Goal: Contribute content: Contribute content

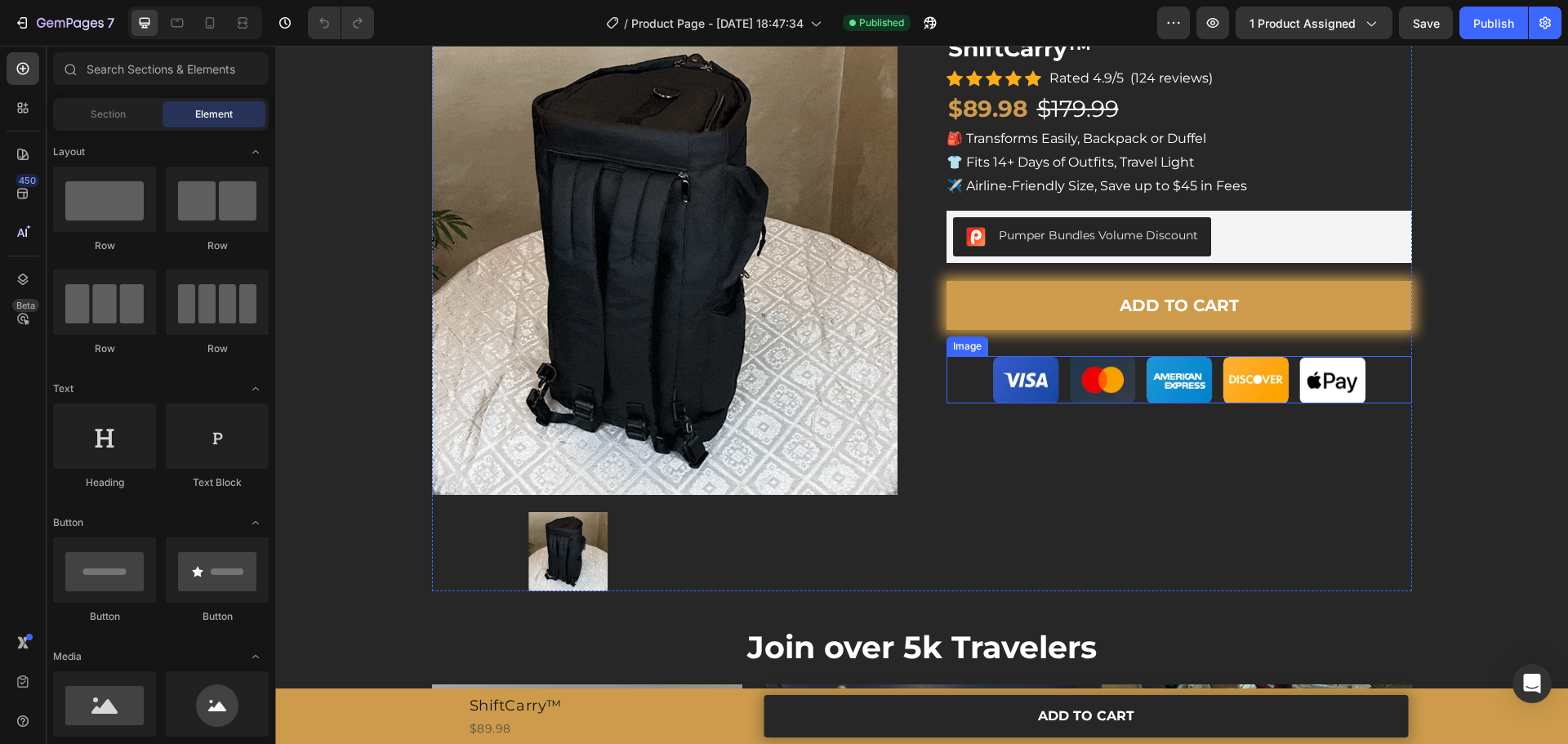
scroll to position [77, 0]
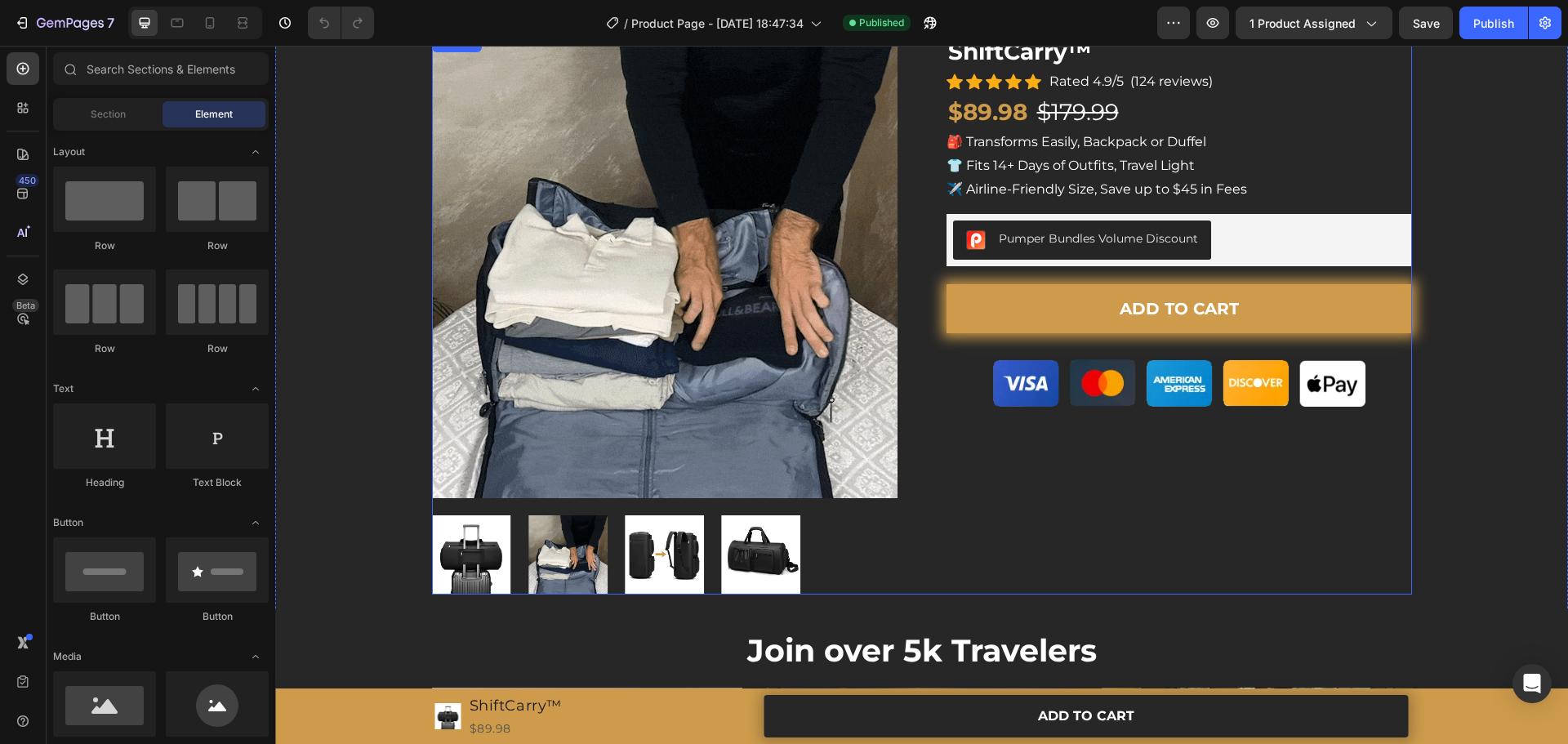
click at [1041, 456] on div "ShiftCarry™ (P) Title Icon Icon Icon Icon Icon Icon List Hoz Rated 4.9/5 (124 r…" at bounding box center [1179, 313] width 465 height 562
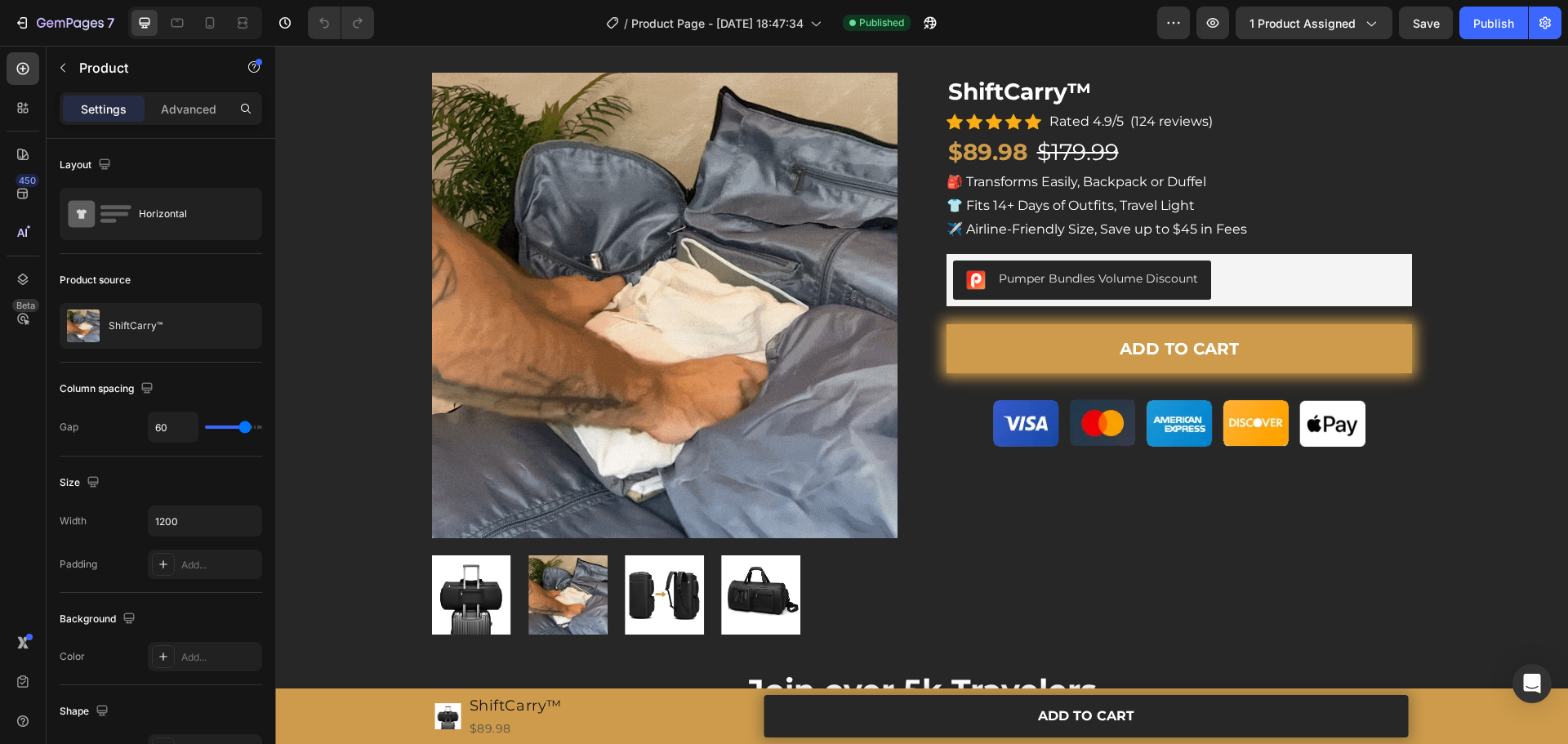
scroll to position [0, 0]
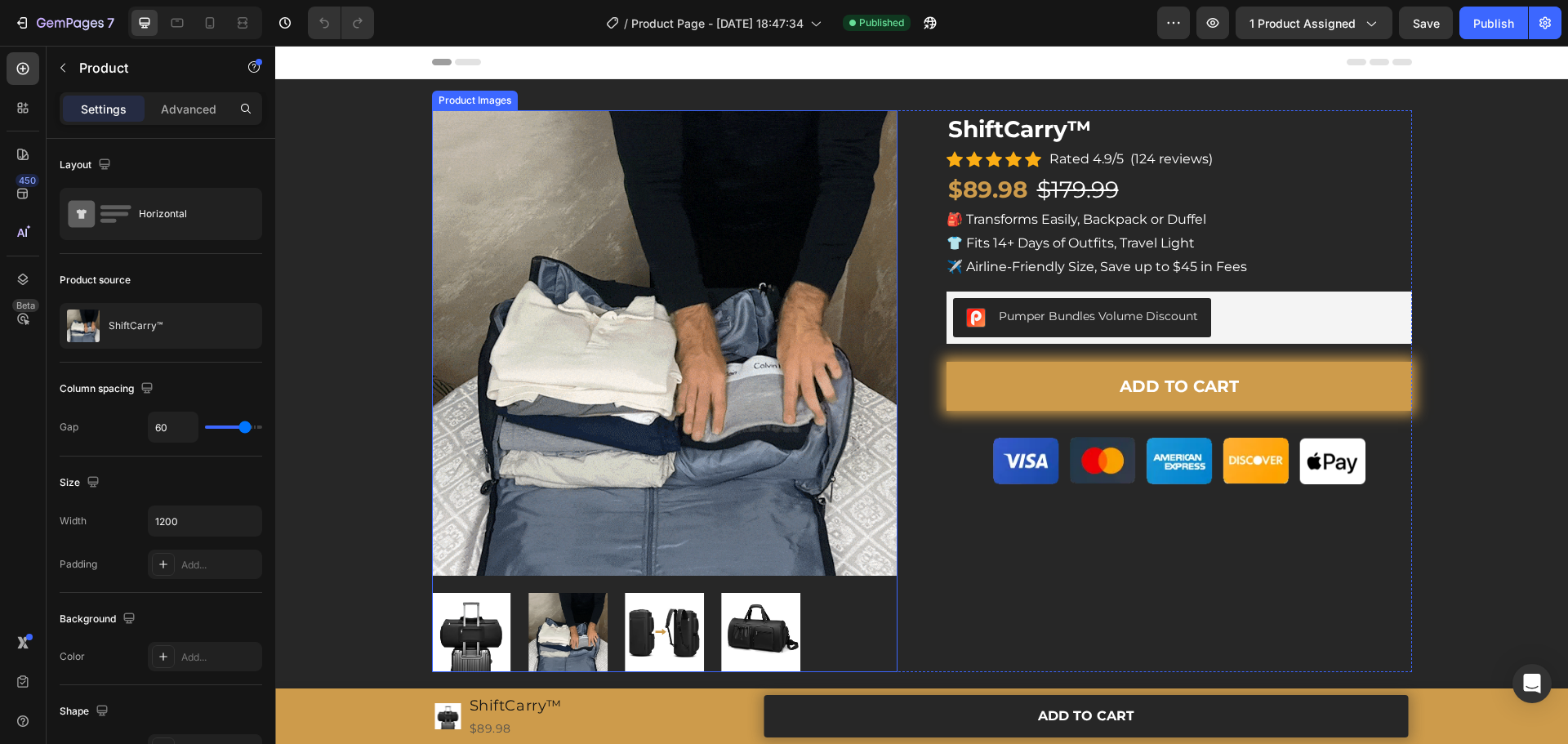
click at [824, 436] on img at bounding box center [664, 342] width 465 height 465
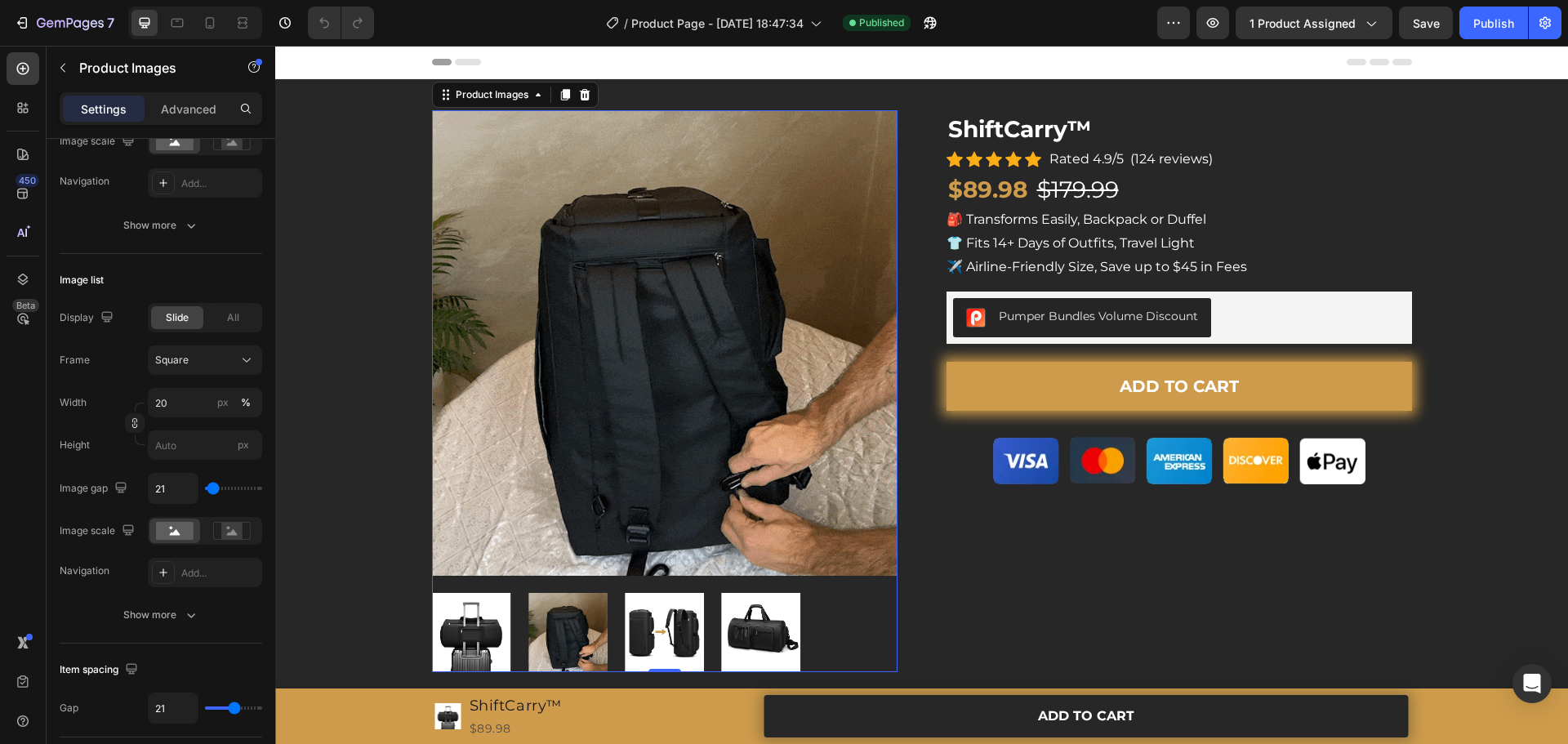
click at [479, 634] on img at bounding box center [471, 633] width 79 height 79
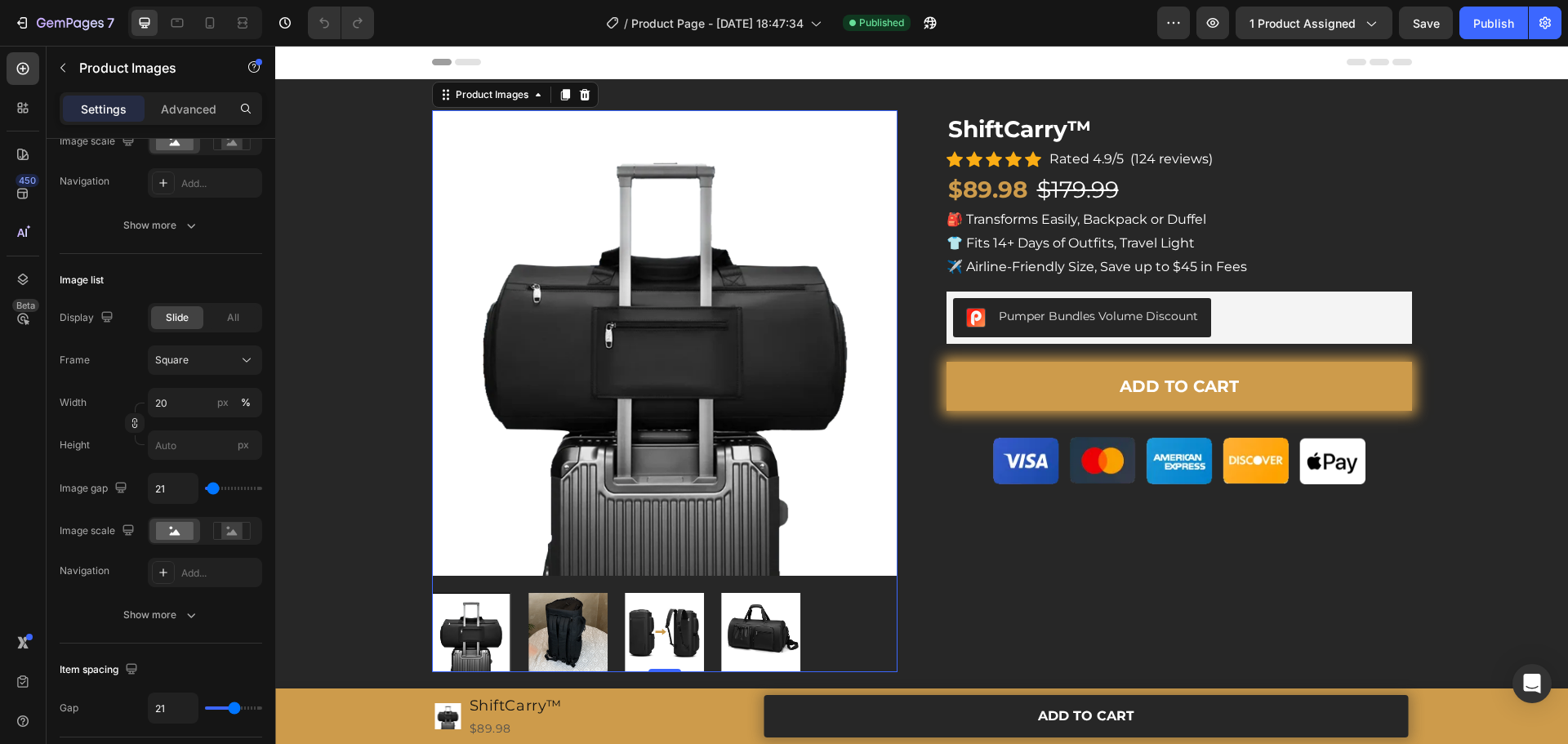
click at [556, 637] on div at bounding box center [664, 633] width 465 height 79
click at [590, 633] on img at bounding box center [568, 633] width 79 height 79
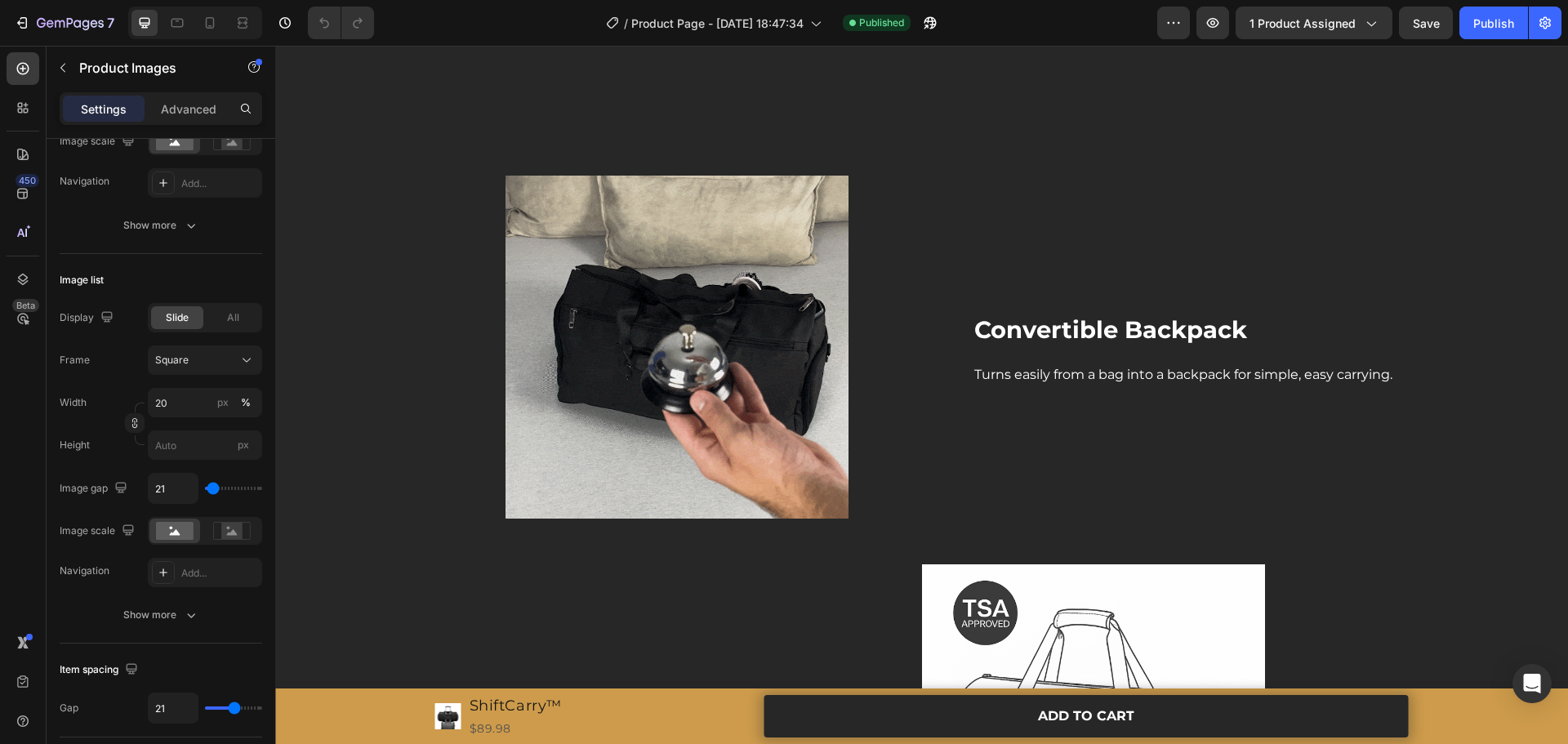
scroll to position [1634, 0]
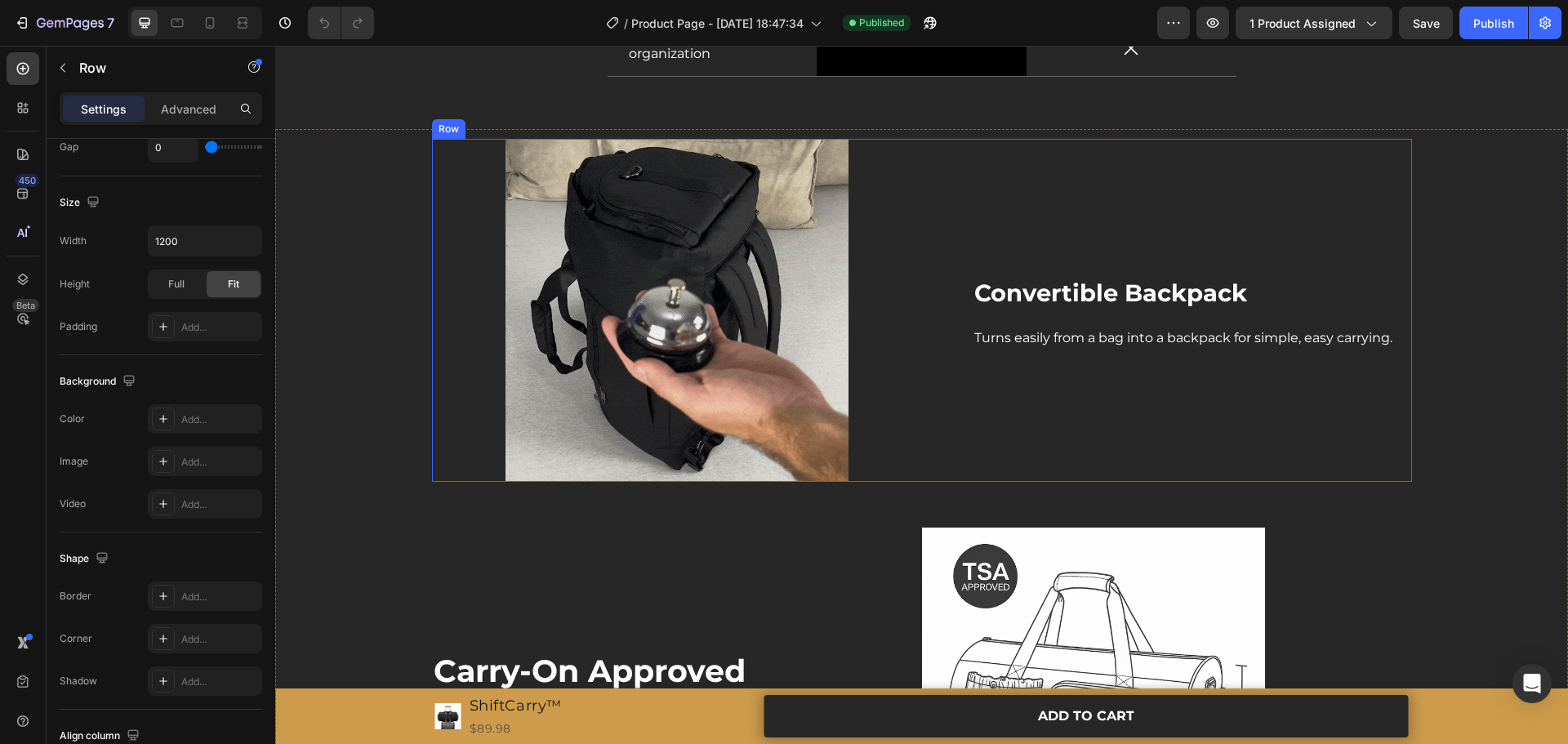
click at [966, 267] on div "Convertible Backpack Heading Turns easily from a bag into a backpack for simple…" at bounding box center [1167, 310] width 490 height 343
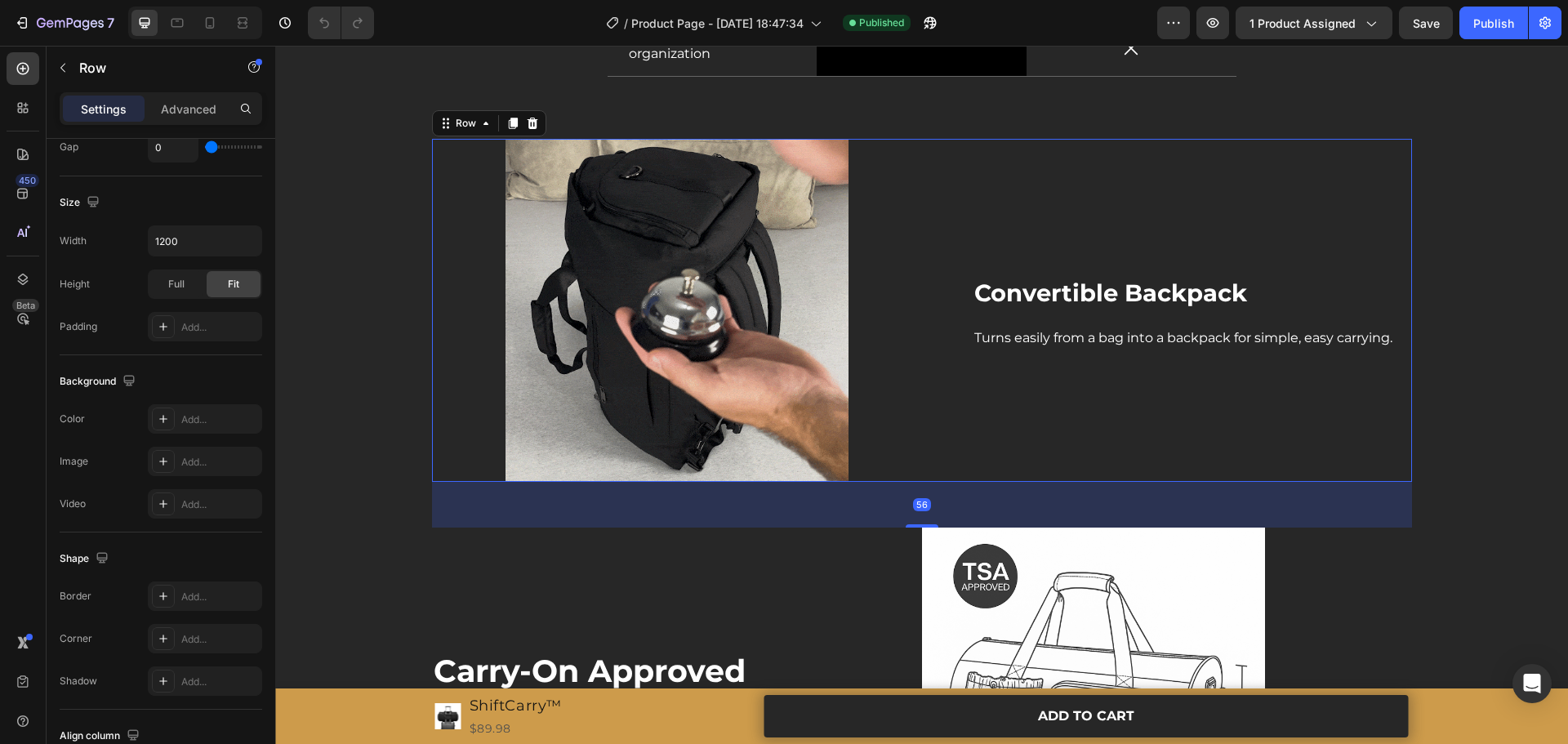
scroll to position [0, 0]
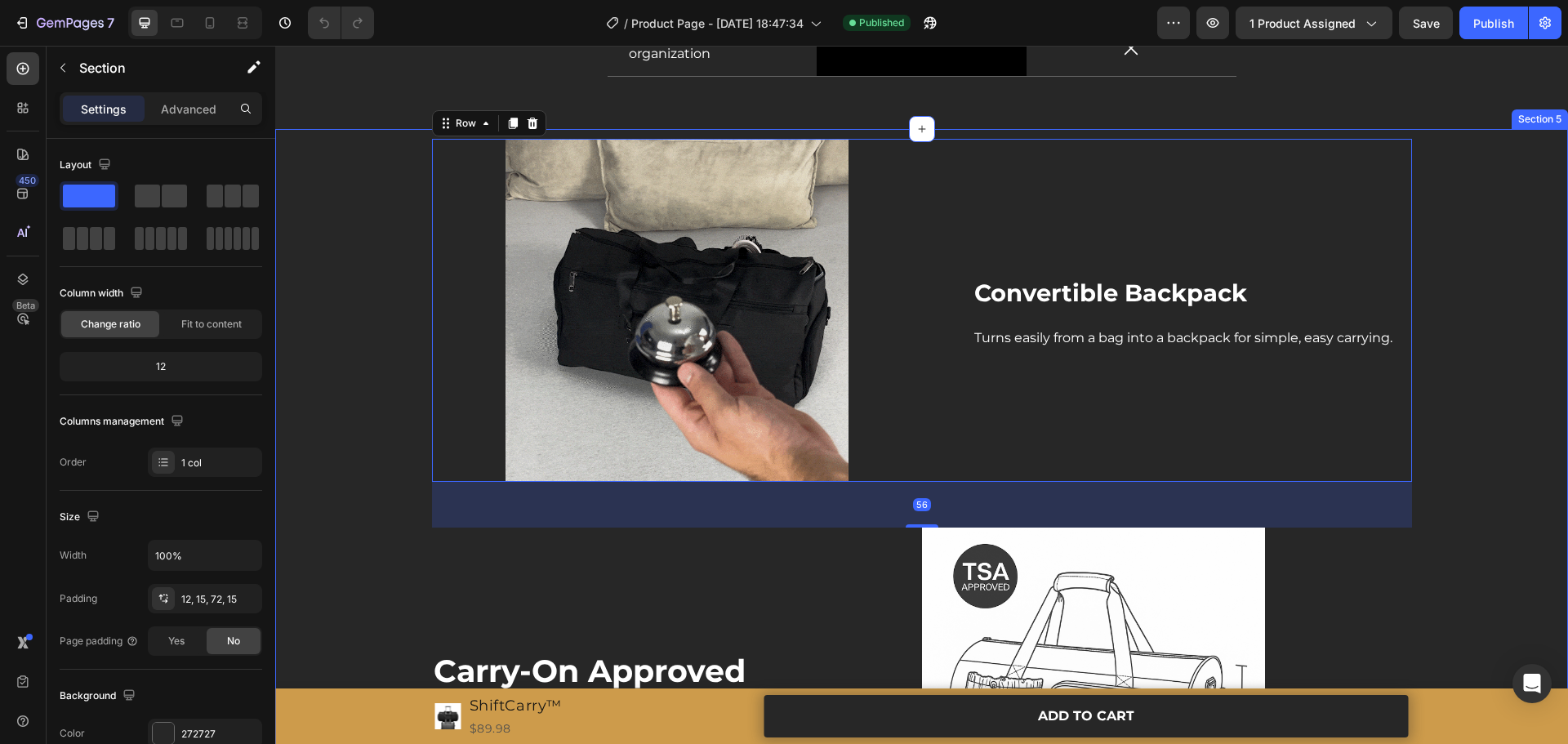
click at [1481, 420] on div "Image Convertible Backpack Heading Turns easily from a bag into a backpack for …" at bounding box center [921, 699] width 1268 height 1121
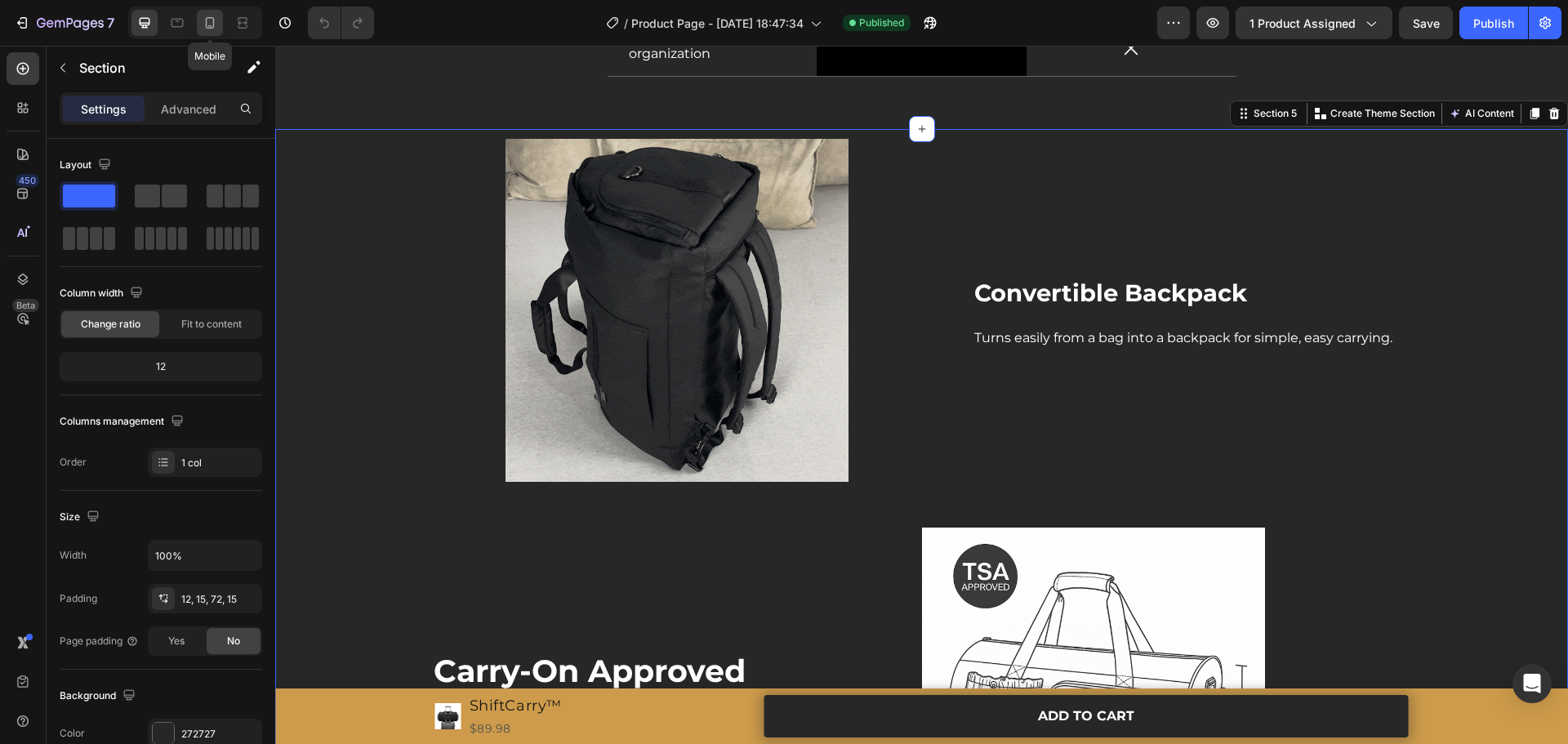
click at [218, 29] on icon at bounding box center [209, 23] width 16 height 16
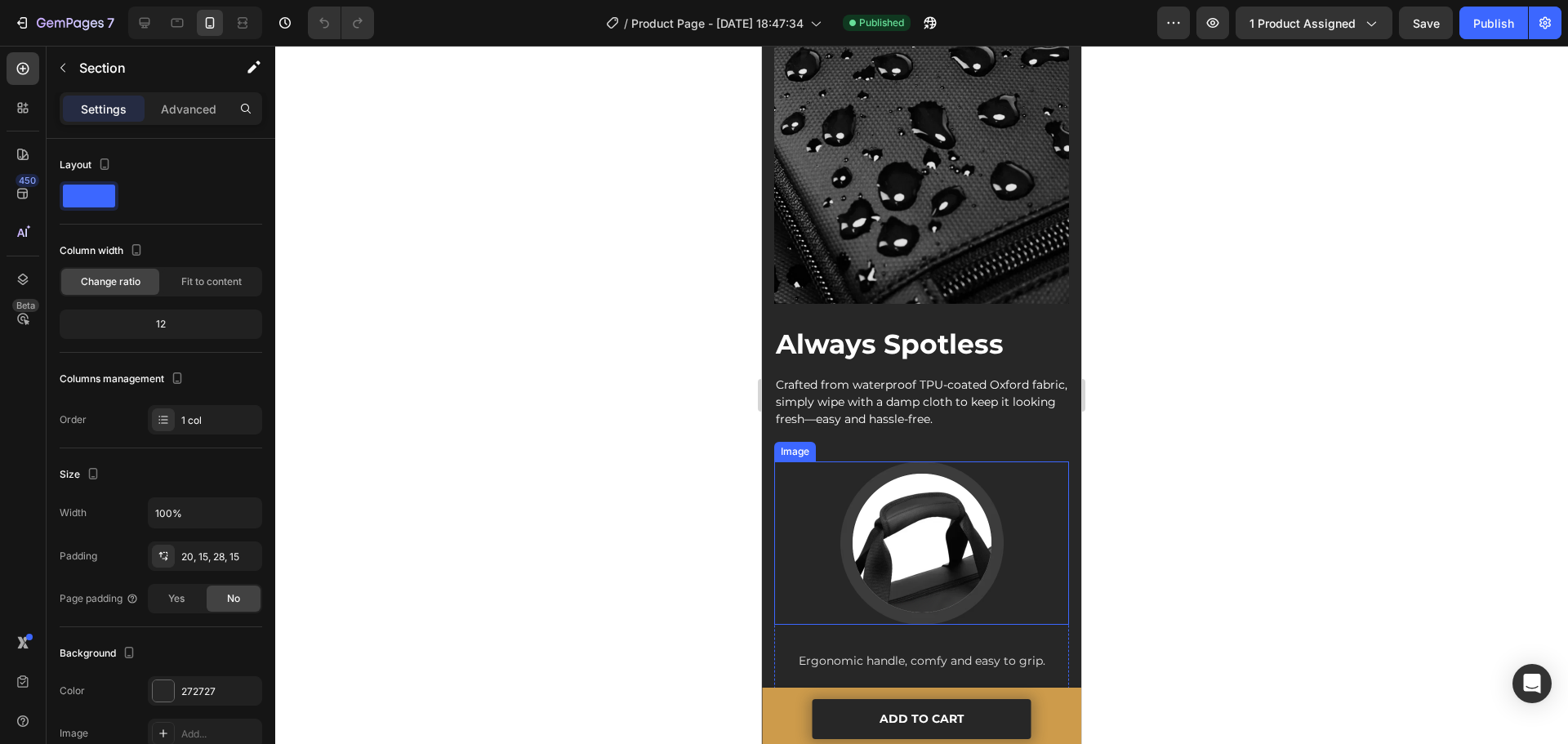
scroll to position [2615, 0]
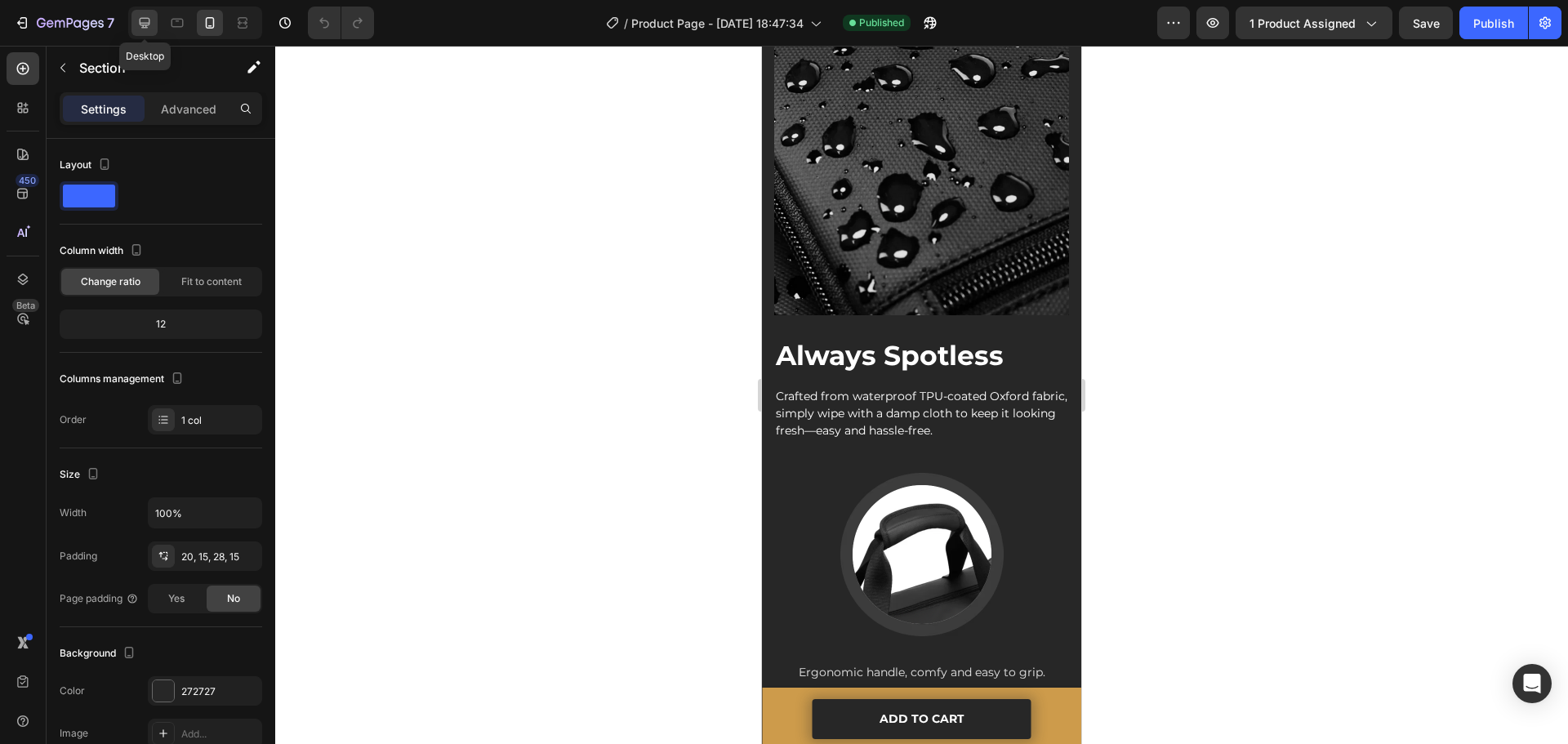
click at [146, 29] on icon at bounding box center [145, 23] width 16 height 16
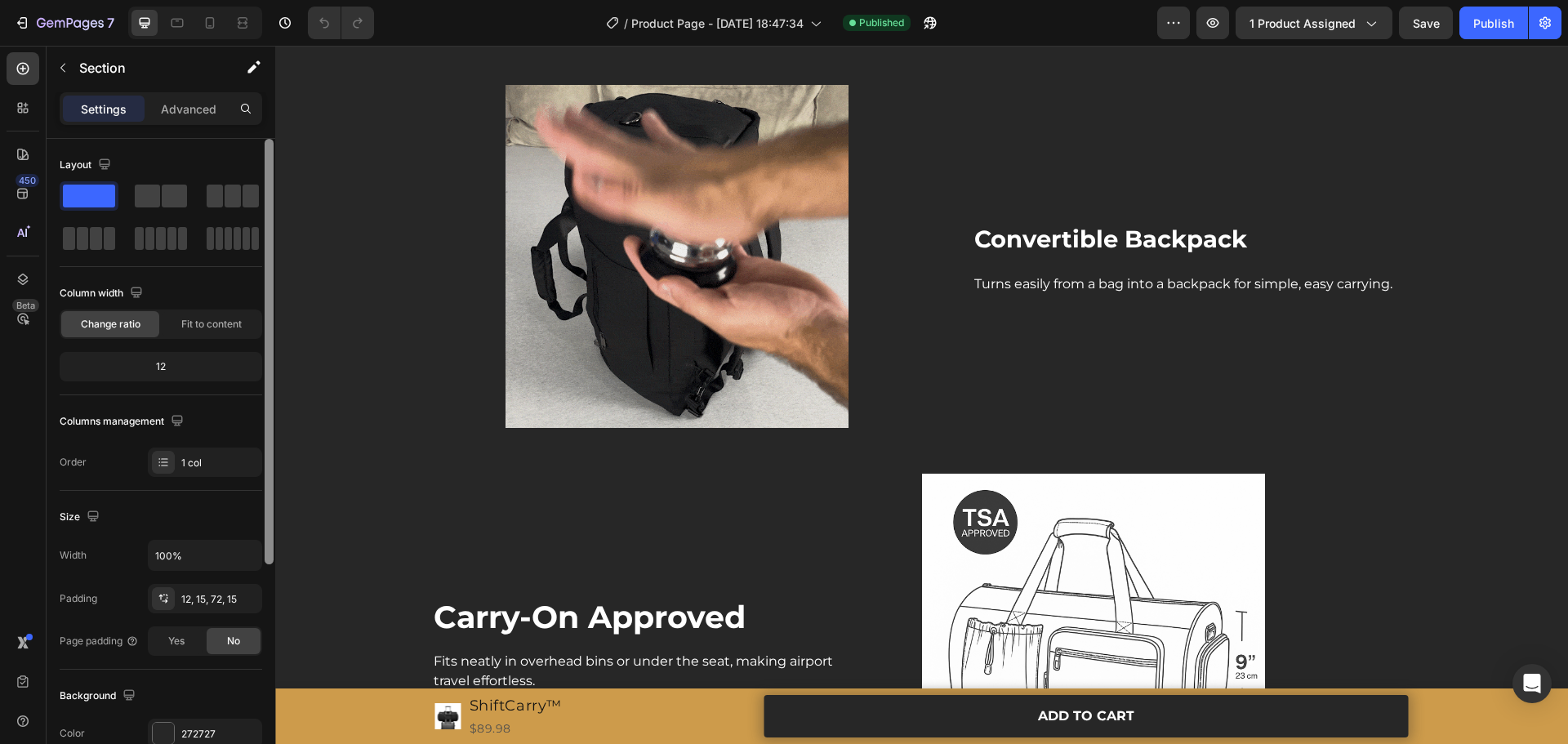
scroll to position [1802, 0]
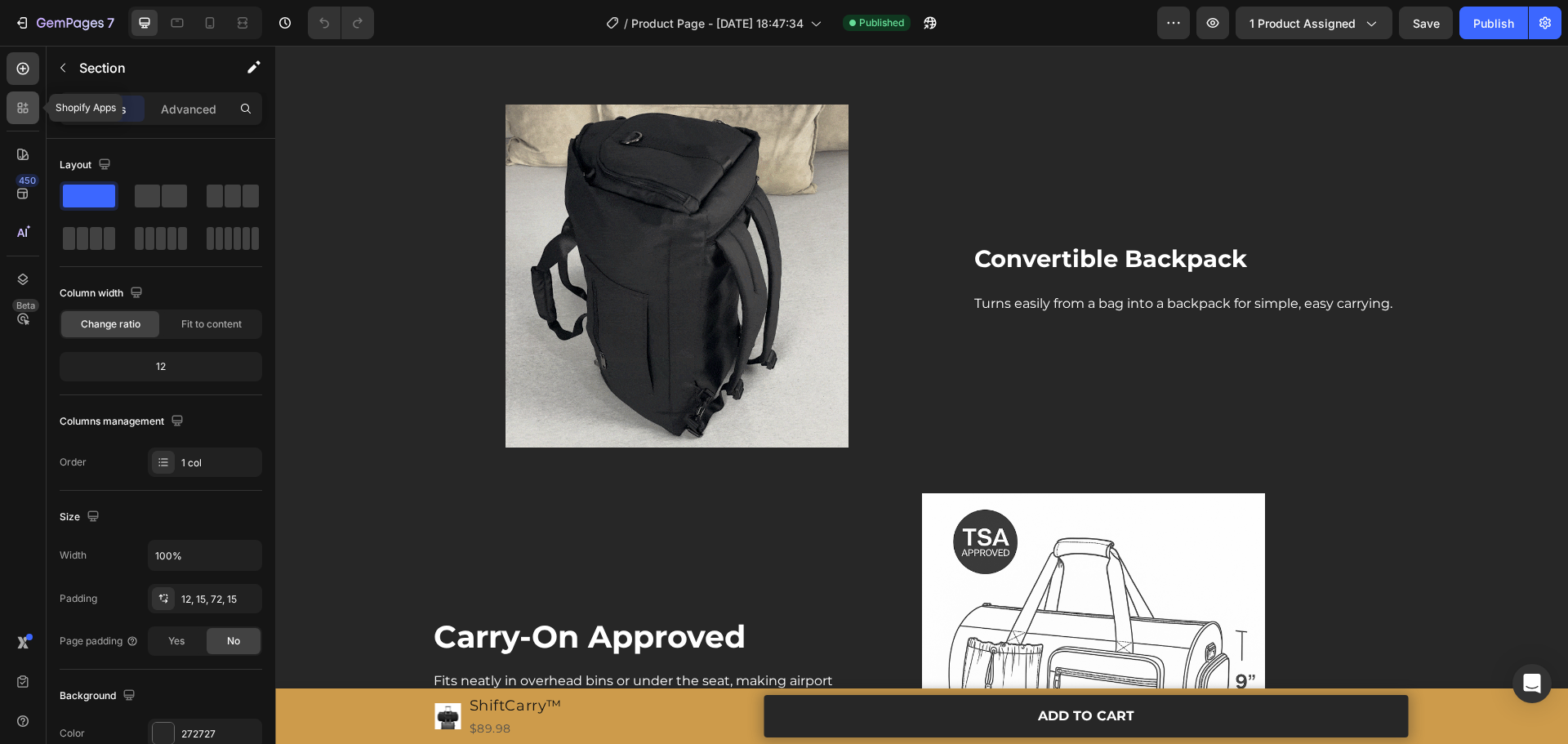
click at [27, 120] on div at bounding box center [23, 107] width 33 height 33
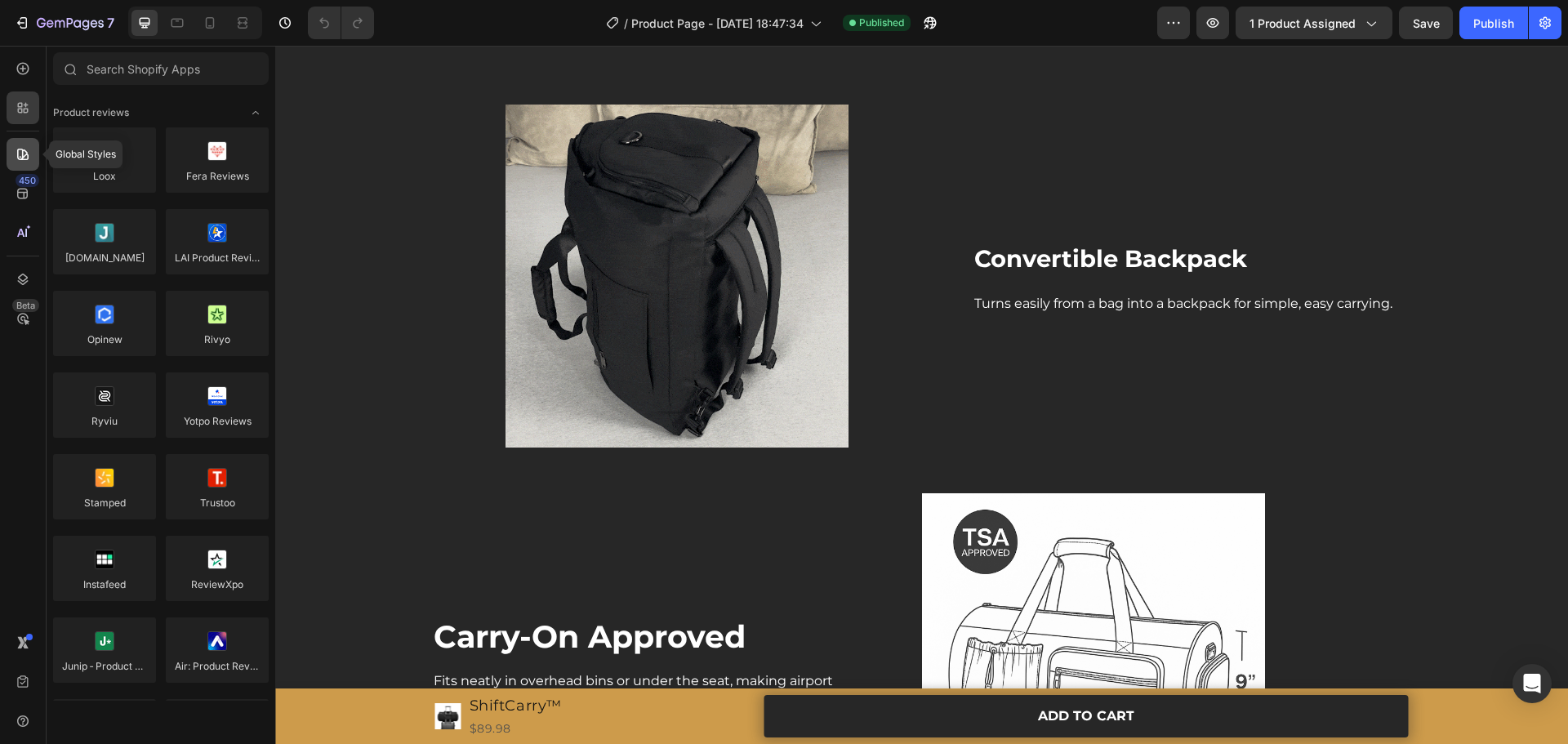
click at [21, 160] on icon at bounding box center [23, 155] width 12 height 12
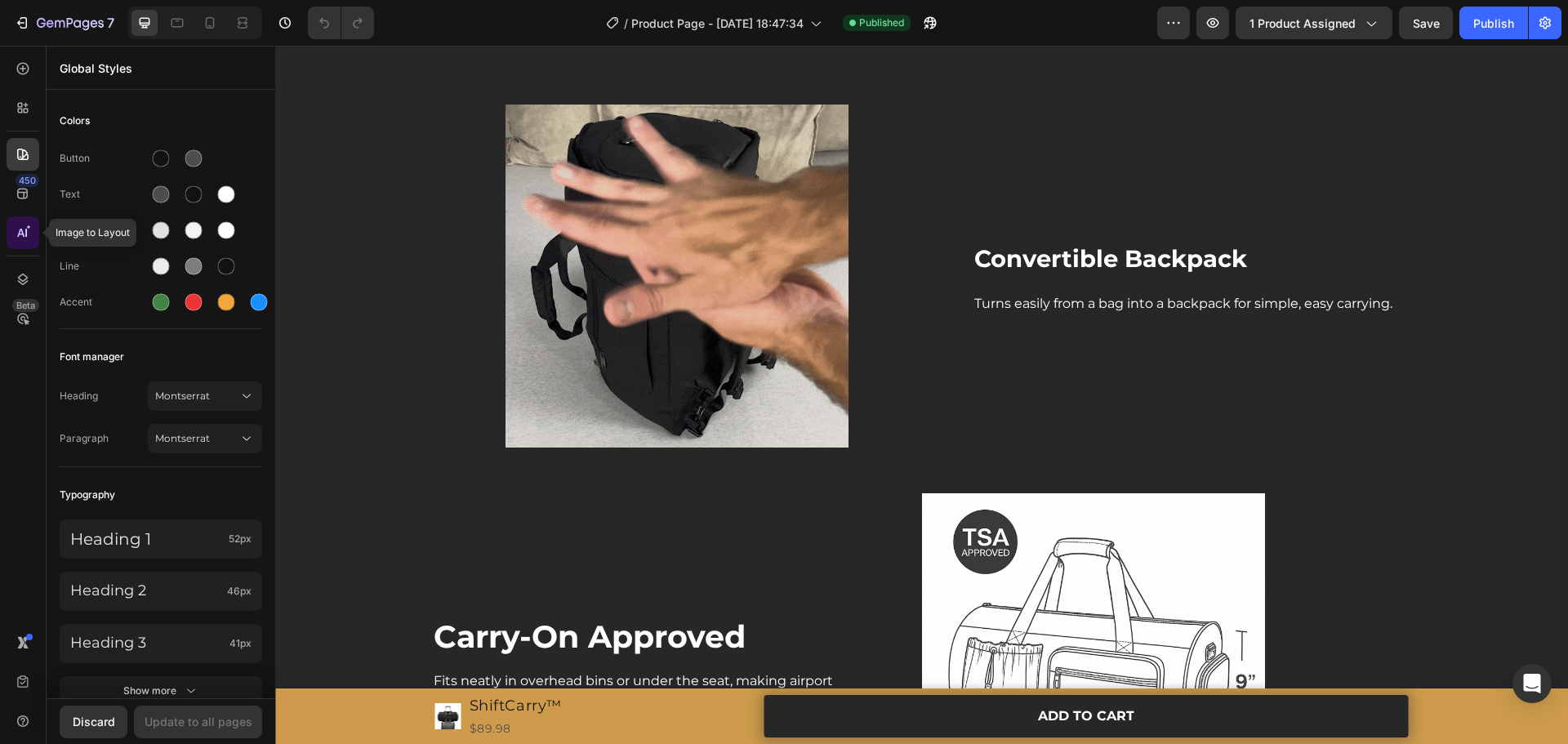
click at [26, 233] on icon at bounding box center [27, 233] width 2 height 8
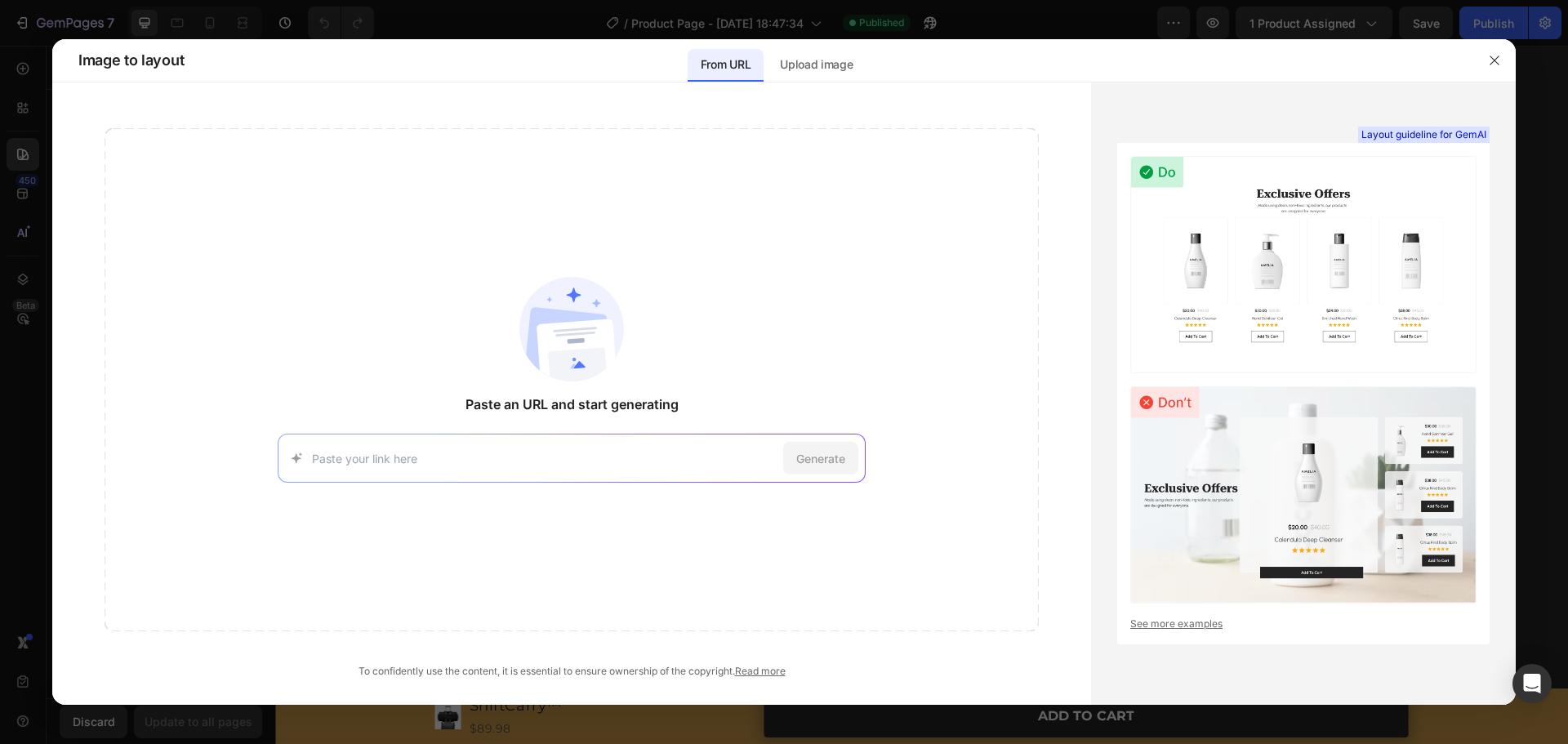
click at [25, 268] on div at bounding box center [784, 372] width 1568 height 744
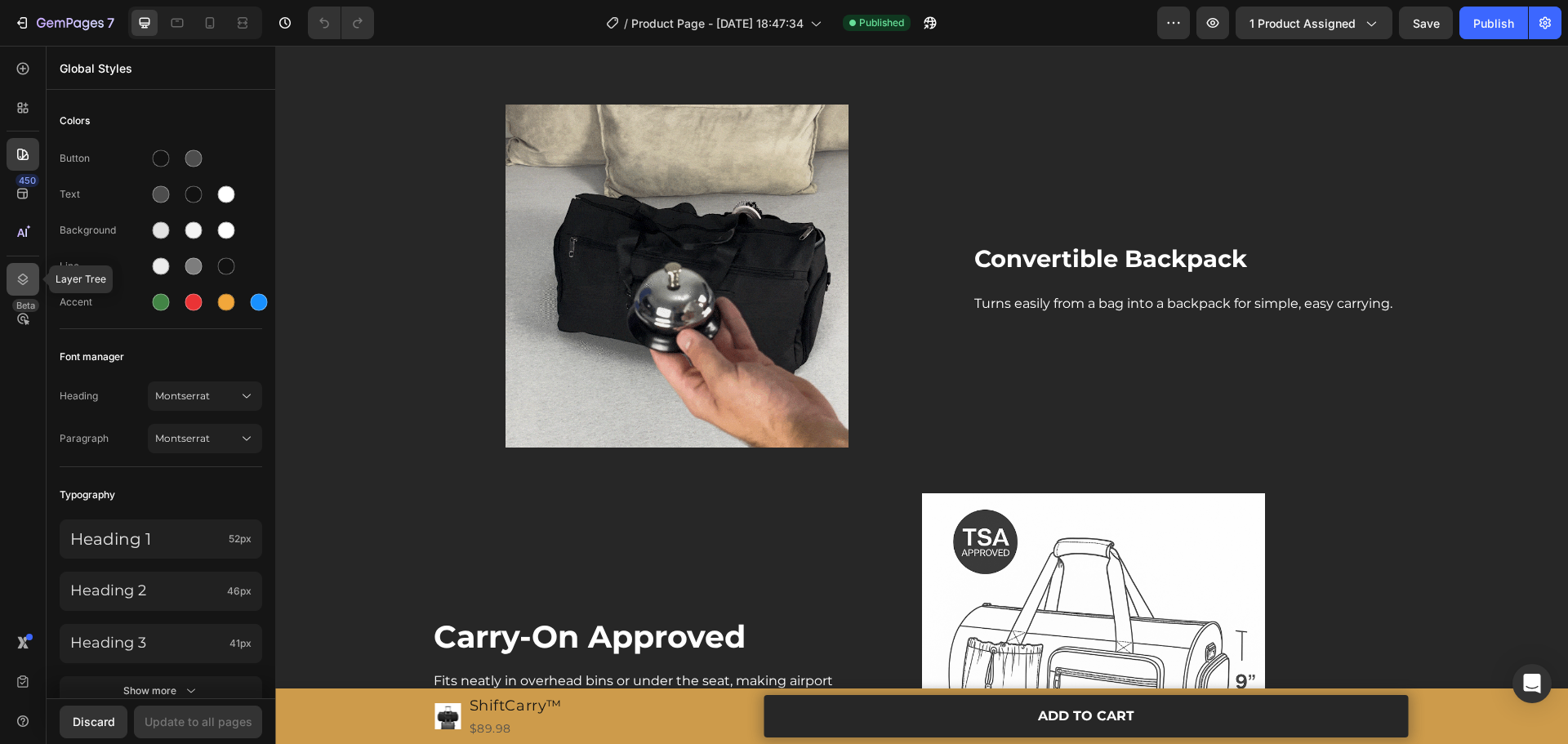
click at [25, 276] on icon at bounding box center [23, 280] width 11 height 12
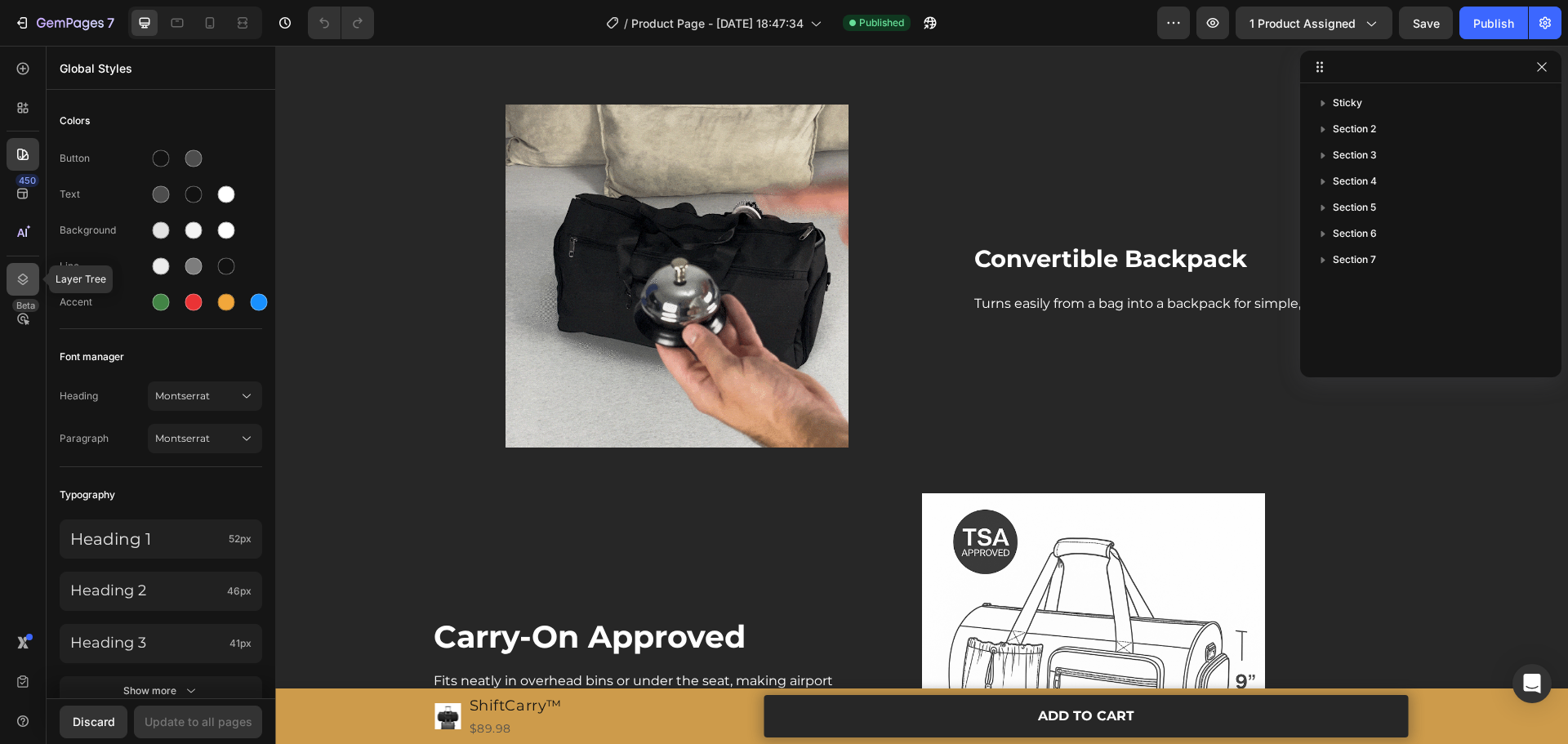
click at [21, 287] on icon at bounding box center [23, 279] width 16 height 16
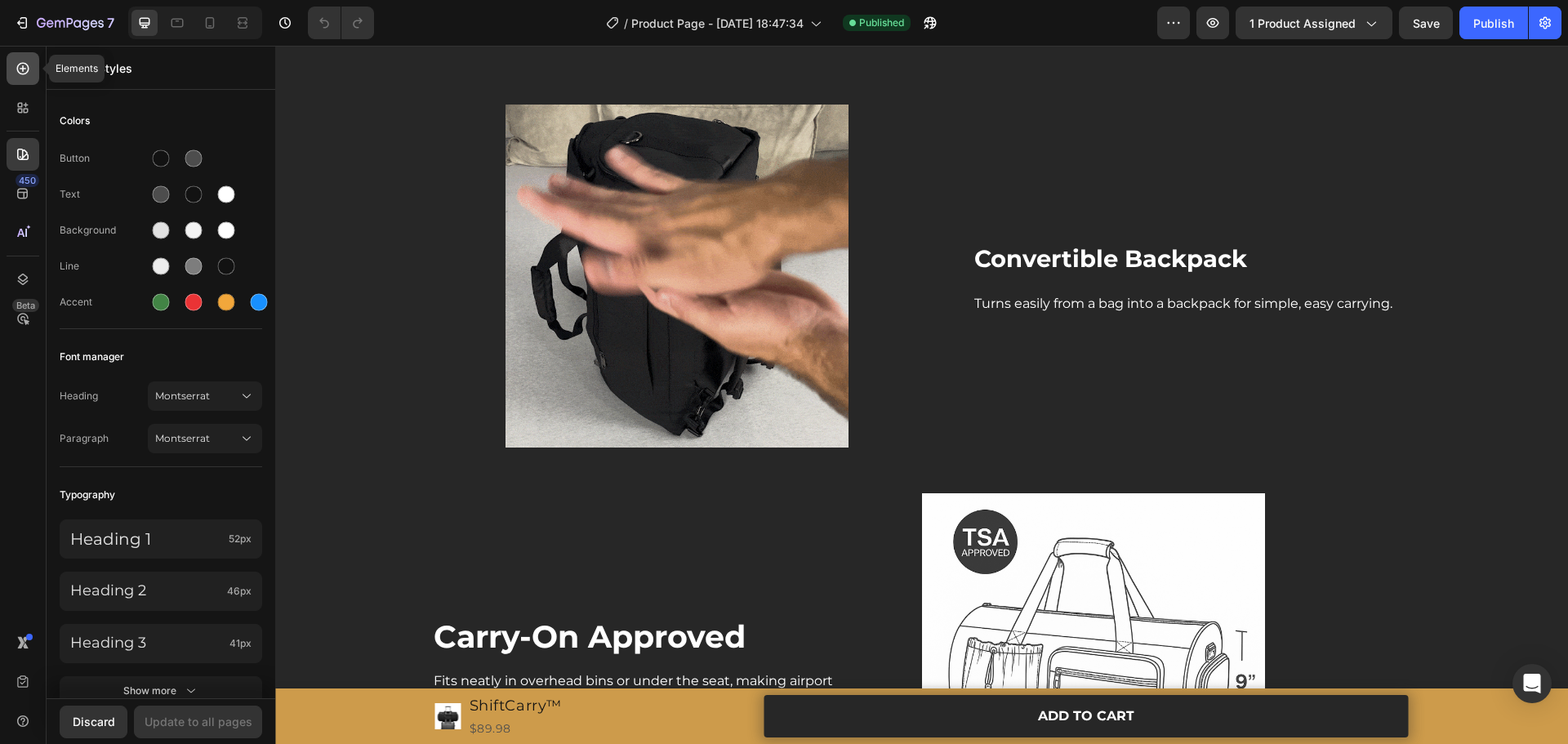
click at [24, 79] on div at bounding box center [23, 68] width 33 height 33
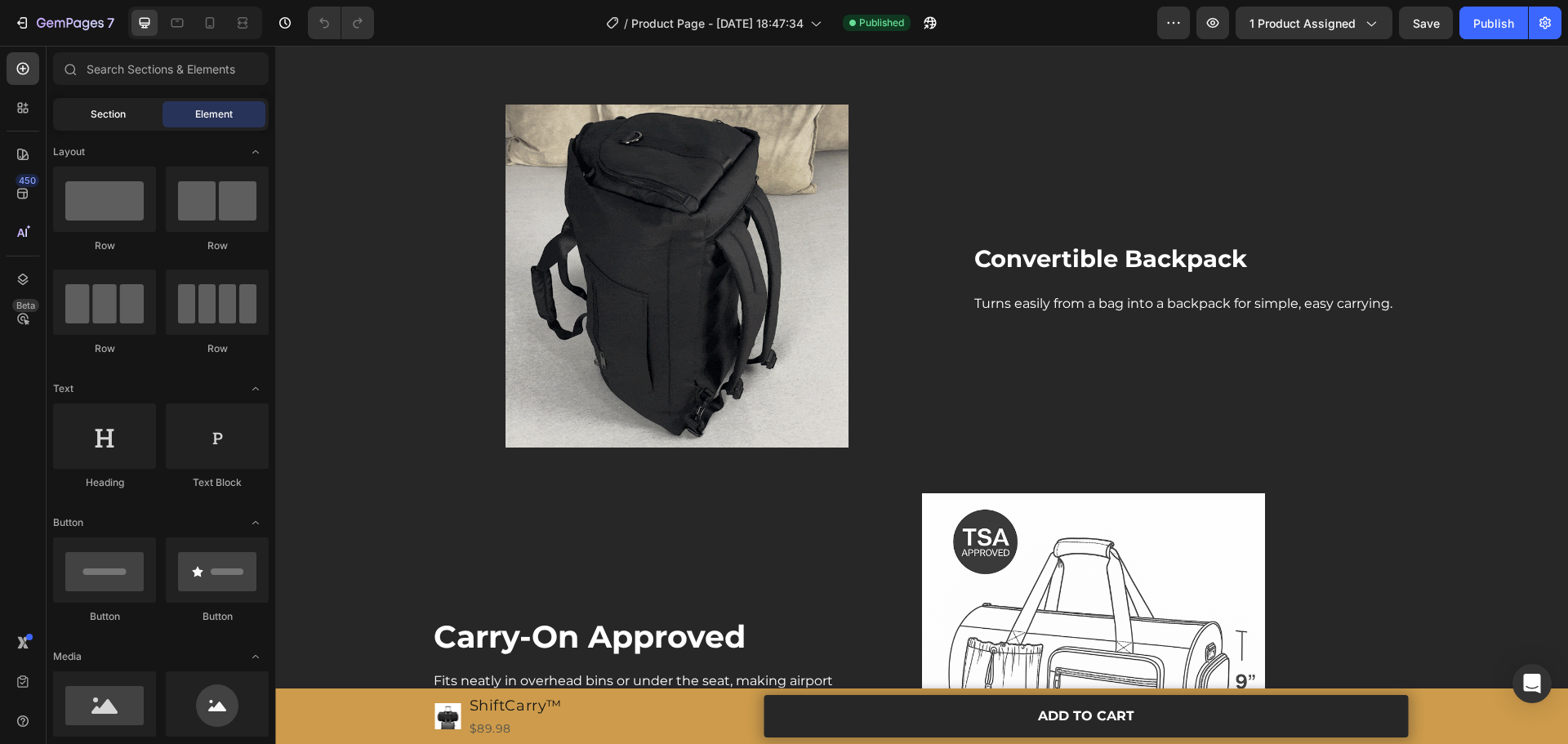
click at [113, 121] on span "Section" at bounding box center [107, 114] width 35 height 15
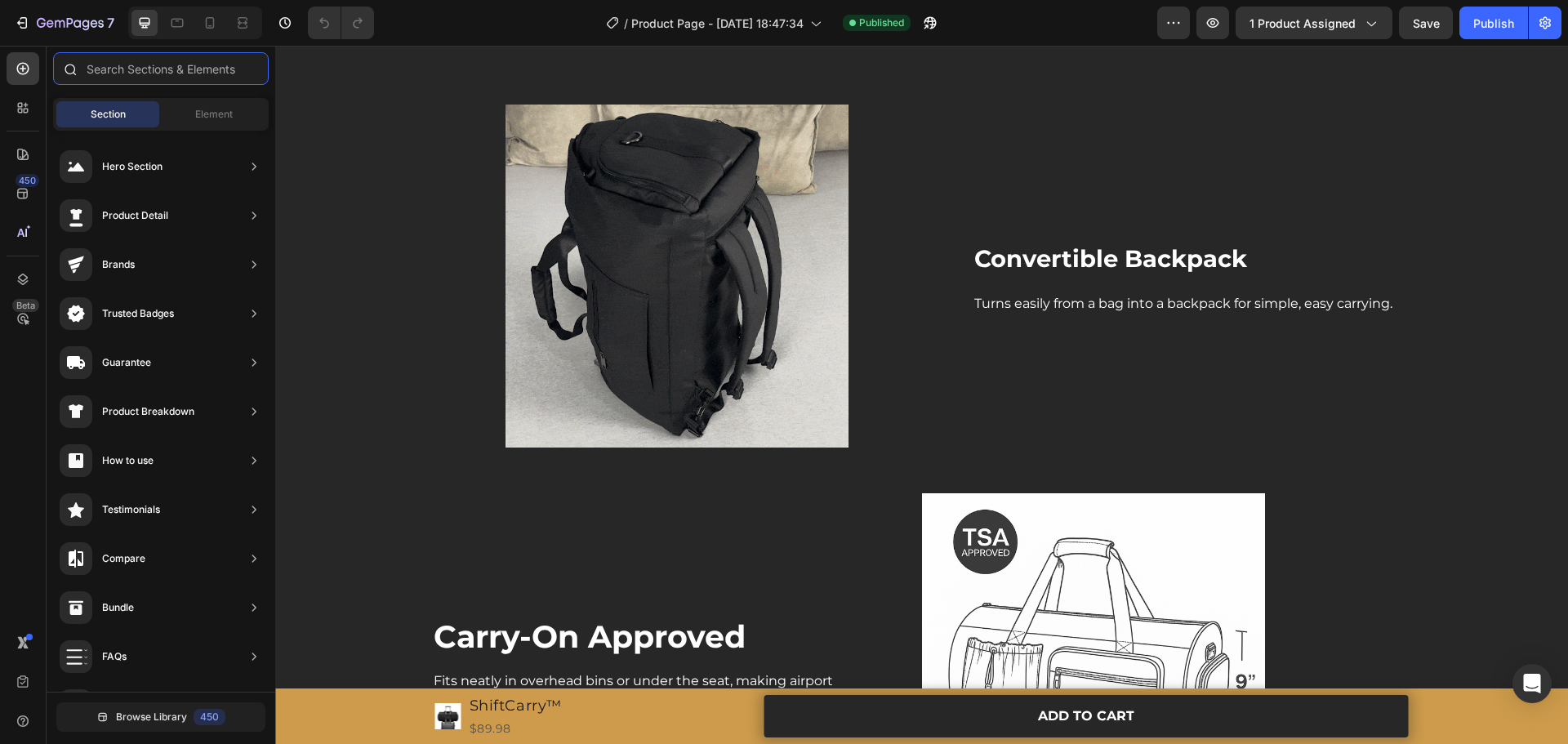
click at [155, 79] on input "text" at bounding box center [161, 68] width 215 height 33
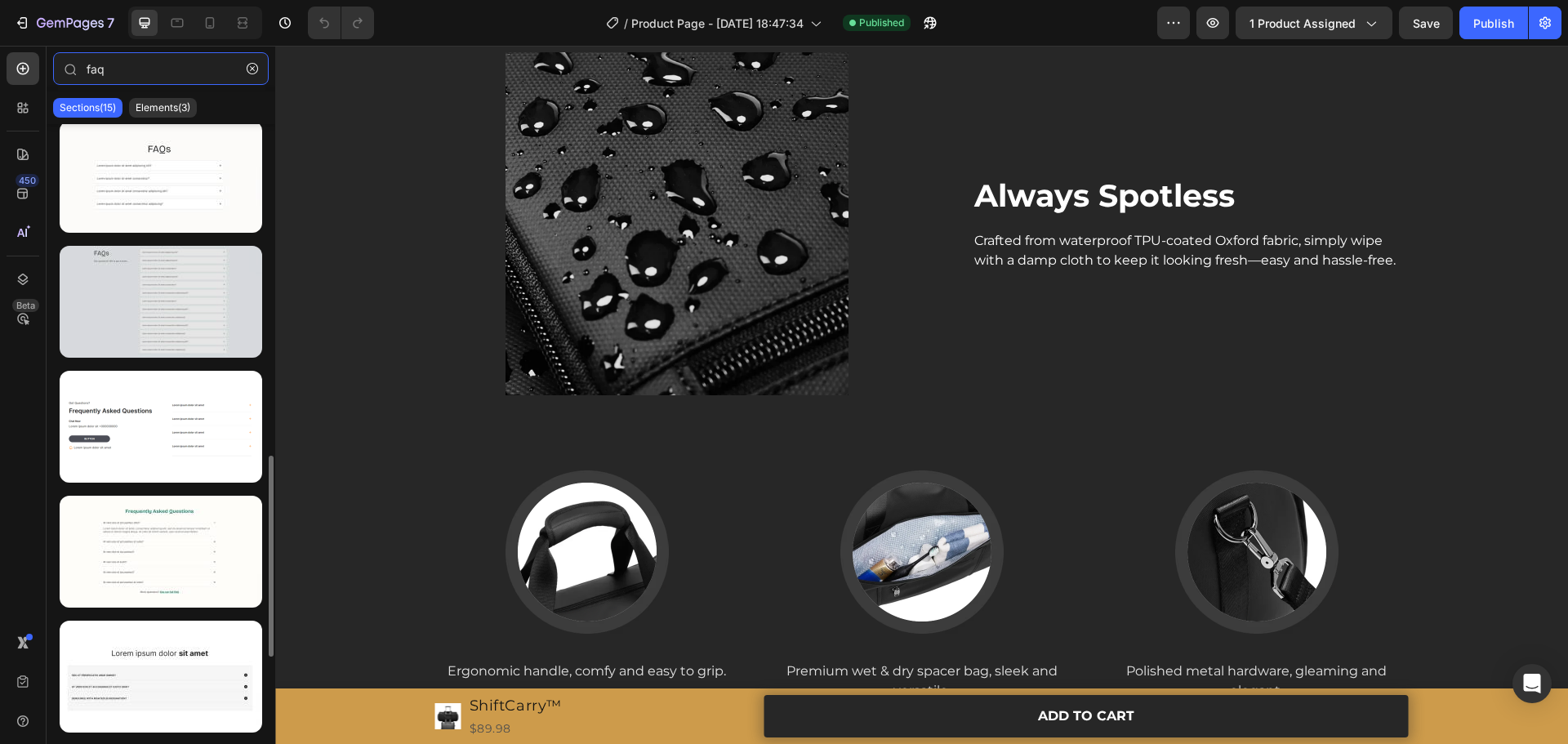
scroll to position [929, 0]
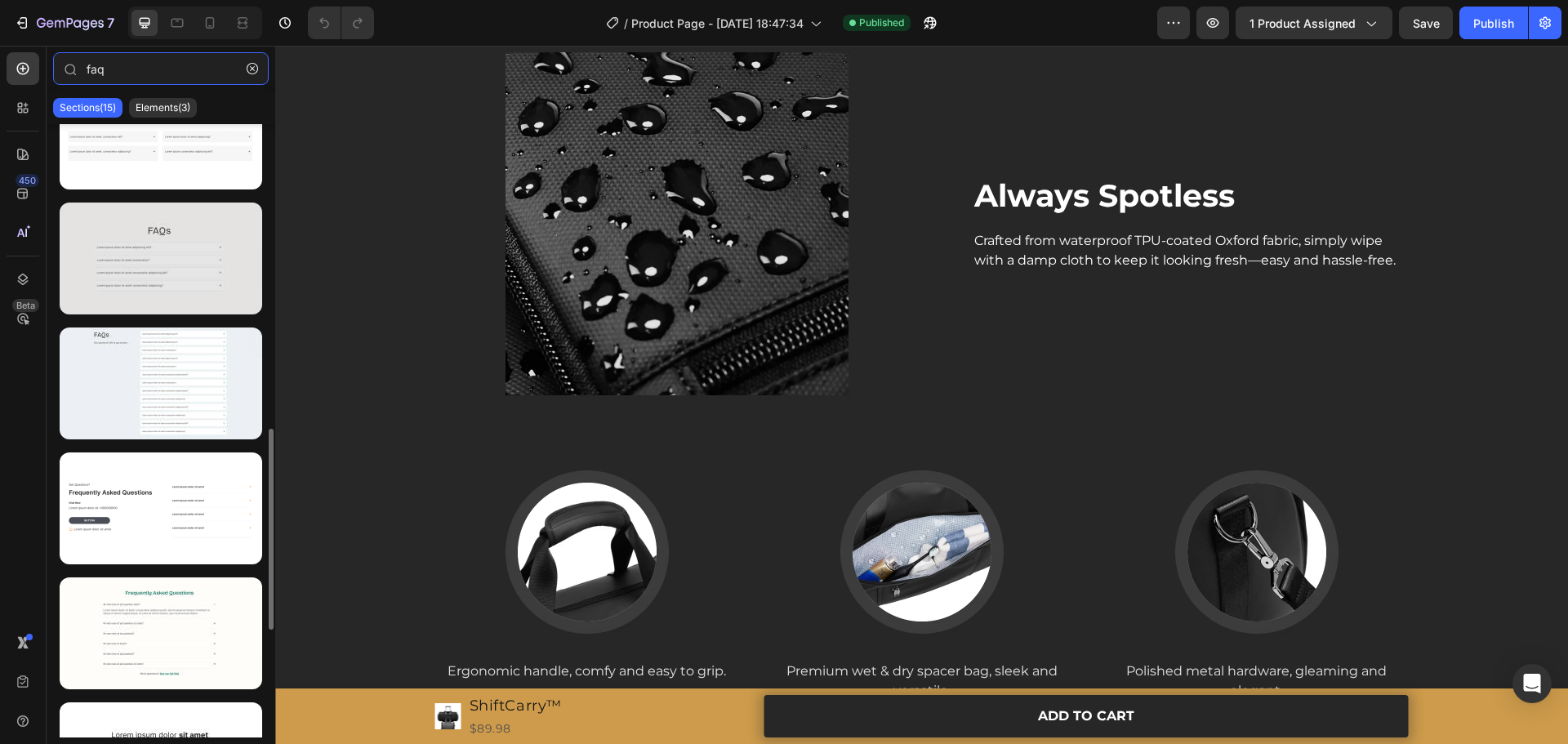
type input "faq"
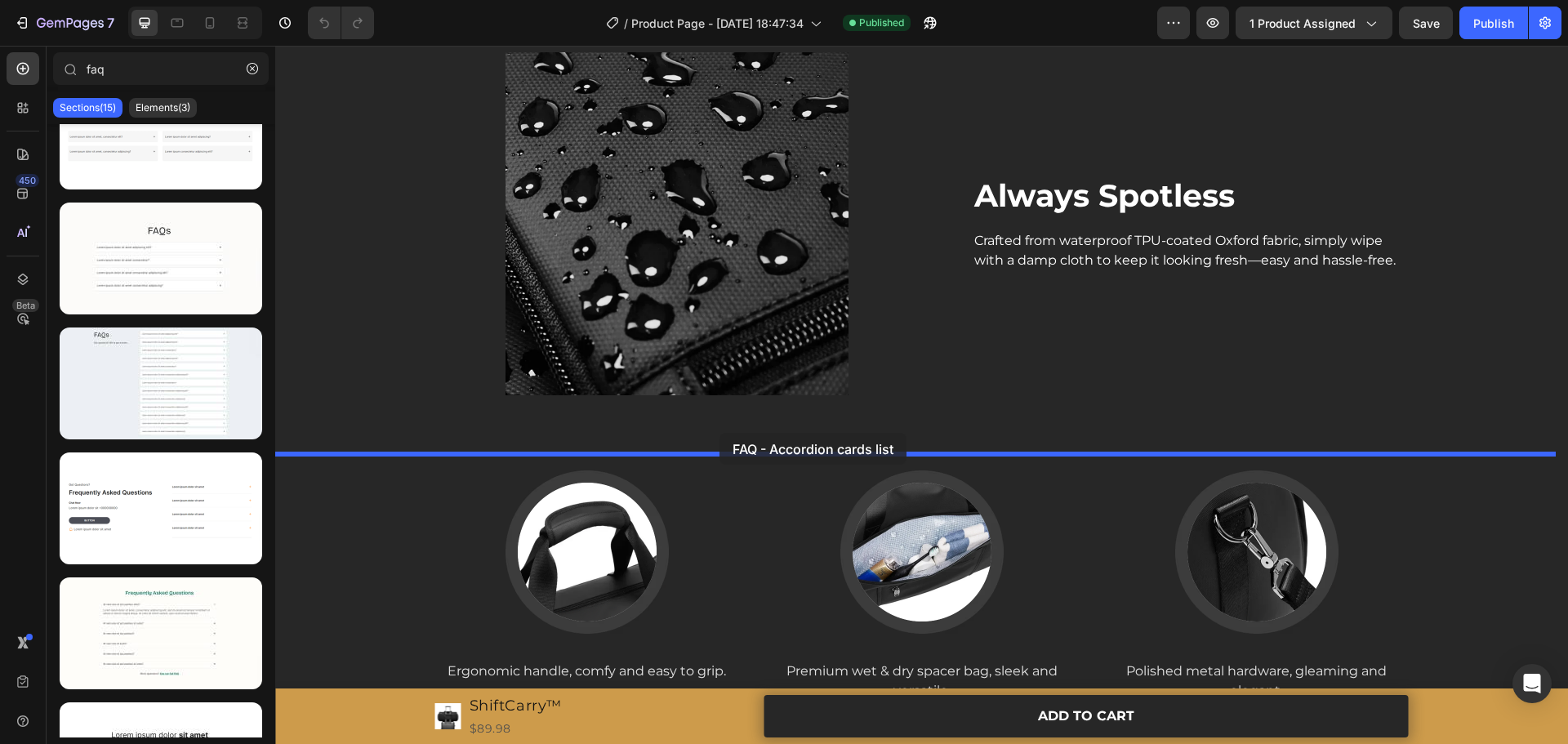
drag, startPoint x: 430, startPoint y: 317, endPoint x: 729, endPoint y: 434, distance: 321.1
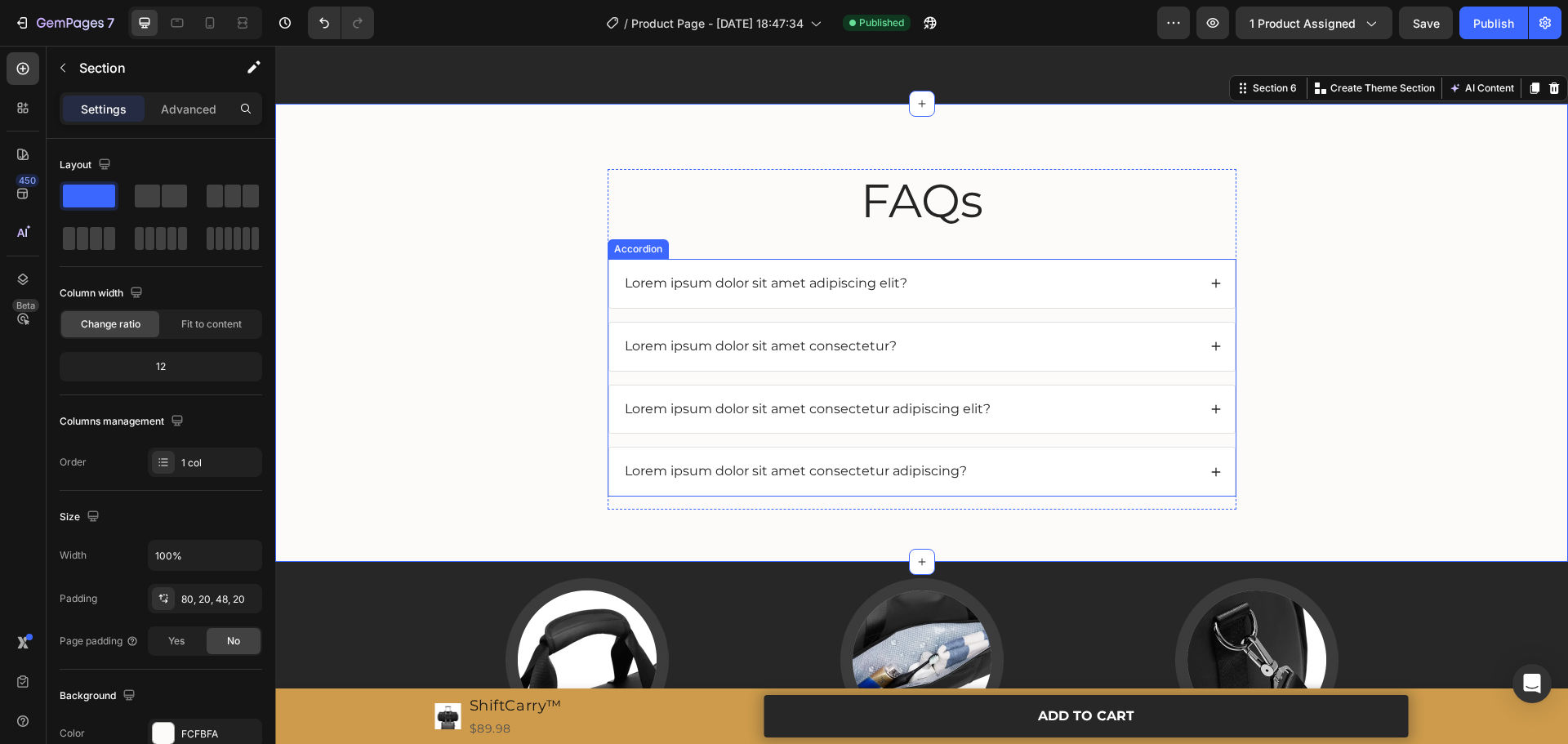
scroll to position [3052, 0]
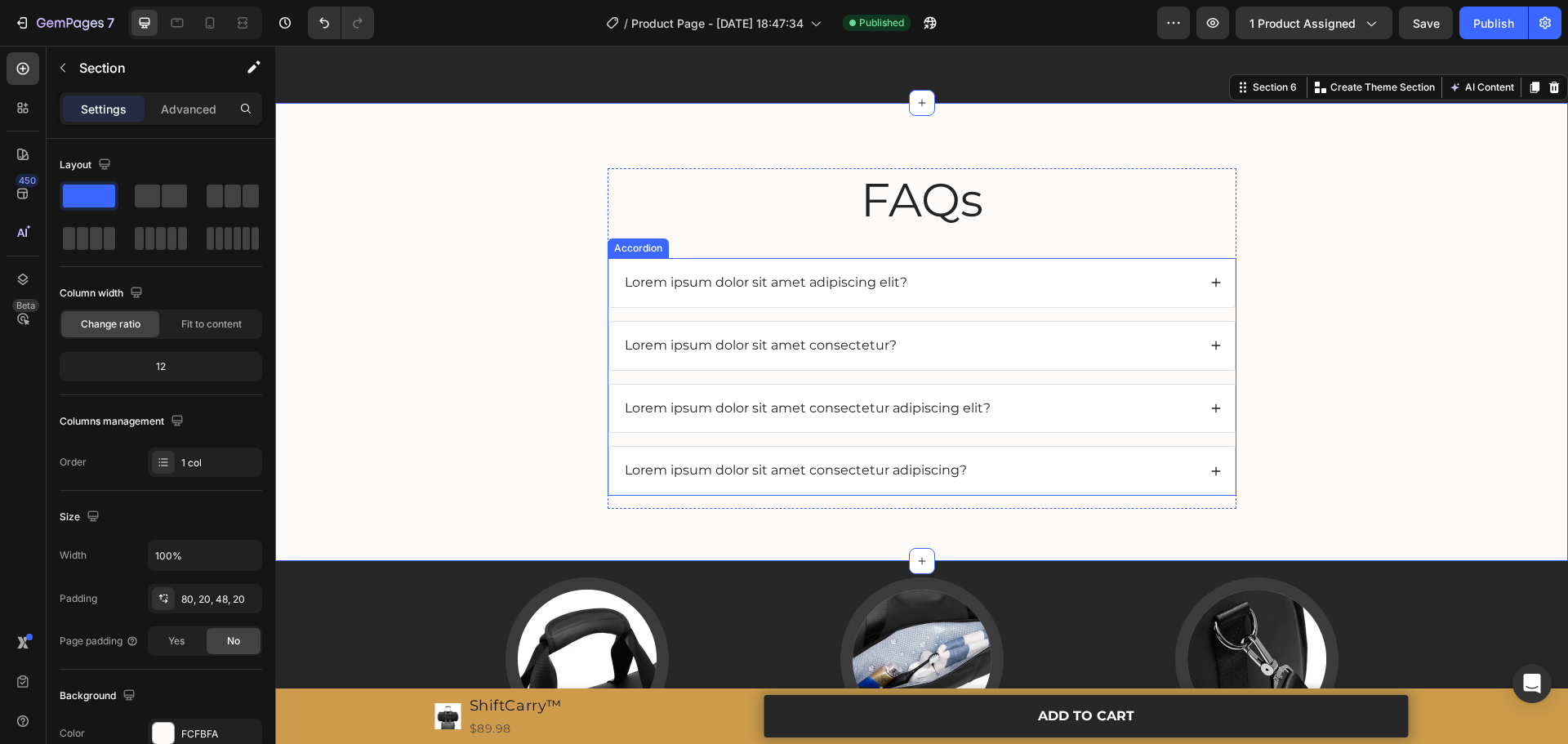
click at [1146, 277] on div "Lorem ipsum dolor sit amet adipiscing elit?" at bounding box center [910, 283] width 575 height 22
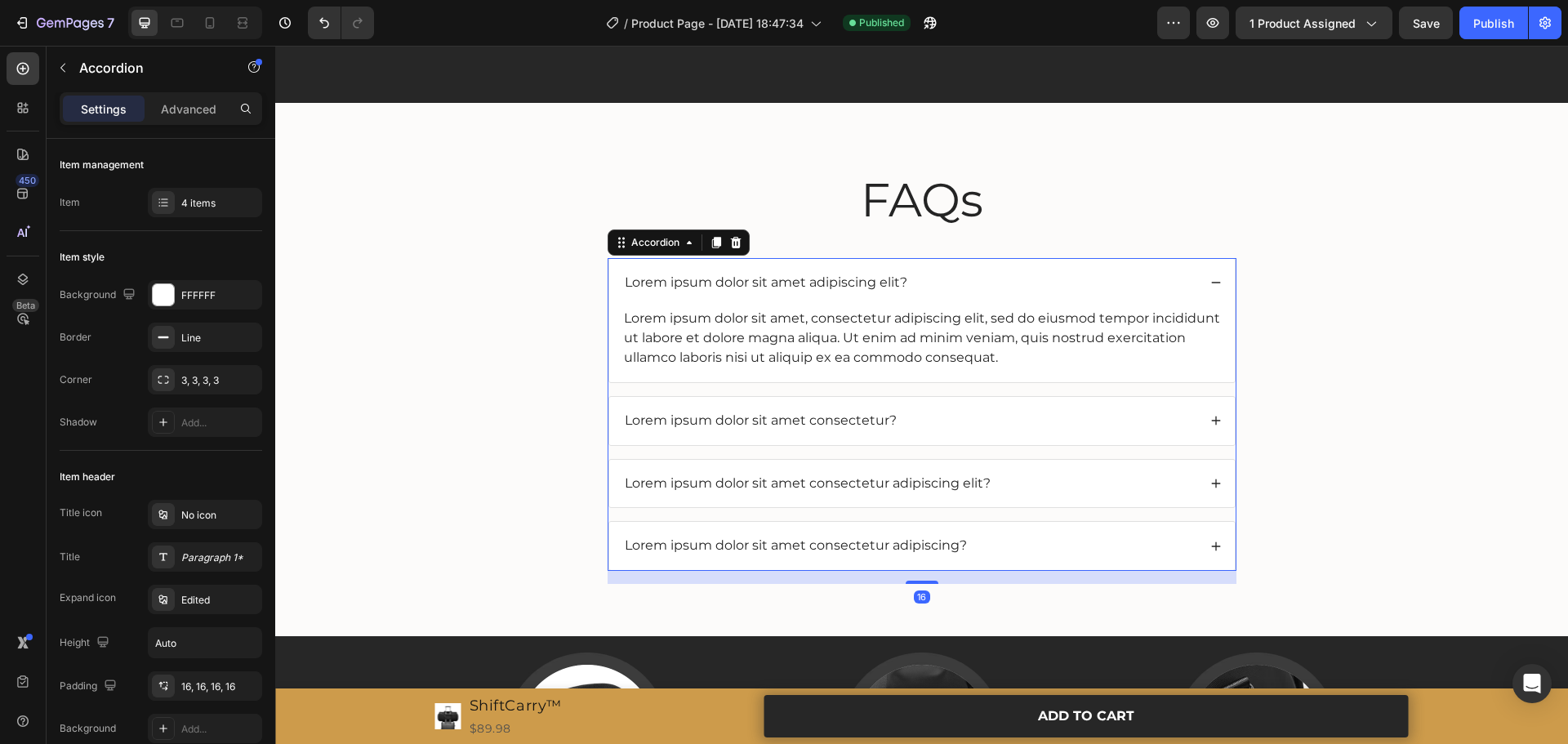
click at [1063, 291] on div "Lorem ipsum dolor sit amet adipiscing elit?" at bounding box center [910, 283] width 575 height 22
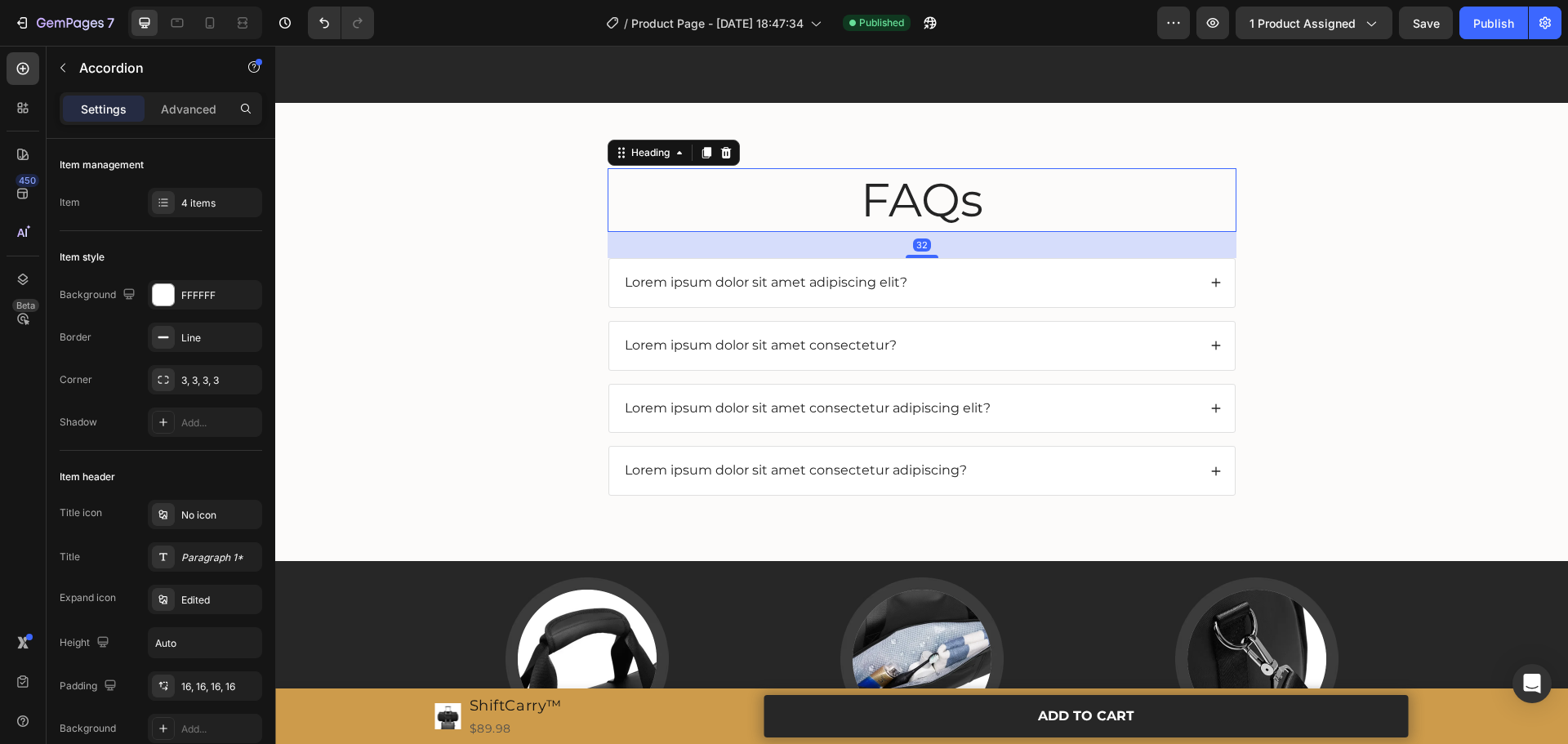
click at [923, 190] on h2 "FAQs" at bounding box center [922, 200] width 629 height 63
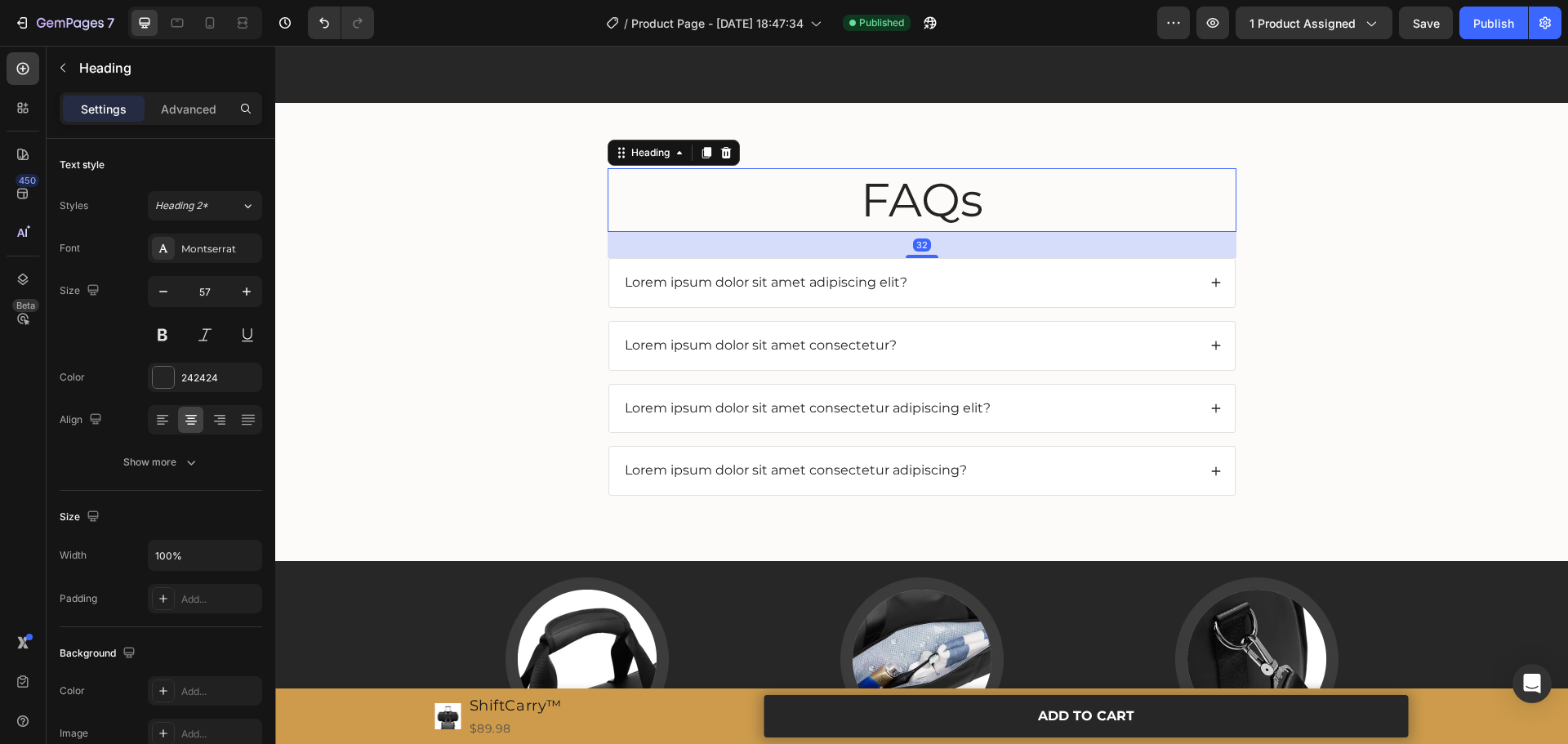
click at [923, 190] on h2 "FAQs" at bounding box center [922, 200] width 629 height 63
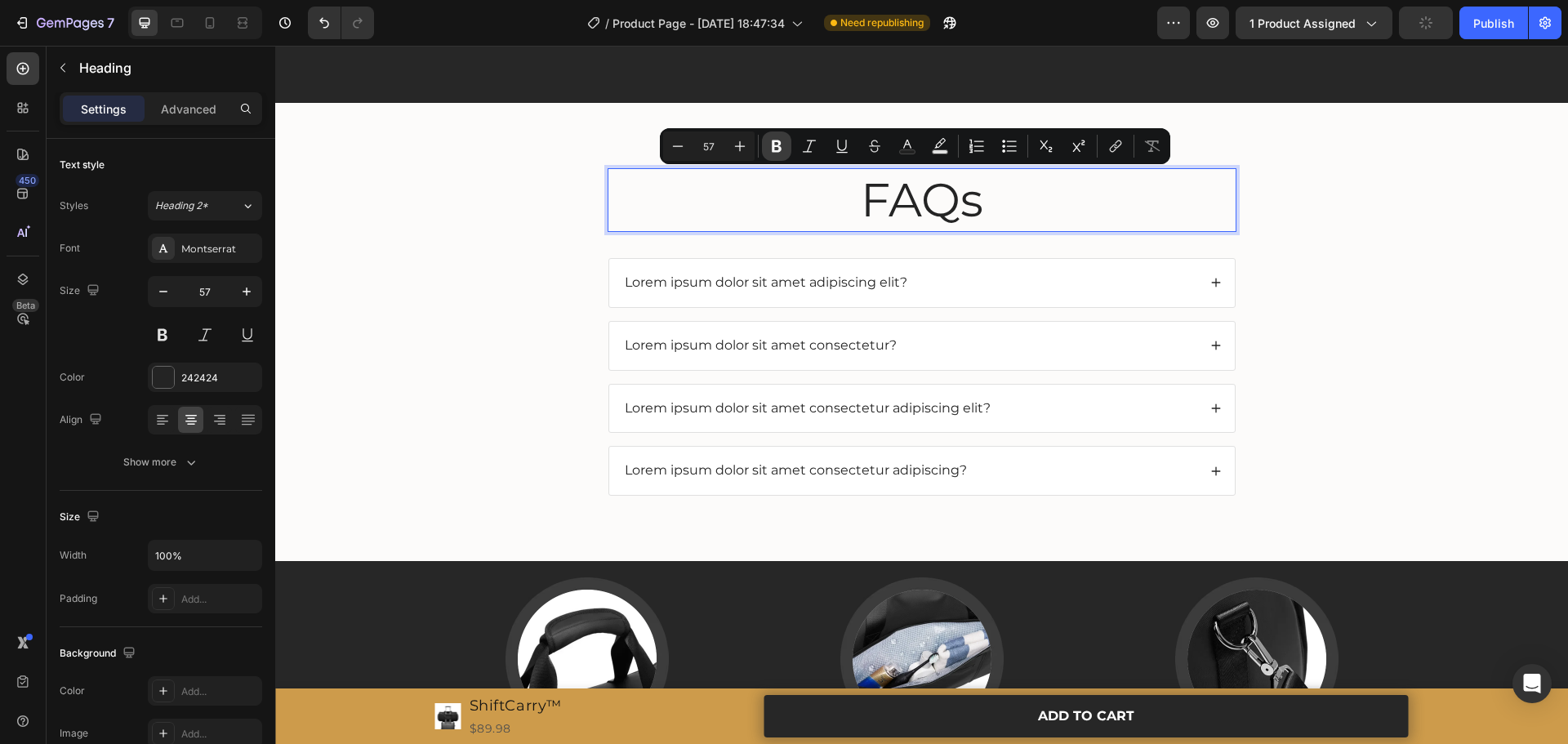
click at [780, 146] on icon "Editor contextual toolbar" at bounding box center [777, 147] width 10 height 12
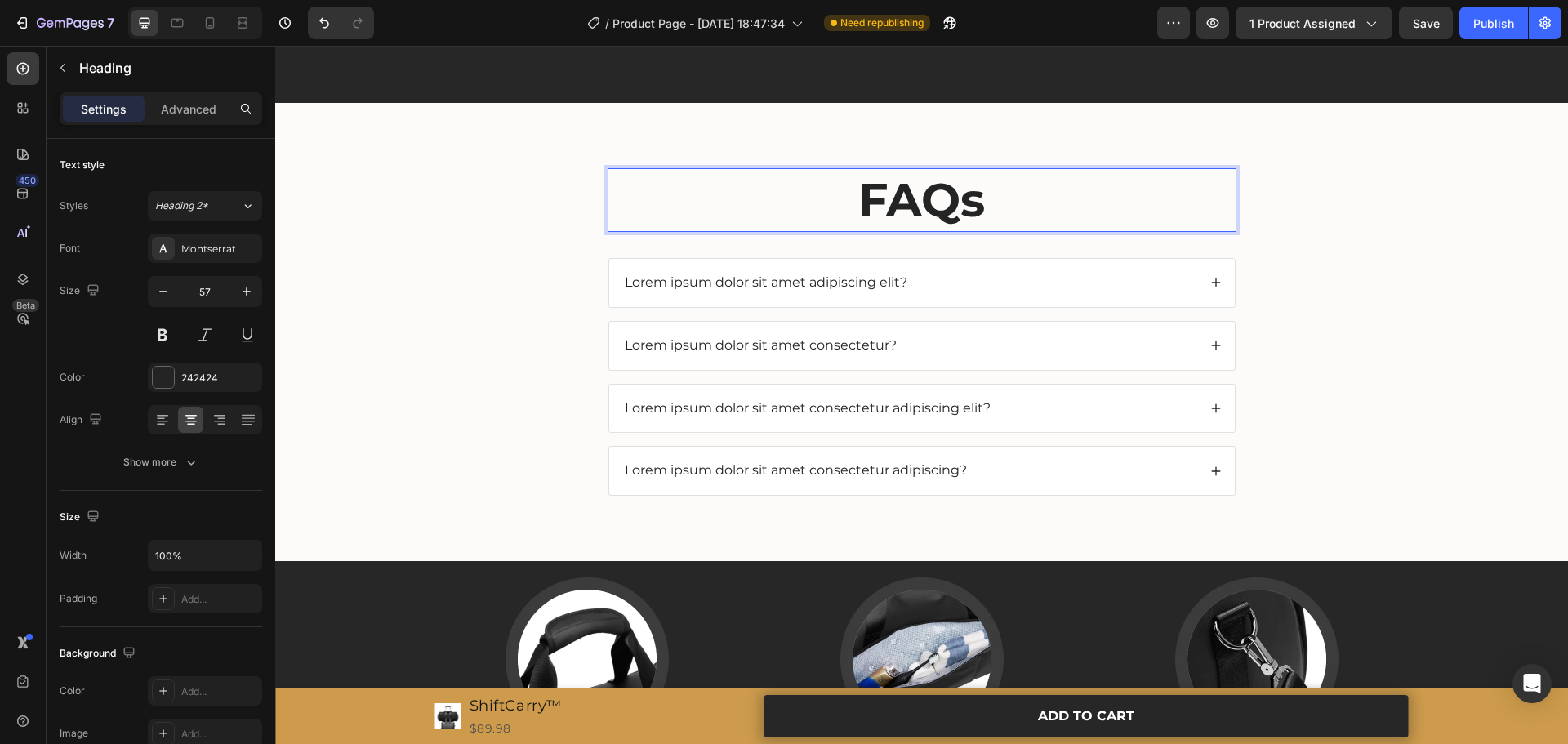
click at [980, 202] on strong "FAQs" at bounding box center [922, 199] width 127 height 57
click at [1355, 271] on div "FAQ Heading 32 Lorem ipsum dolor sit amet adipiscing elit? Lorem ipsum dolor si…" at bounding box center [921, 345] width 1261 height 354
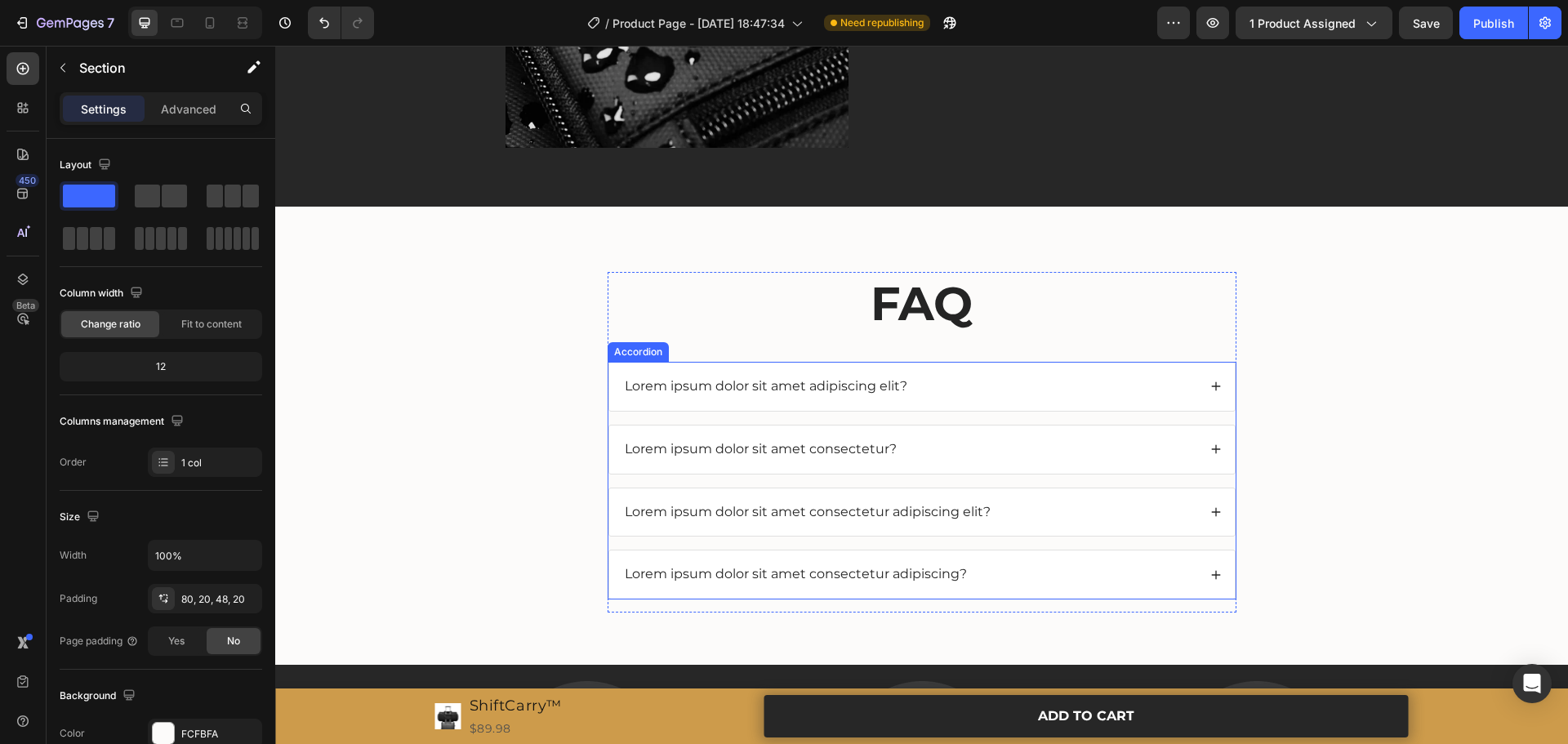
scroll to position [2960, 0]
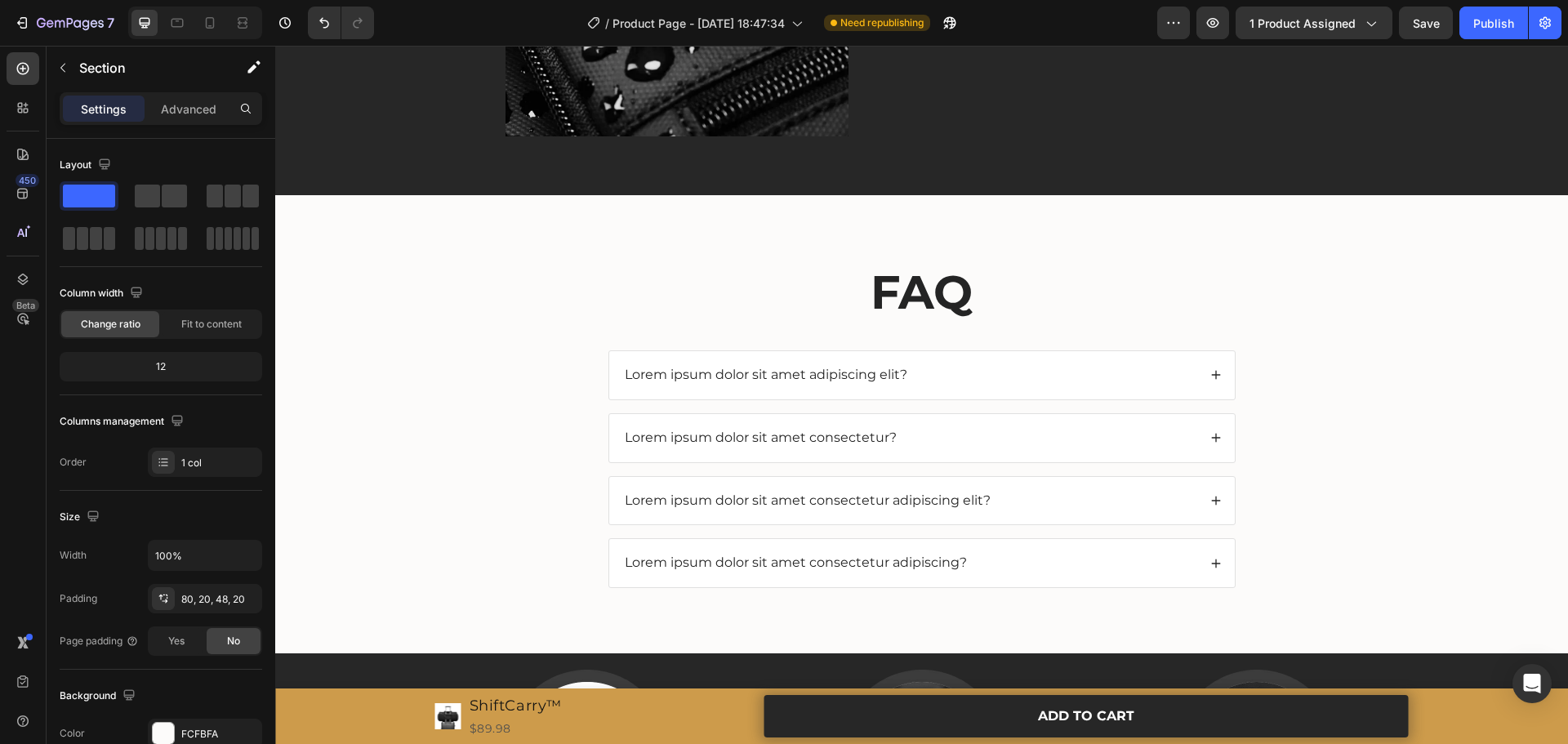
click at [1270, 320] on div "FAQ Heading Lorem ipsum dolor sit amet adipiscing elit? Lorem ipsum dolor sit a…" at bounding box center [921, 437] width 1261 height 354
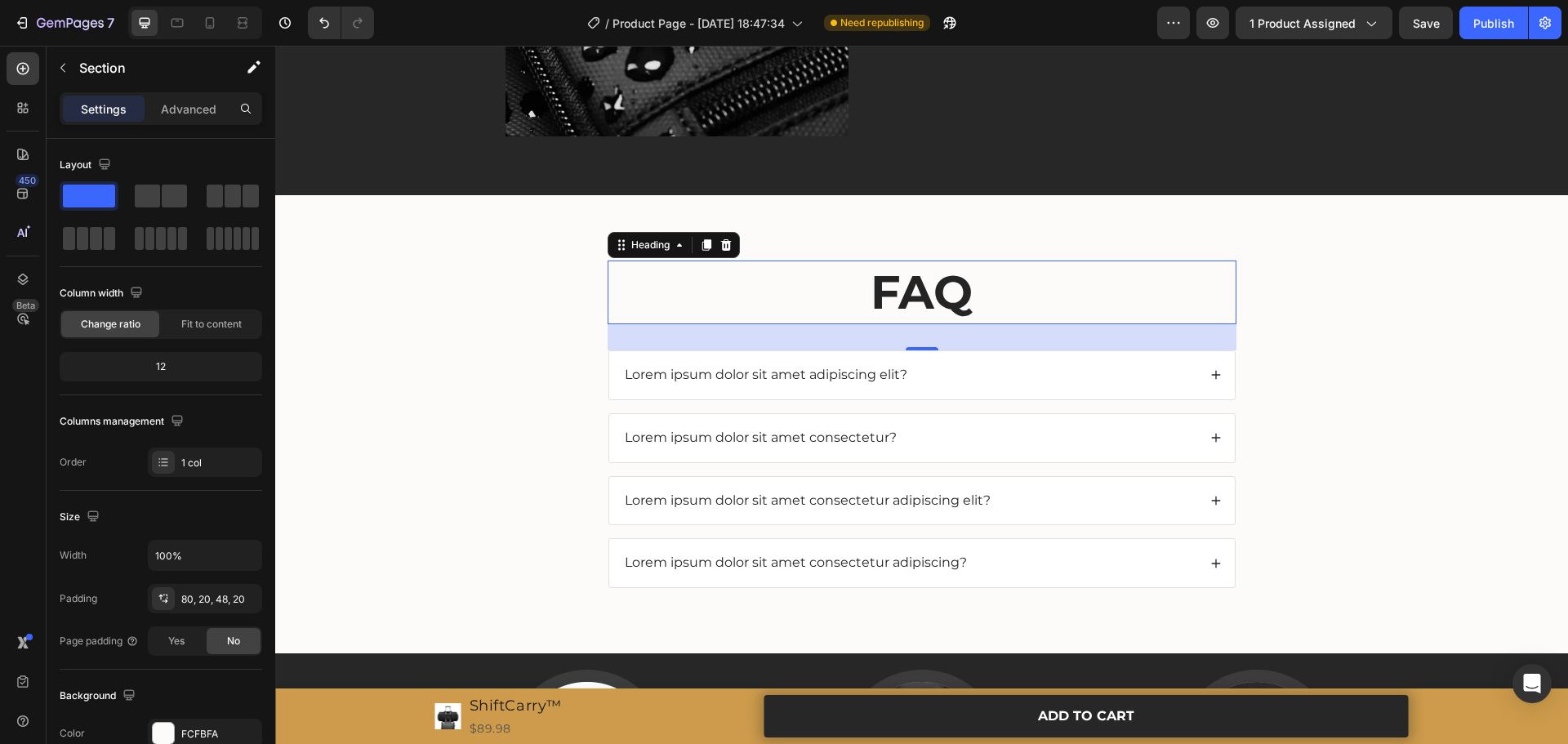
click at [1160, 292] on h2 "FAQ" at bounding box center [922, 293] width 629 height 63
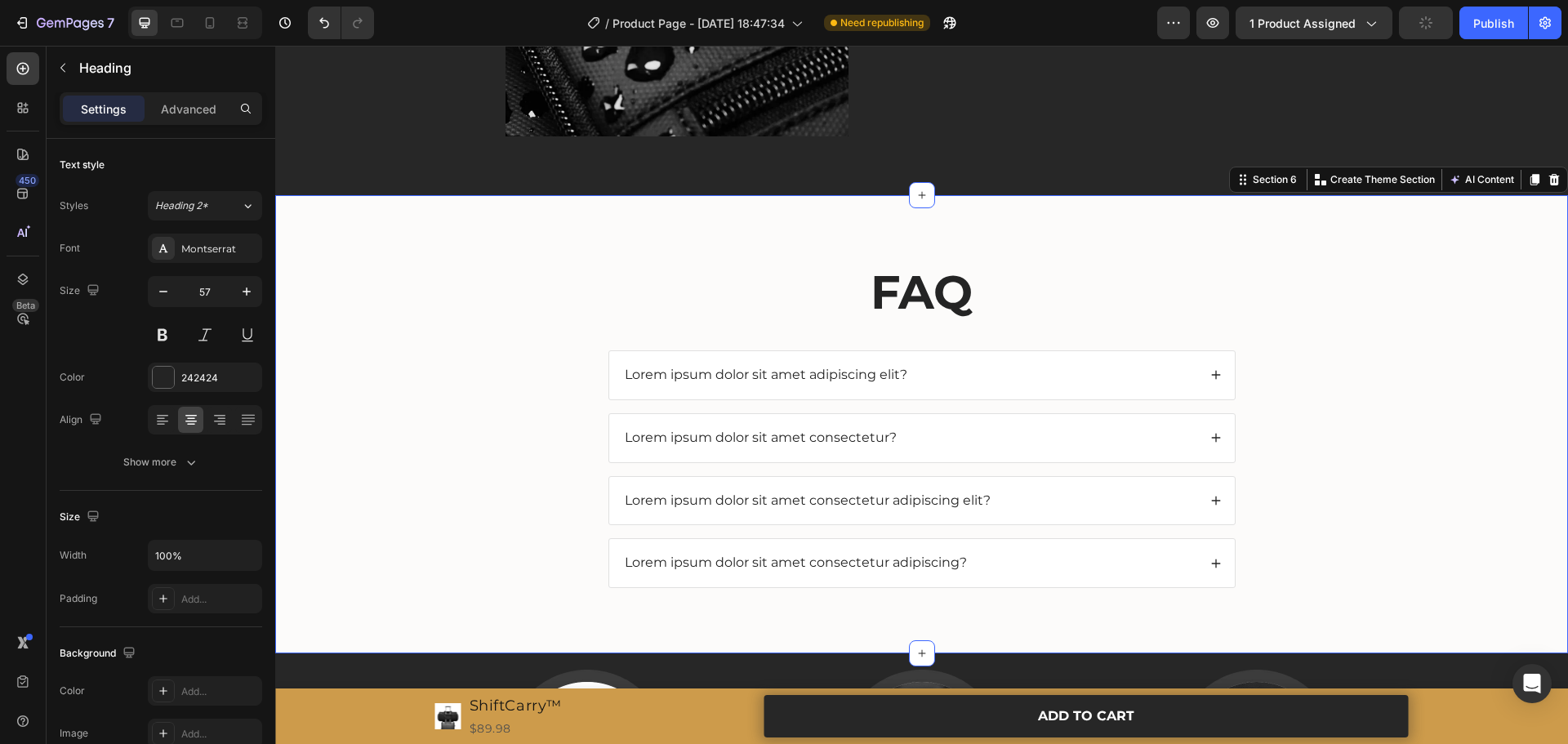
click at [584, 319] on div "FAQ Heading Lorem ipsum dolor sit amet adipiscing elit? Lorem ipsum dolor sit a…" at bounding box center [921, 437] width 1261 height 354
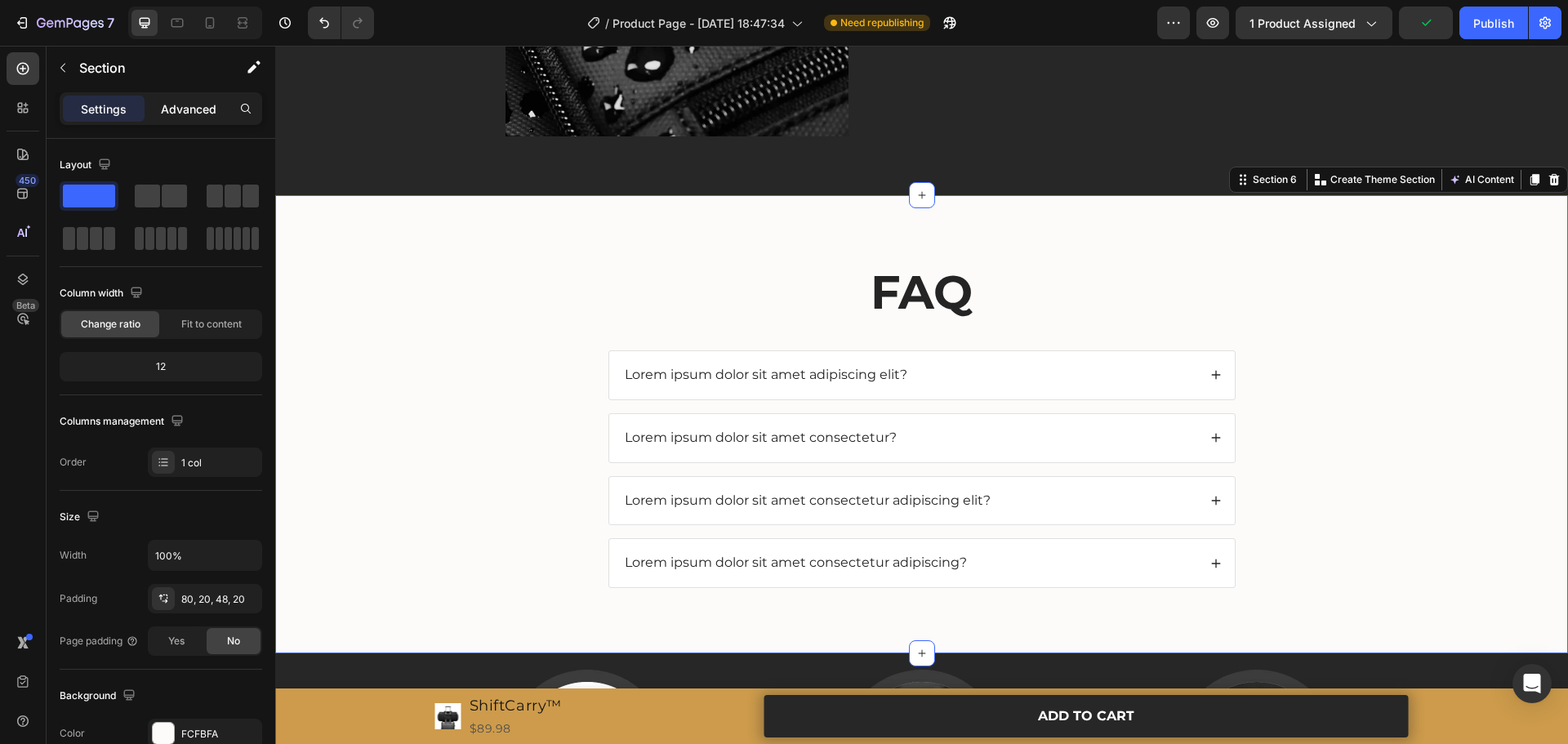
click at [201, 113] on p "Advanced" at bounding box center [188, 108] width 56 height 17
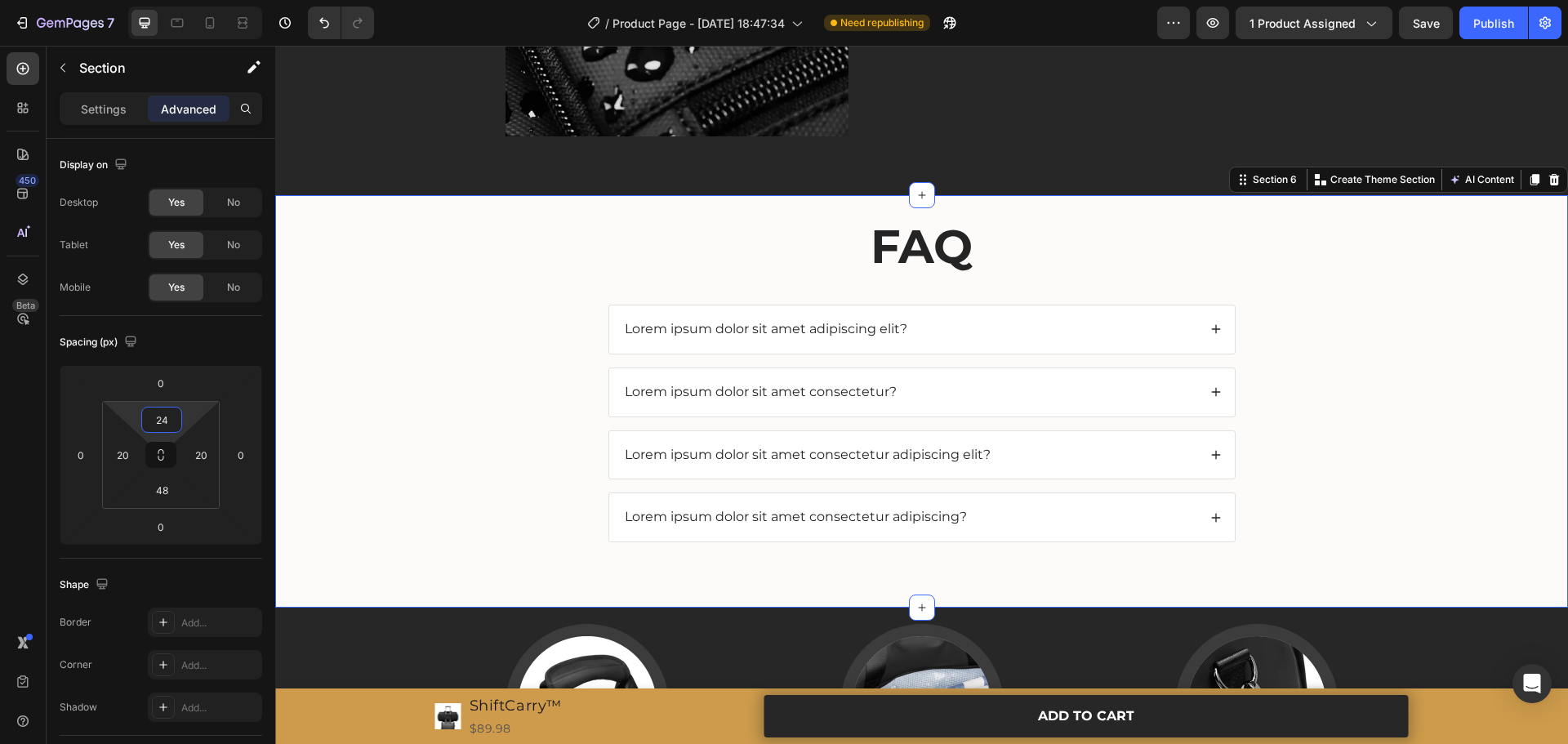
type input "22"
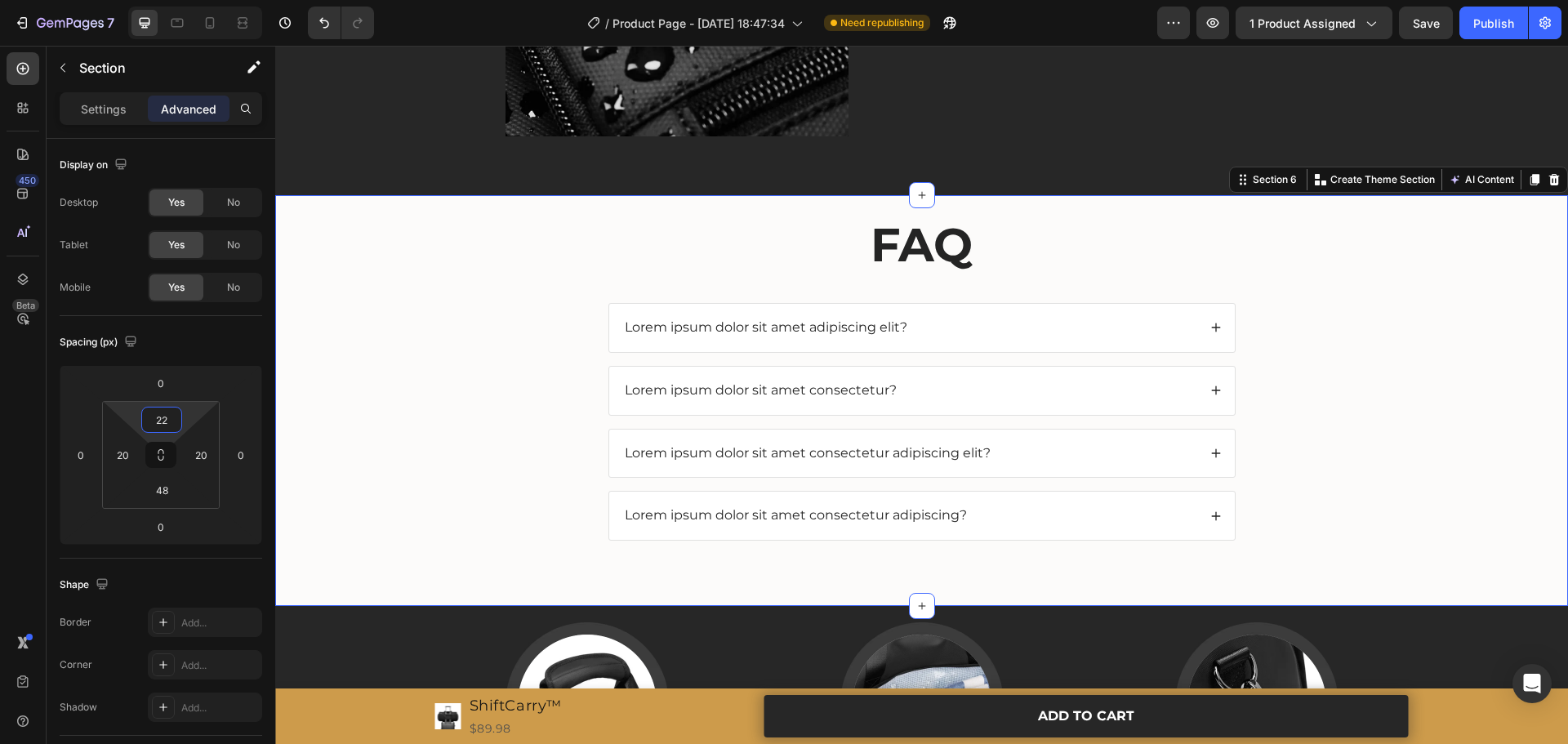
drag, startPoint x: 187, startPoint y: 413, endPoint x: 186, endPoint y: 436, distance: 23.0
click at [186, 0] on html "7 / Product Page - [DATE] 18:47:34 Need republishing Preview 1 product assigned…" at bounding box center [784, 0] width 1568 height 0
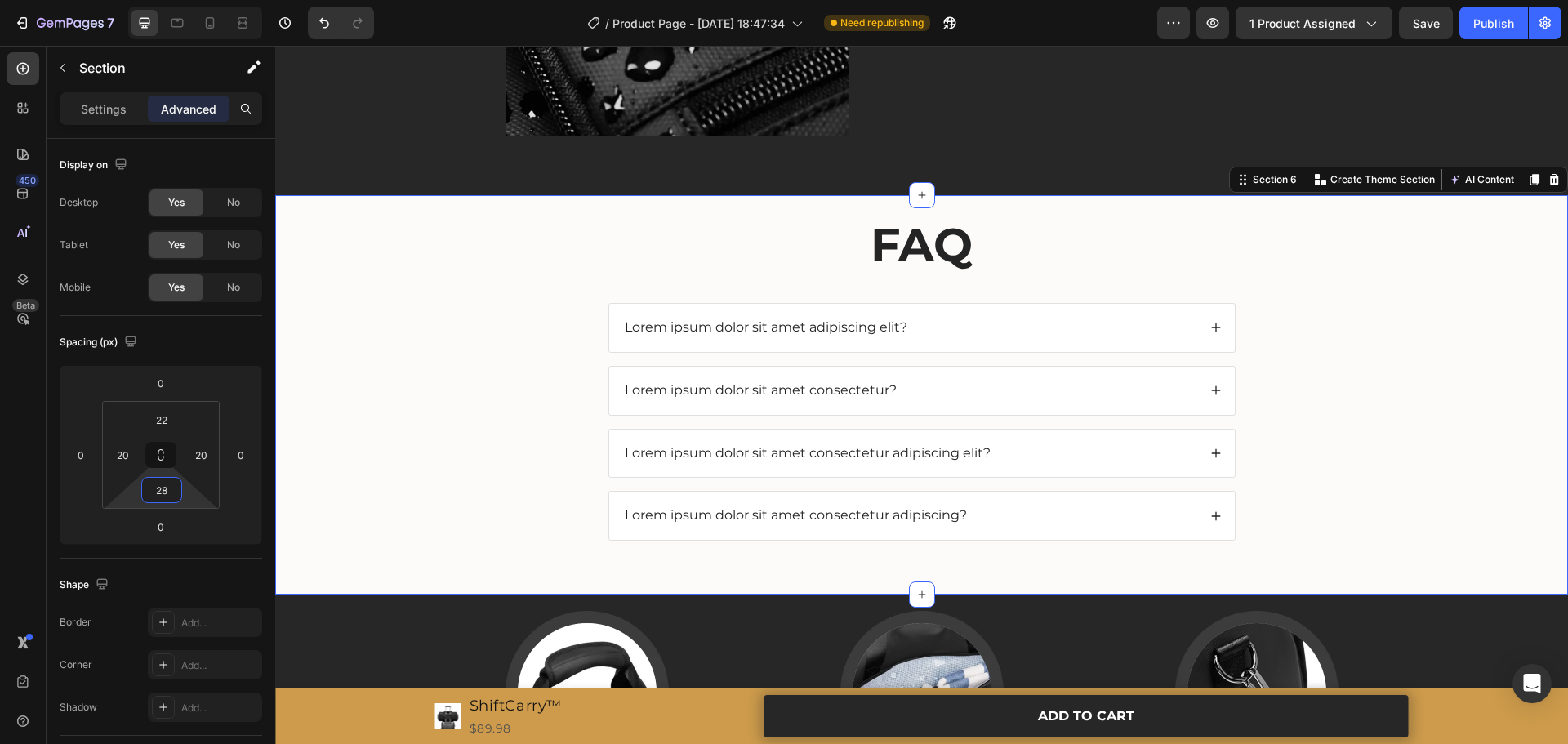
type input "26"
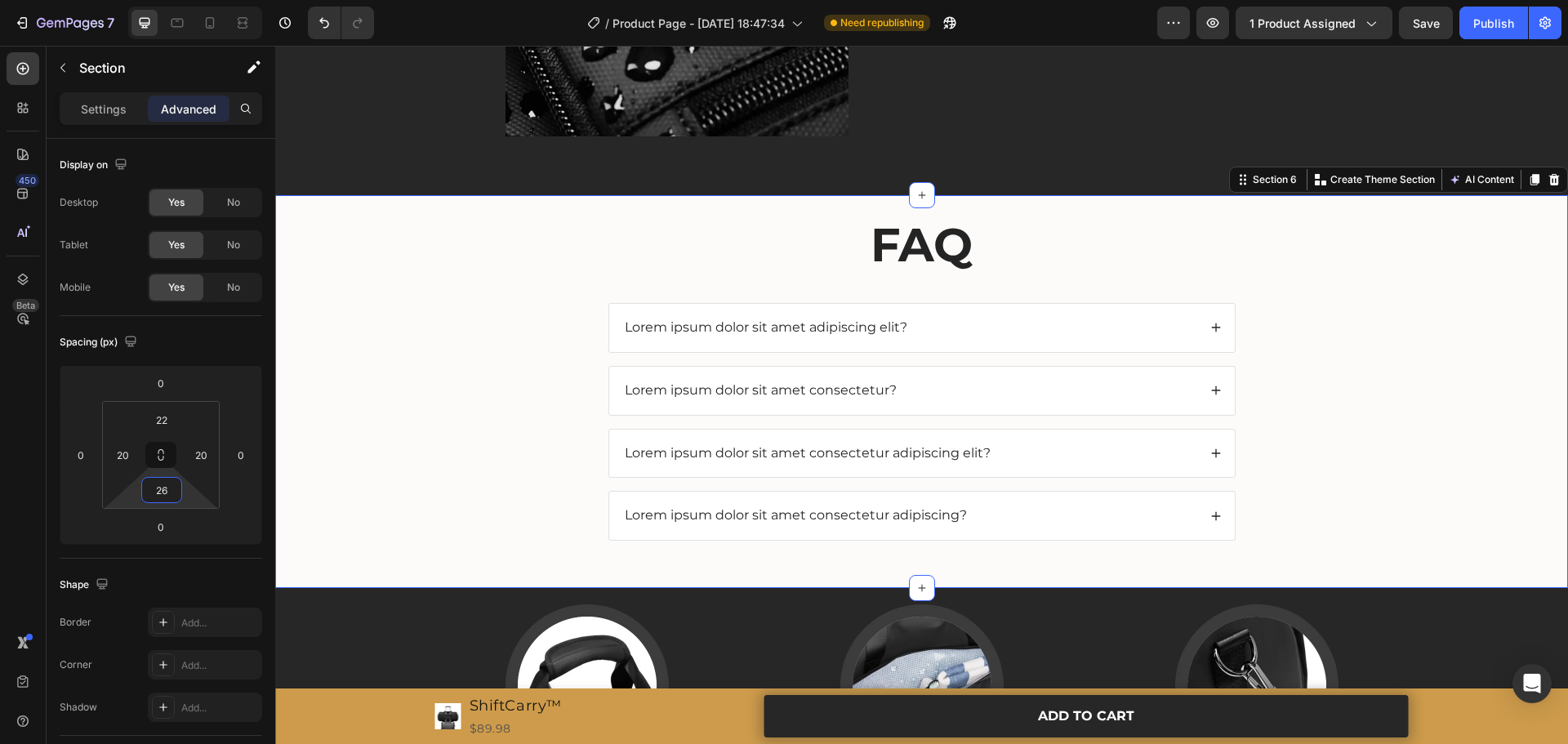
drag, startPoint x: 191, startPoint y: 498, endPoint x: 188, endPoint y: 507, distance: 9.5
click at [188, 0] on html "7 / Product Page - [DATE] 18:47:34 Need republishing Preview 1 product assigned…" at bounding box center [784, 0] width 1568 height 0
click at [1025, 513] on div "Lorem ipsum dolor sit amet consectetur adipiscing?" at bounding box center [910, 516] width 575 height 22
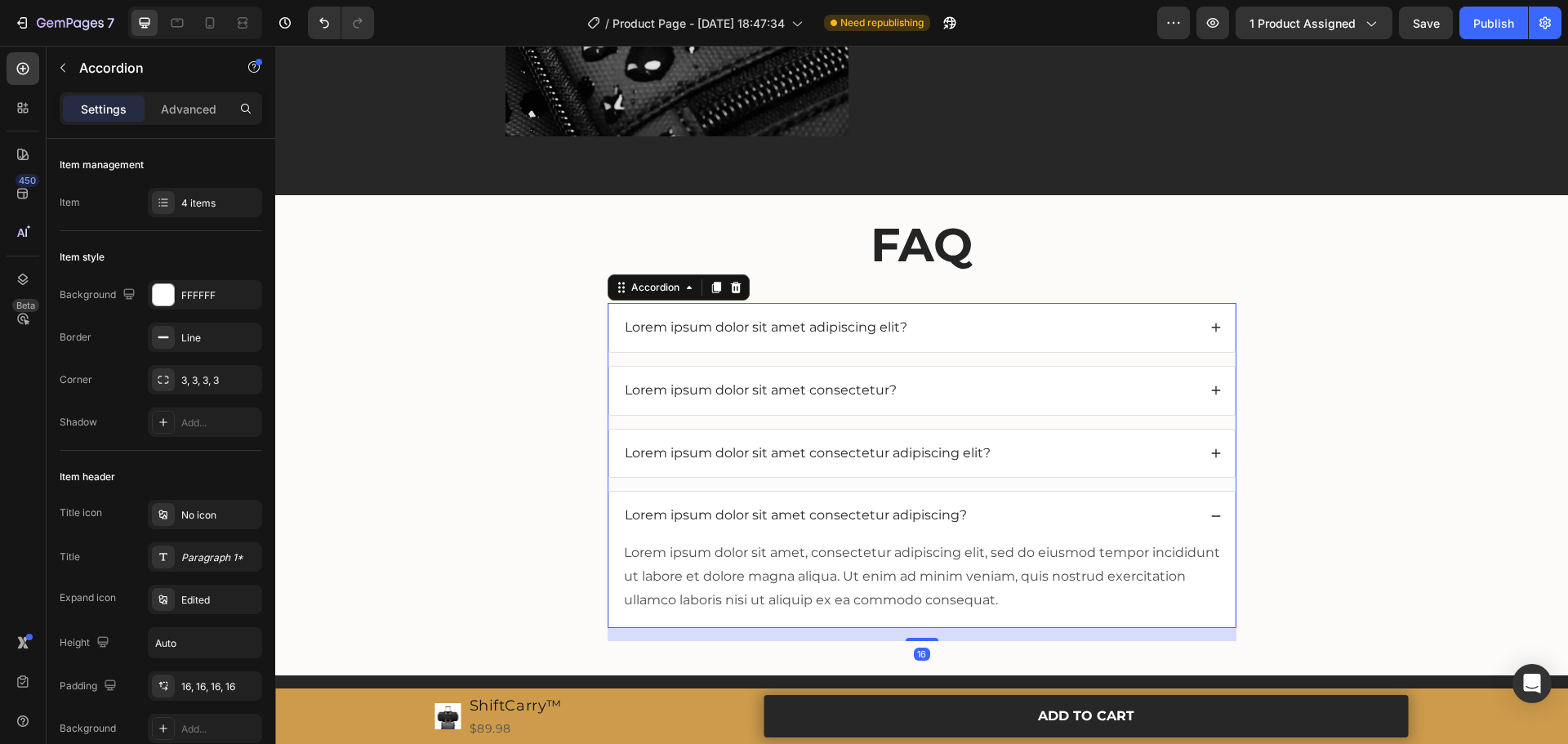
click at [1026, 512] on div "Lorem ipsum dolor sit amet consectetur adipiscing?" at bounding box center [910, 516] width 575 height 22
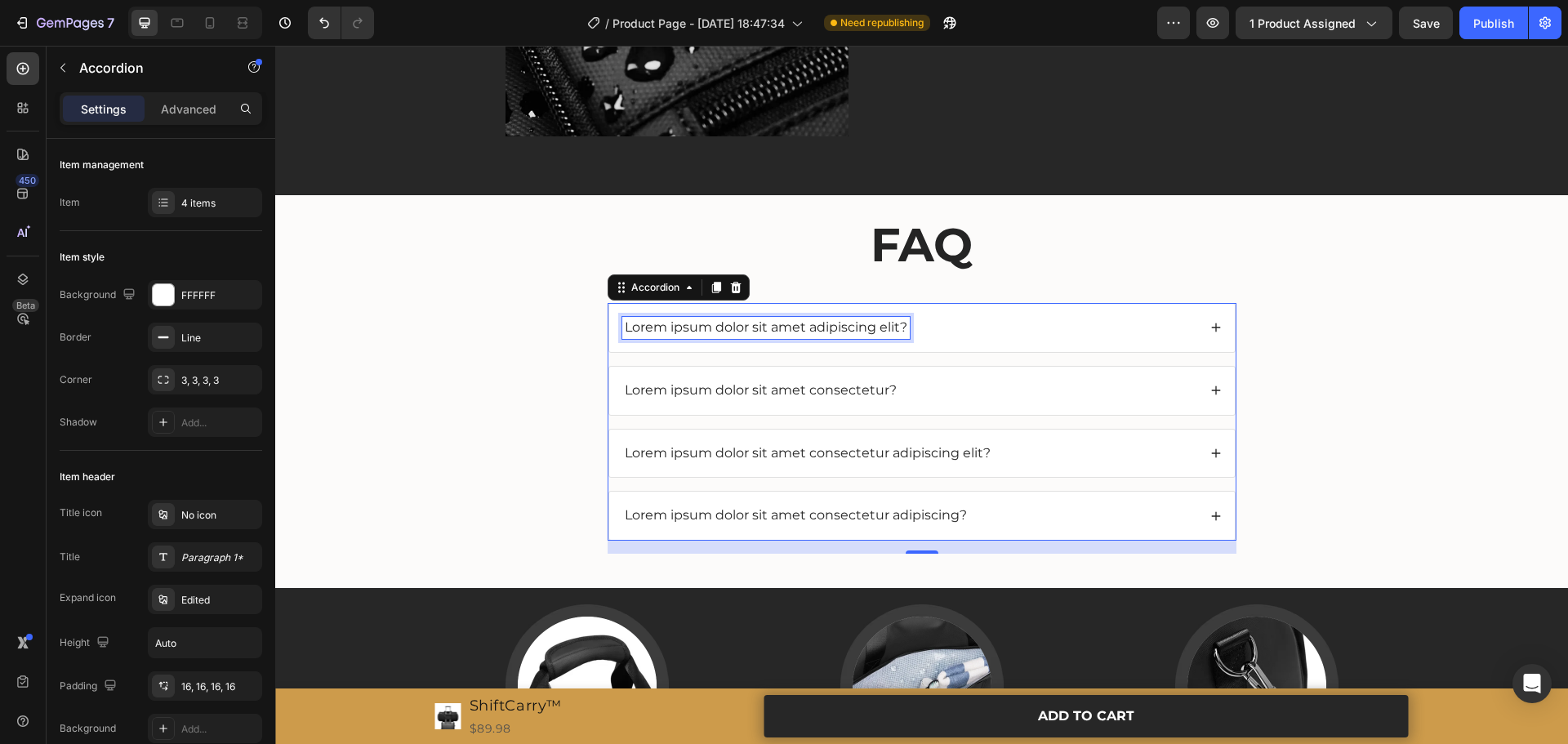
click at [772, 323] on p "Lorem ipsum dolor sit amet adipiscing elit?" at bounding box center [766, 327] width 283 height 17
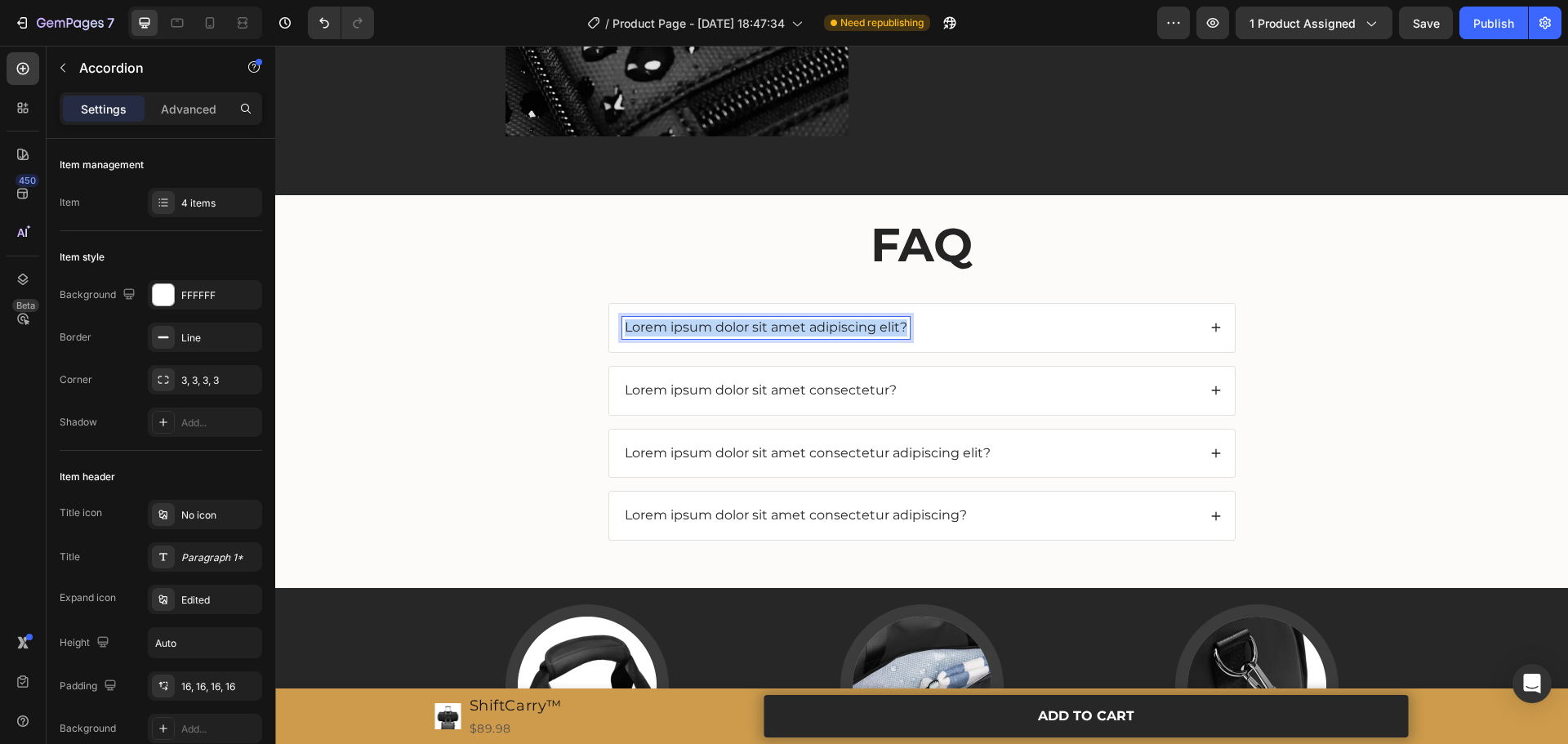
click at [772, 323] on p "Lorem ipsum dolor sit amet adipiscing elit?" at bounding box center [766, 327] width 283 height 17
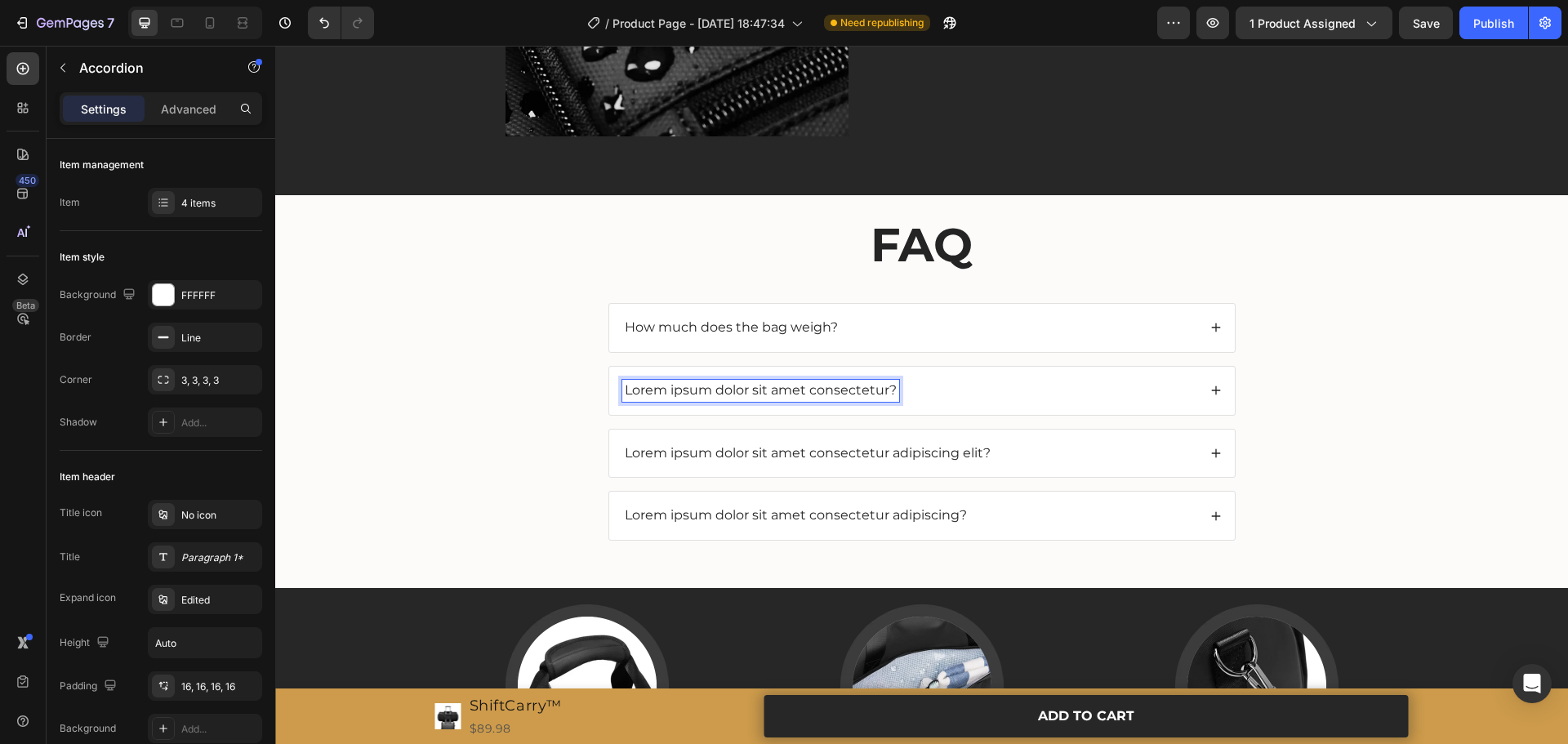
click at [769, 390] on p "Lorem ipsum dolor sit amet consectetur?" at bounding box center [761, 390] width 272 height 17
click at [742, 457] on p "Lorem ipsum dolor sit amet consectetur adipiscing elit?" at bounding box center [807, 453] width 366 height 17
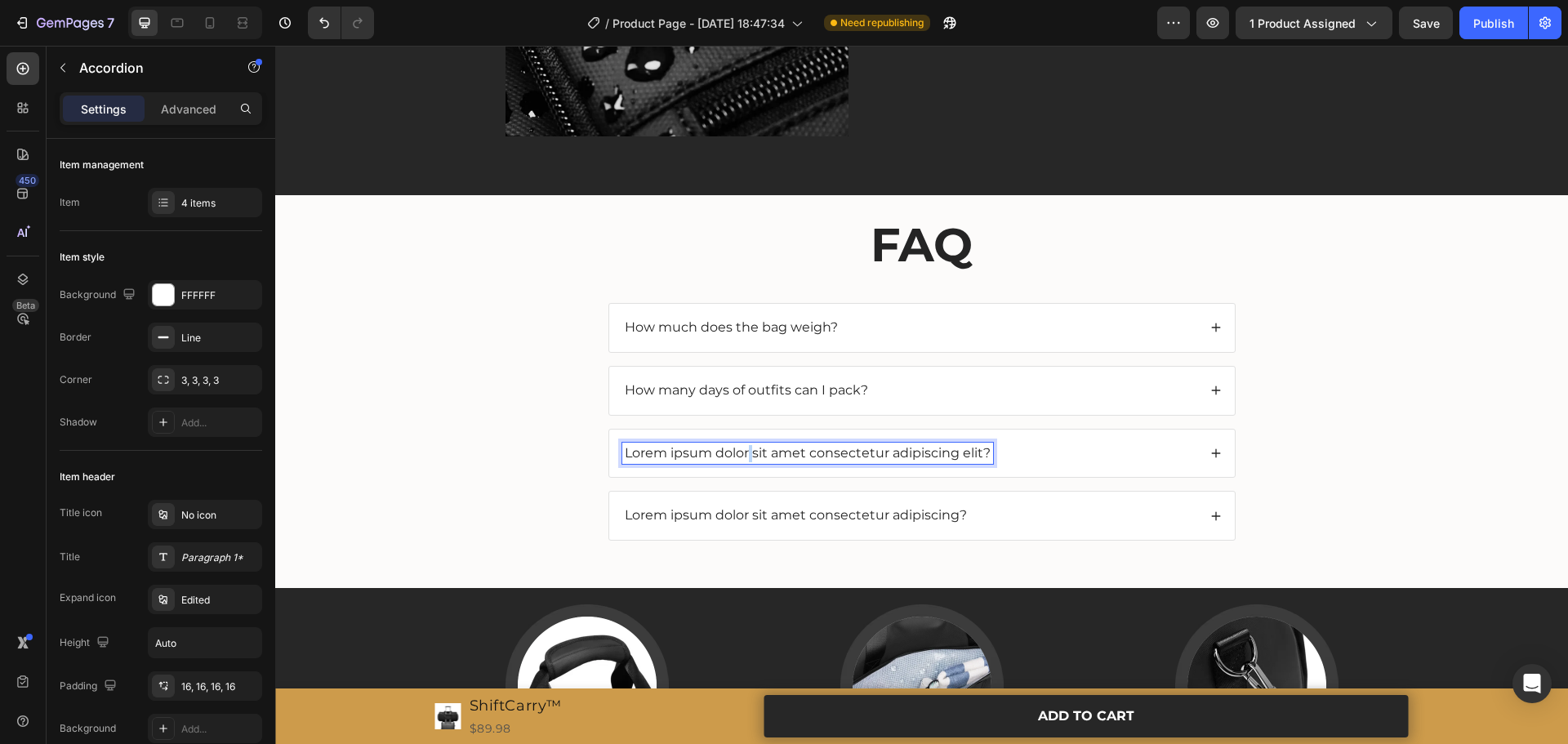
click at [742, 457] on p "Lorem ipsum dolor sit amet consectetur adipiscing elit?" at bounding box center [807, 453] width 366 height 17
click at [765, 519] on p "Lorem ipsum dolor sit amet consectetur adipiscing?" at bounding box center [795, 515] width 342 height 17
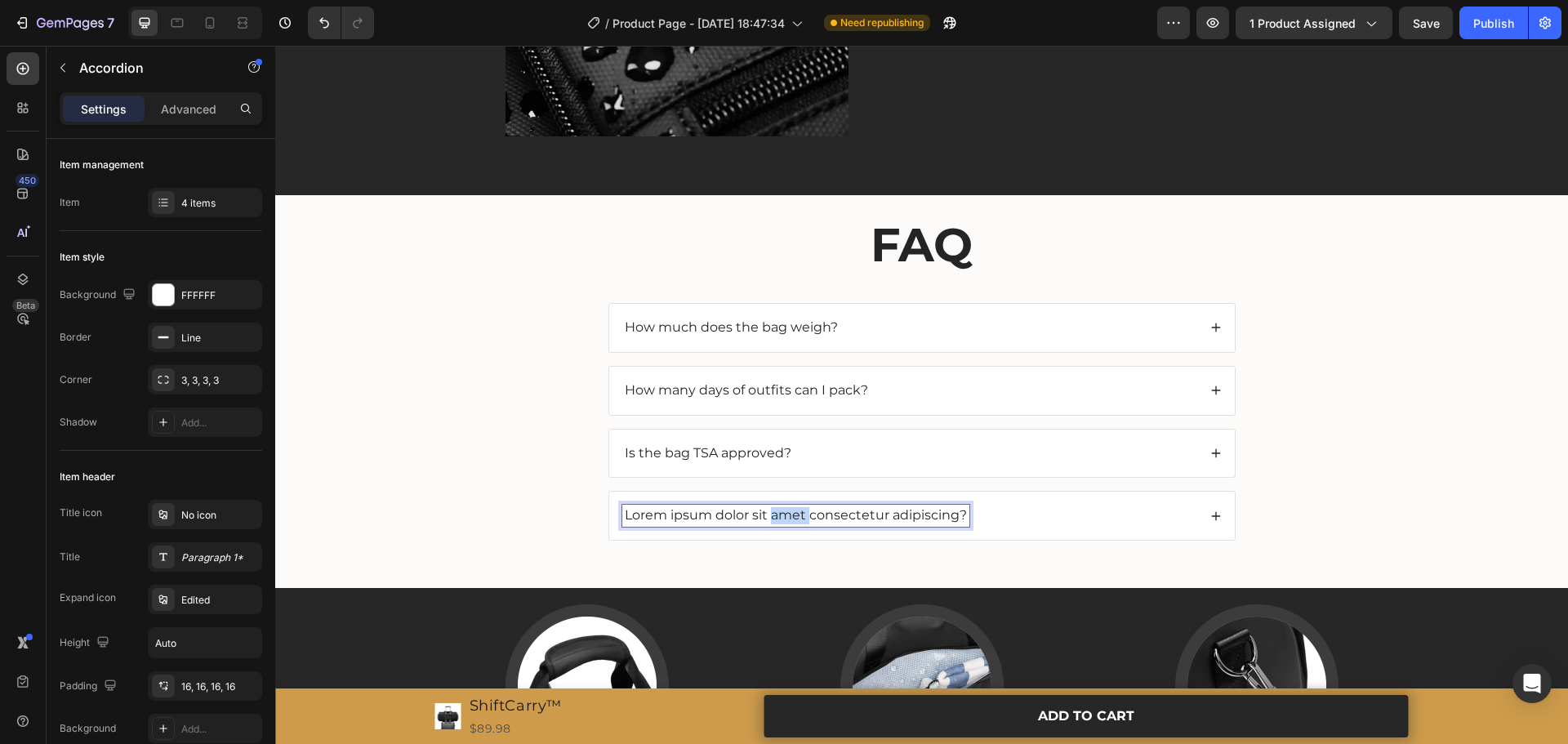
click at [765, 519] on p "Lorem ipsum dolor sit amet consectetur adipiscing?" at bounding box center [795, 515] width 342 height 17
click at [885, 324] on div "How much does the bag weigh?" at bounding box center [910, 328] width 575 height 22
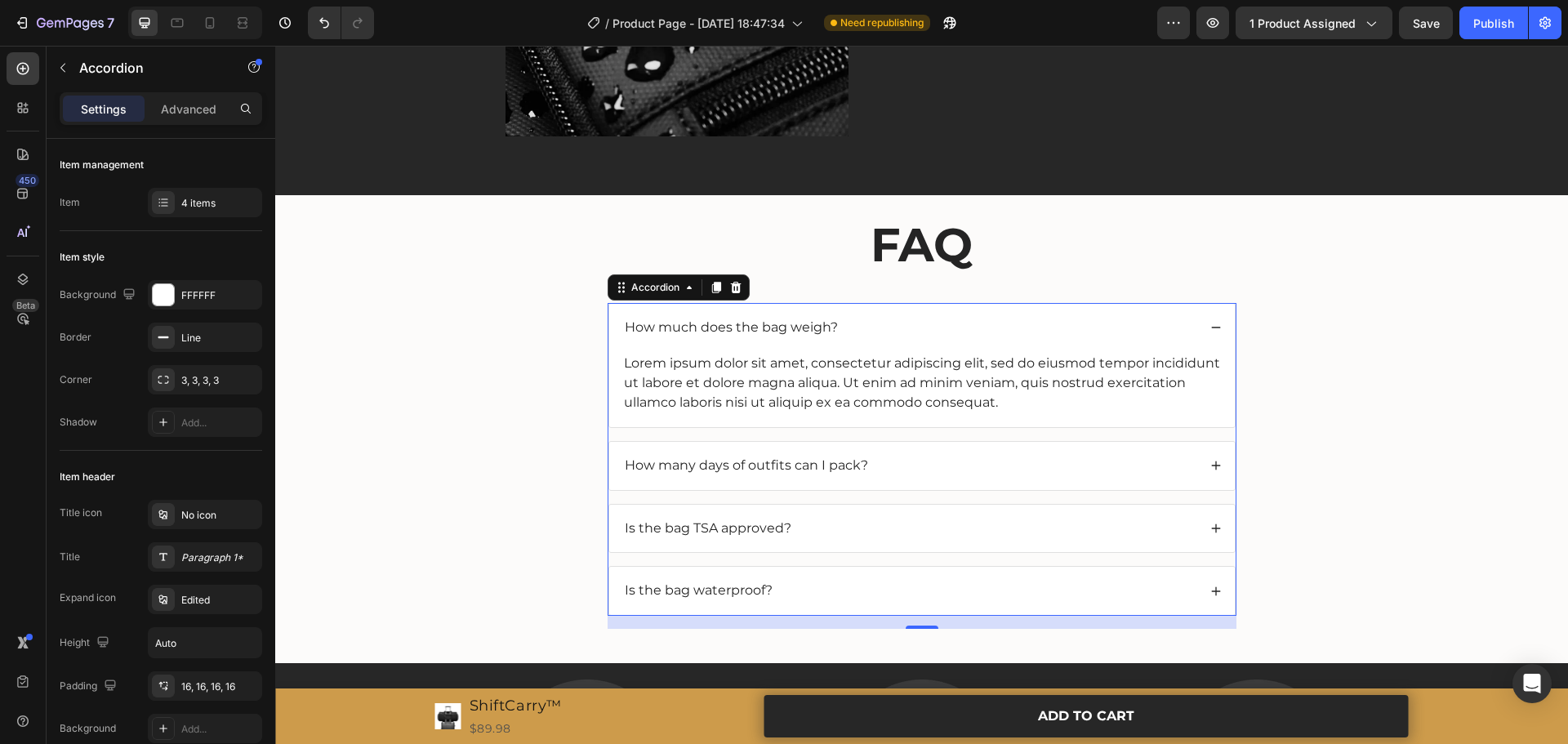
click at [789, 328] on p "How much does the bag weigh?" at bounding box center [731, 327] width 213 height 17
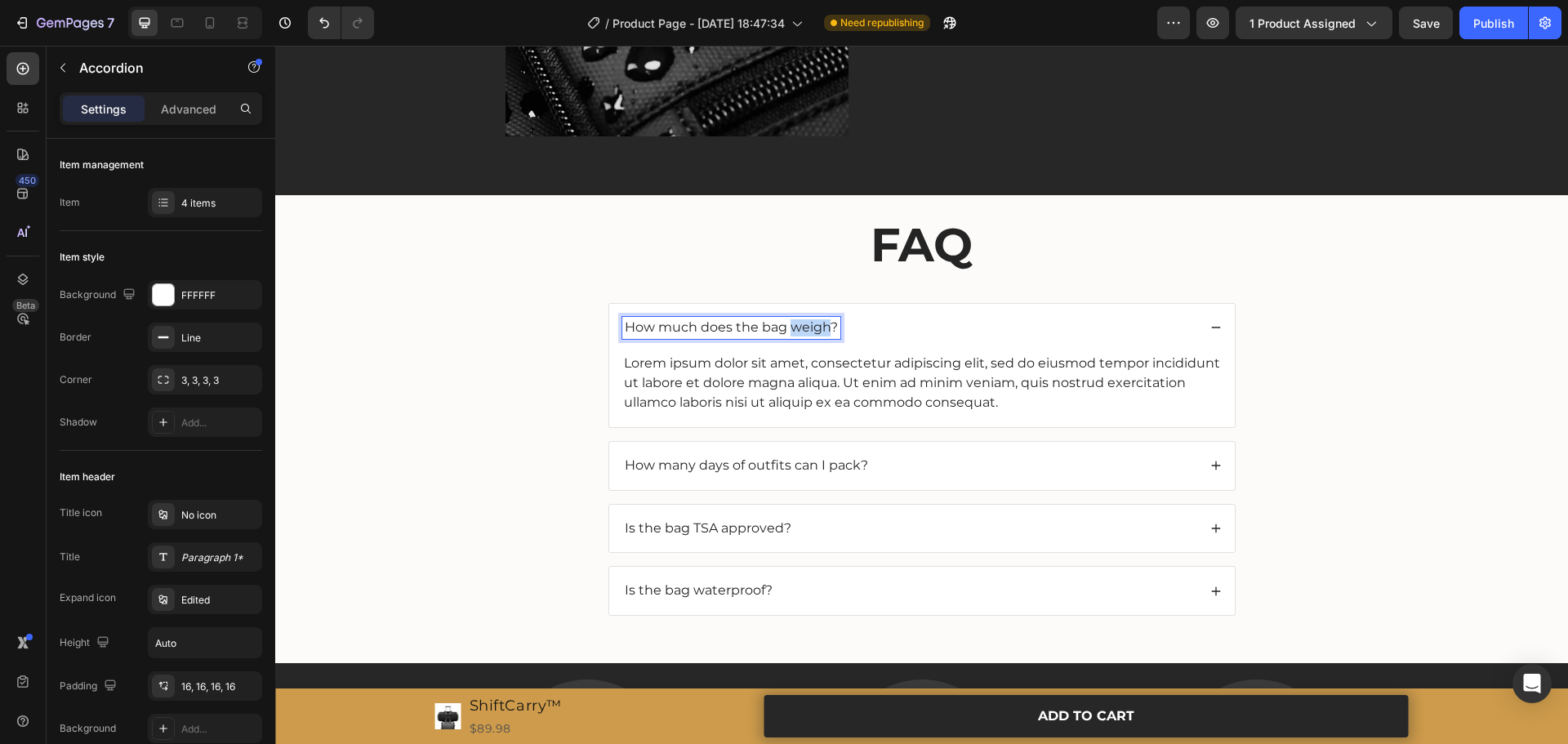
click at [789, 328] on p "How much does the bag weigh?" at bounding box center [731, 327] width 213 height 17
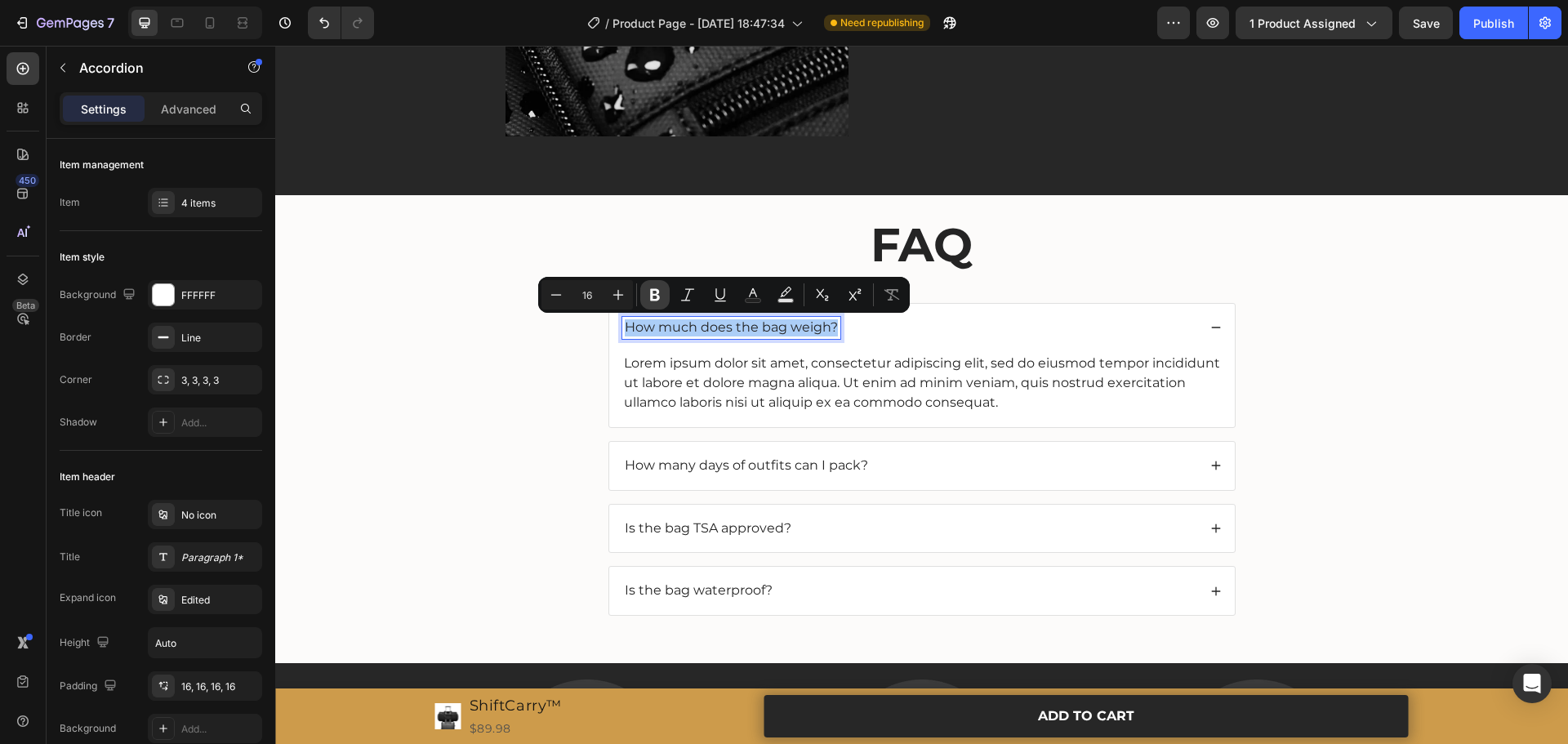
click at [647, 297] on button "Bold" at bounding box center [656, 296] width 30 height 30
click at [709, 466] on p "How many days of outfits can I pack?" at bounding box center [746, 465] width 243 height 17
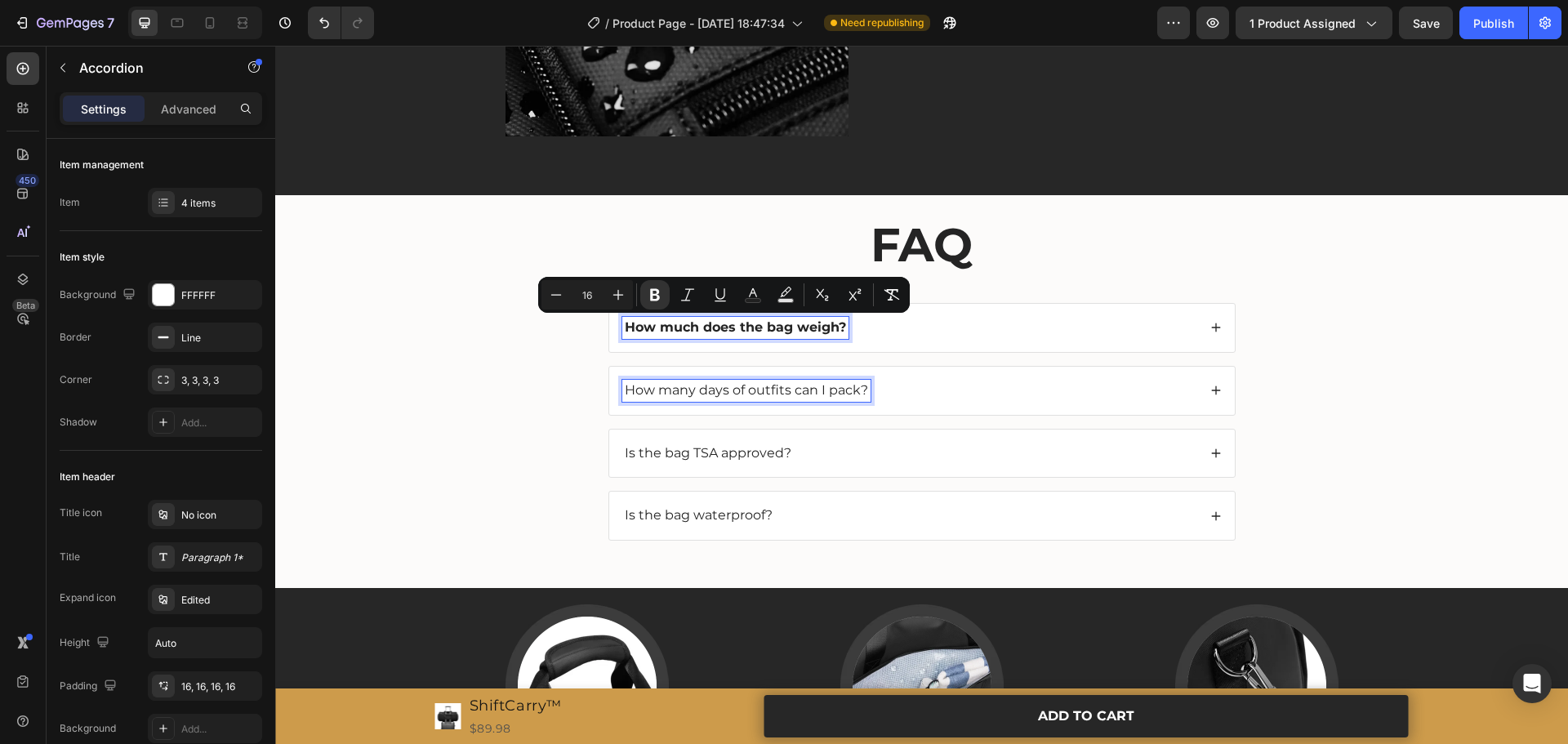
click at [709, 400] on p "How many days of outfits can I pack?" at bounding box center [746, 390] width 243 height 17
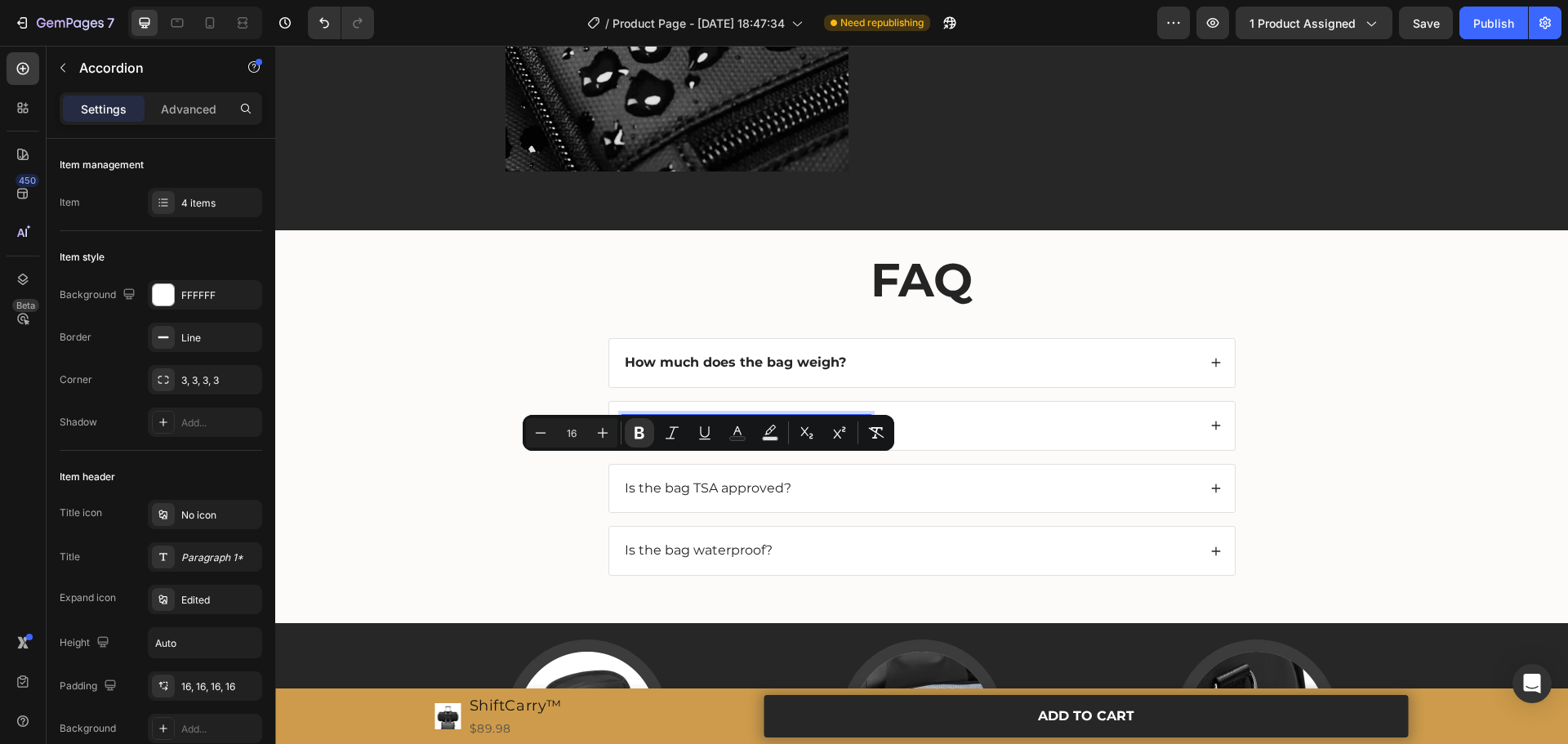
click at [709, 434] on p "How many days of outfits can I pack?" at bounding box center [746, 426] width 243 height 17
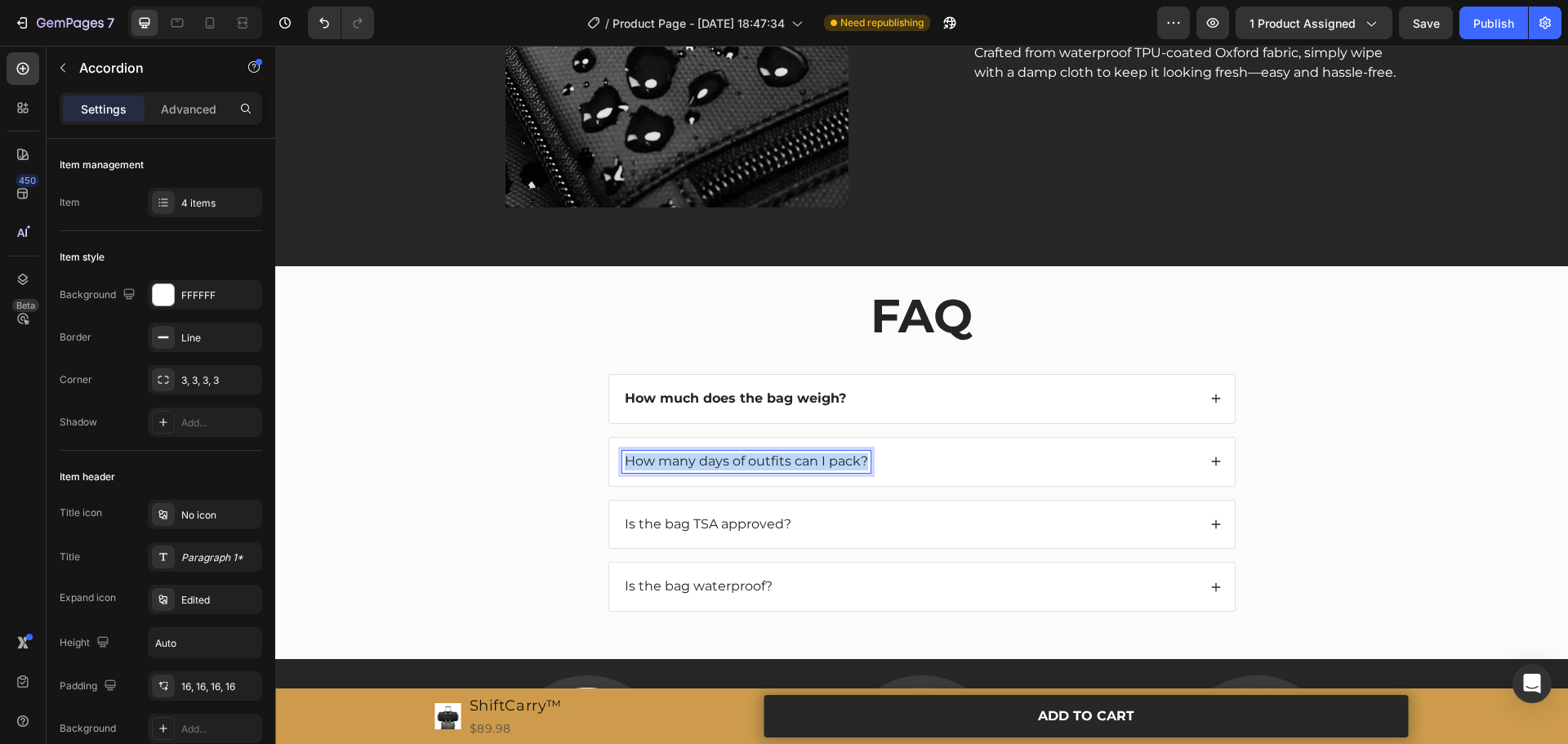
scroll to position [2885, 0]
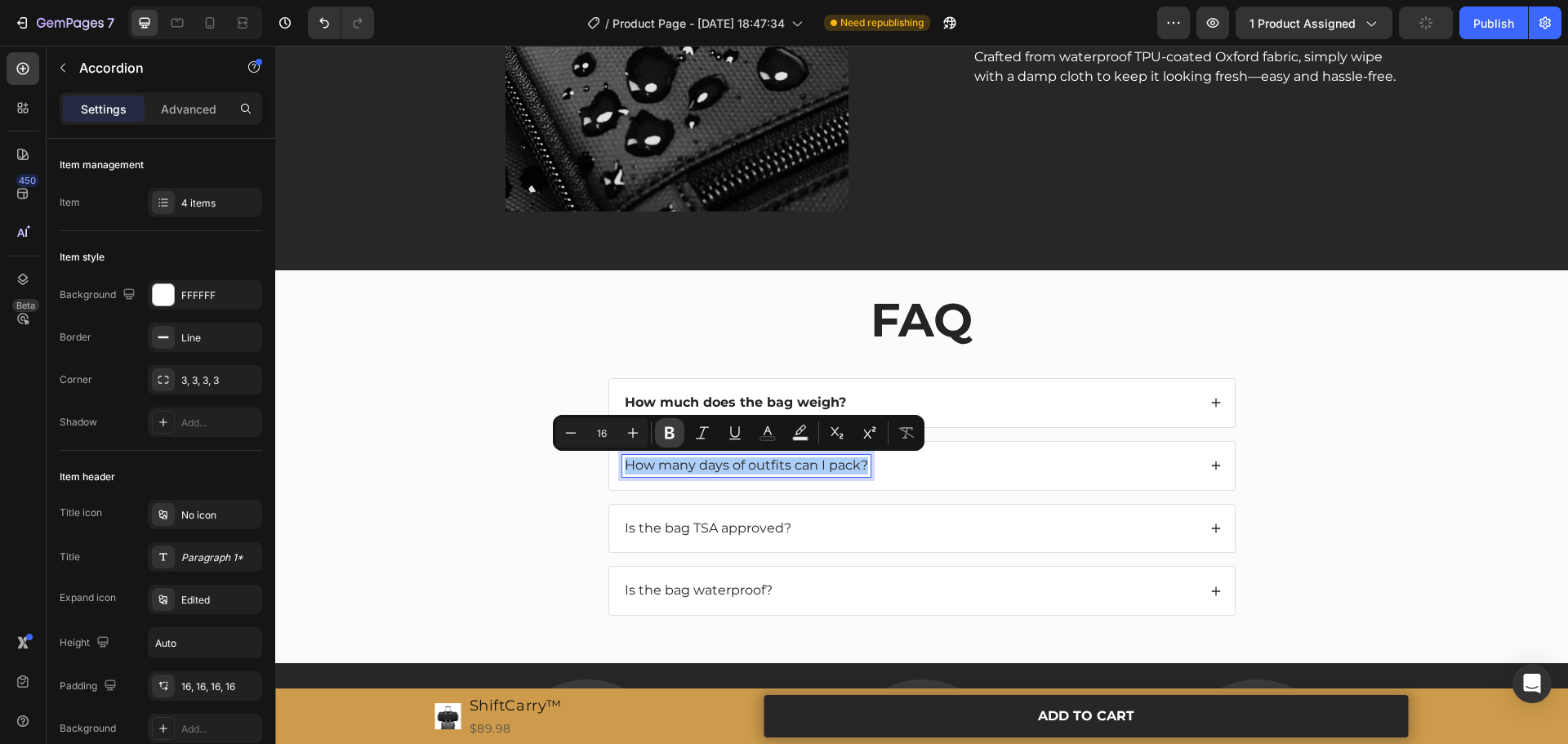
click at [662, 439] on icon "Editor contextual toolbar" at bounding box center [669, 433] width 16 height 16
click at [685, 531] on p "Is the bag TSA approved?" at bounding box center [708, 529] width 167 height 17
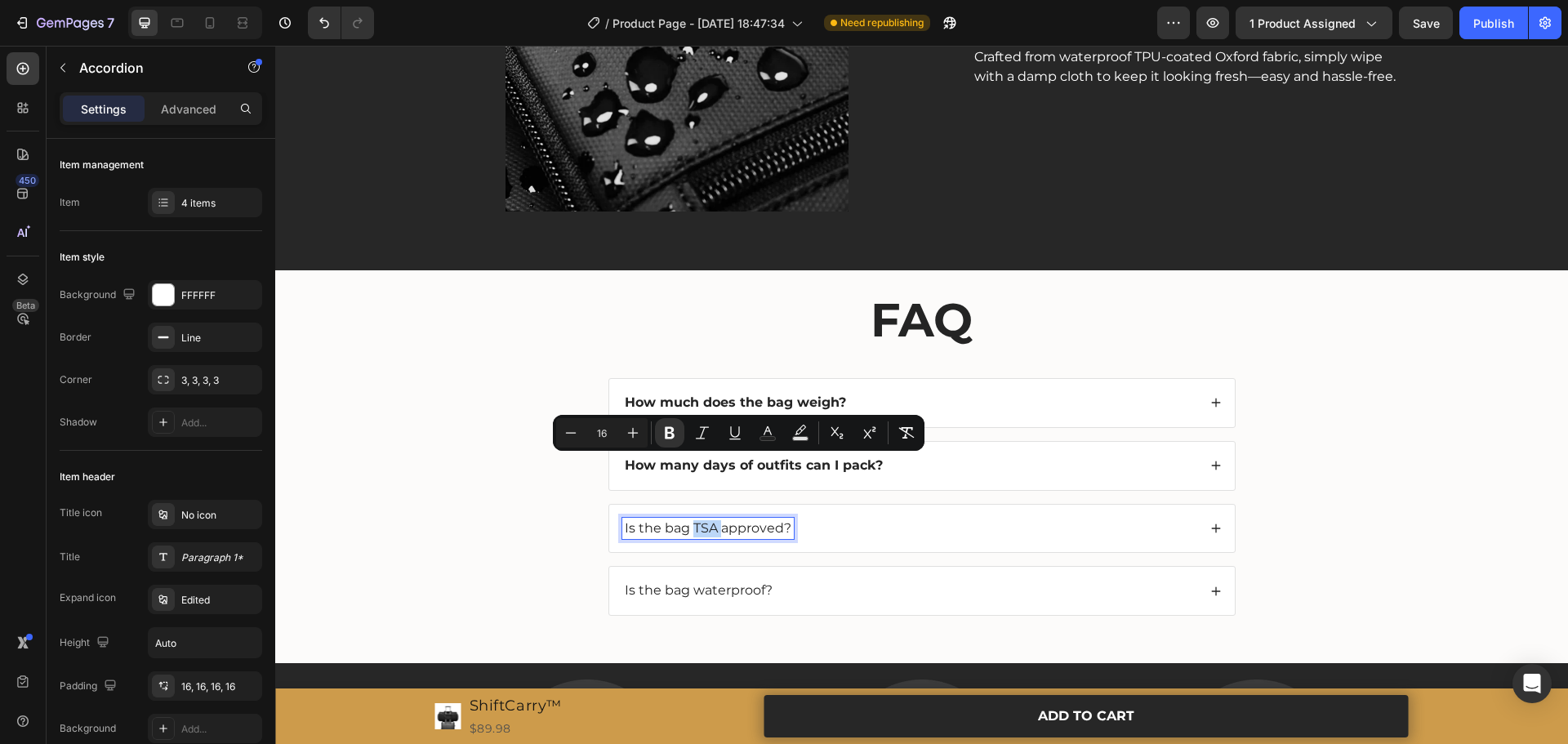
click at [685, 531] on p "Is the bag TSA approved?" at bounding box center [708, 529] width 167 height 17
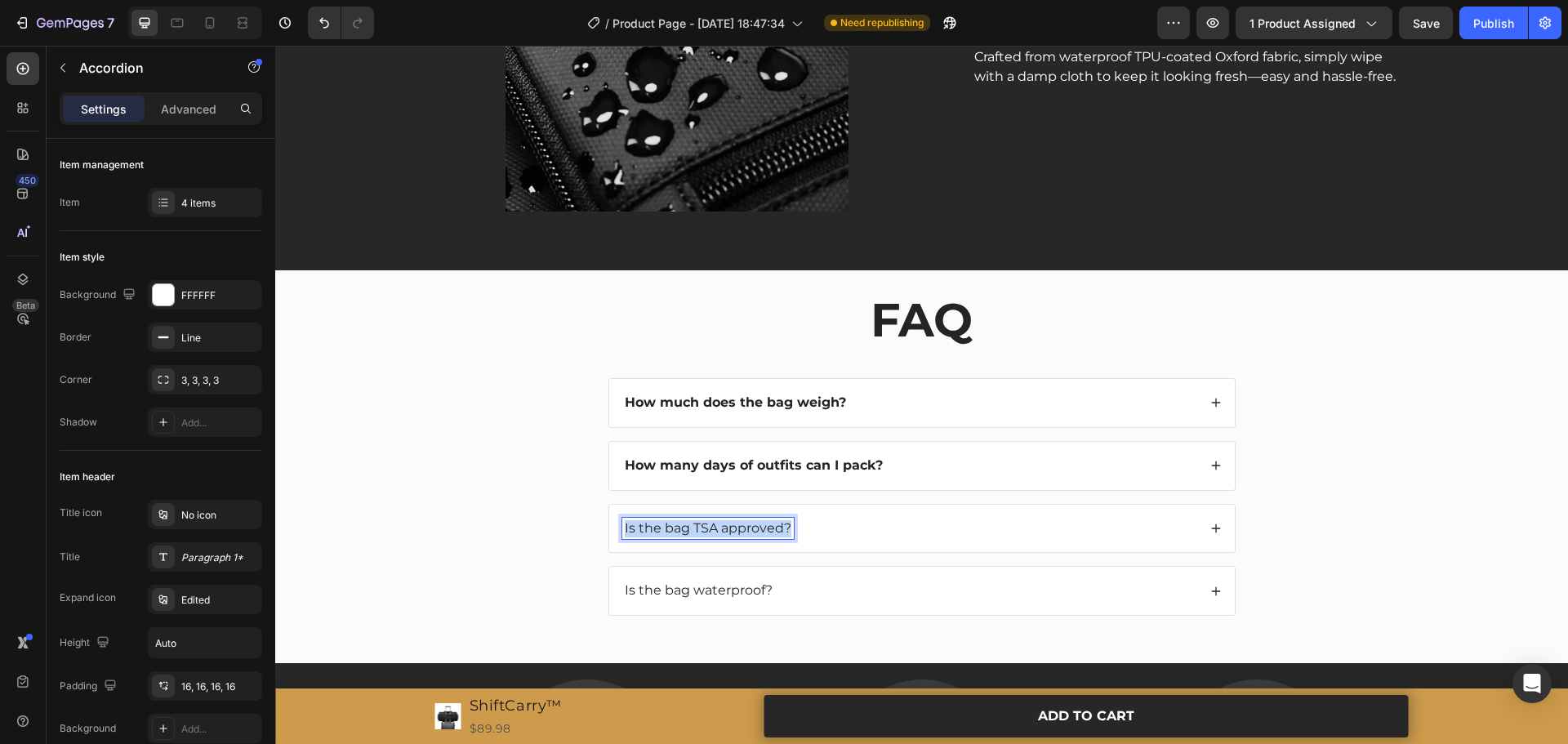
click at [685, 531] on p "Is the bag TSA approved?" at bounding box center [708, 529] width 167 height 17
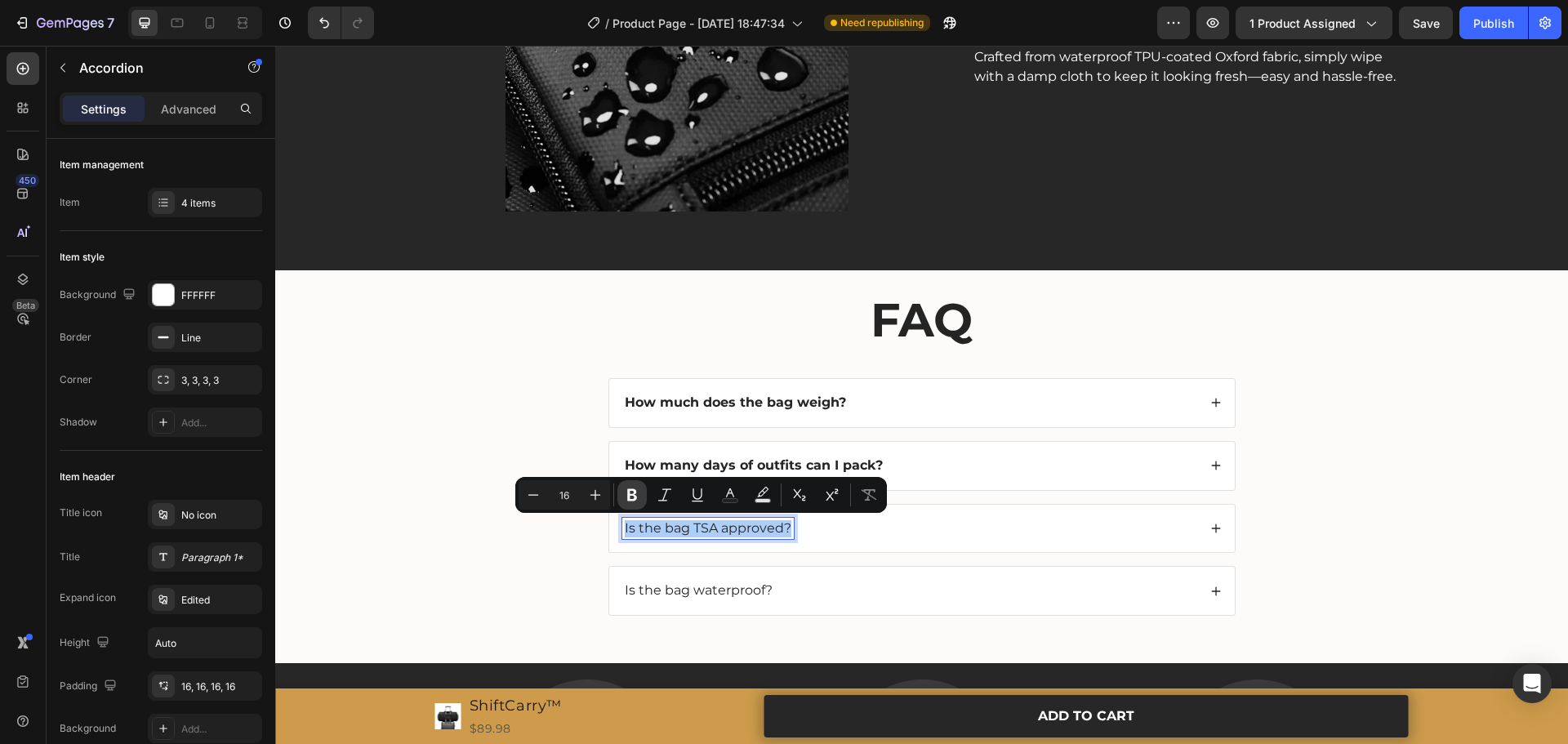
click at [625, 503] on button "Bold" at bounding box center [633, 495] width 30 height 30
click at [670, 586] on p "Is the bag waterproof?" at bounding box center [698, 590] width 148 height 17
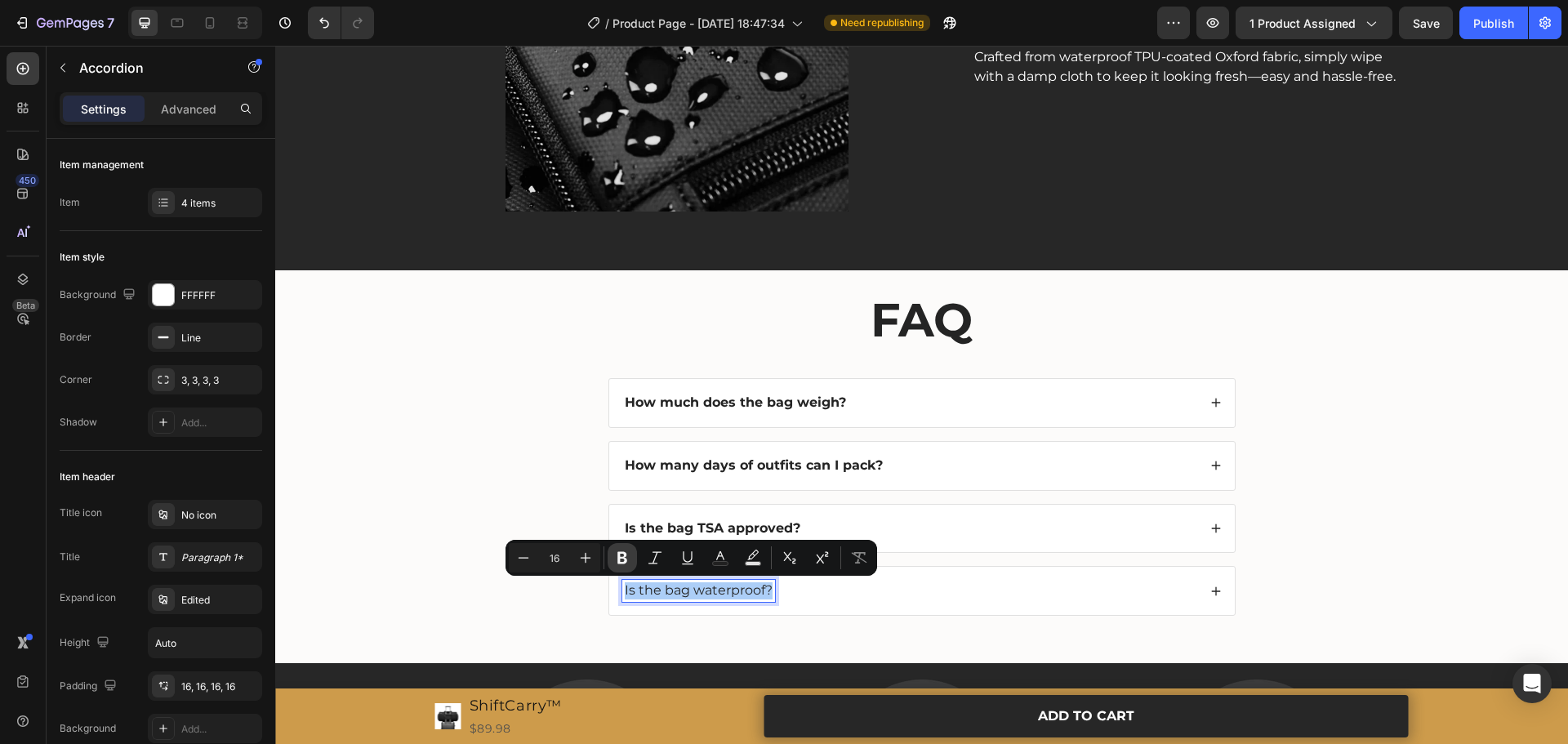
click at [618, 554] on icon "Editor contextual toolbar" at bounding box center [622, 558] width 16 height 16
click at [211, 33] on div at bounding box center [210, 23] width 26 height 26
type input "14"
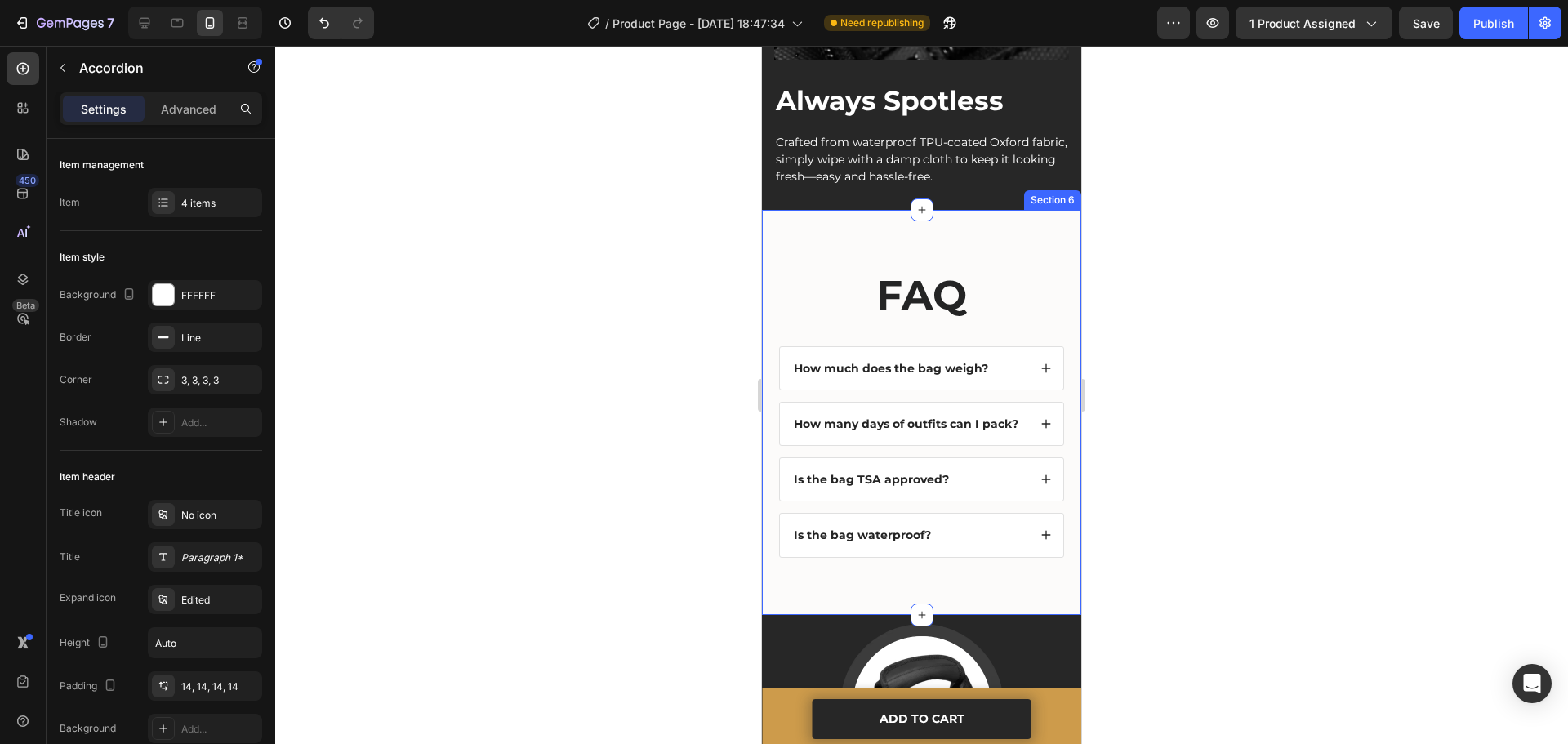
scroll to position [2891, 0]
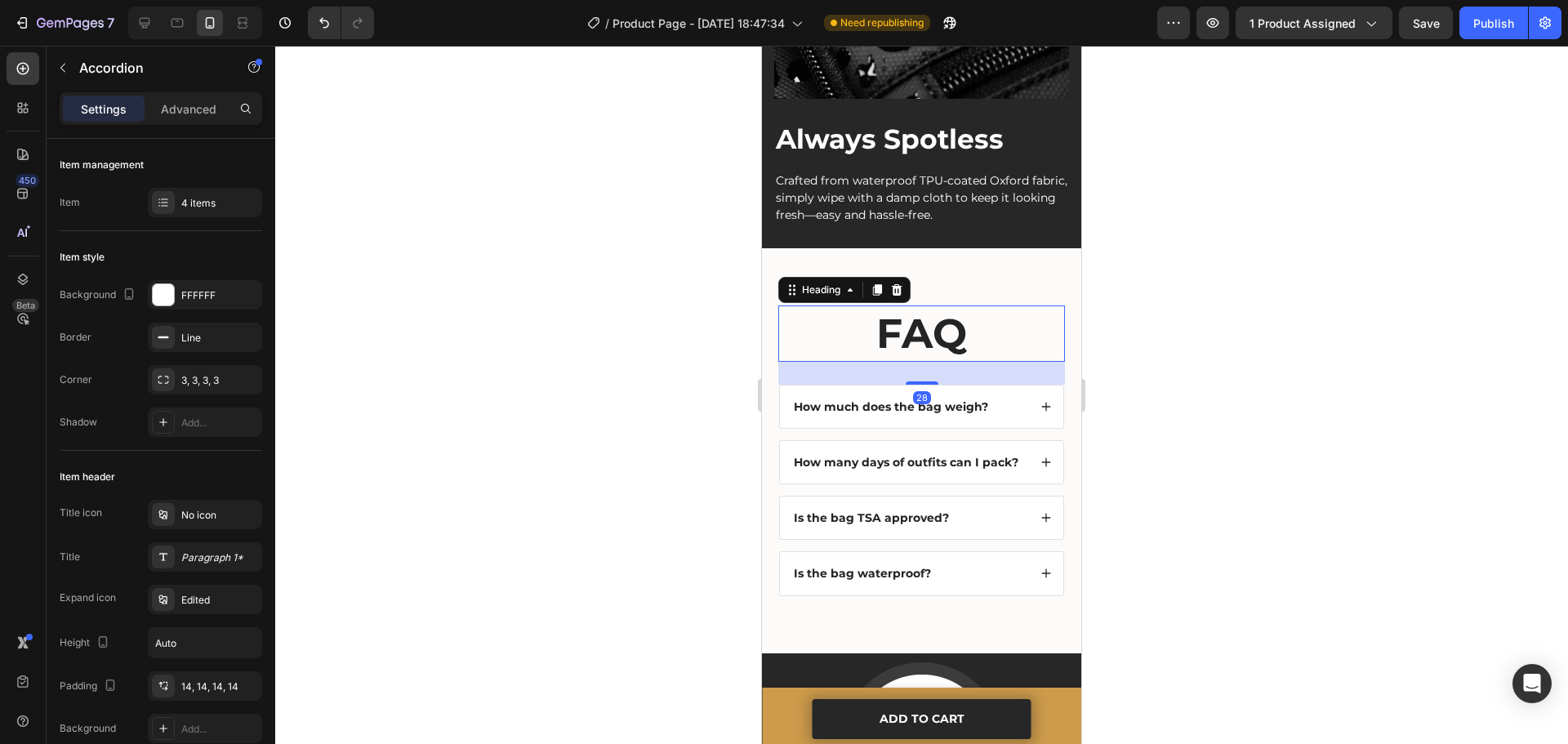
click at [1008, 306] on h2 "FAQ" at bounding box center [921, 333] width 287 height 57
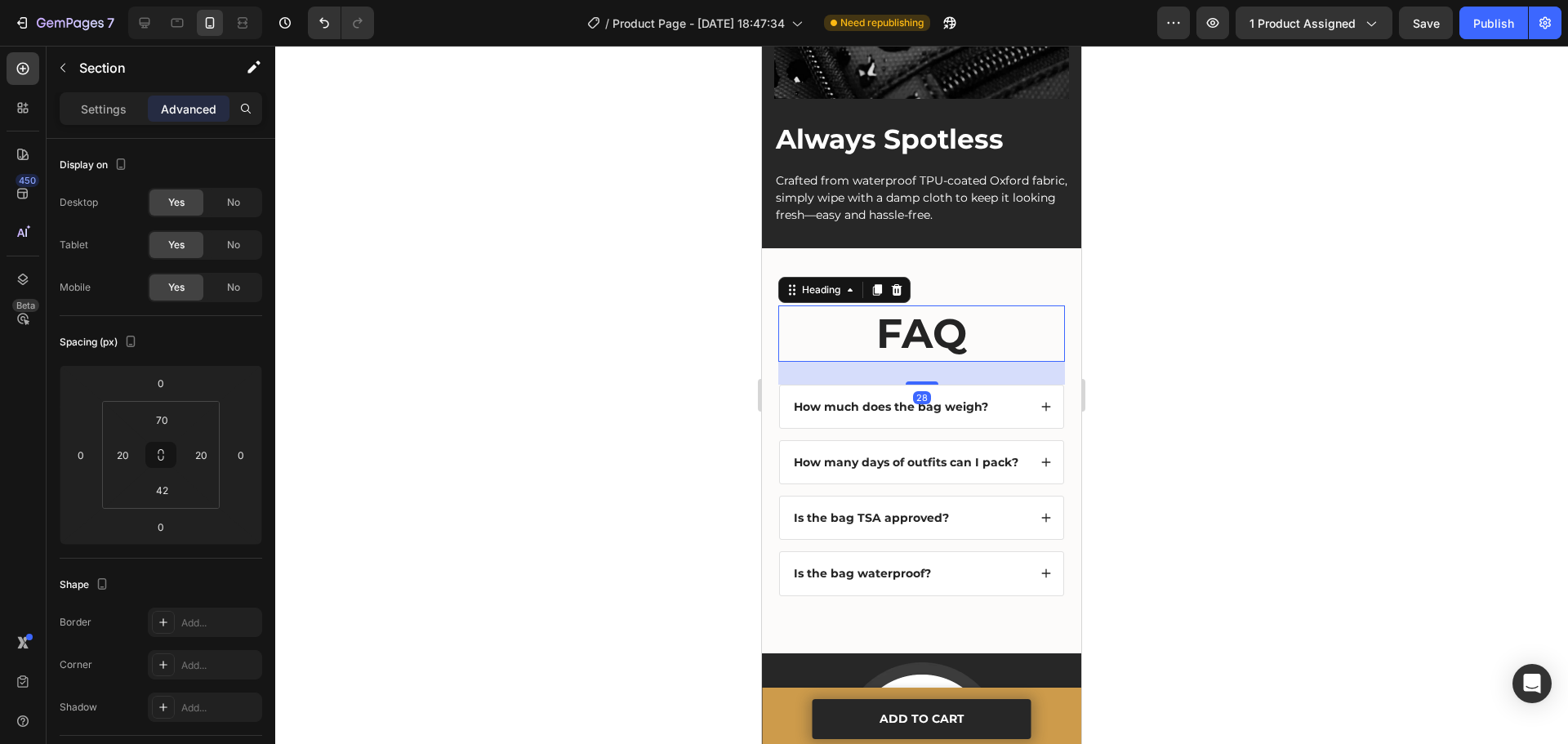
click at [1008, 261] on div "FAQ Heading 28 How much does the bag weigh? How many days of outfits can I pack…" at bounding box center [921, 450] width 319 height 406
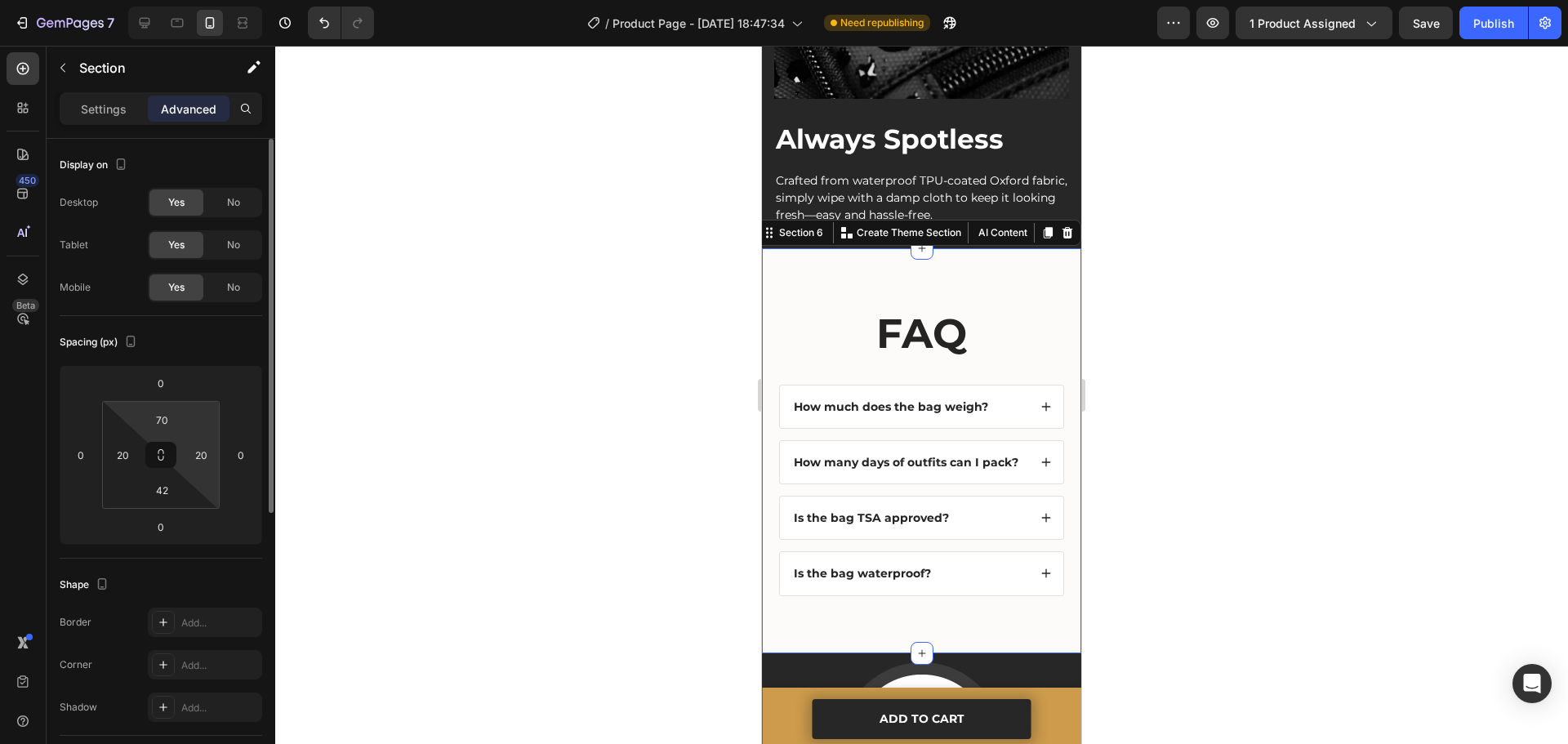
drag, startPoint x: 181, startPoint y: 420, endPoint x: 182, endPoint y: 436, distance: 16.0
click at [182, 436] on div "70 20 42 20" at bounding box center [161, 454] width 118 height 108
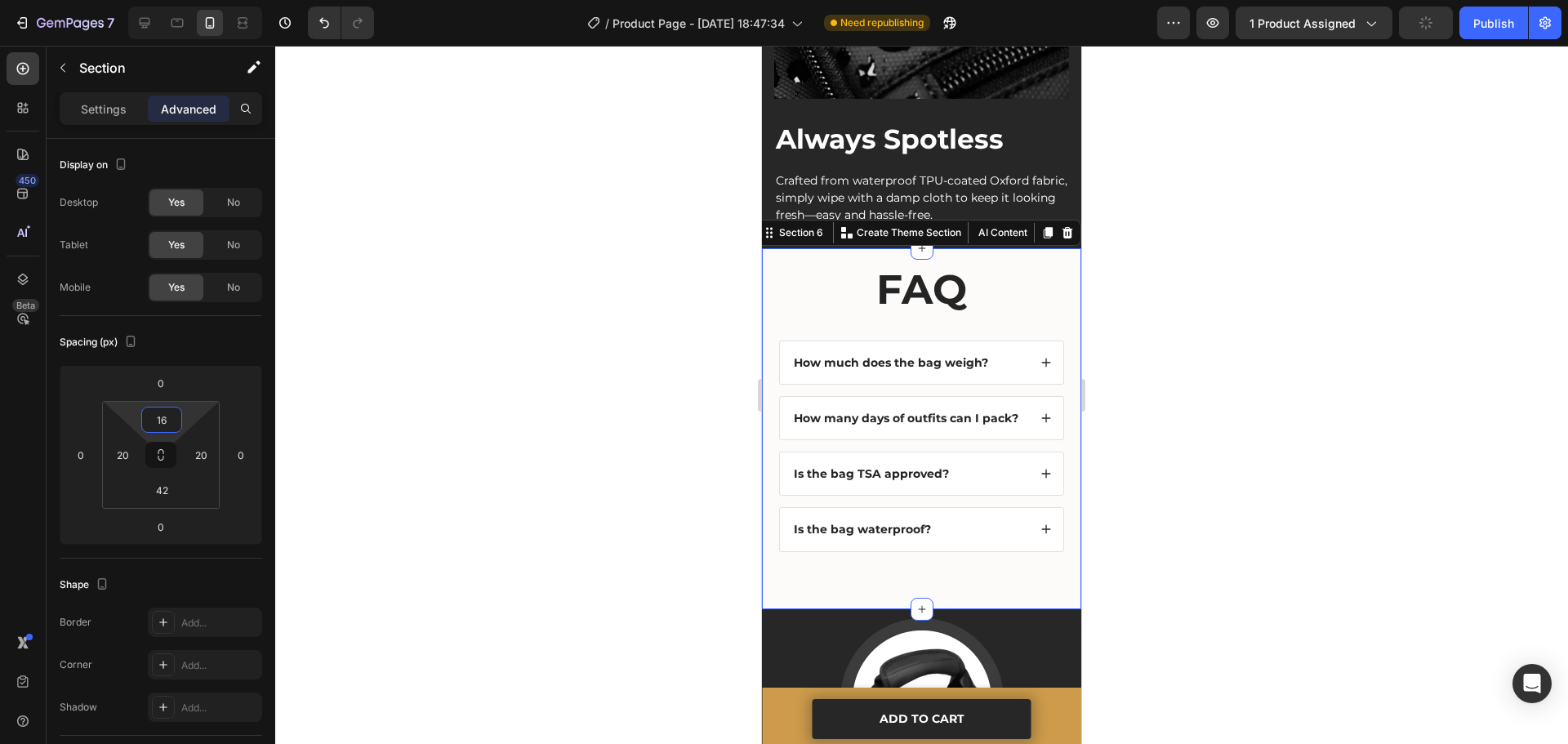
type input "14"
drag, startPoint x: 184, startPoint y: 420, endPoint x: 186, endPoint y: 442, distance: 22.1
click at [186, 0] on html "7 / Product Page - [DATE] 18:47:34 Need republishing Preview 1 product assigned…" at bounding box center [784, 0] width 1568 height 0
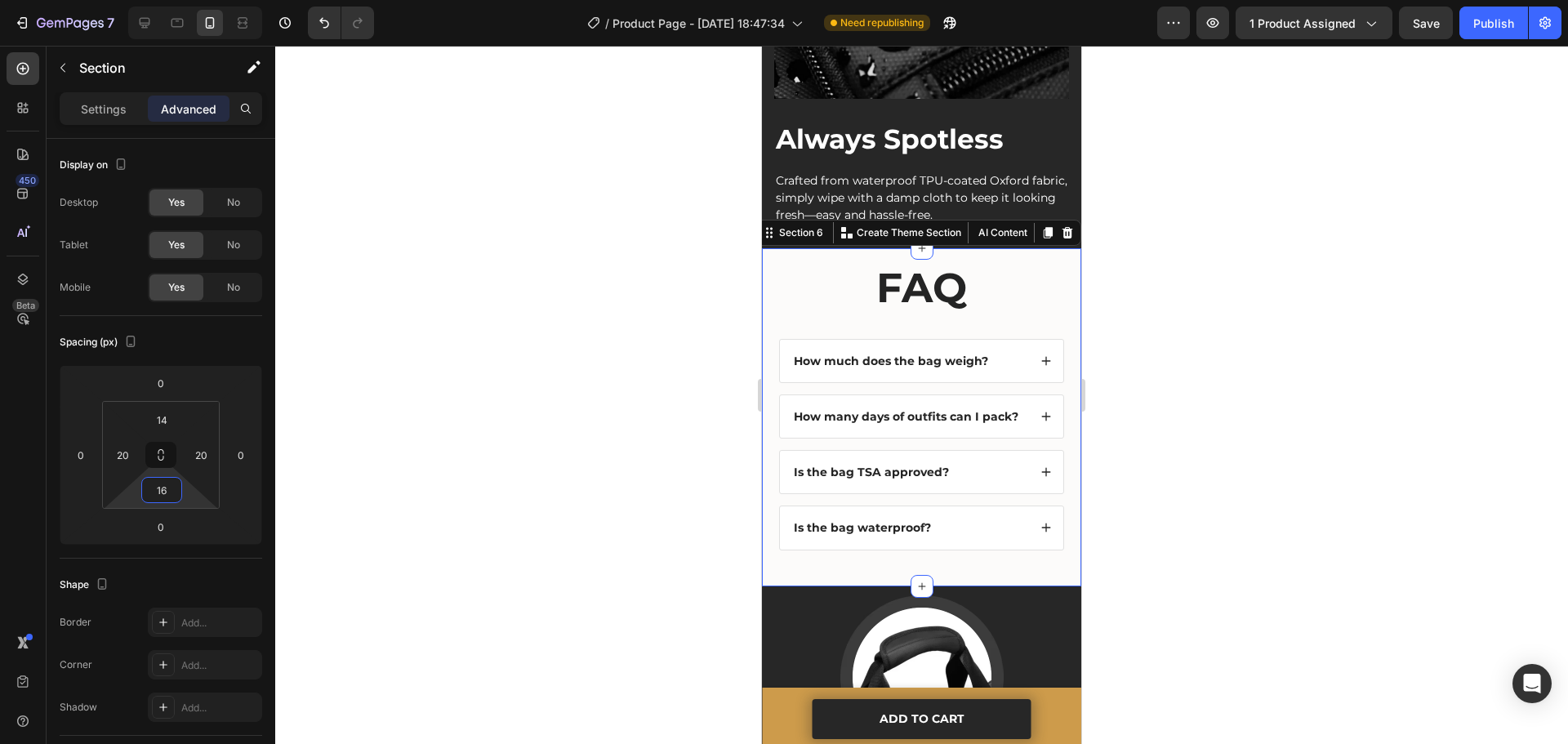
type input "18"
drag, startPoint x: 183, startPoint y: 493, endPoint x: 185, endPoint y: 503, distance: 10.2
click at [185, 0] on html "7 / Product Page - [DATE] 18:47:34 Need republishing Preview 1 product assigned…" at bounding box center [784, 0] width 1568 height 0
click at [169, 18] on icon at bounding box center [177, 23] width 16 height 16
type input "22"
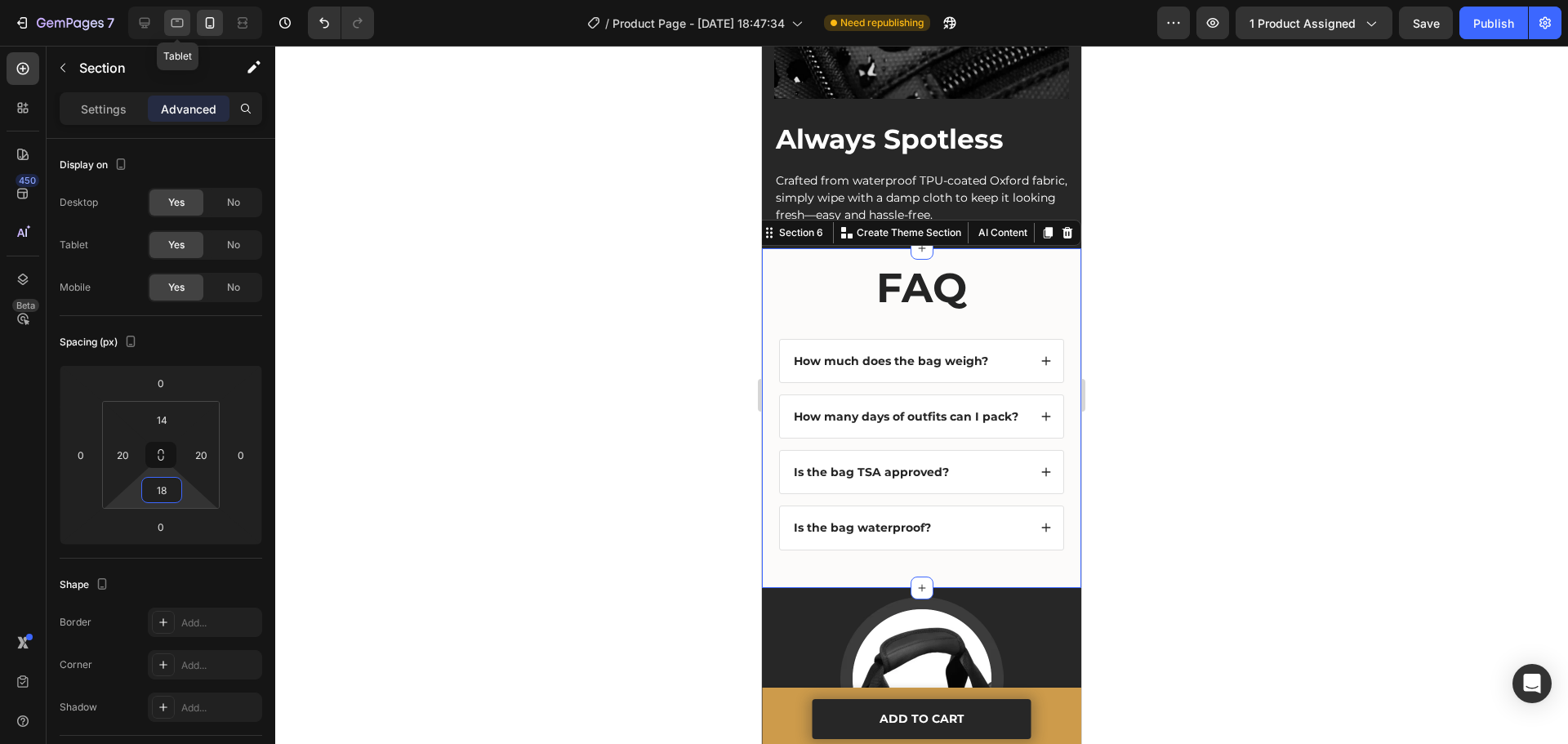
type input "26"
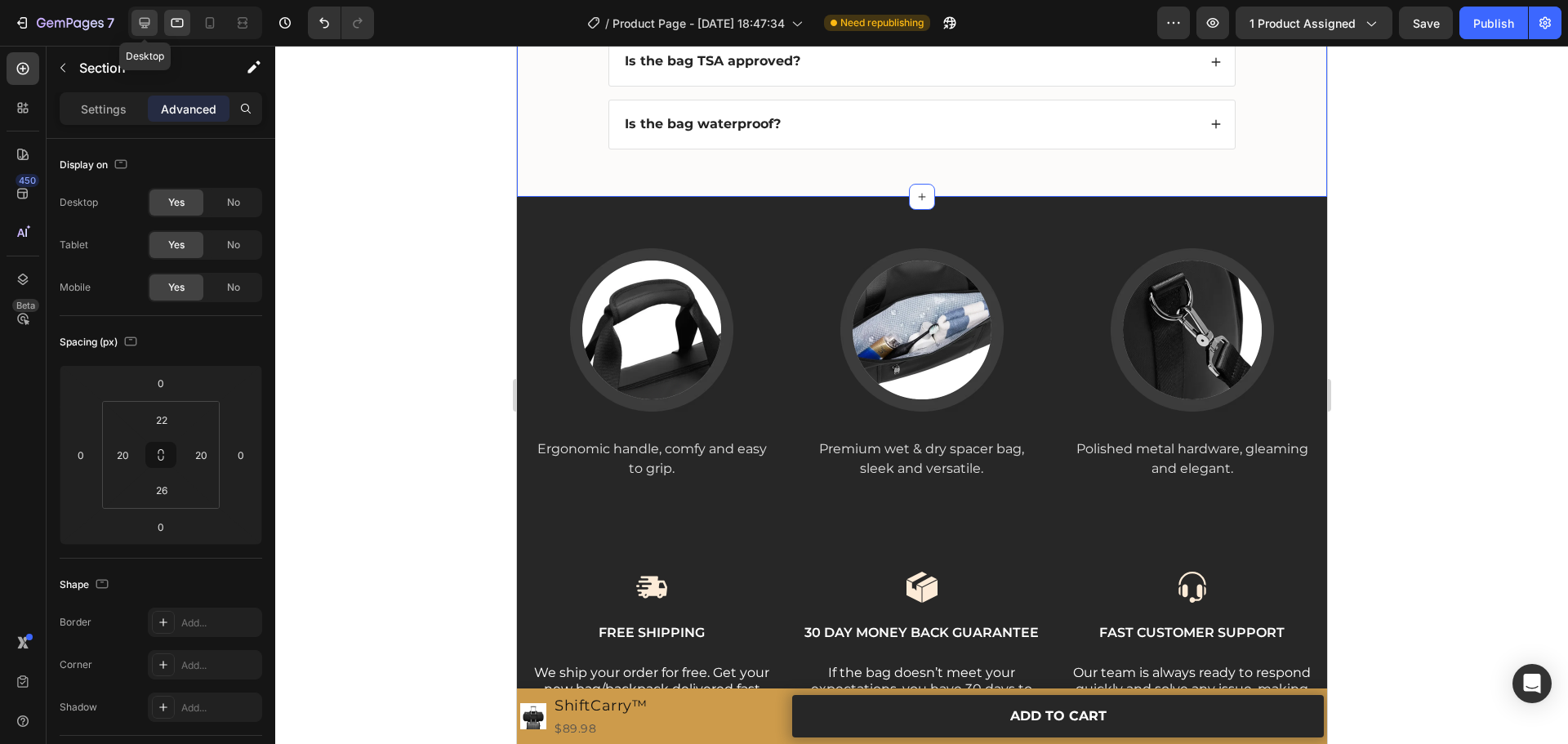
click at [150, 18] on icon at bounding box center [145, 23] width 16 height 16
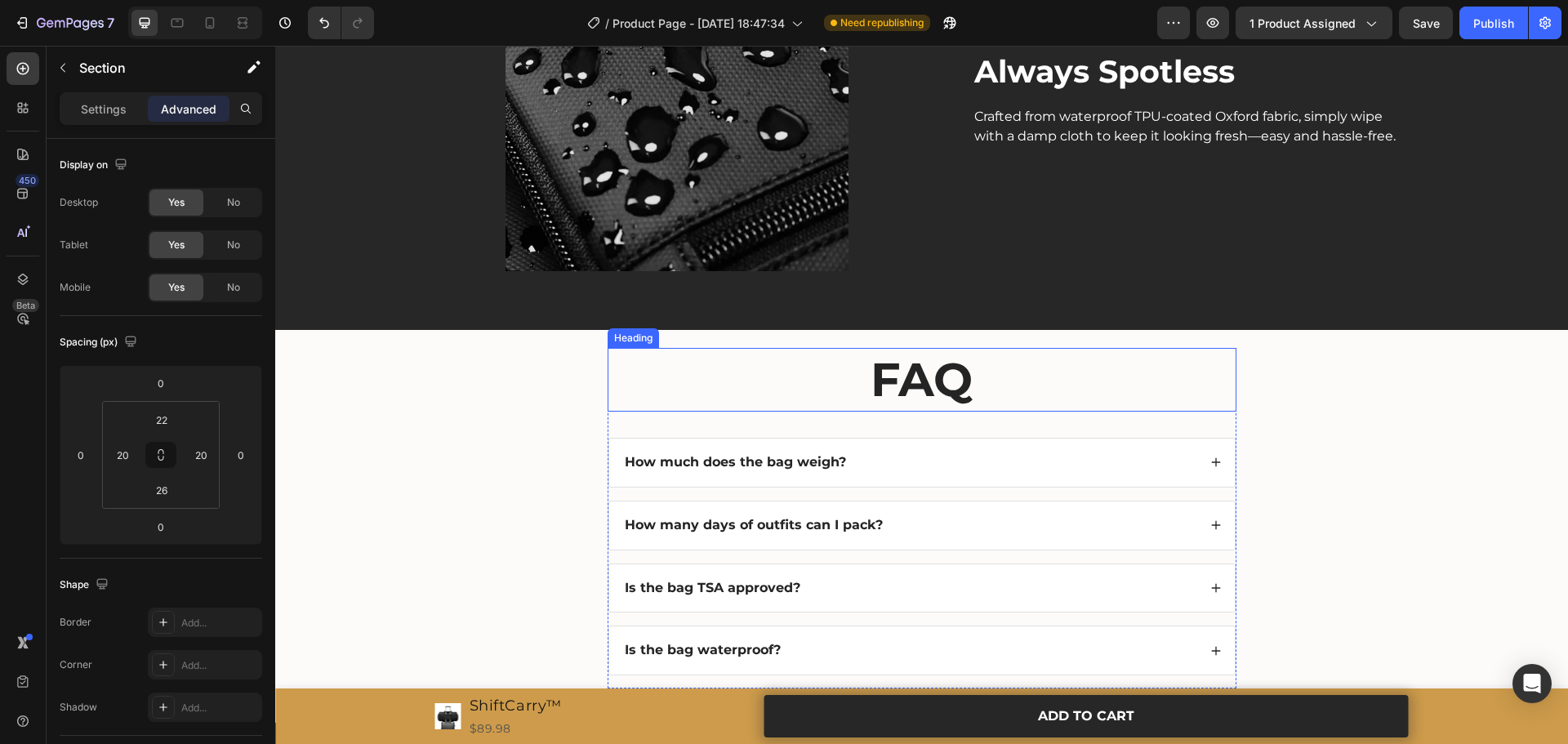
scroll to position [2921, 0]
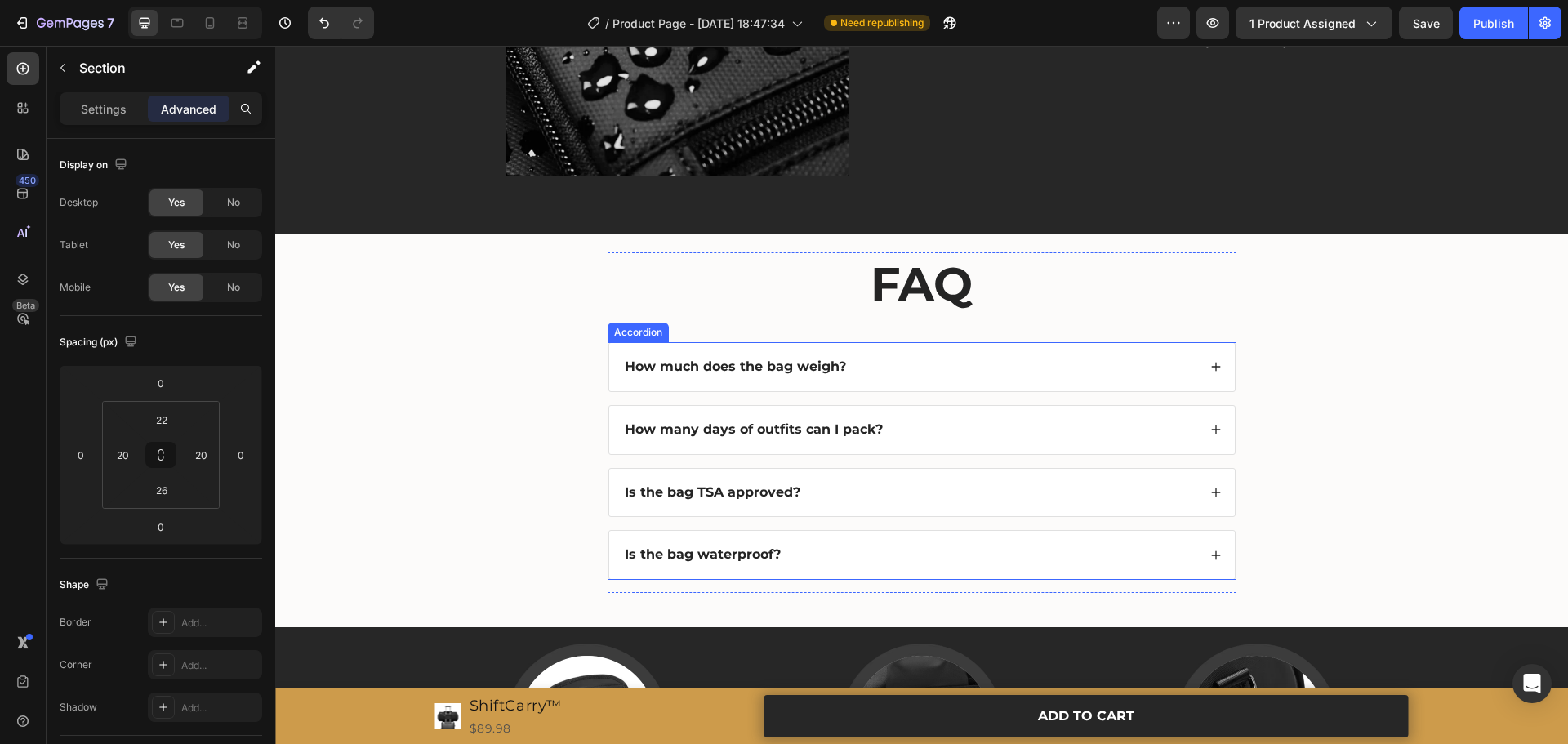
click at [916, 378] on div "How much does the bag weigh?" at bounding box center [910, 367] width 575 height 22
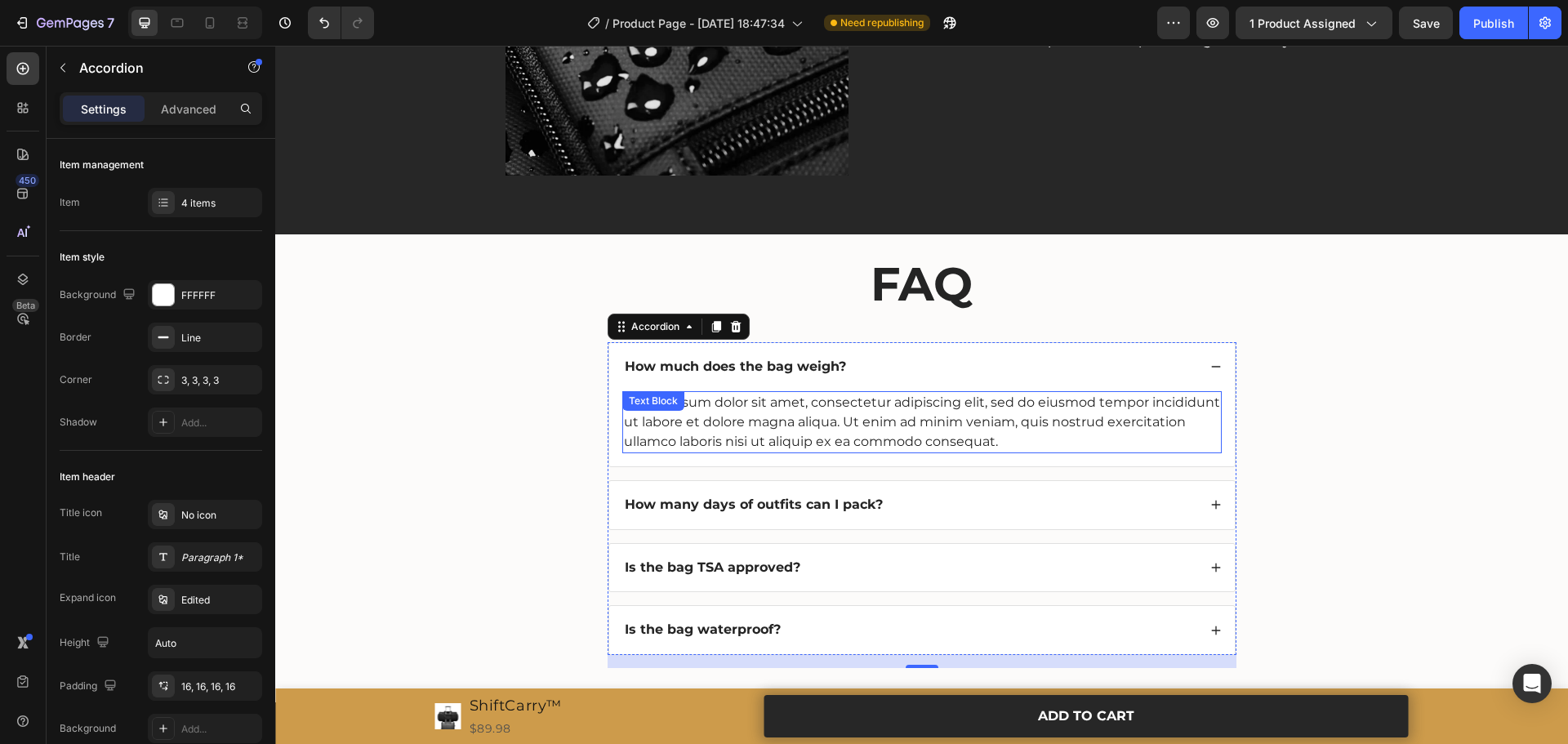
click at [812, 420] on div "Lorem ipsum dolor sit amet, consectetur adipiscing elit, sed do eiusmod tempor …" at bounding box center [922, 423] width 600 height 62
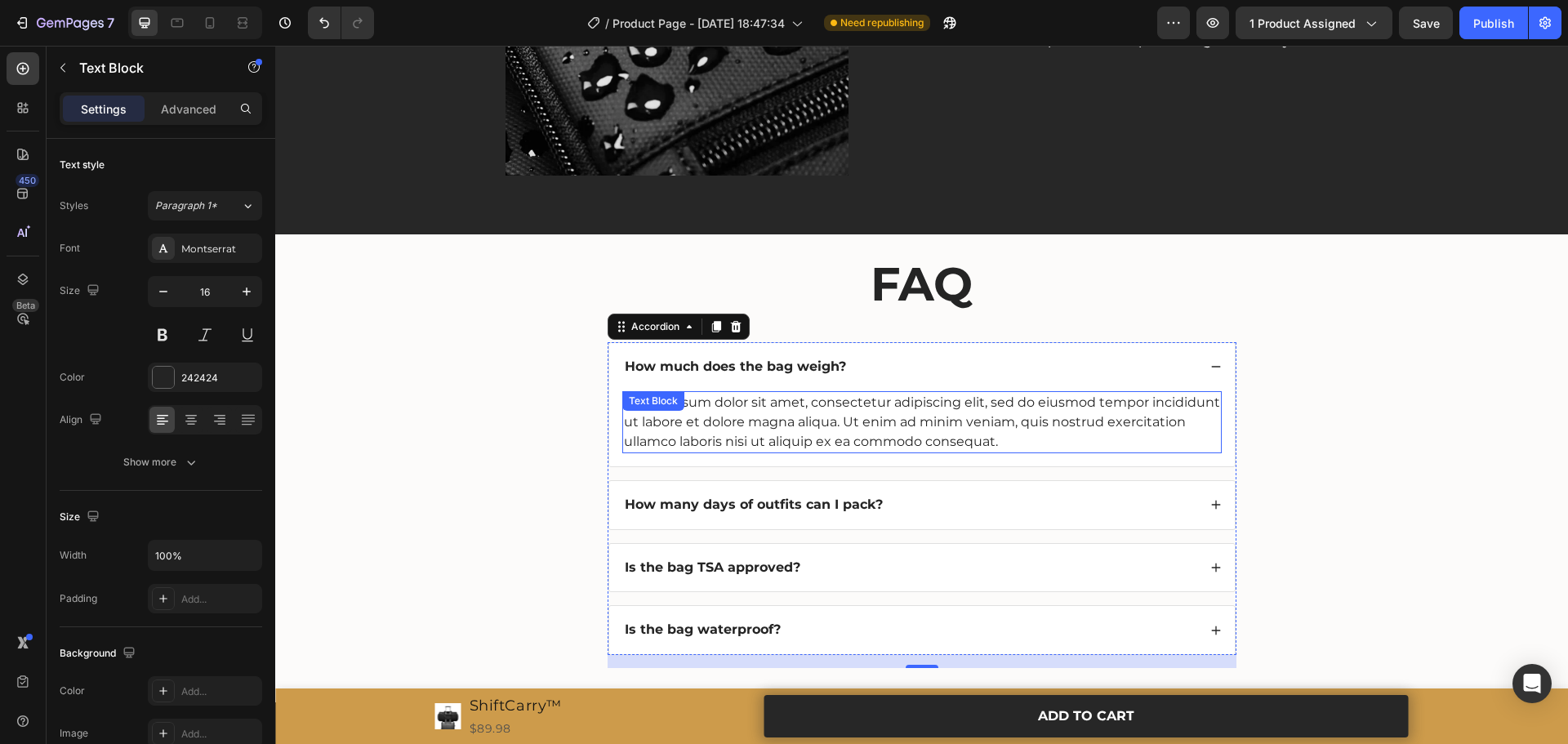
click at [812, 420] on div "Lorem ipsum dolor sit amet, consectetur adipiscing elit, sed do eiusmod tempor …" at bounding box center [922, 423] width 600 height 62
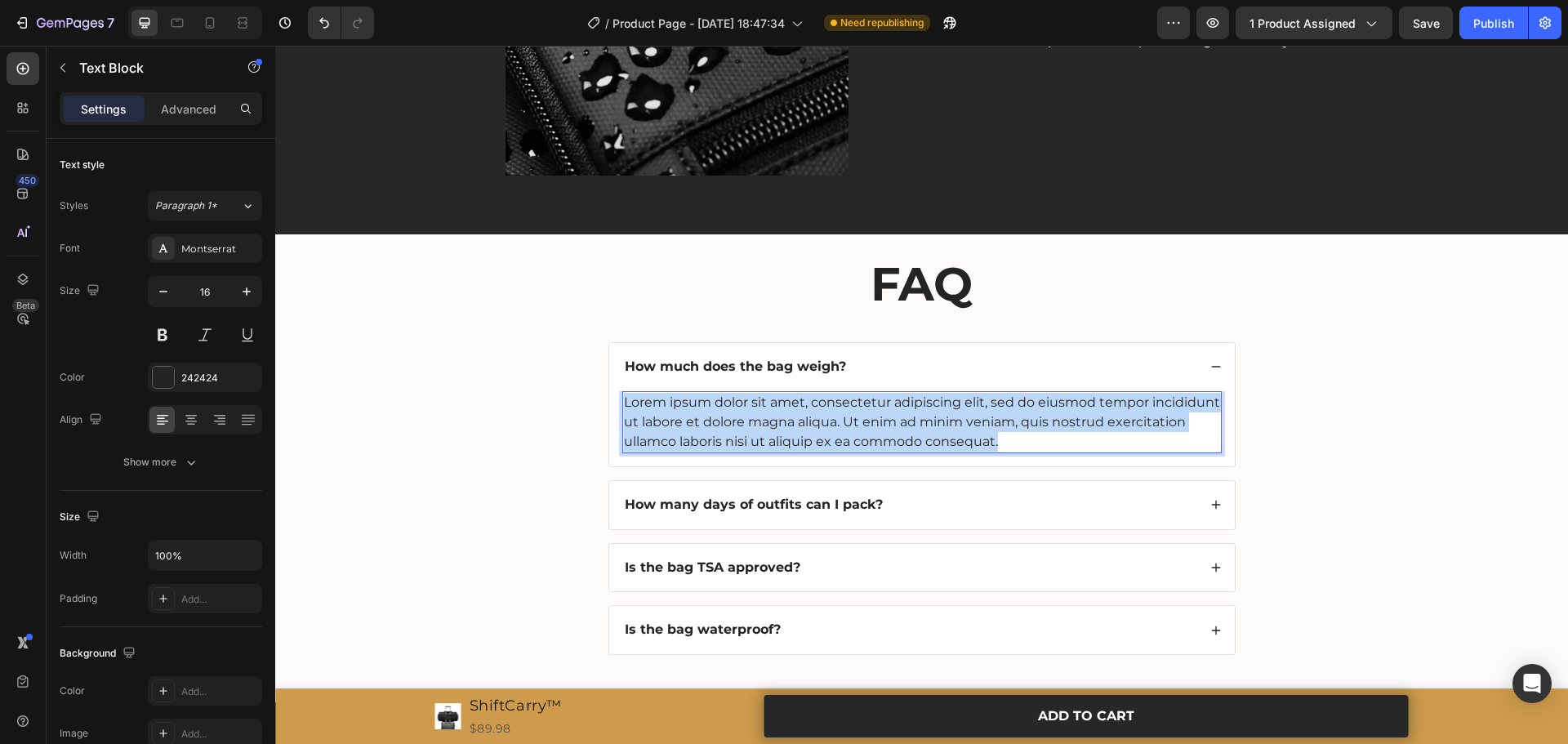
click at [812, 420] on p "Lorem ipsum dolor sit amet, consectetur adipiscing elit, sed do eiusmod tempor …" at bounding box center [921, 422] width 596 height 59
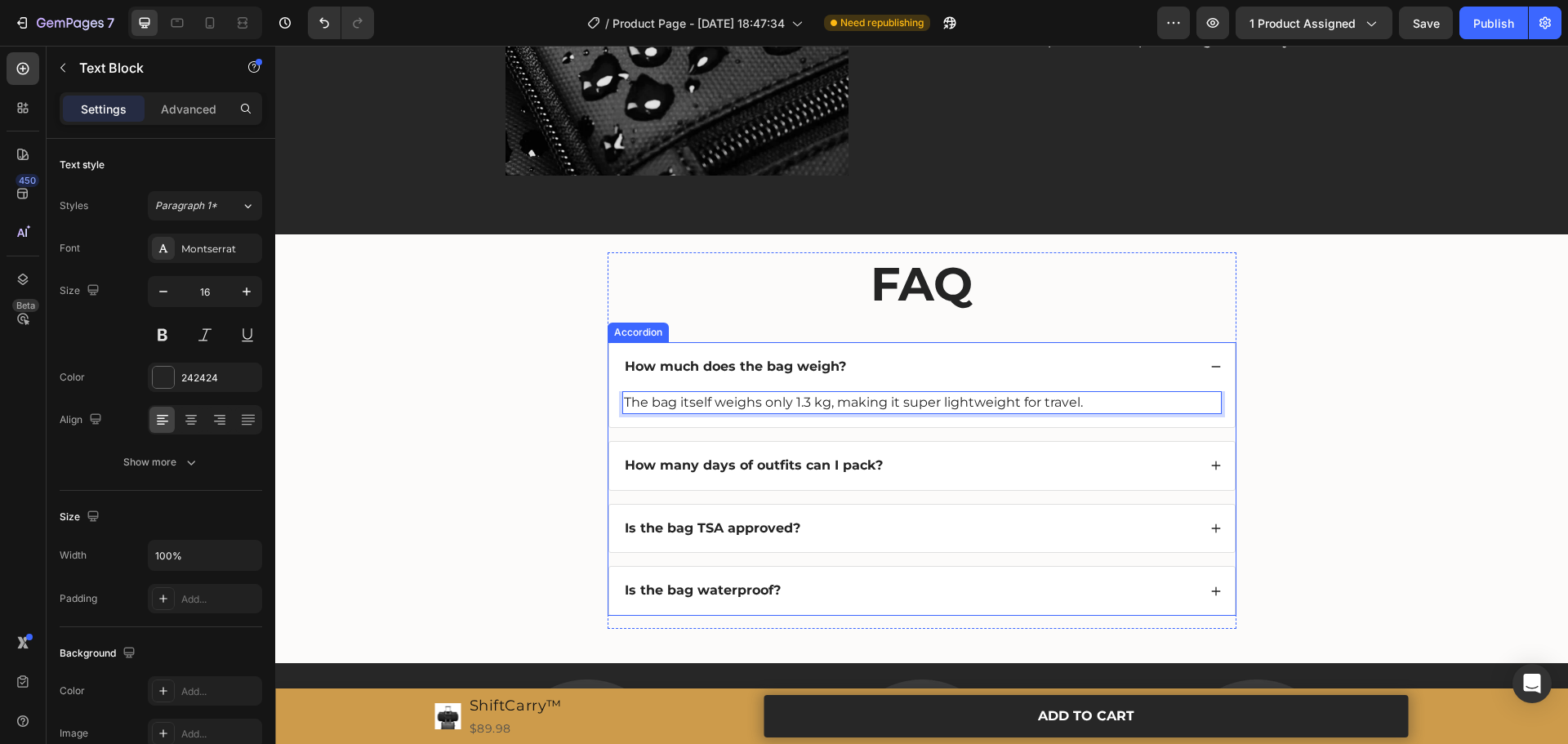
click at [929, 463] on div "How many days of outfits can I pack?" at bounding box center [910, 466] width 575 height 22
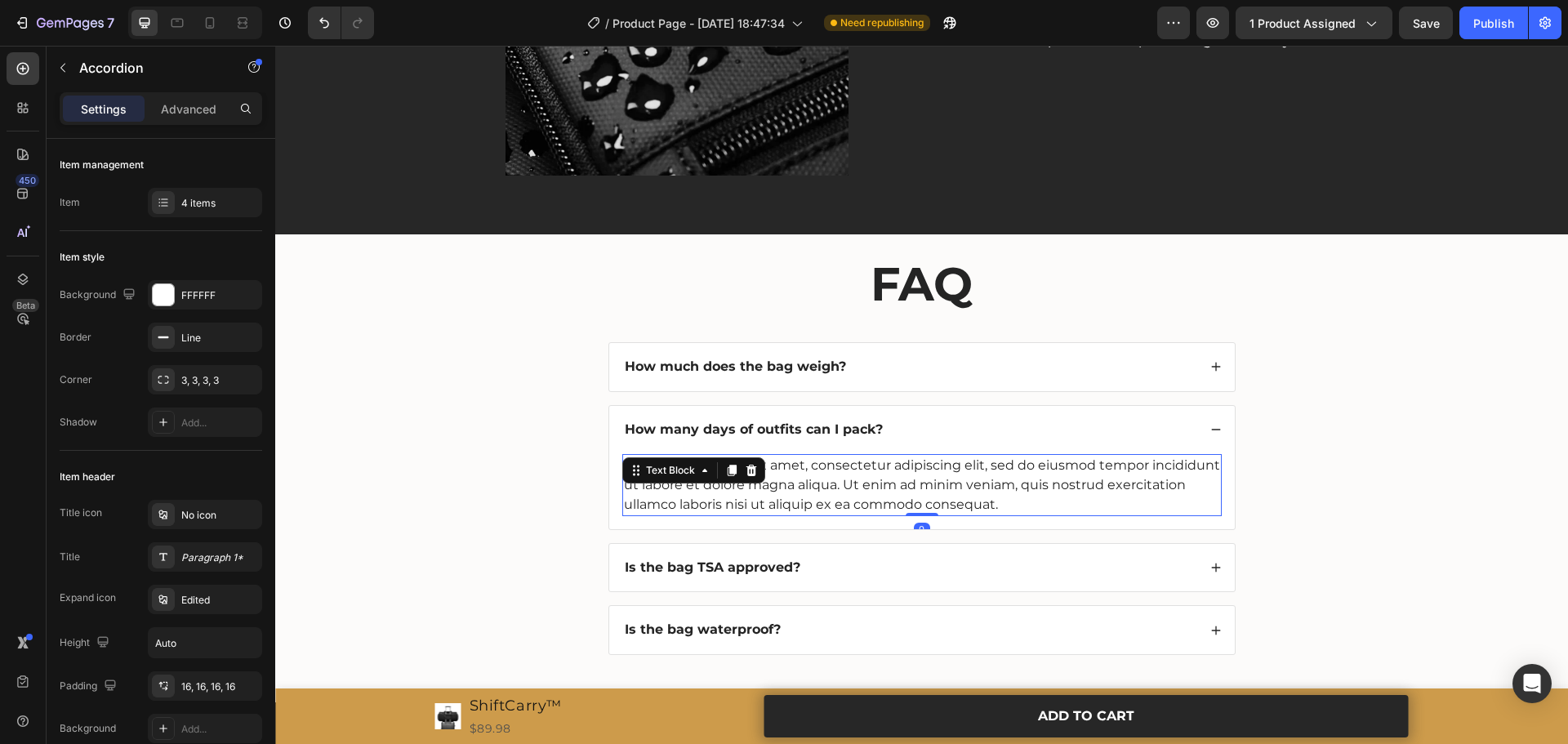
click at [775, 475] on div "Lorem ipsum dolor sit amet, consectetur adipiscing elit, sed do eiusmod tempor …" at bounding box center [922, 485] width 600 height 62
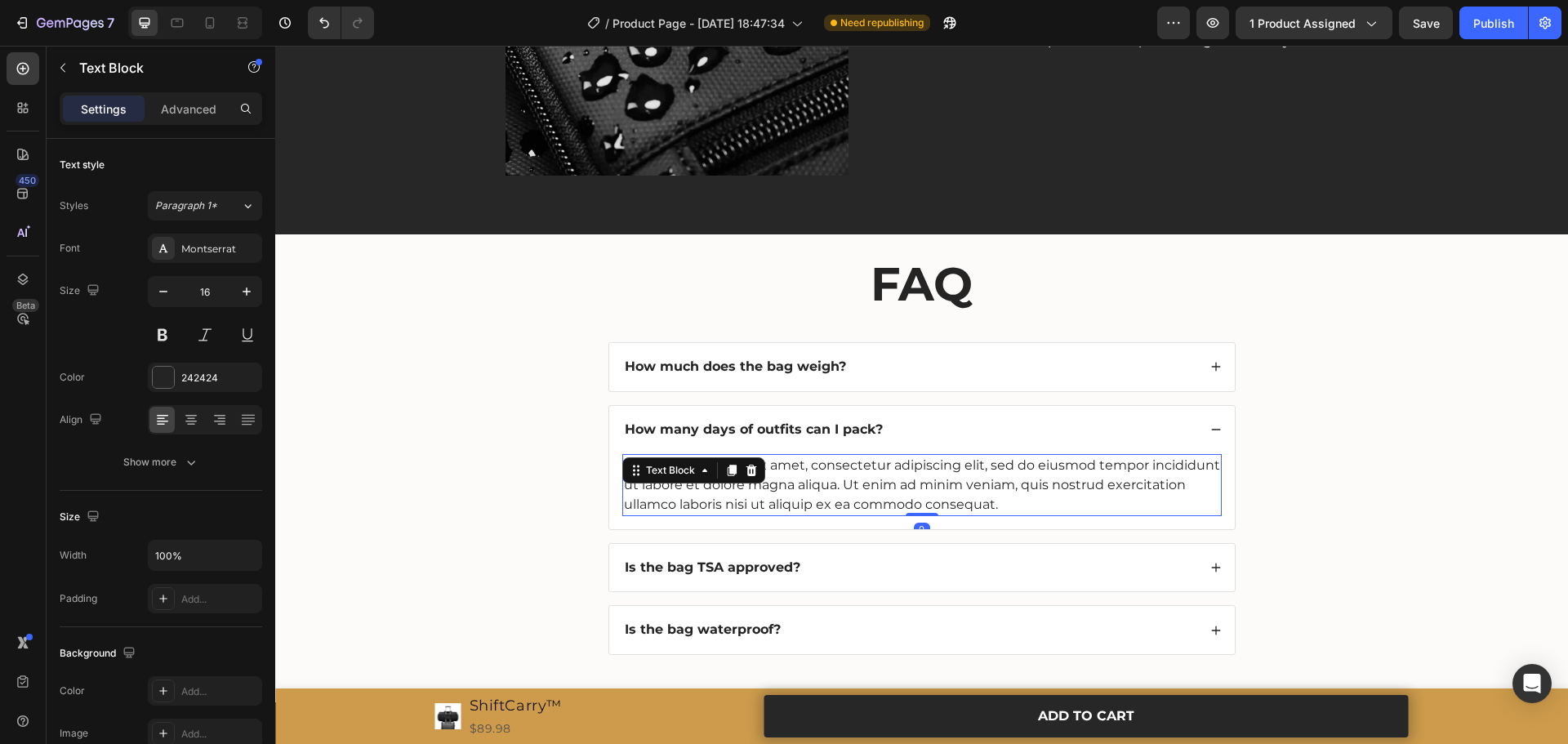
click at [775, 475] on div "Lorem ipsum dolor sit amet, consectetur adipiscing elit, sed do eiusmod tempor …" at bounding box center [922, 485] width 600 height 62
click at [764, 454] on div at bounding box center [764, 454] width 0 height 0
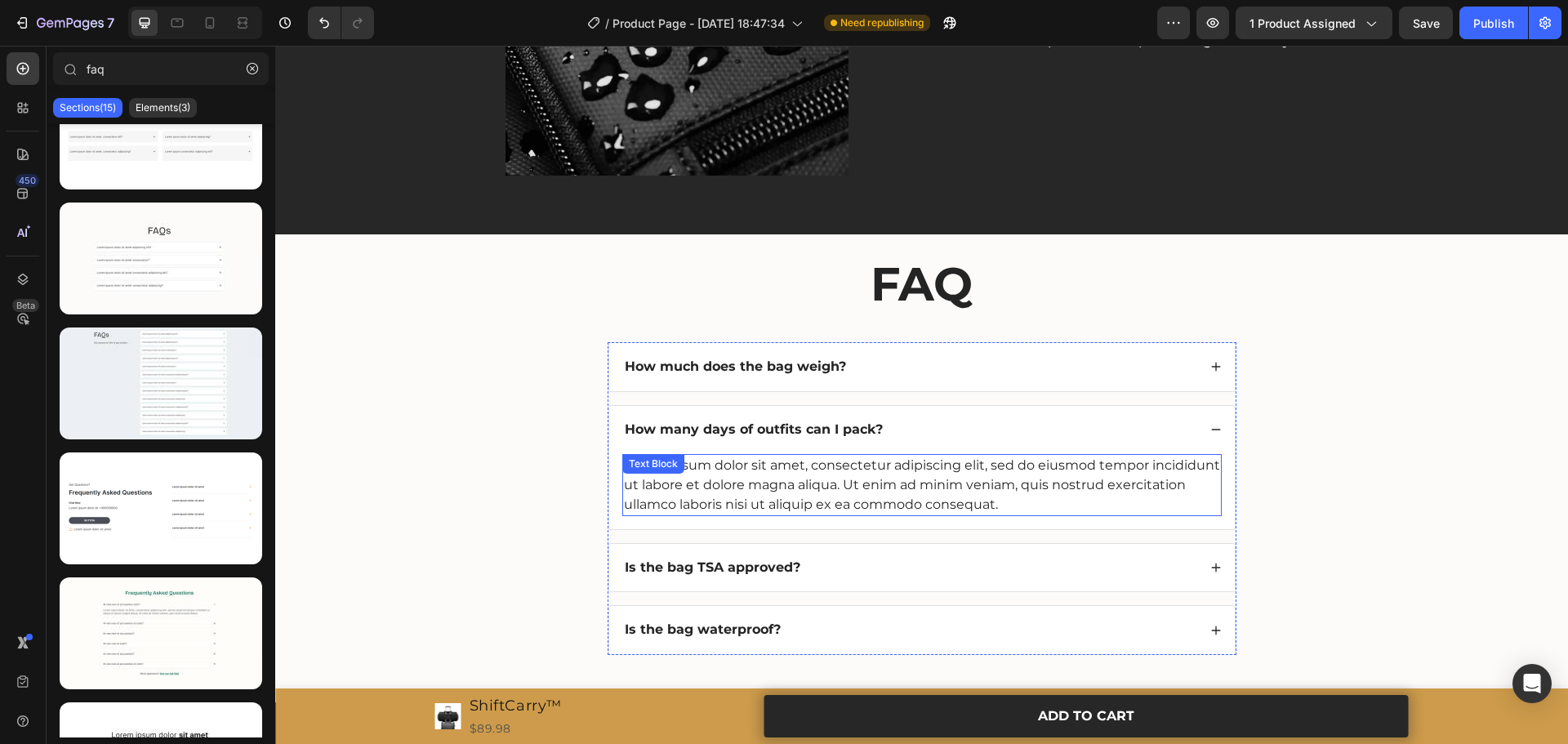
click at [827, 479] on p "Lorem ipsum dolor sit amet, consectetur adipiscing elit, sed do eiusmod tempor …" at bounding box center [921, 485] width 596 height 59
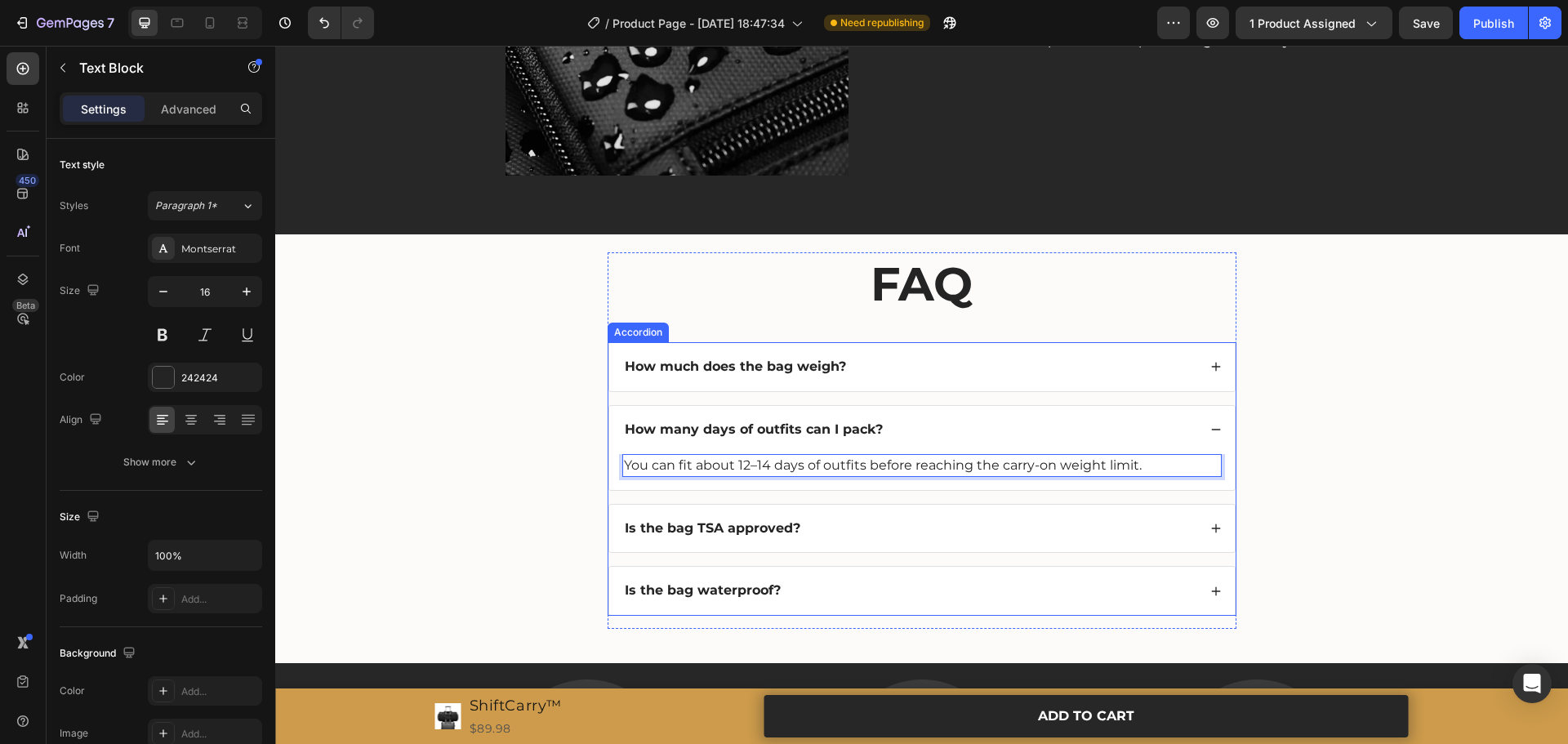
click at [888, 512] on div "Is the bag TSA approved?" at bounding box center [921, 529] width 626 height 49
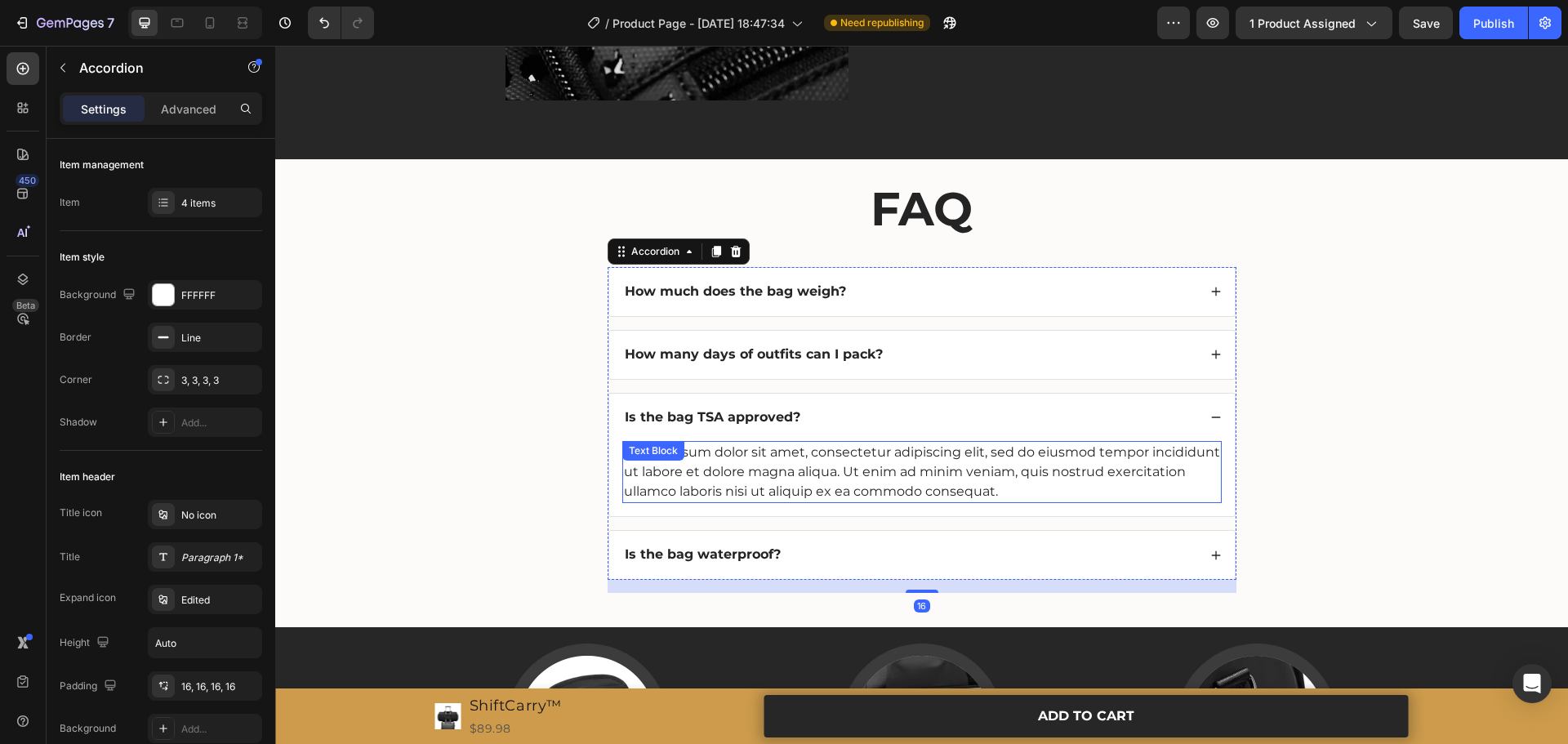
scroll to position [3003, 0]
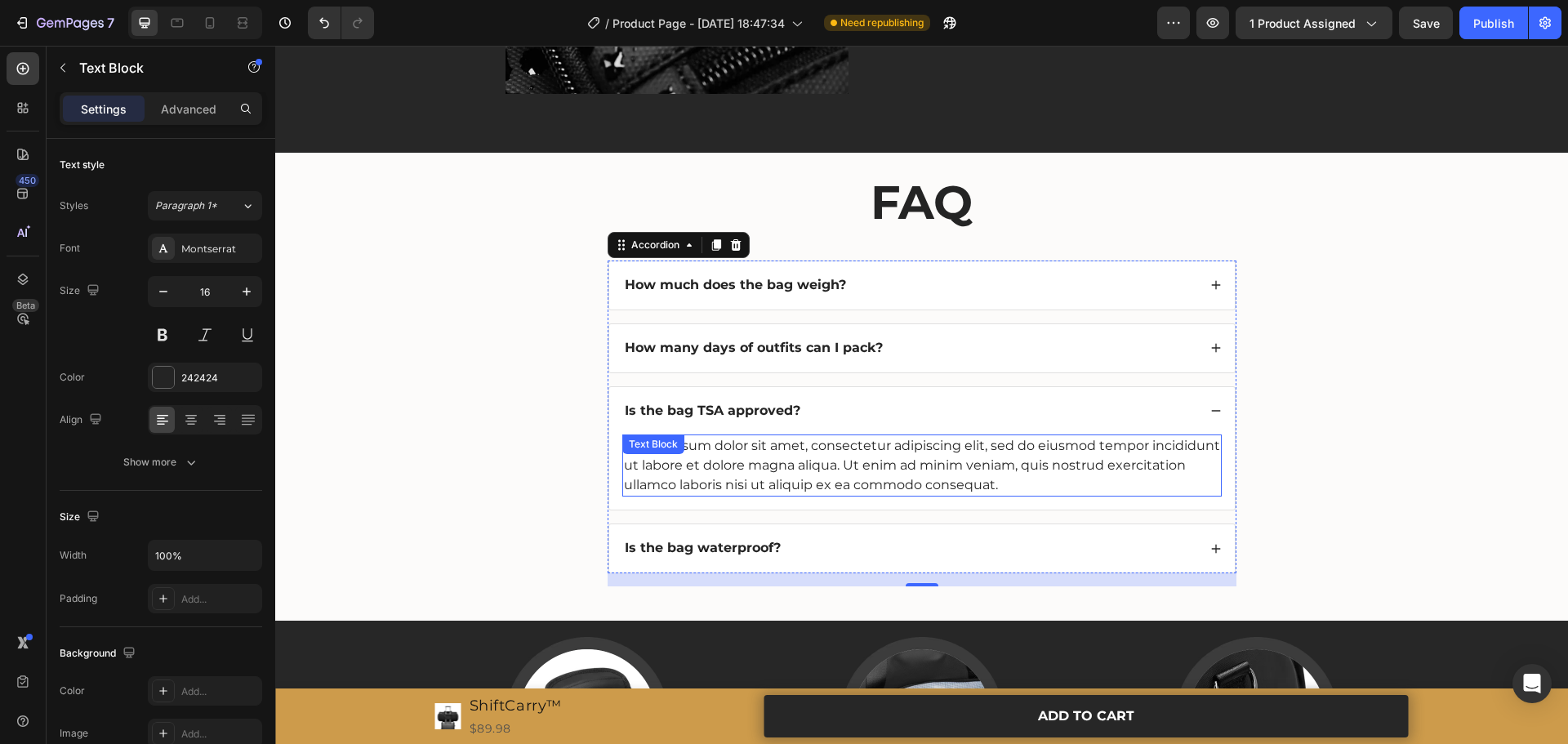
click at [774, 449] on div "Lorem ipsum dolor sit amet, consectetur adipiscing elit, sed do eiusmod tempor …" at bounding box center [922, 465] width 600 height 62
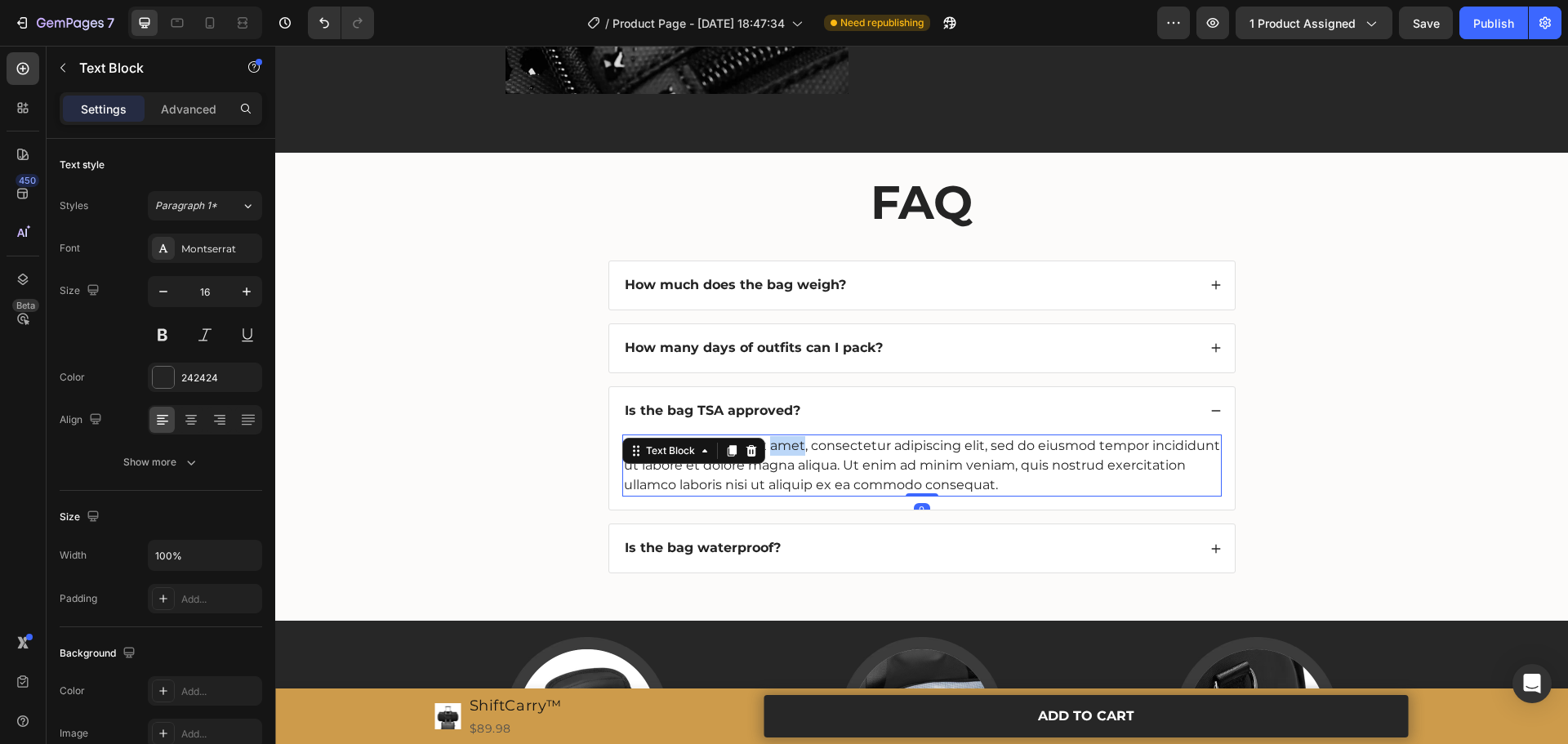
click at [774, 449] on div "Lorem ipsum dolor sit amet, consectetur adipiscing elit, sed do eiusmod tempor …" at bounding box center [922, 465] width 600 height 62
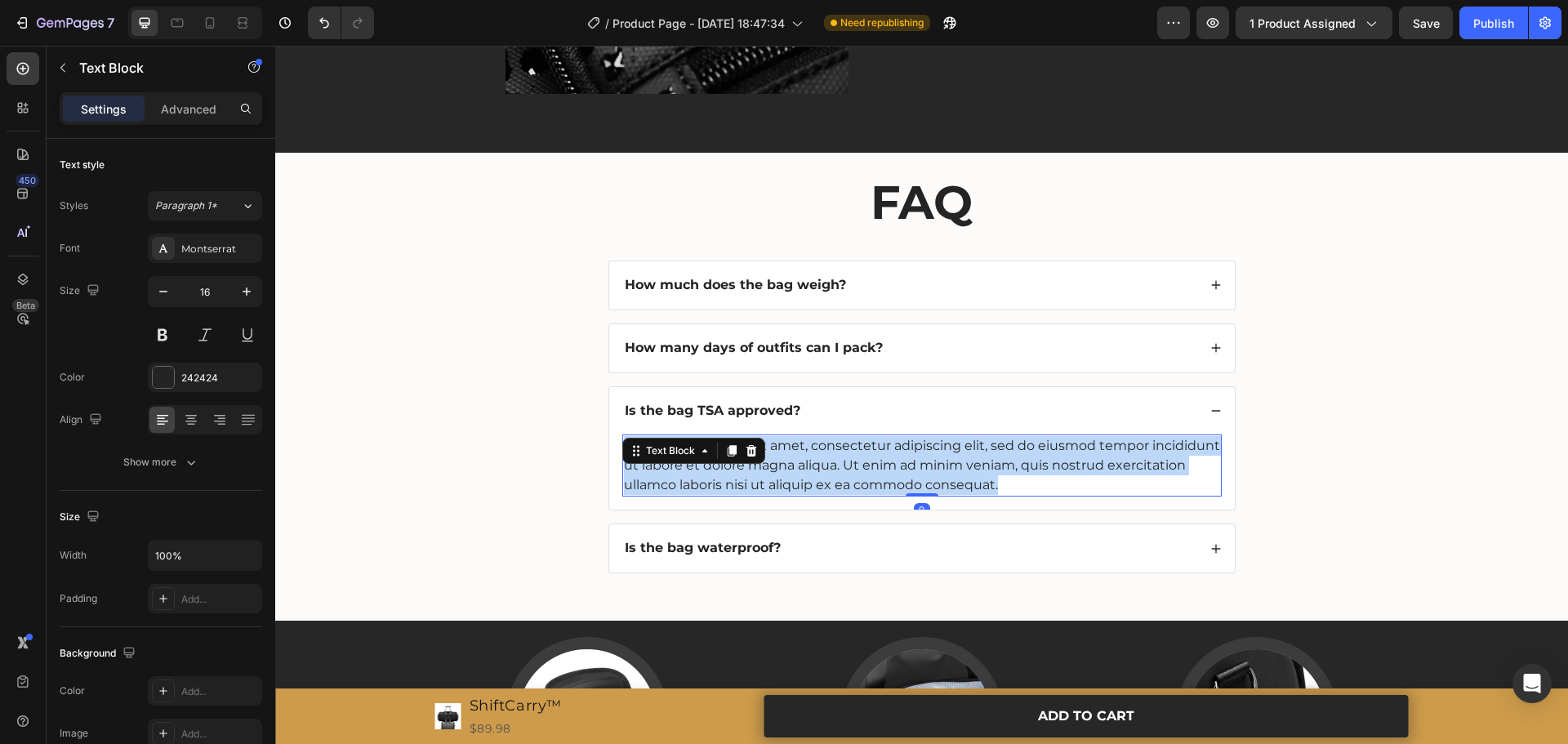
click at [774, 449] on p "Lorem ipsum dolor sit amet, consectetur adipiscing elit, sed do eiusmod tempor …" at bounding box center [921, 465] width 596 height 59
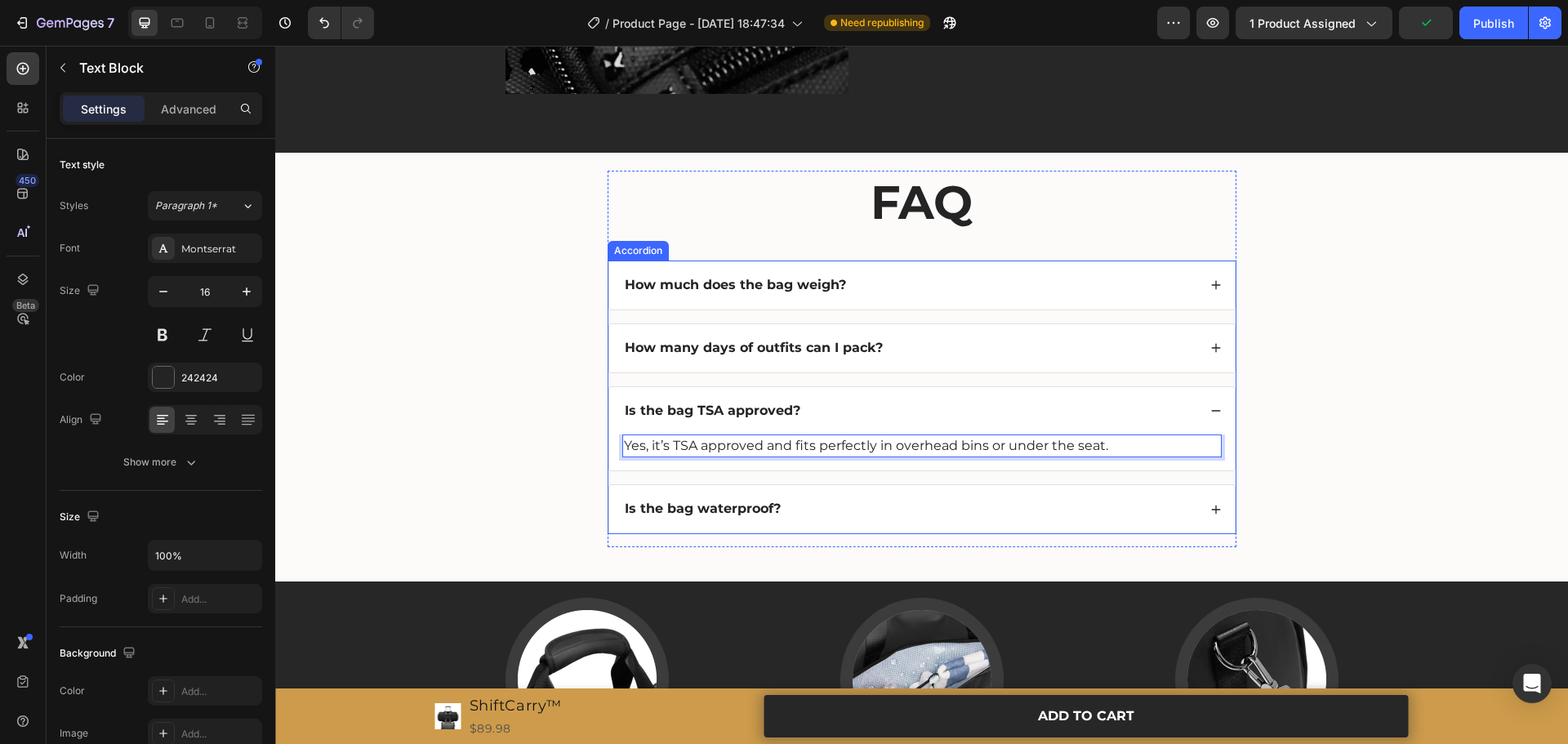
click at [839, 507] on div "Is the bag waterproof?" at bounding box center [910, 509] width 575 height 22
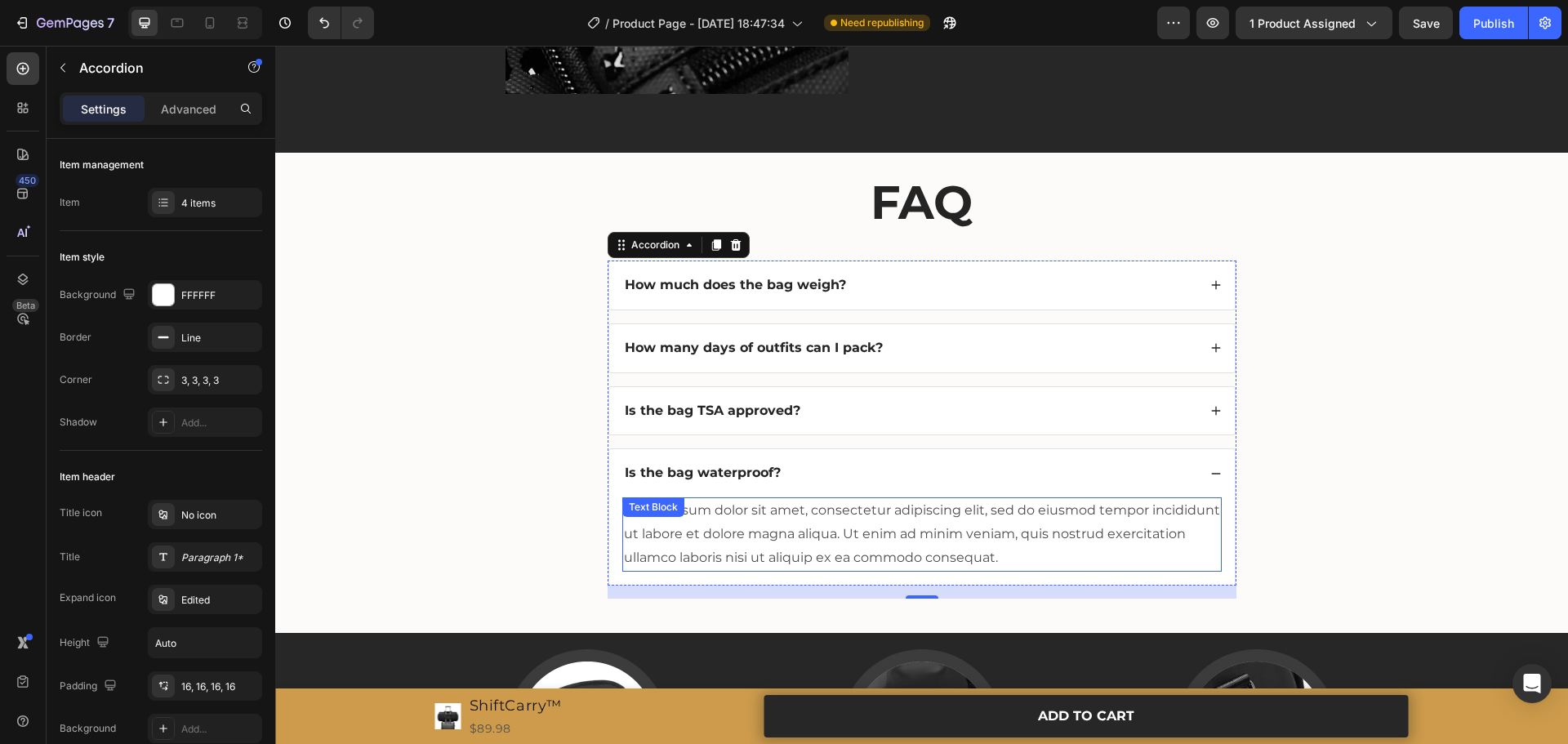
click at [791, 512] on div "Lorem ipsum dolor sit amet, consectetur adipiscing elit, sed do eiusmod tempor …" at bounding box center [922, 535] width 600 height 73
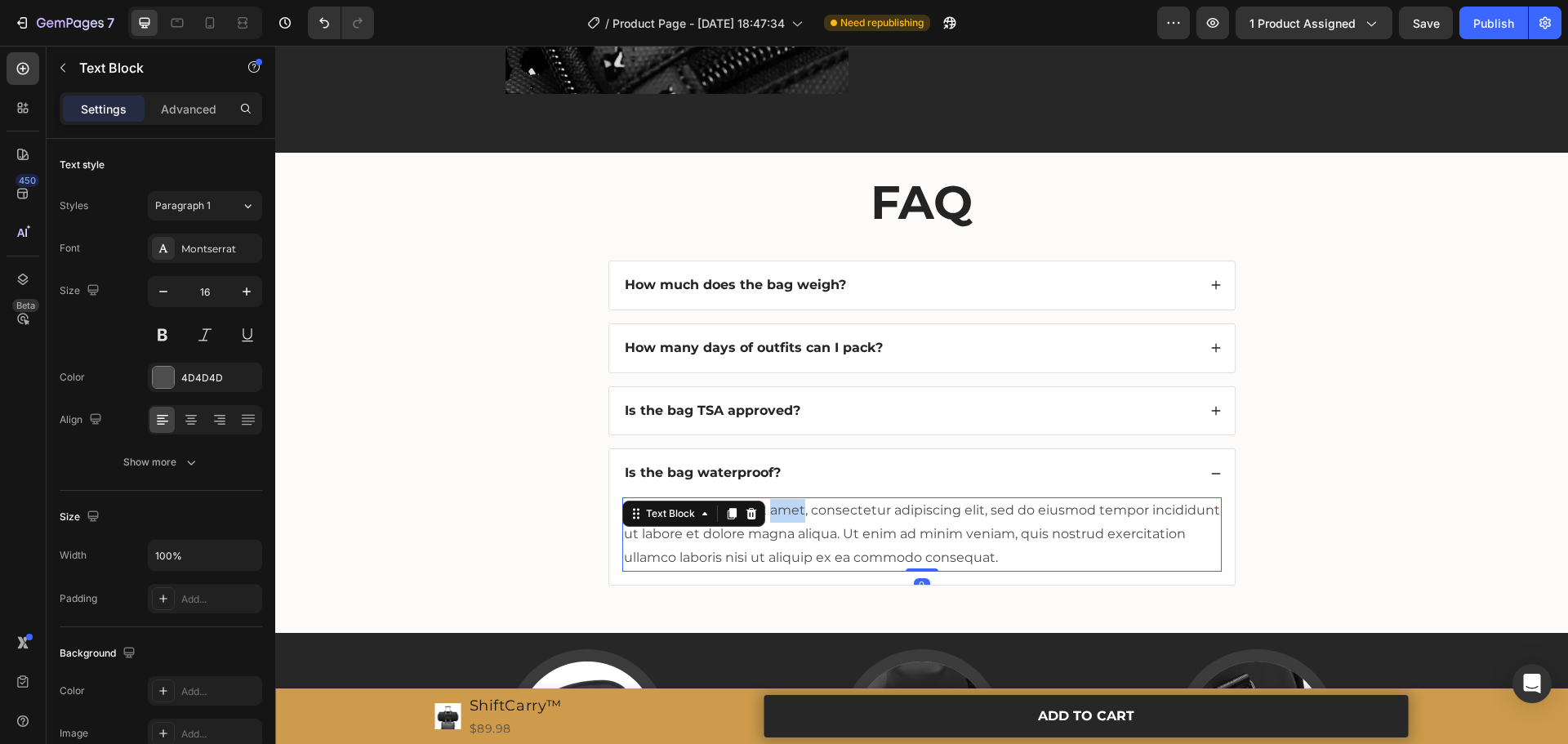
click at [791, 512] on div "Lorem ipsum dolor sit amet, consectetur adipiscing elit, sed do eiusmod tempor …" at bounding box center [922, 535] width 600 height 73
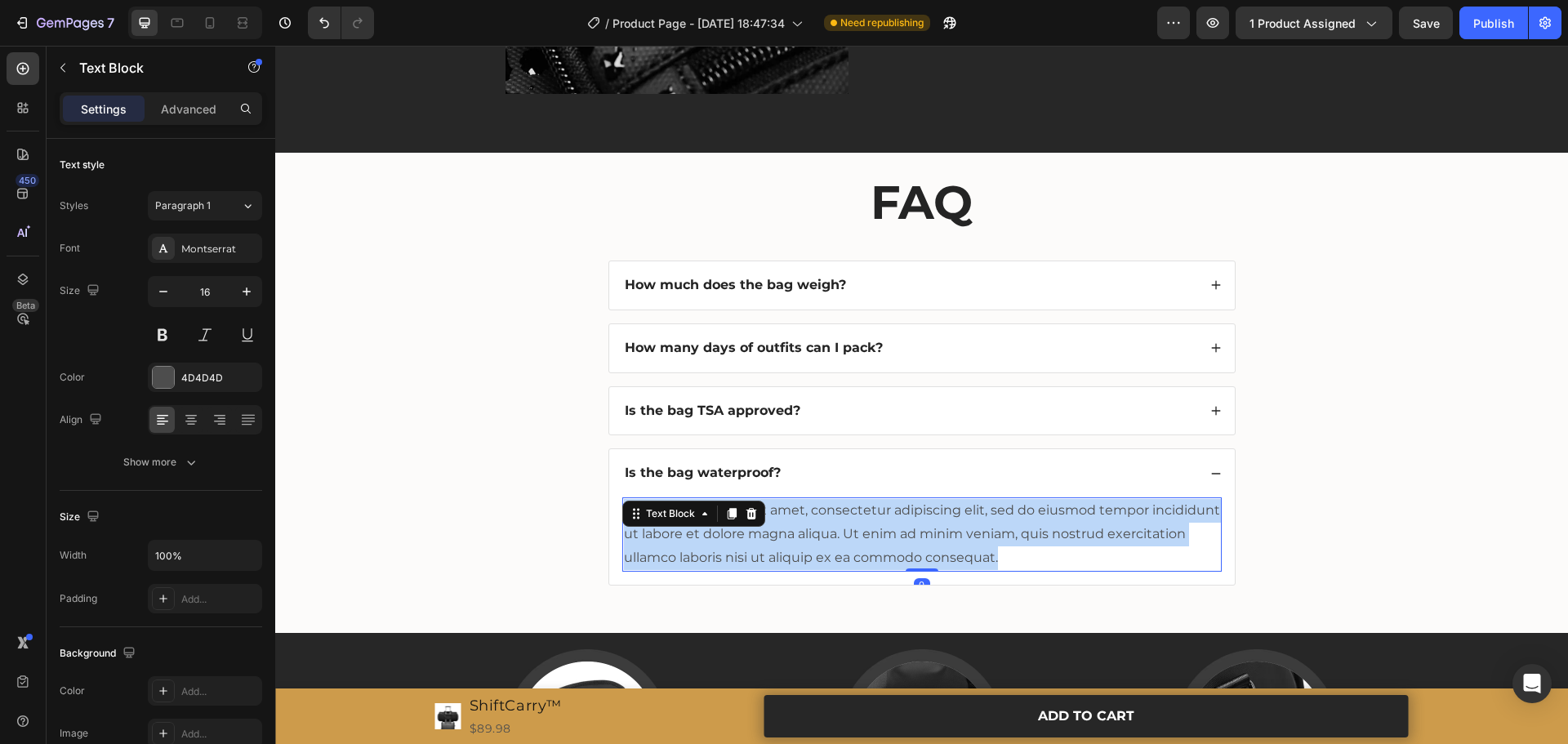
click at [791, 512] on p "Lorem ipsum dolor sit amet, consectetur adipiscing elit, sed do eiusmod tempor …" at bounding box center [921, 534] width 596 height 70
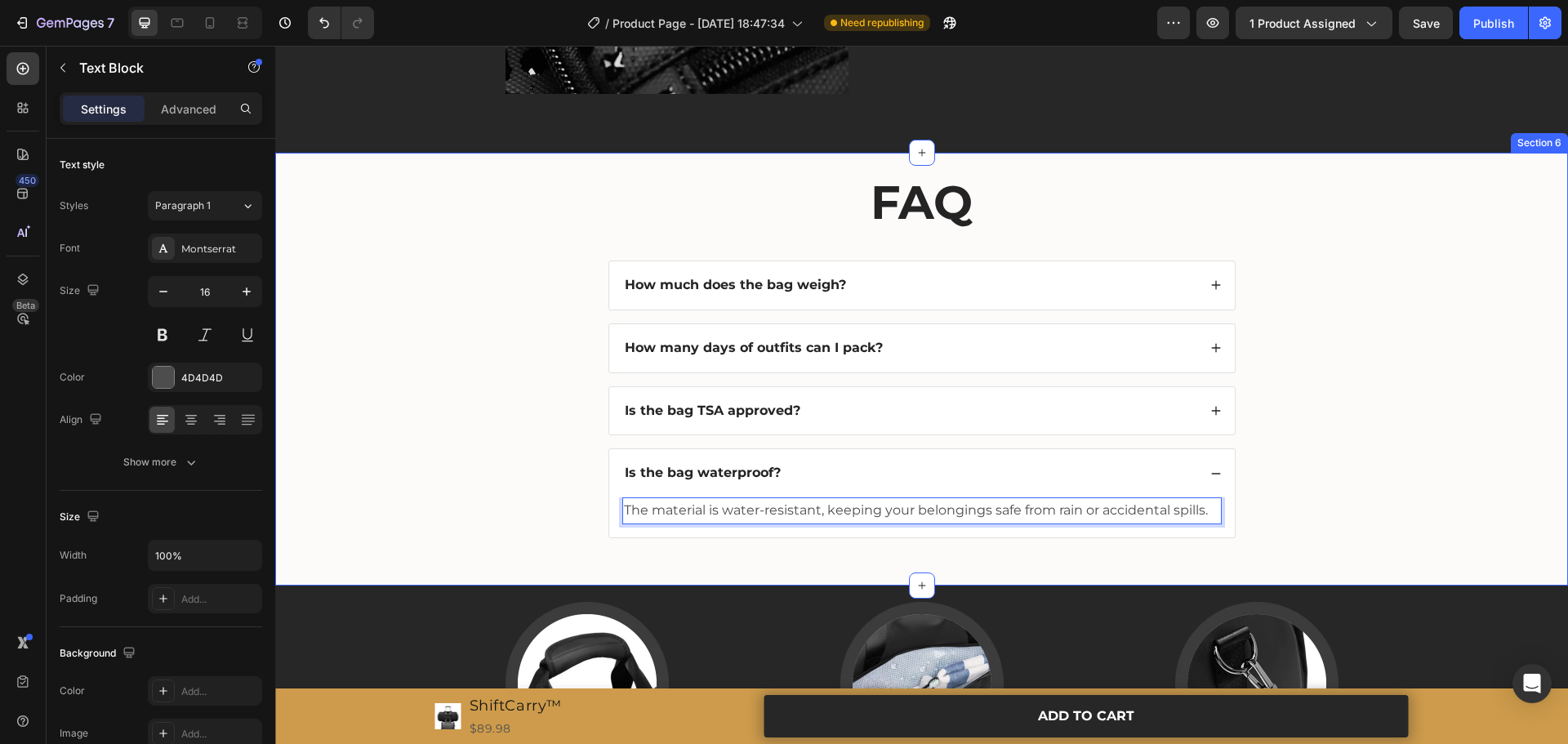
click at [1313, 495] on div "FAQ Heading How much does the bag weigh? How many days of outfits can I pack? I…" at bounding box center [921, 367] width 1261 height 394
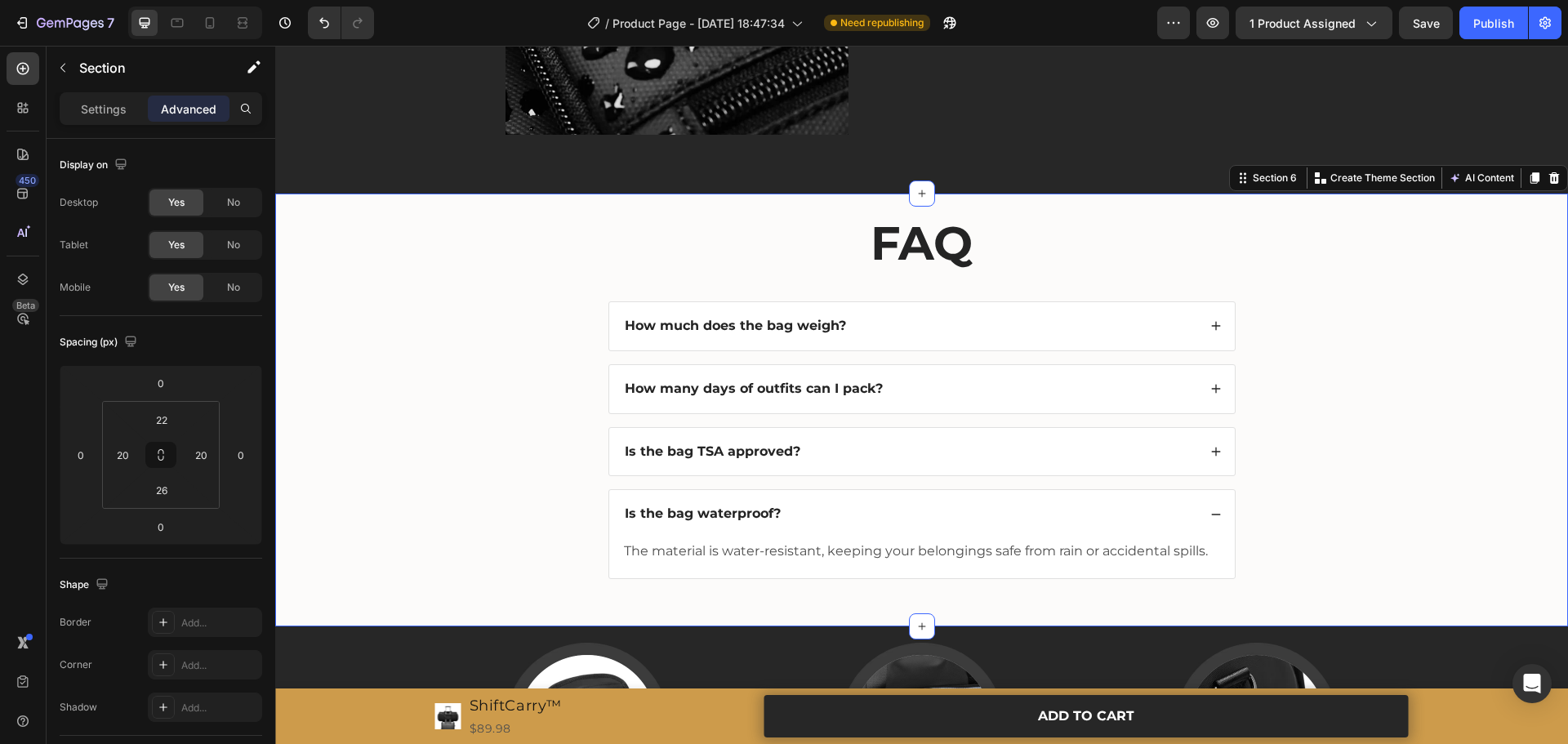
scroll to position [2921, 0]
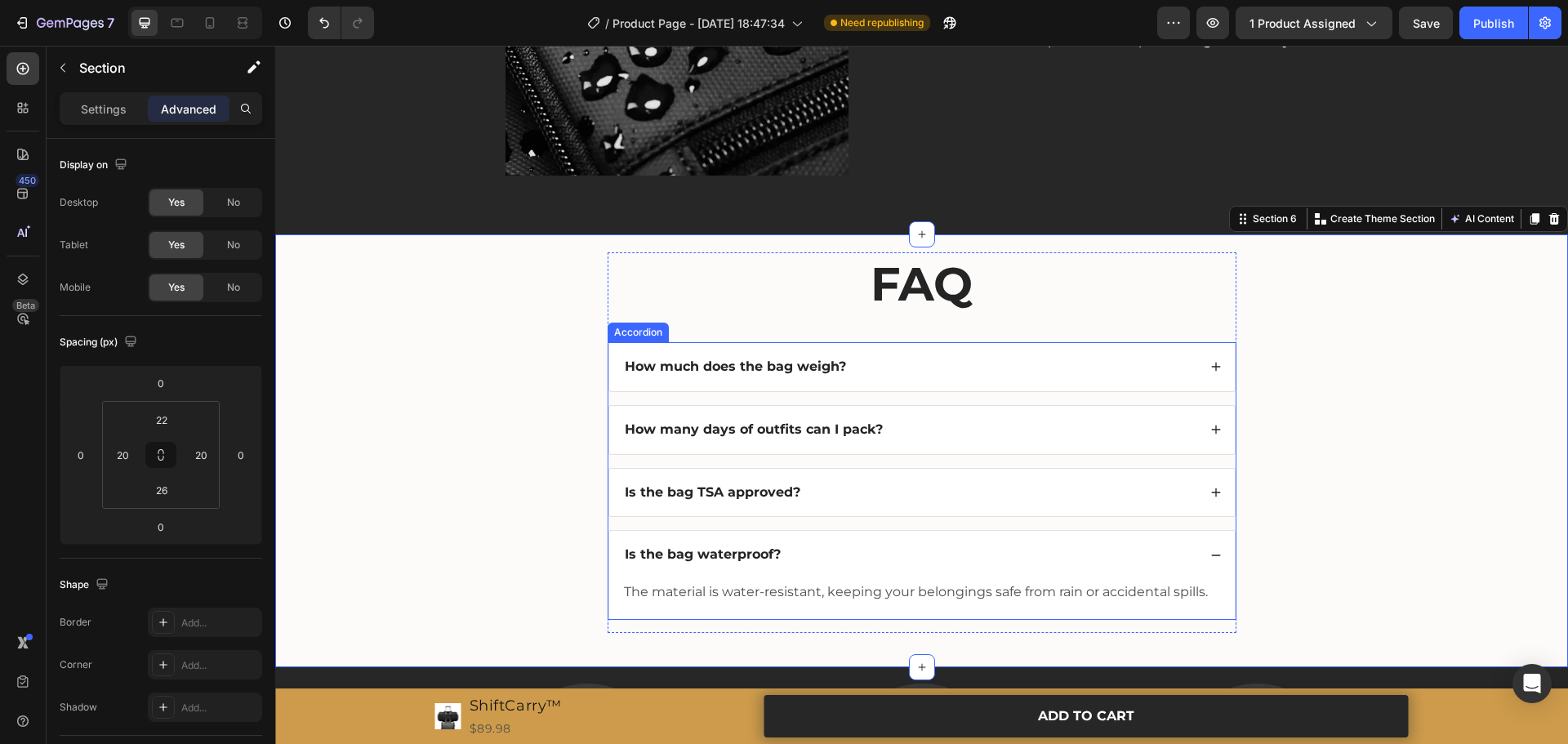
click at [1059, 550] on div "Is the bag waterproof?" at bounding box center [910, 556] width 575 height 22
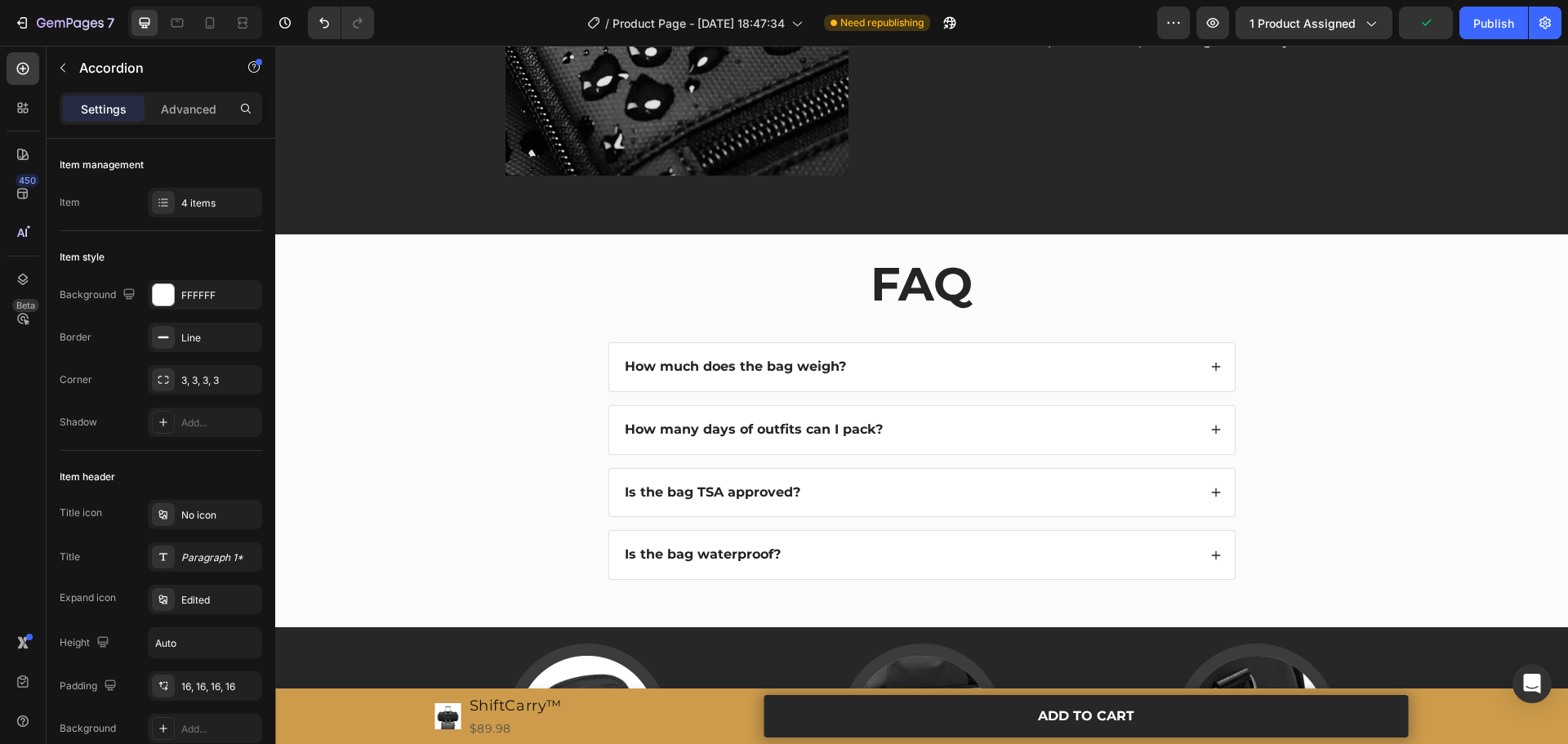
click at [910, 377] on div "How much does the bag weigh?" at bounding box center [910, 367] width 575 height 22
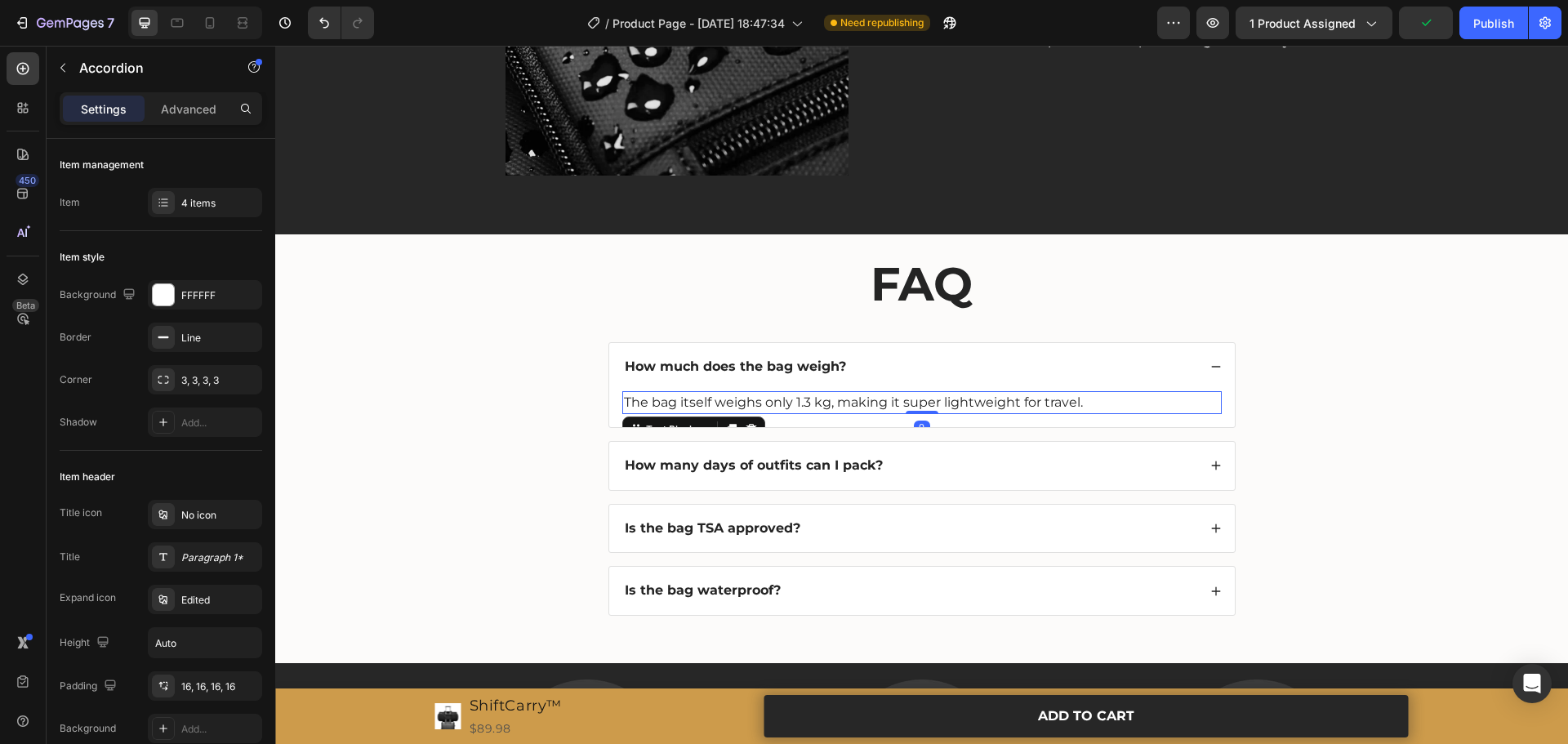
click at [1050, 408] on p "The bag itself weighs only 1.3 kg, making it super lightweight for travel." at bounding box center [921, 403] width 596 height 20
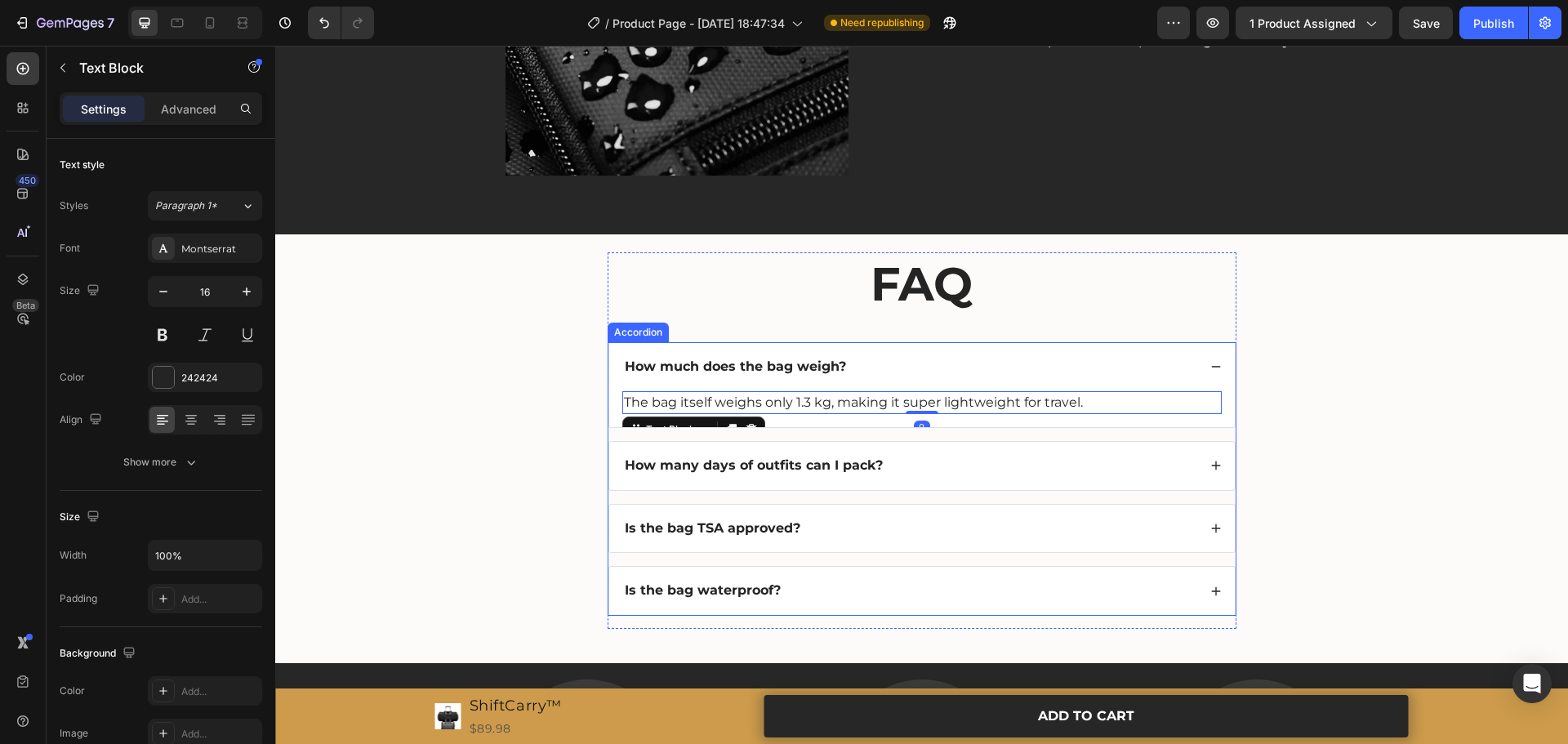
click at [973, 540] on div "Is the bag TSA approved?" at bounding box center [921, 529] width 626 height 49
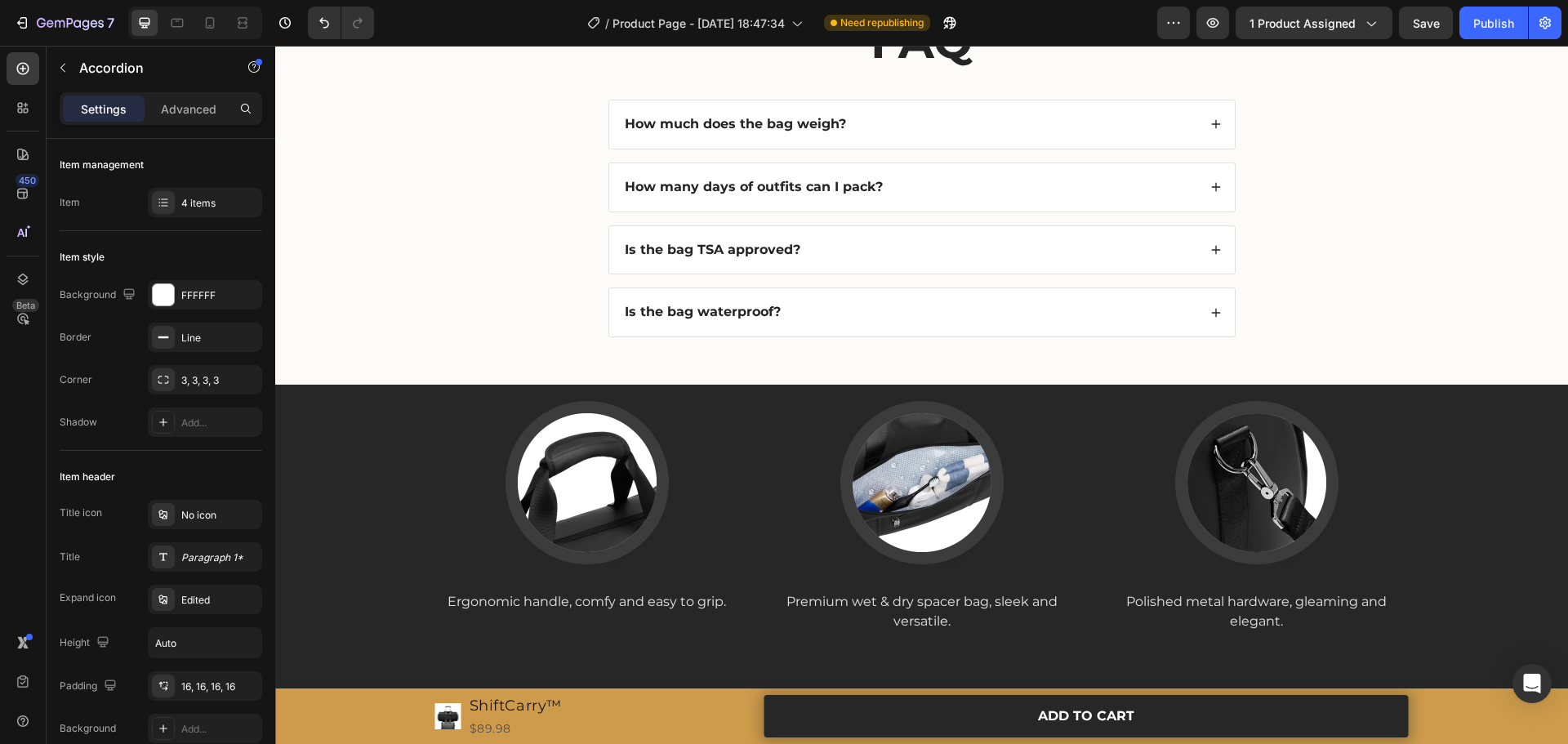
scroll to position [3166, 0]
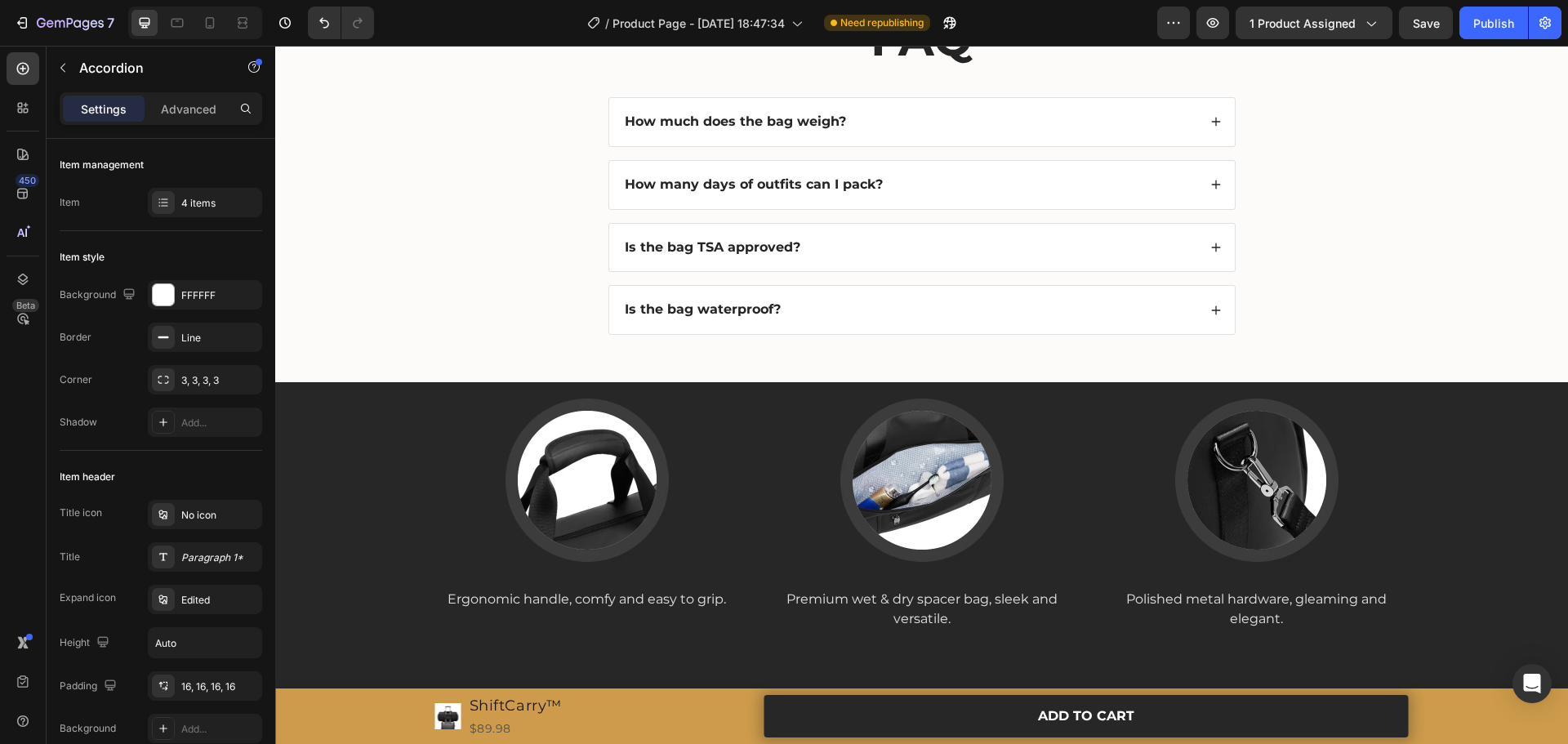
click at [853, 255] on div "Is the bag TSA approved?" at bounding box center [910, 248] width 575 height 22
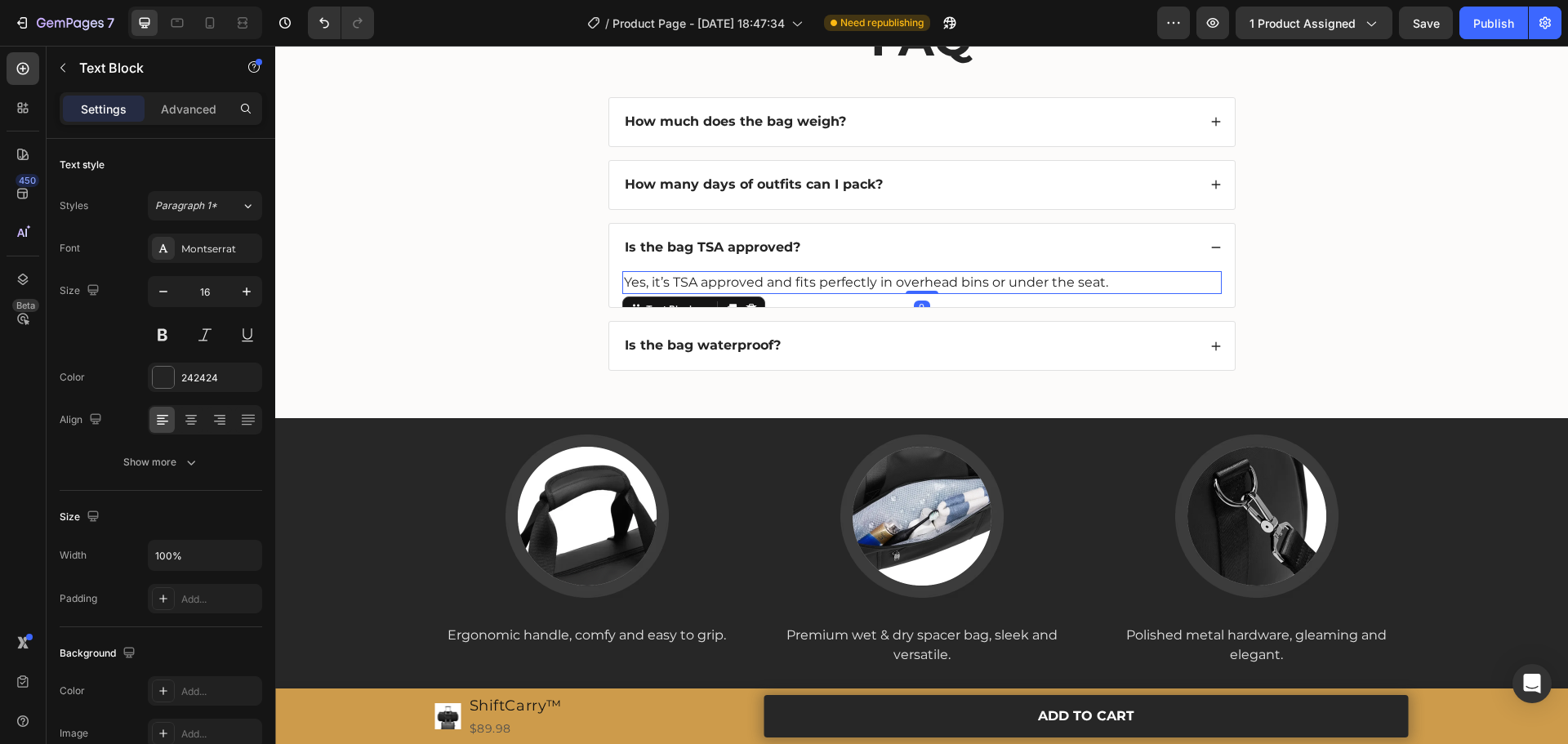
click at [810, 285] on p "Yes, it’s TSA approved and fits perfectly in overhead bins or under the seat." at bounding box center [921, 283] width 596 height 20
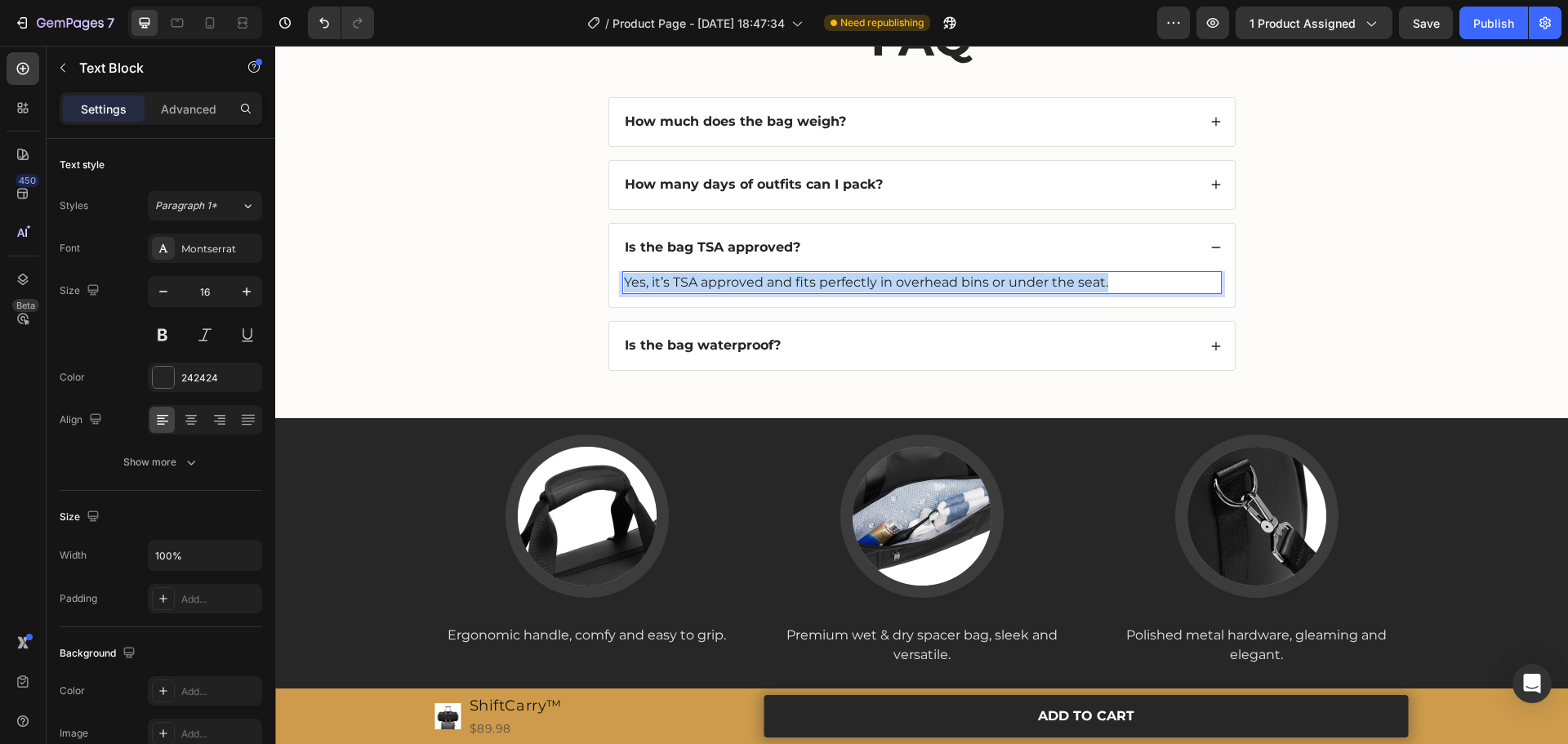
click at [810, 285] on p "Yes, it’s TSA approved and fits perfectly in overhead bins or under the seat." at bounding box center [921, 283] width 596 height 20
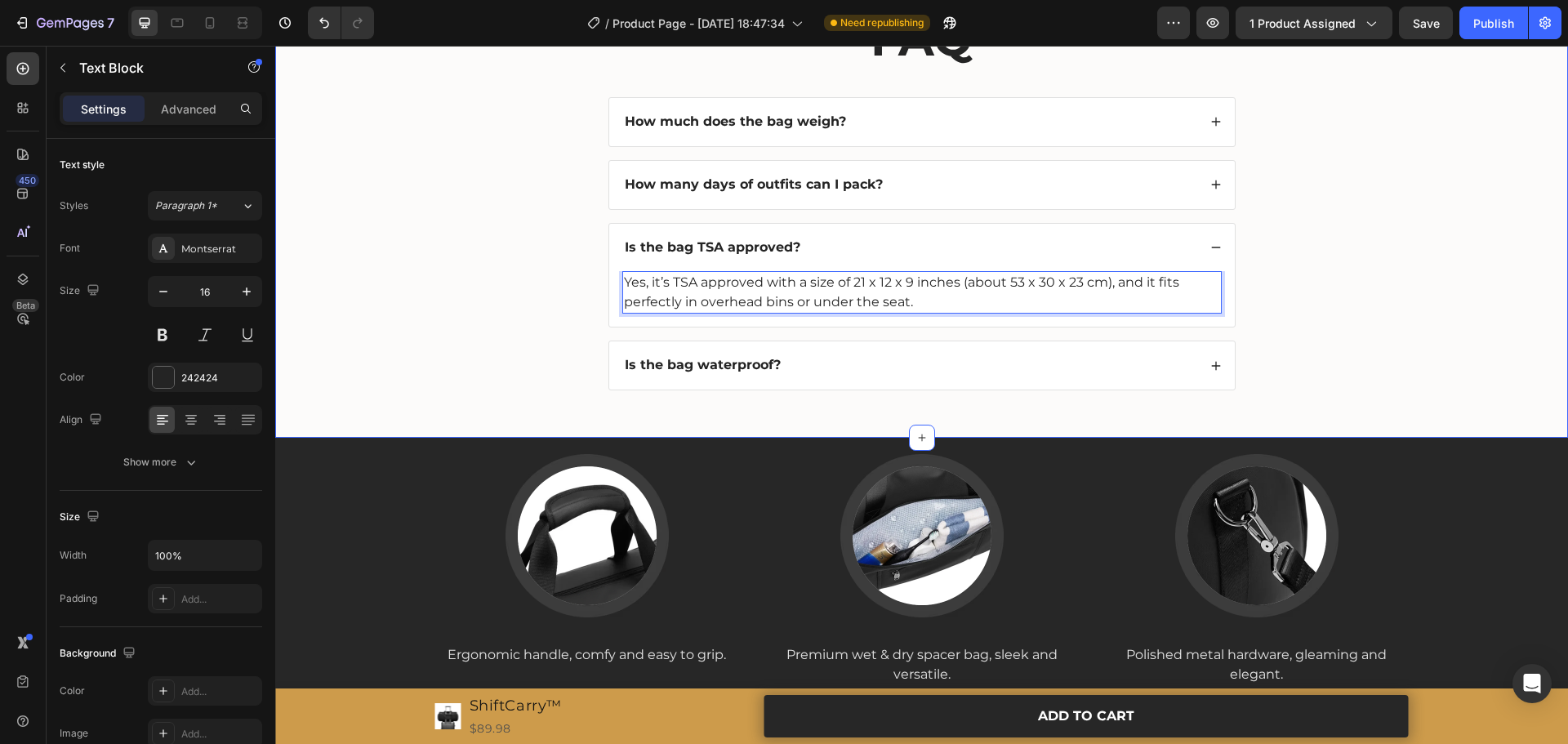
click at [1365, 331] on div "FAQ Heading How much does the bag weigh? How many days of outfits can I pack? I…" at bounding box center [921, 211] width 1261 height 410
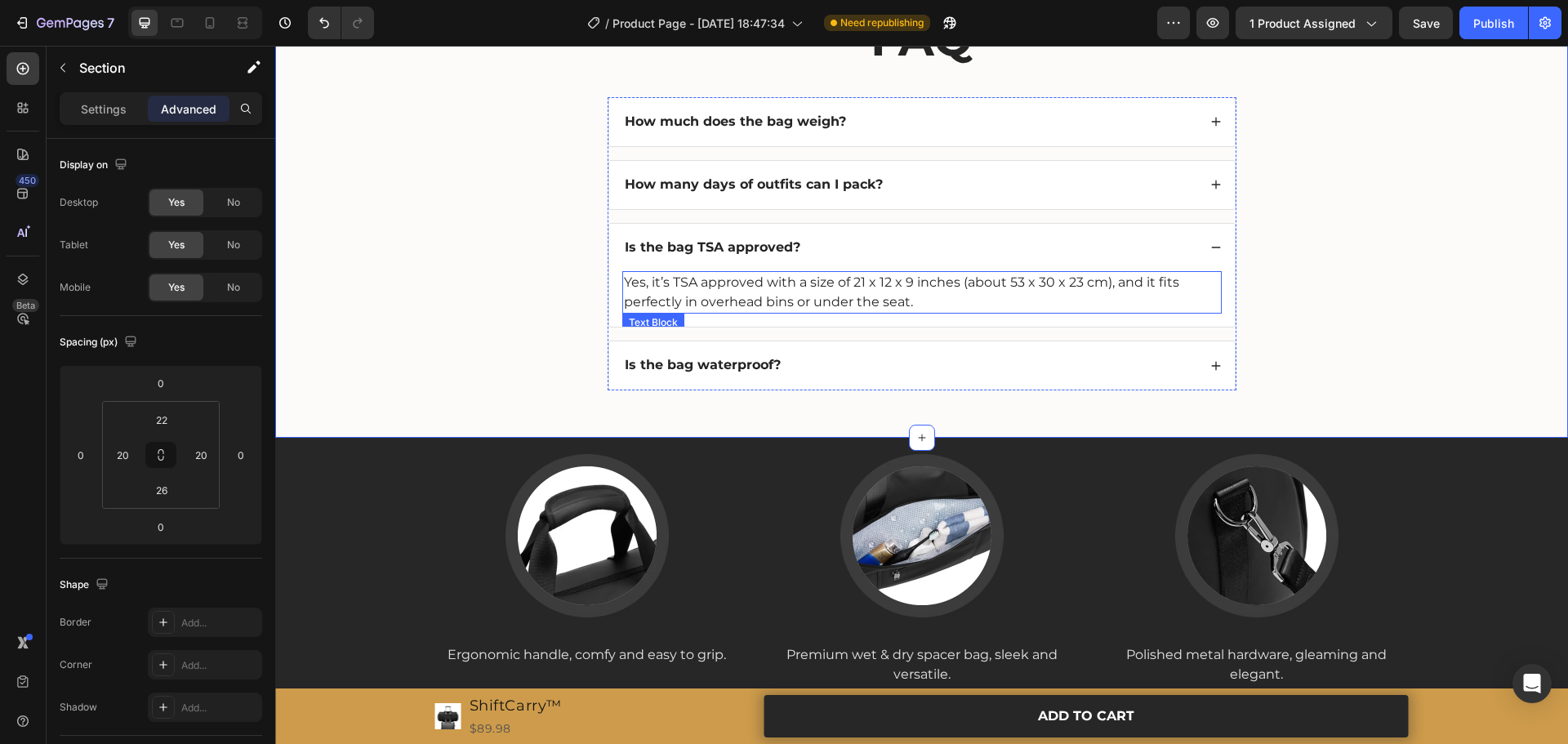
click at [860, 290] on p "Yes, it’s TSA approved with a size of 21 x 12 x 9 inches (about 53 x 30 x 23 cm…" at bounding box center [921, 293] width 596 height 40
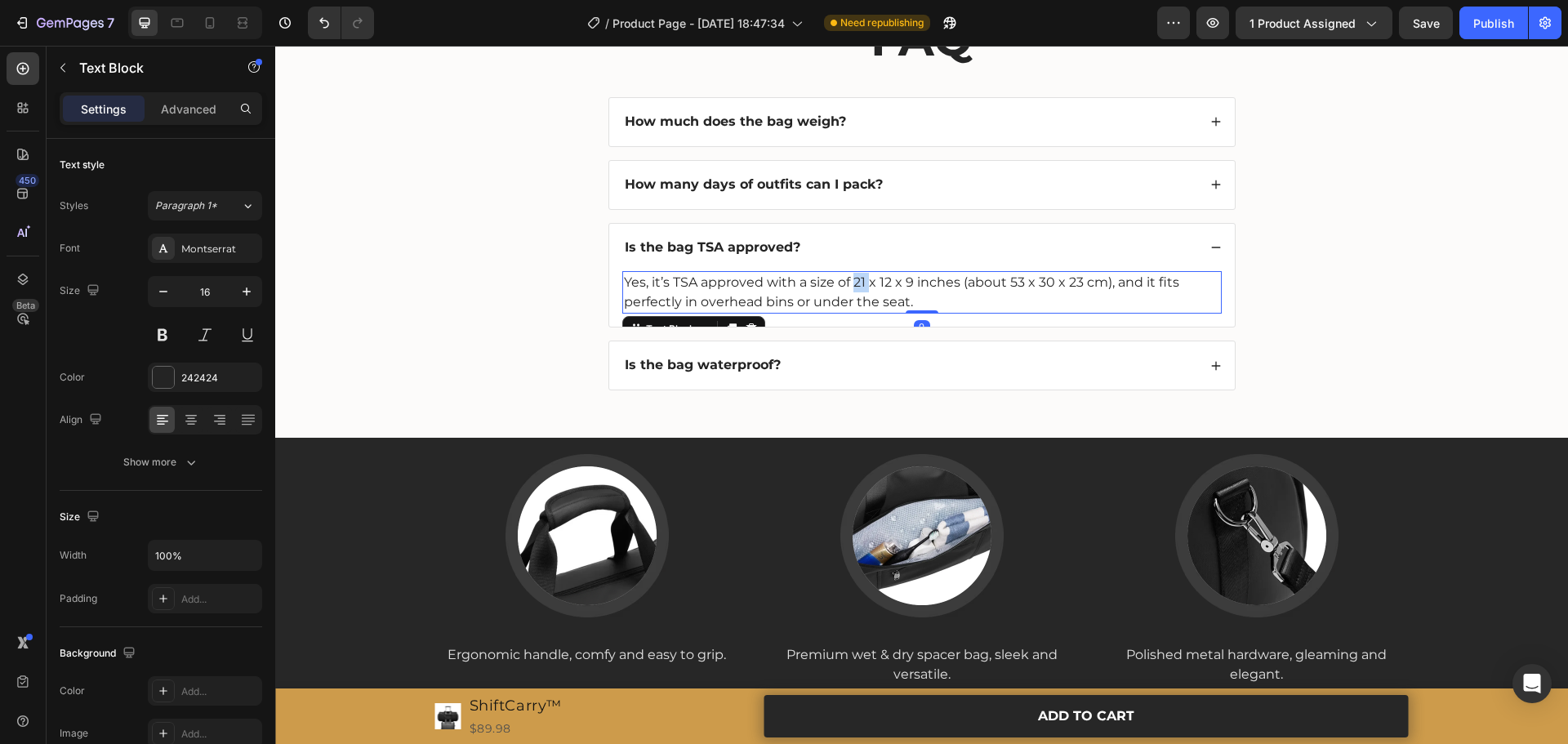
click at [856, 285] on p "Yes, it’s TSA approved with a size of 21 x 12 x 9 inches (about 53 x 30 x 23 cm…" at bounding box center [921, 293] width 596 height 40
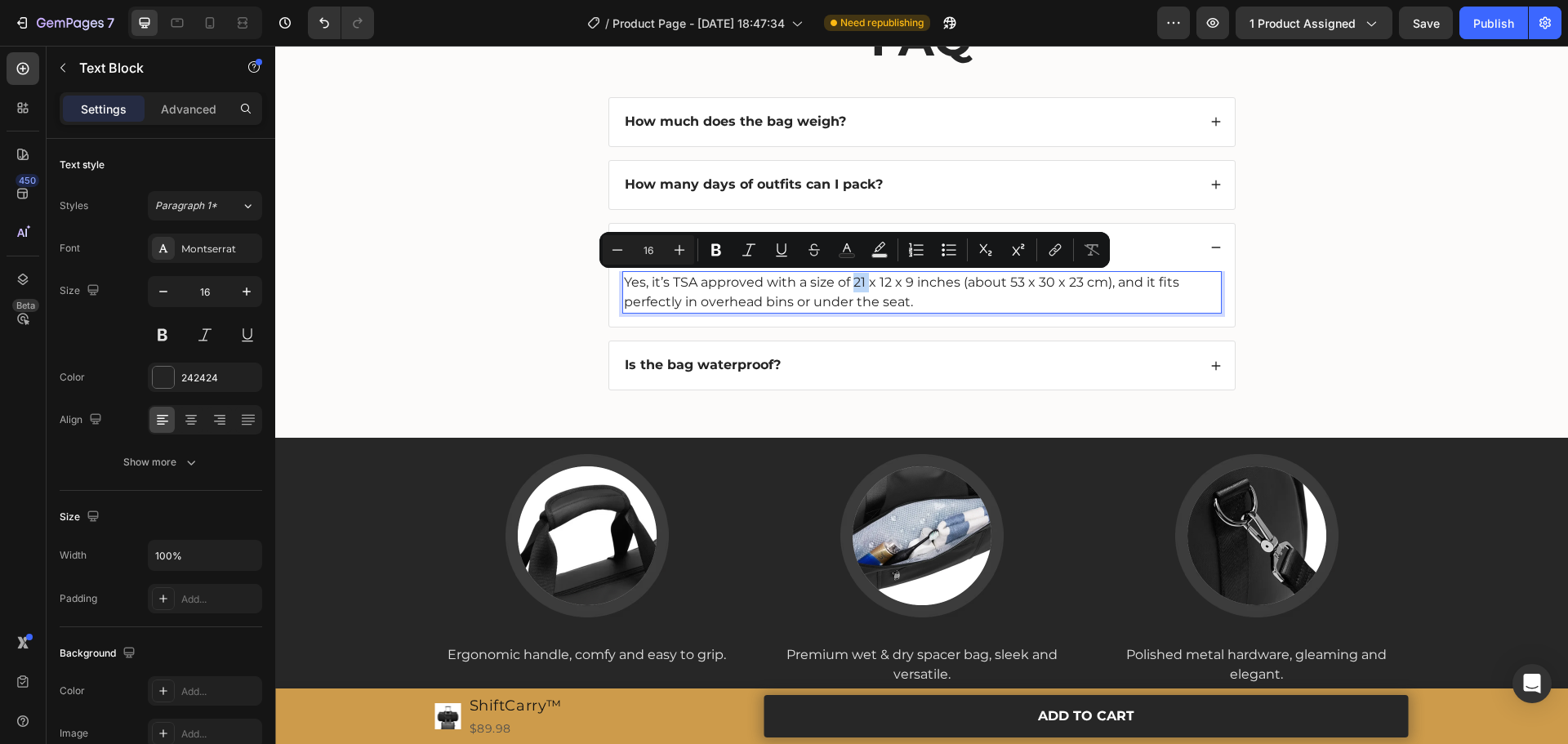
click at [847, 282] on p "Yes, it’s TSA approved with a size of 21 x 12 x 9 inches (about 53 x 30 x 23 cm…" at bounding box center [921, 293] width 596 height 40
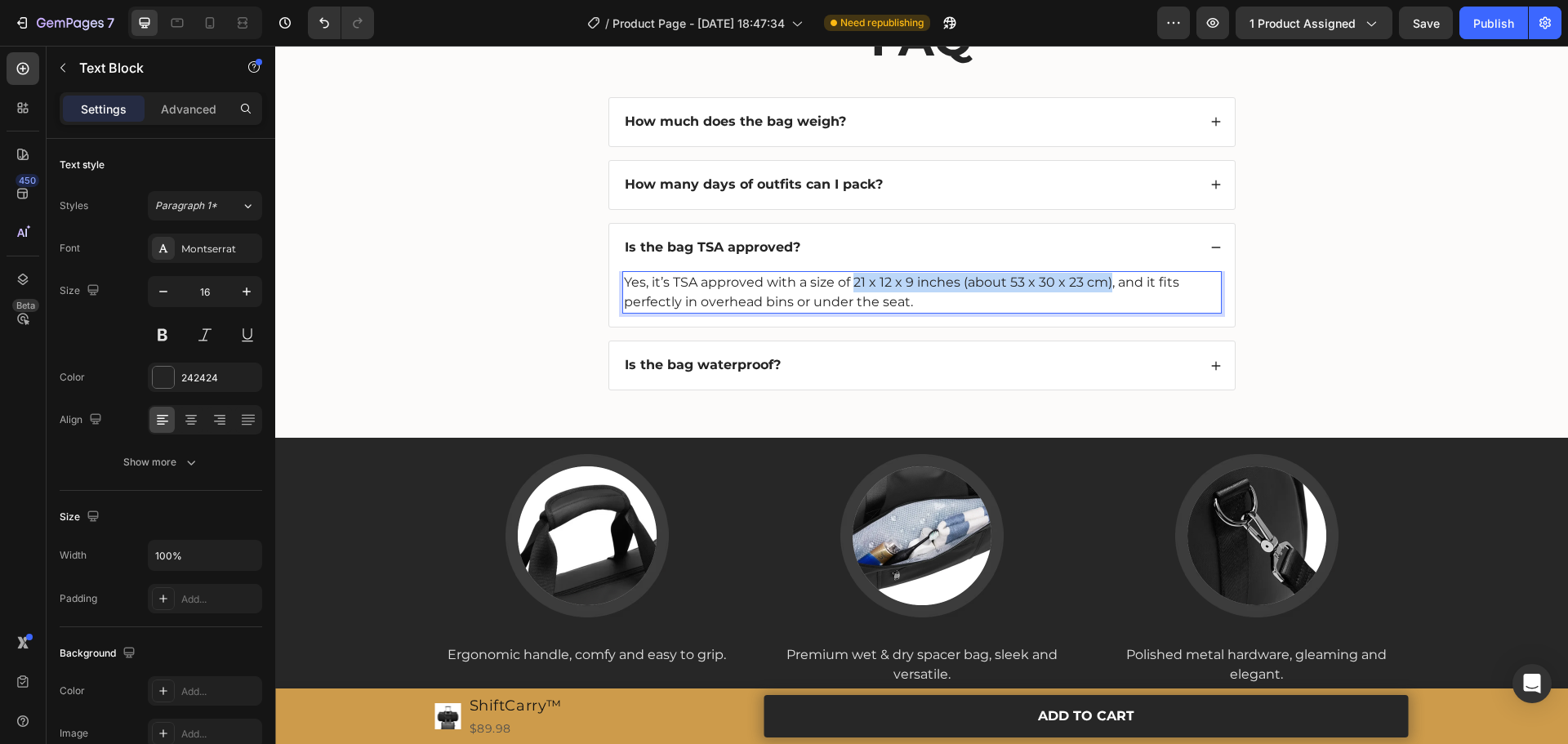
drag, startPoint x: 847, startPoint y: 281, endPoint x: 1105, endPoint y: 284, distance: 258.0
click at [1105, 284] on p "Yes, it’s TSA approved with a size of 21 x 12 x 9 inches (about 53 x 30 x 23 cm…" at bounding box center [921, 293] width 596 height 40
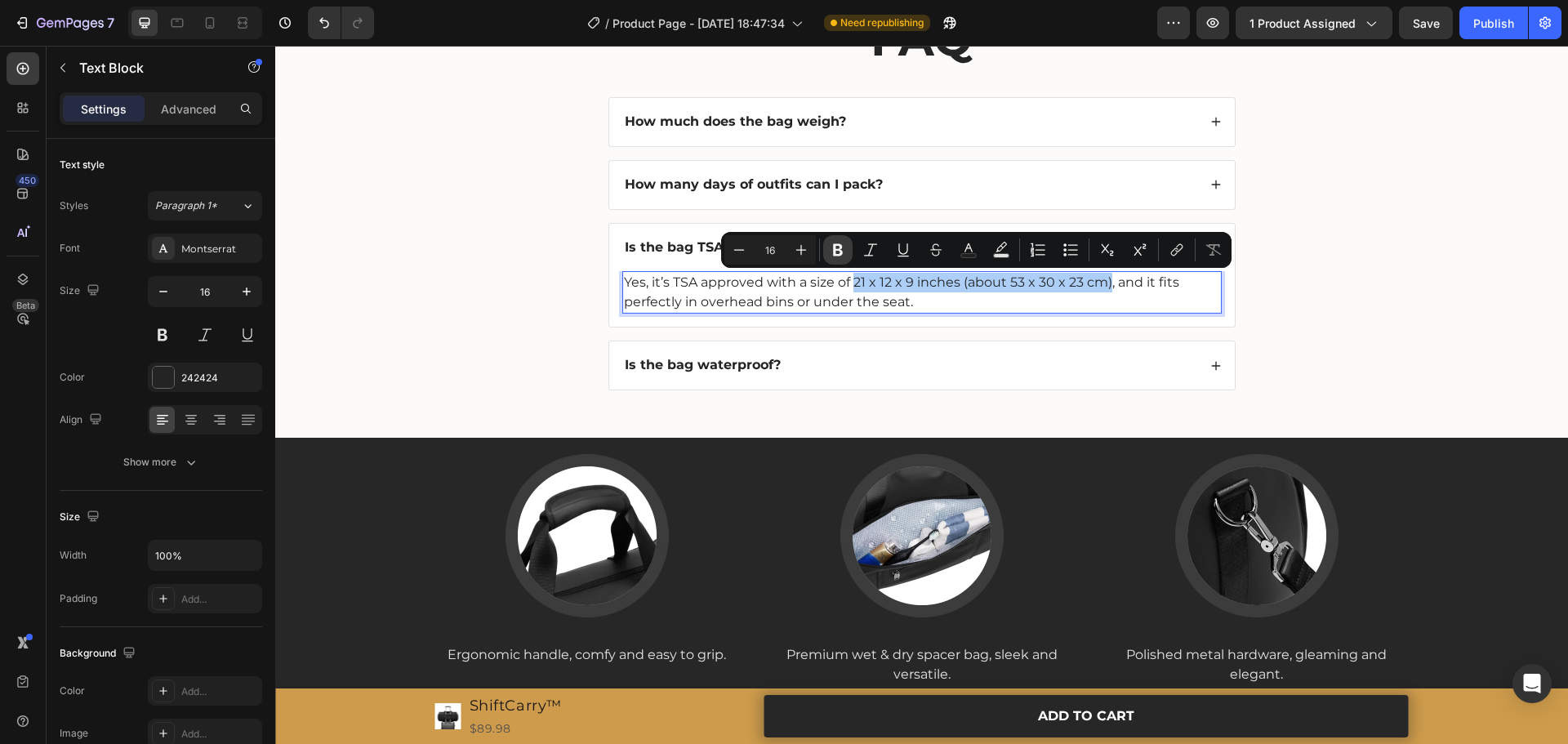
click at [841, 253] on icon "Editor contextual toolbar" at bounding box center [838, 250] width 10 height 12
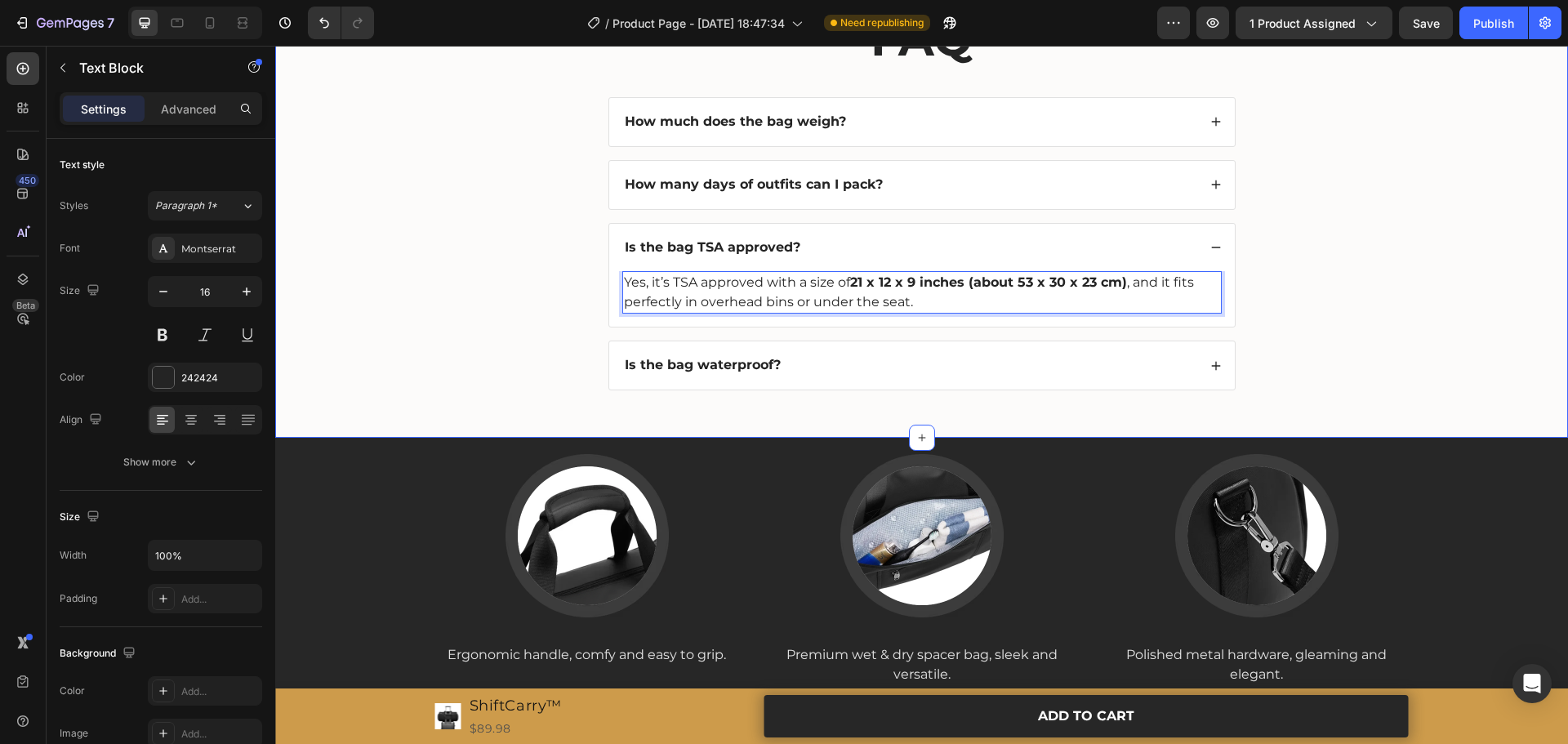
click at [1333, 305] on div "FAQ Heading How much does the bag weigh? How many days of outfits can I pack? I…" at bounding box center [921, 211] width 1261 height 410
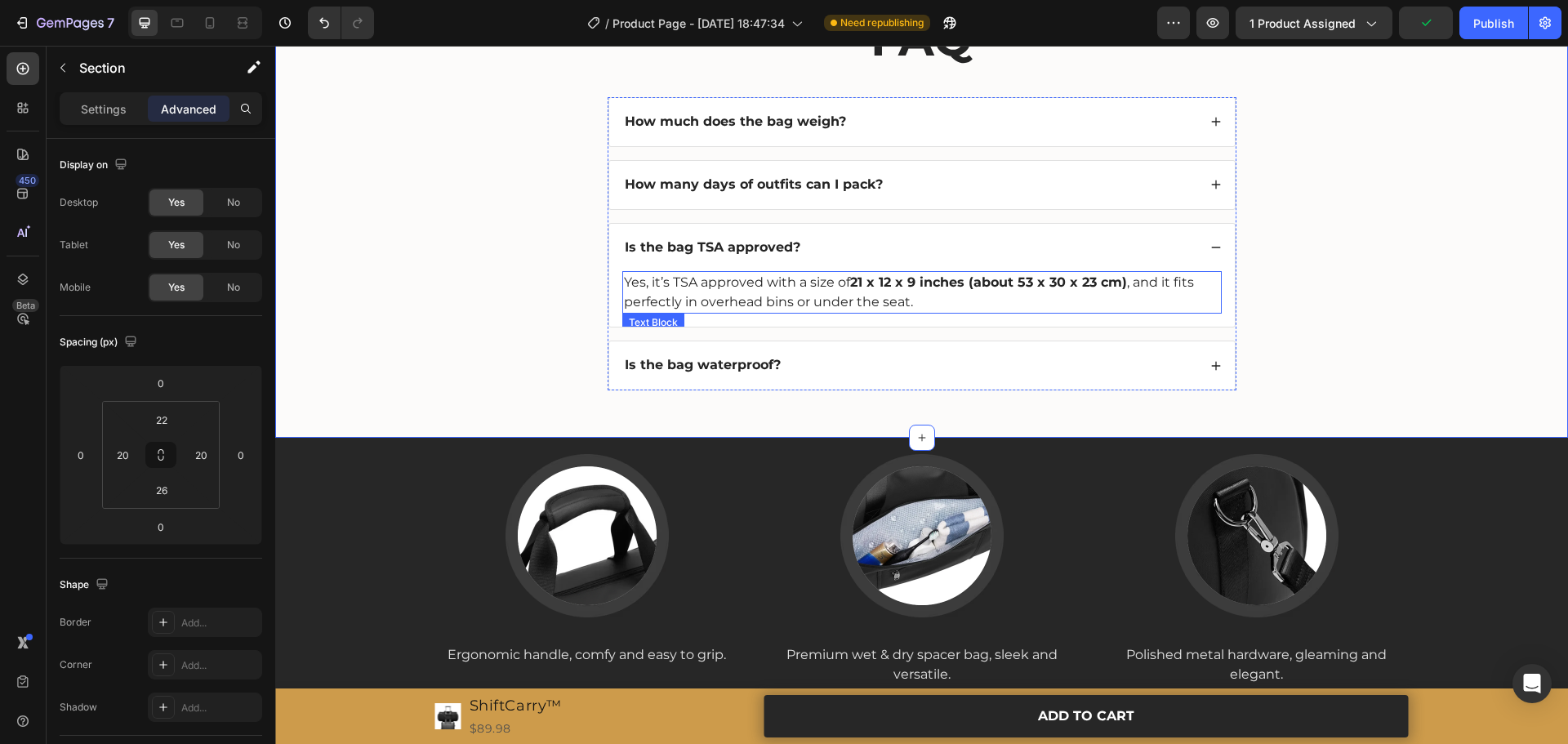
click at [1123, 285] on p "Yes, it’s TSA approved with a size of 21 x 12 x 9 inches (about 53 x 30 x 23 cm…" at bounding box center [921, 293] width 596 height 40
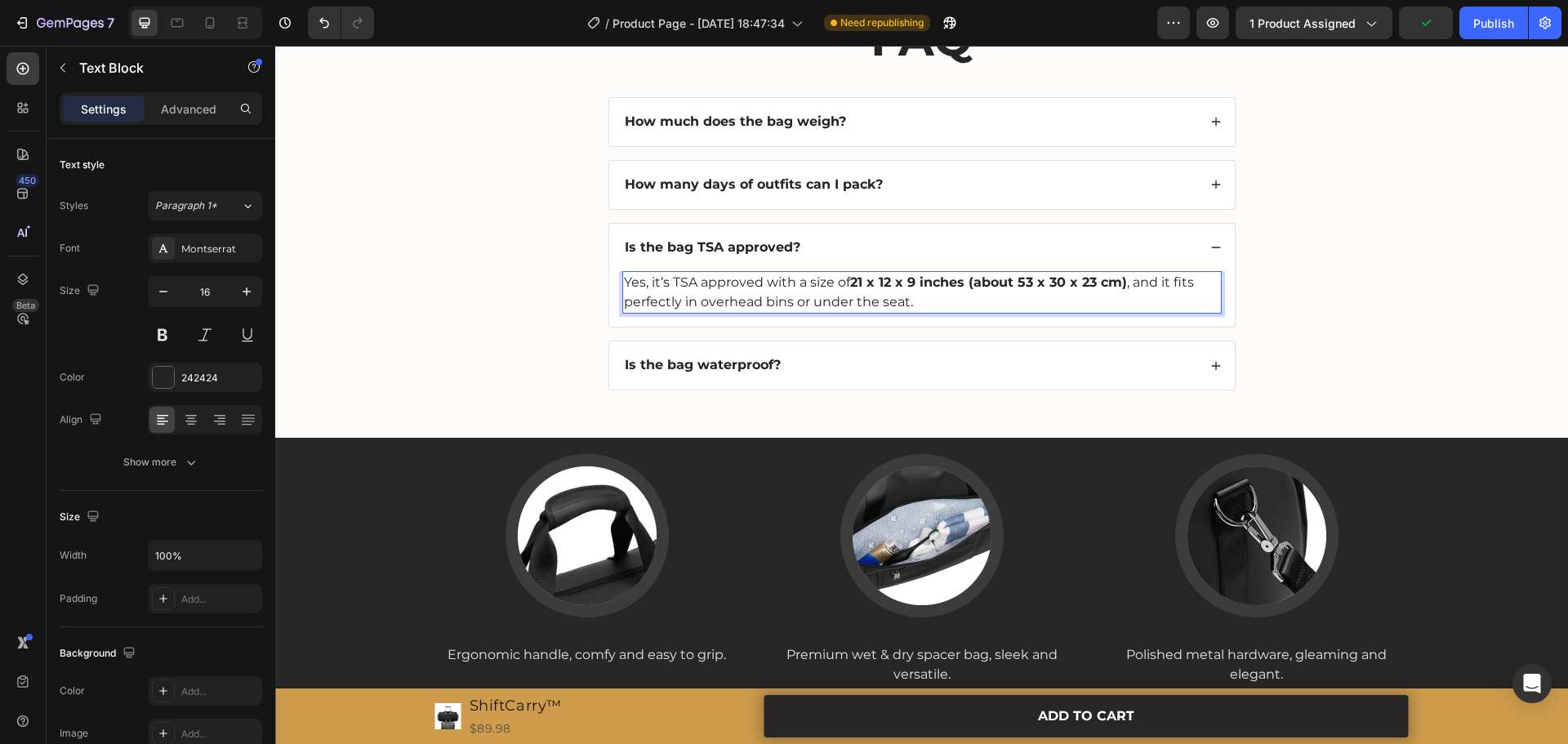
click at [1124, 281] on p "Yes, it’s TSA approved with a size of 21 x 12 x 9 inches (about 53 x 30 x 23 cm…" at bounding box center [921, 293] width 596 height 40
click at [1296, 313] on div "FAQ Heading How much does the bag weigh? How many days of outfits can I pack? I…" at bounding box center [921, 211] width 1261 height 410
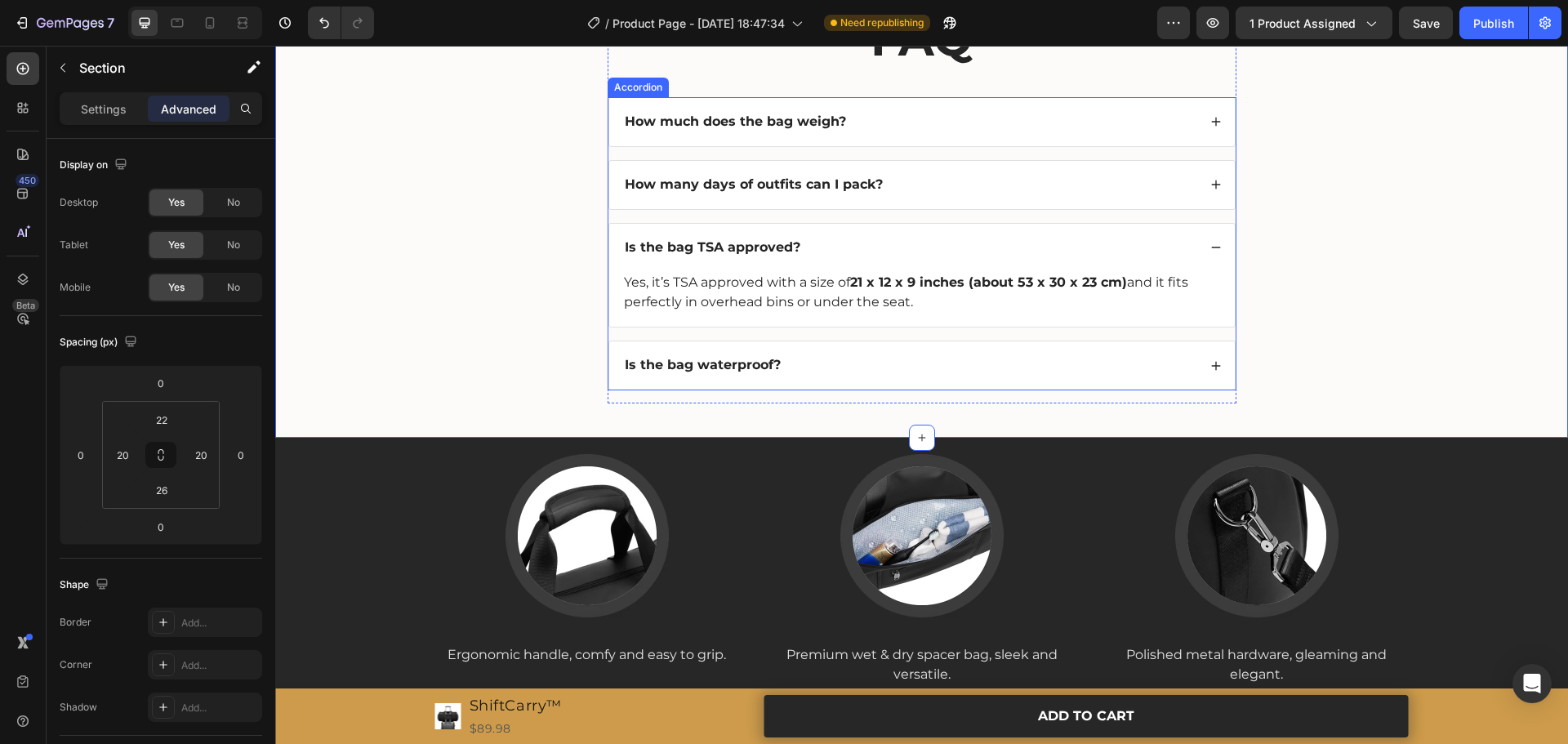
click at [768, 243] on strong "Is the bag TSA approved?" at bounding box center [712, 247] width 176 height 16
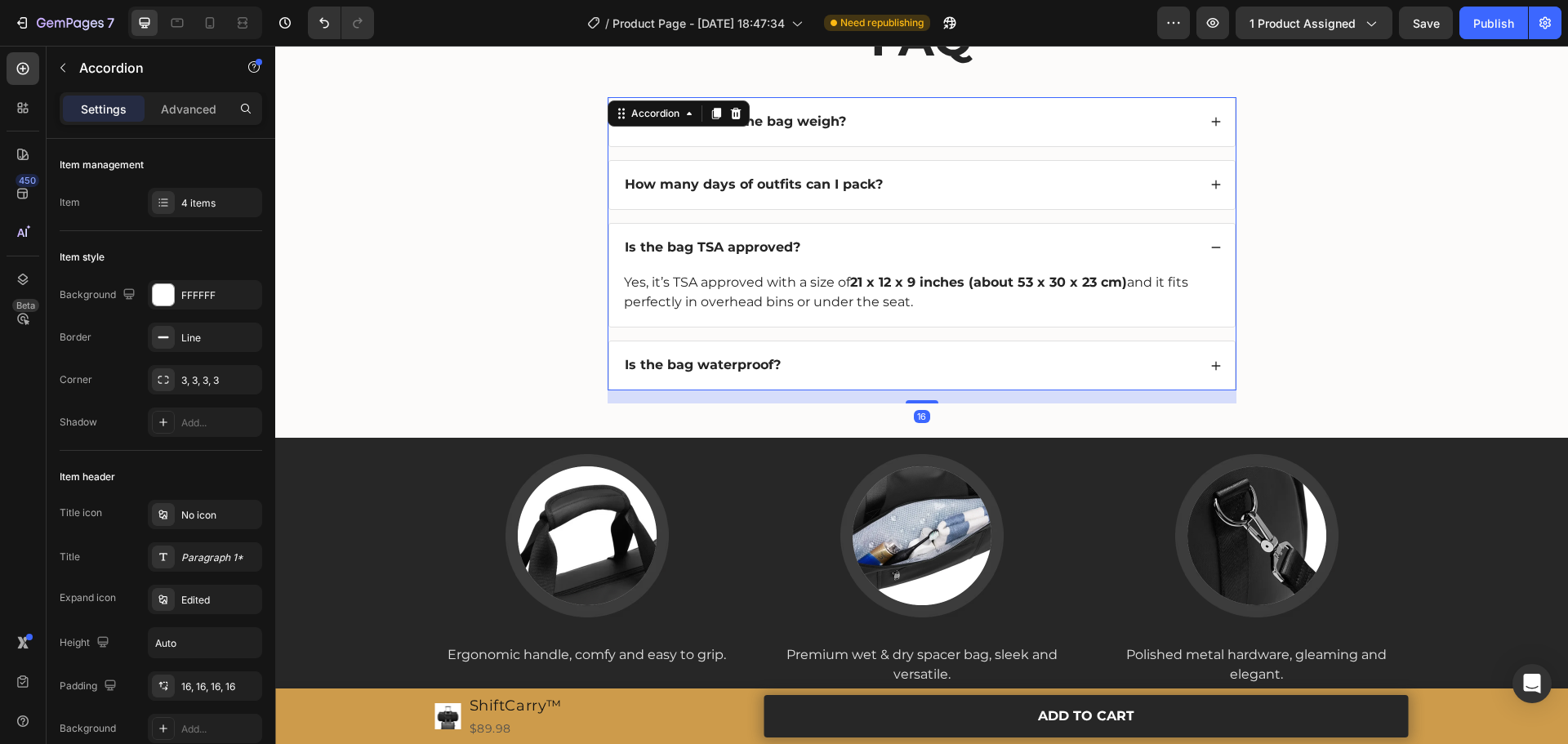
click at [768, 243] on strong "Is the bag TSA approved?" at bounding box center [712, 247] width 176 height 16
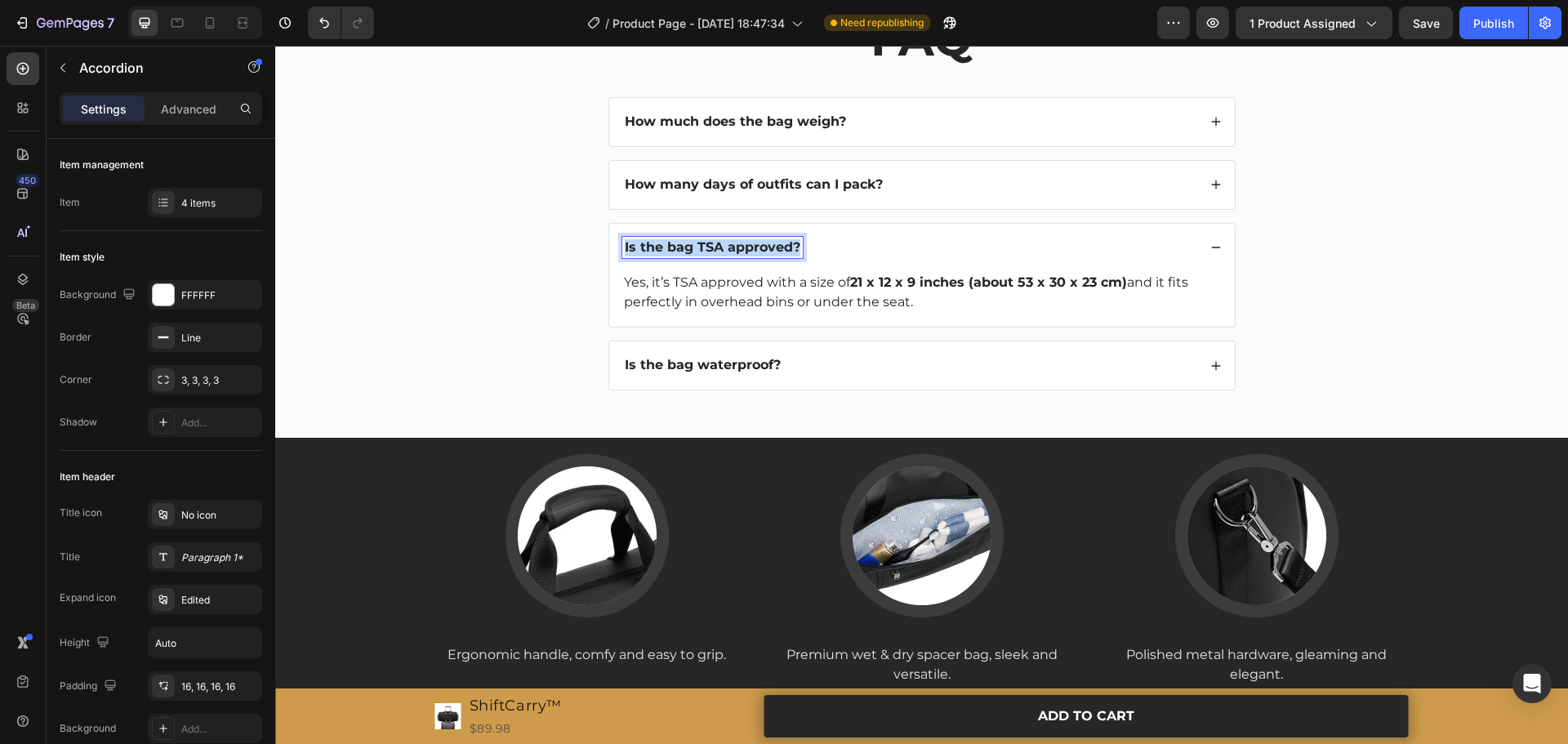
click at [768, 243] on strong "Is the bag TSA approved?" at bounding box center [712, 247] width 176 height 16
click at [1056, 249] on div "What are the bag dimensions and is it TSA approved?" at bounding box center [910, 248] width 575 height 22
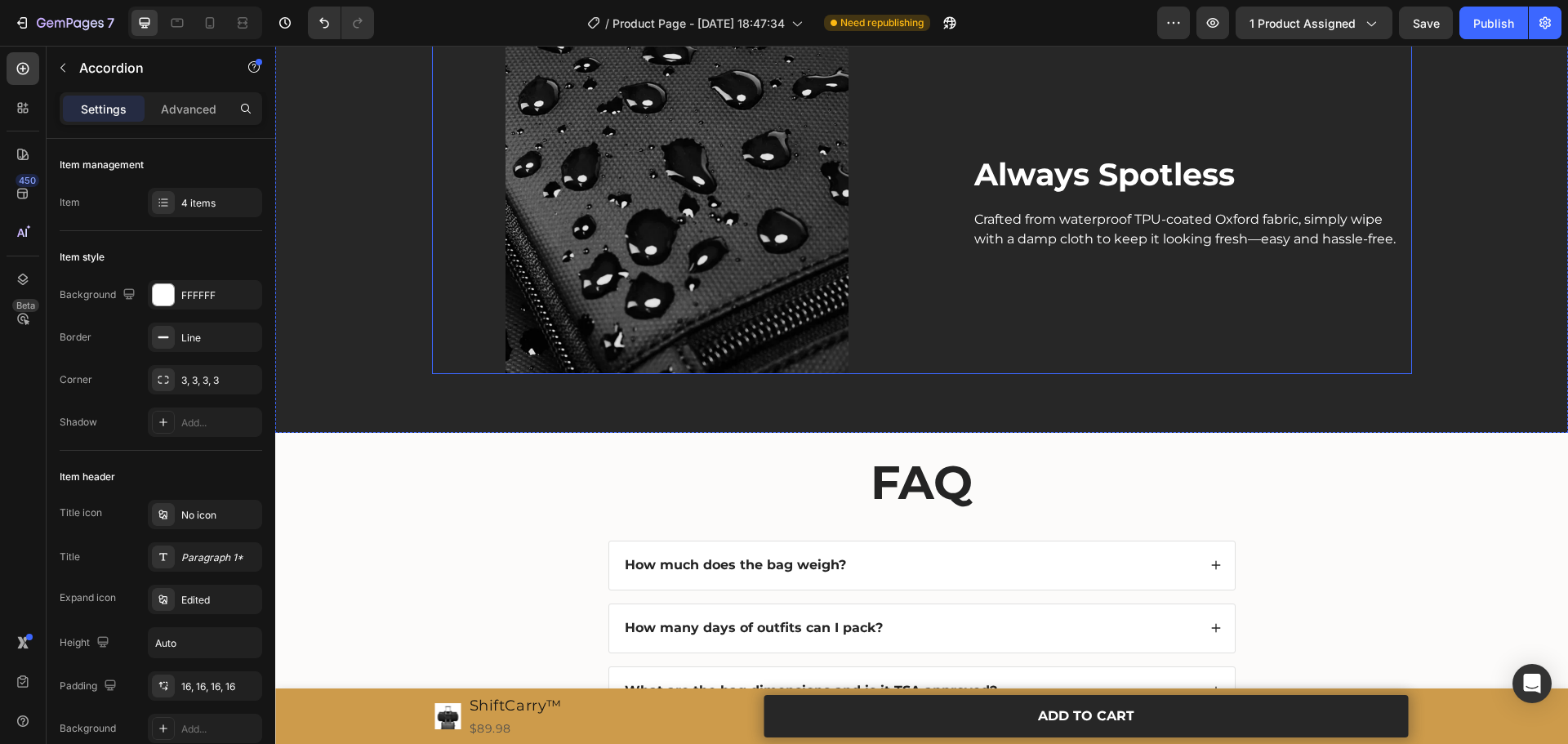
scroll to position [2871, 0]
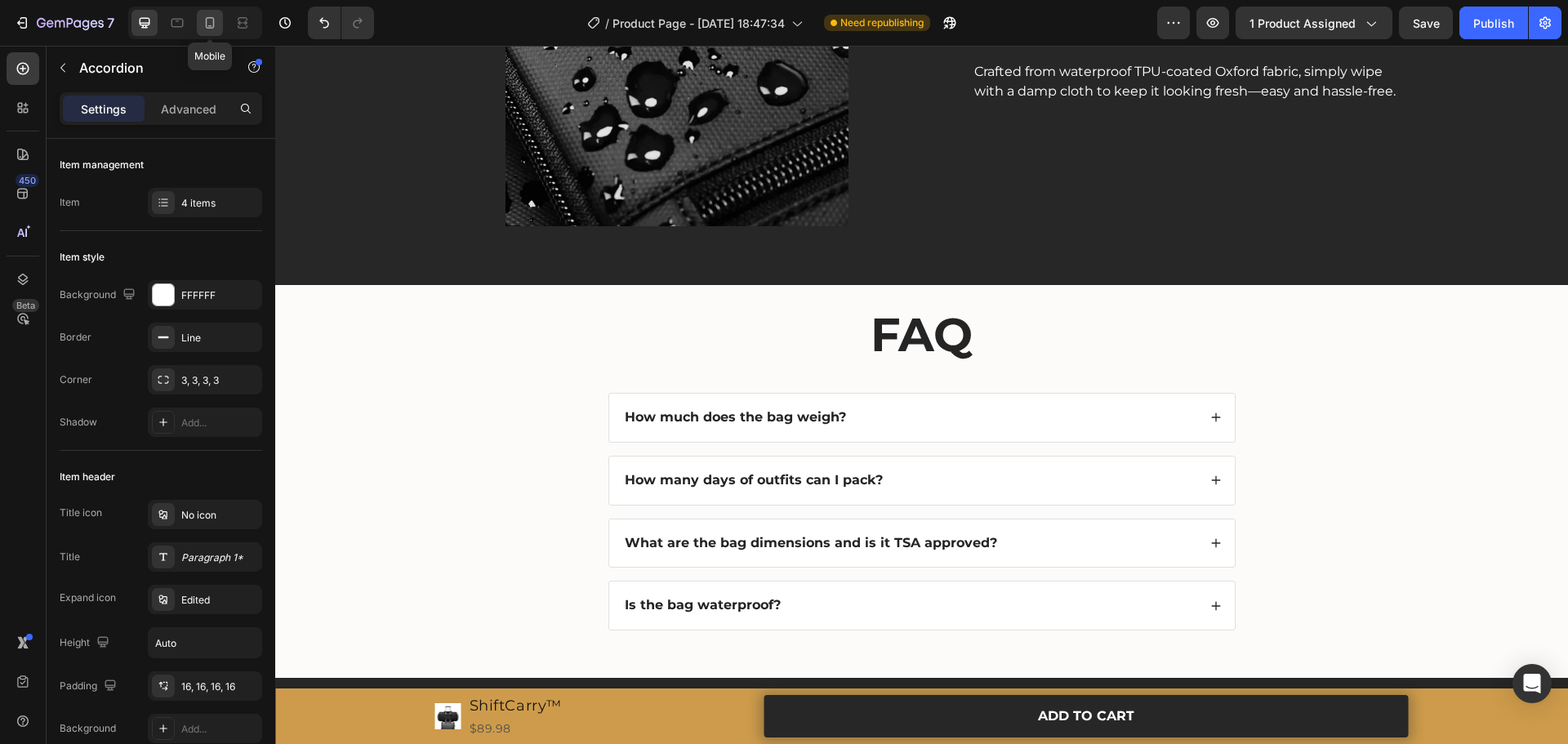
click at [216, 25] on icon at bounding box center [209, 23] width 16 height 16
type input "14"
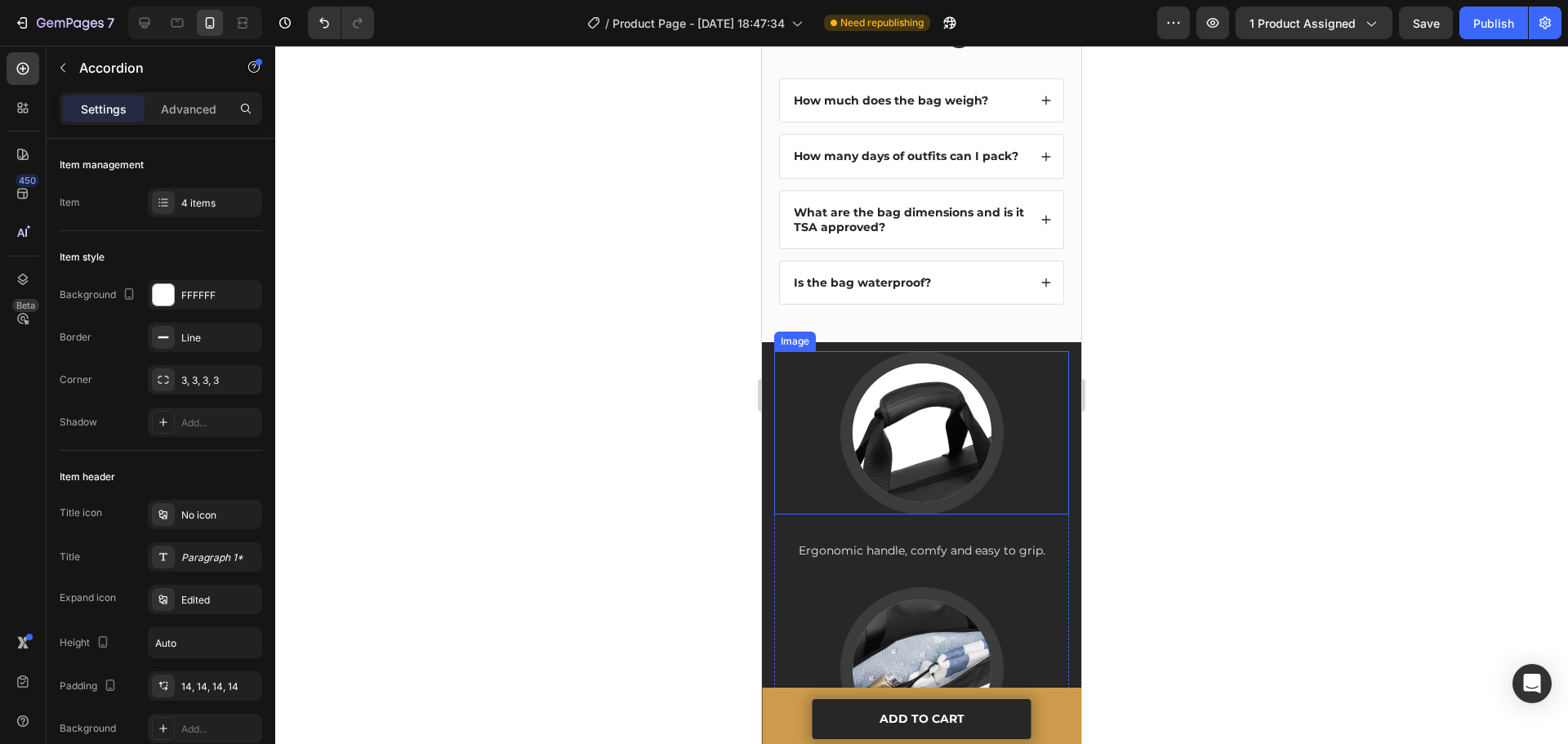
scroll to position [2926, 0]
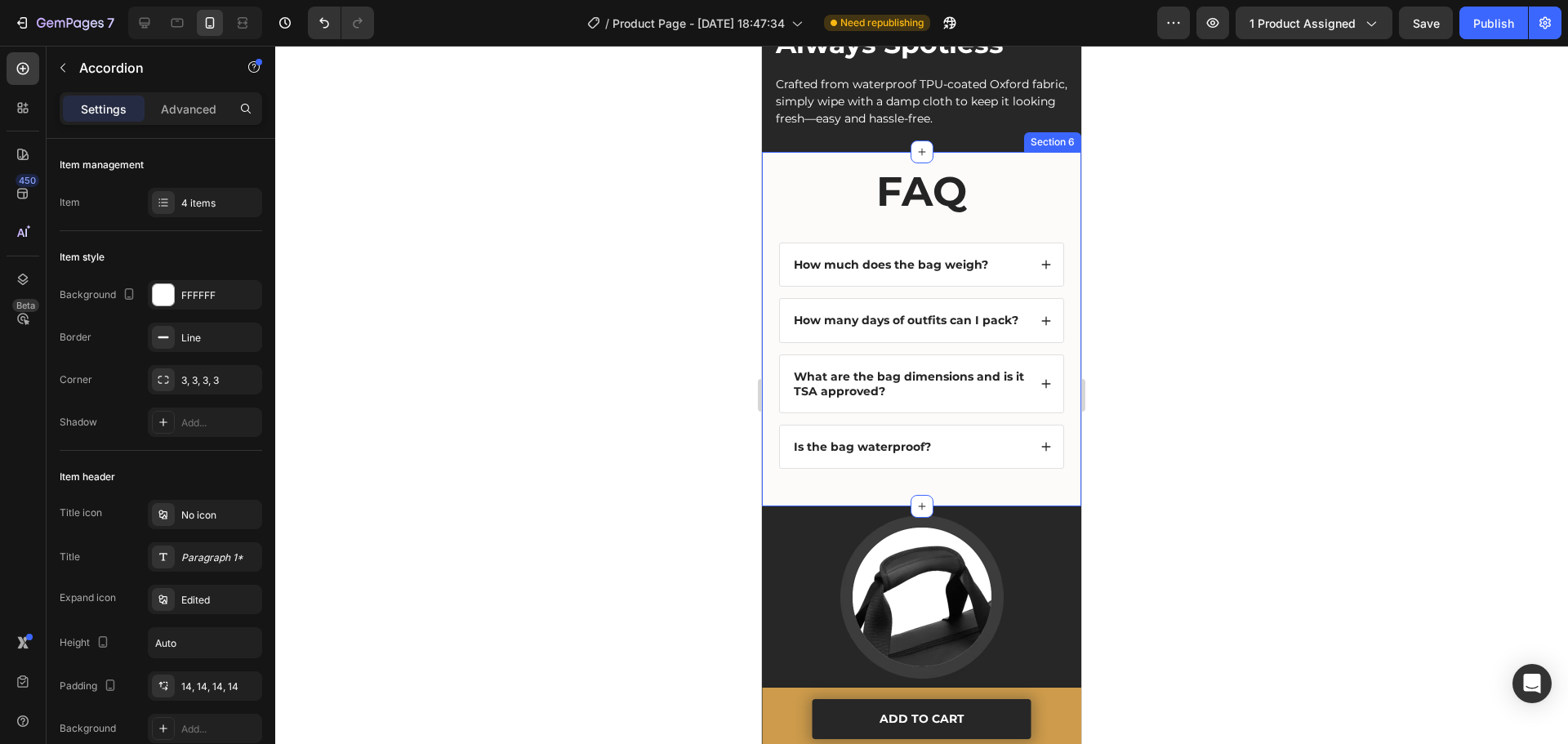
click at [781, 465] on div "FAQ Heading How much does the bag weigh? How many days of outfits can I pack? W…" at bounding box center [921, 327] width 287 height 328
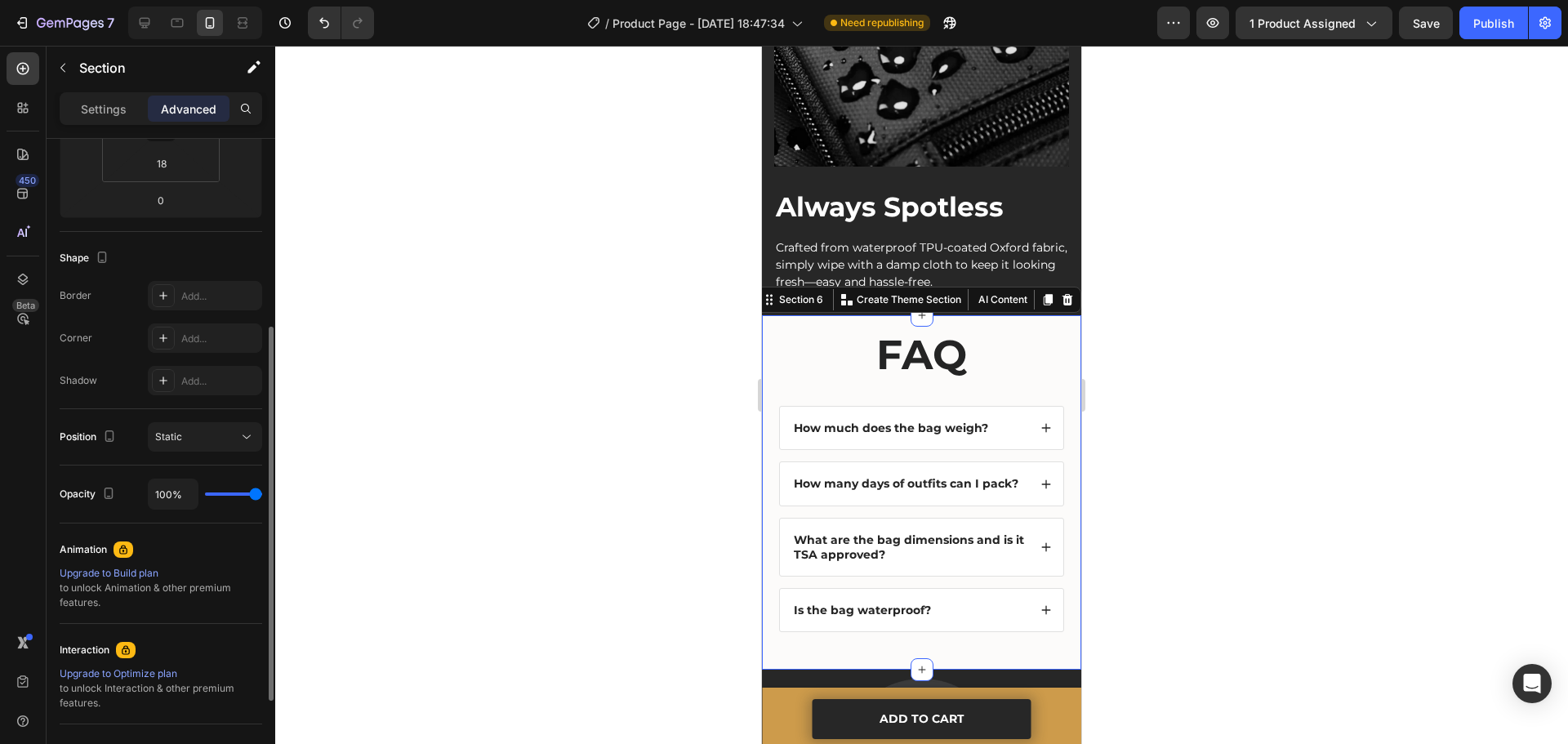
scroll to position [482, 0]
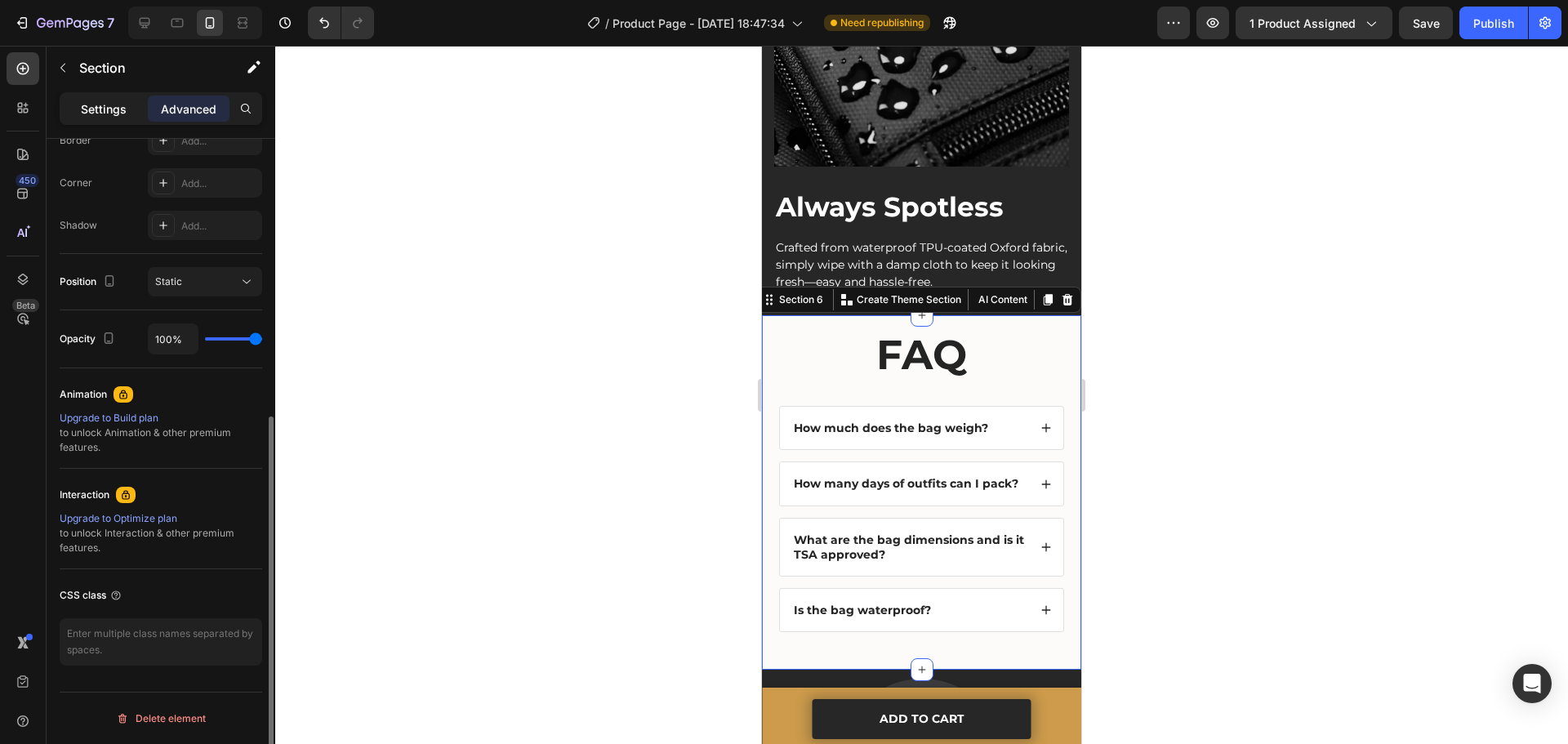
click at [93, 114] on p "Settings" at bounding box center [104, 108] width 46 height 17
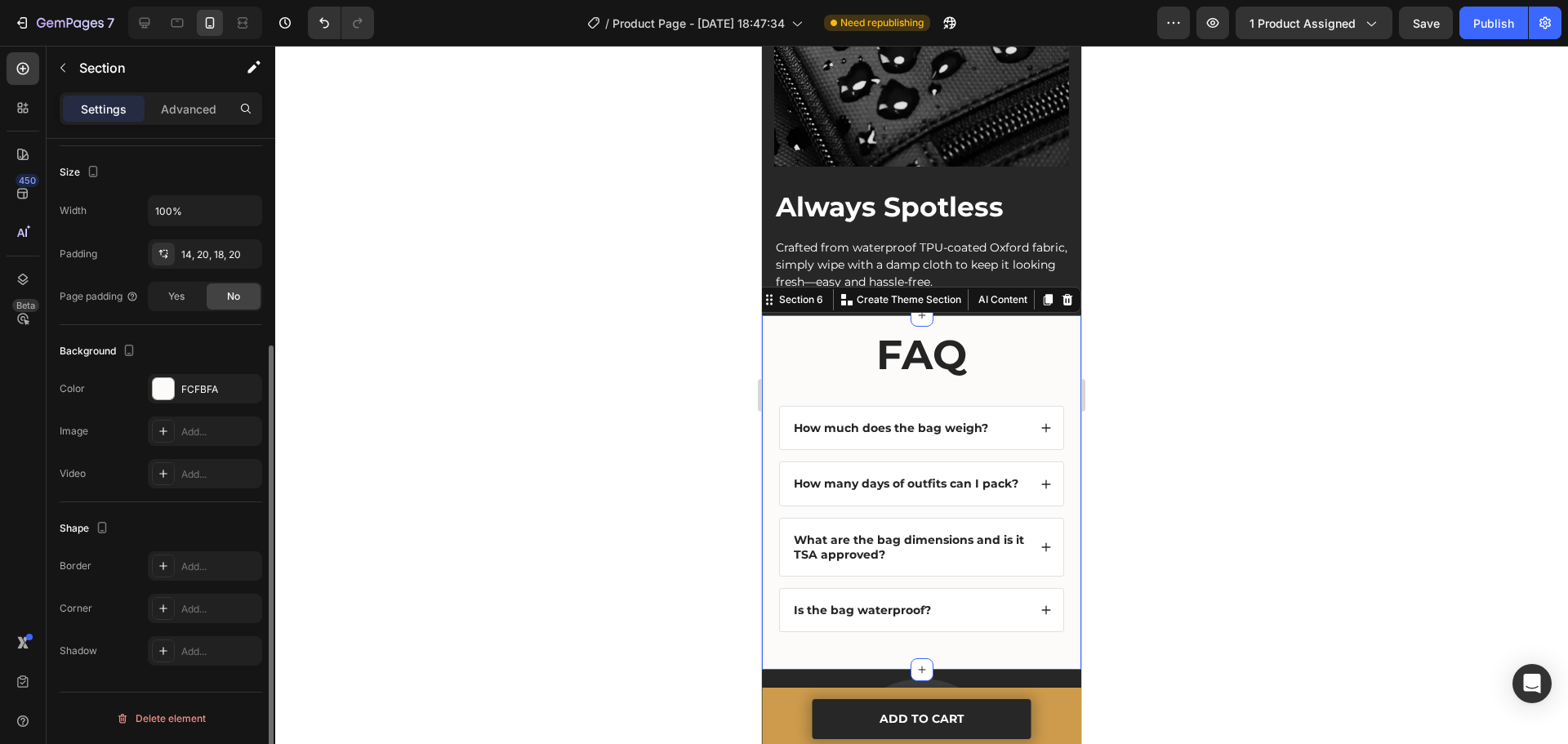
scroll to position [303, 0]
click at [165, 387] on div at bounding box center [163, 388] width 21 height 21
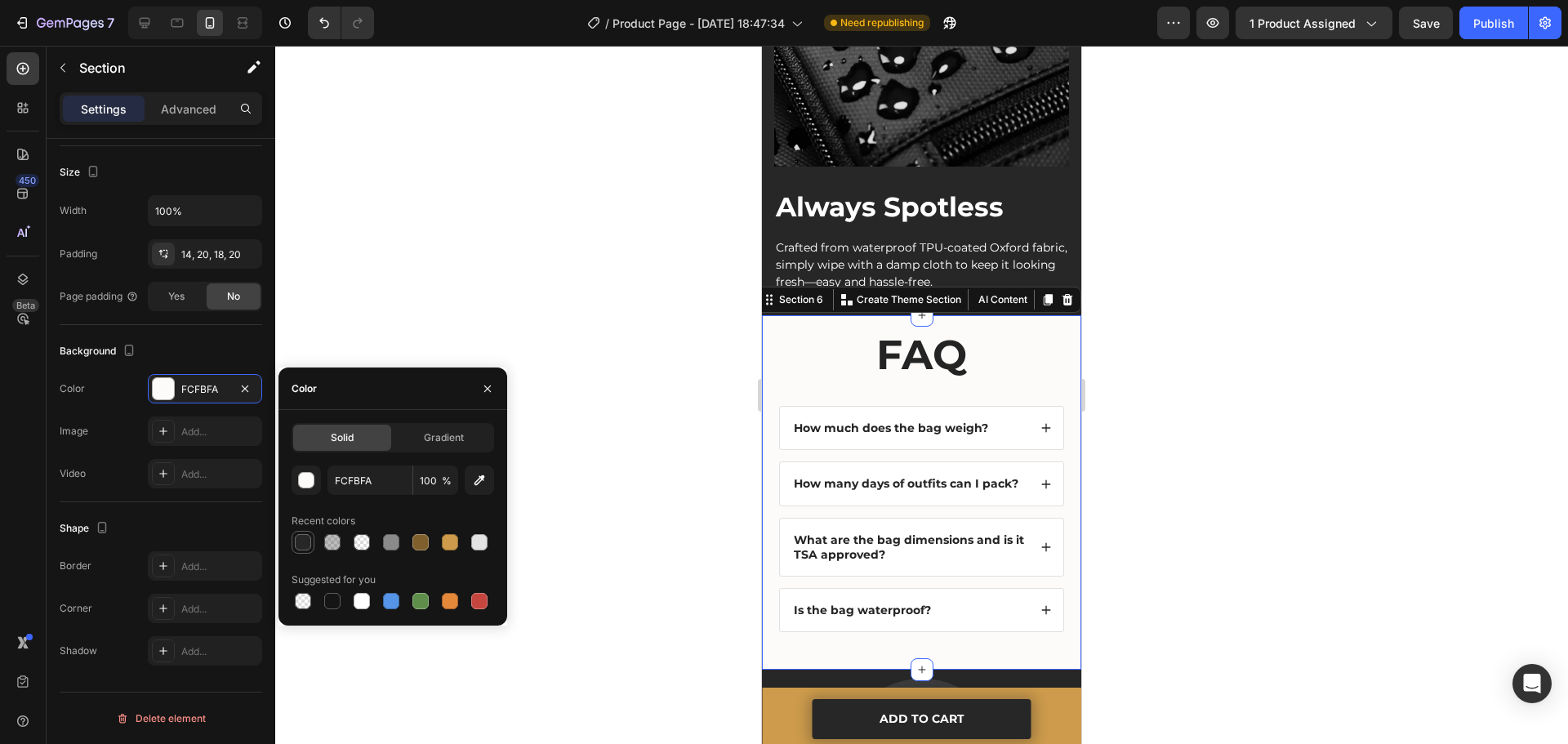
click at [304, 537] on div at bounding box center [302, 543] width 16 height 16
type input "272727"
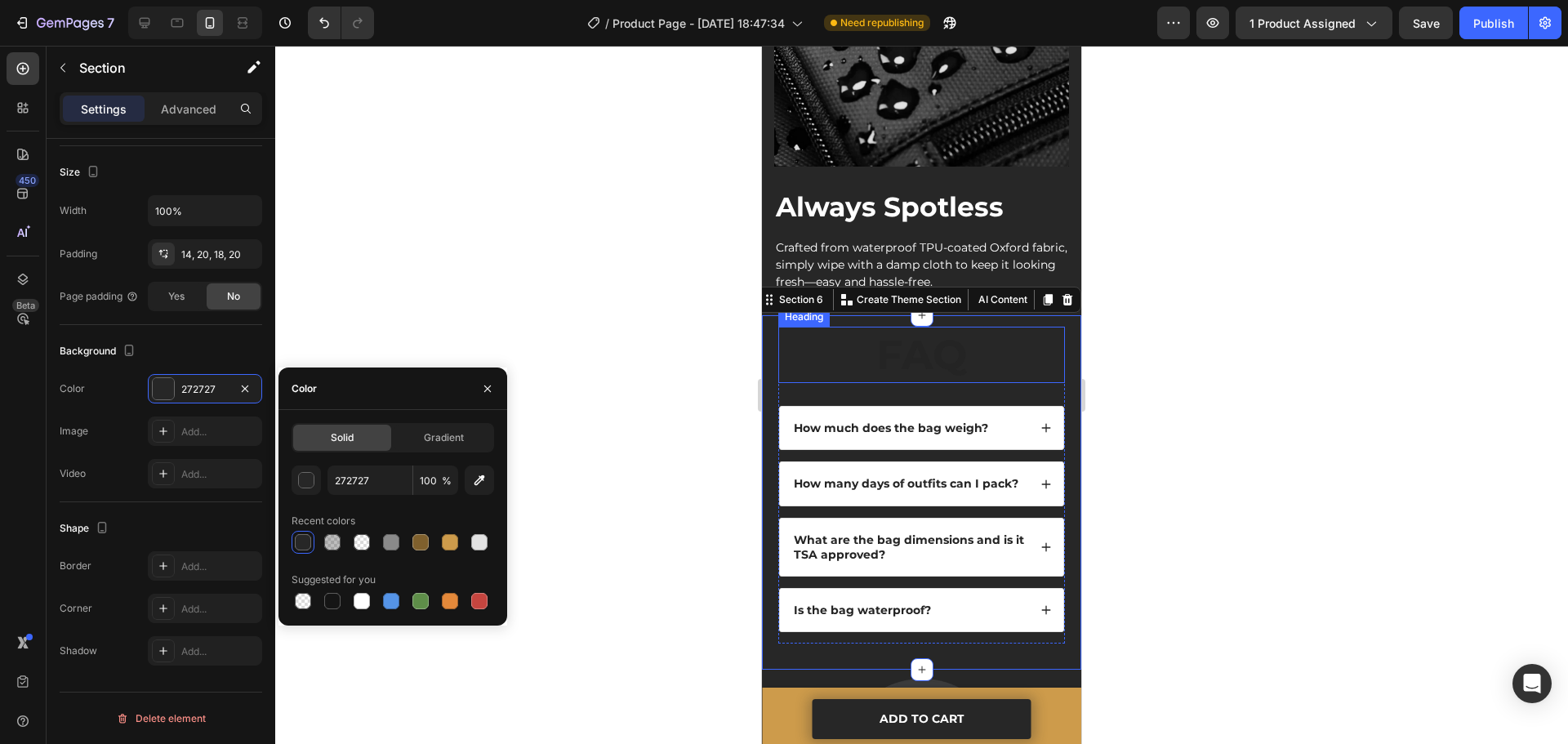
click at [953, 330] on strong "FAQ" at bounding box center [921, 355] width 90 height 50
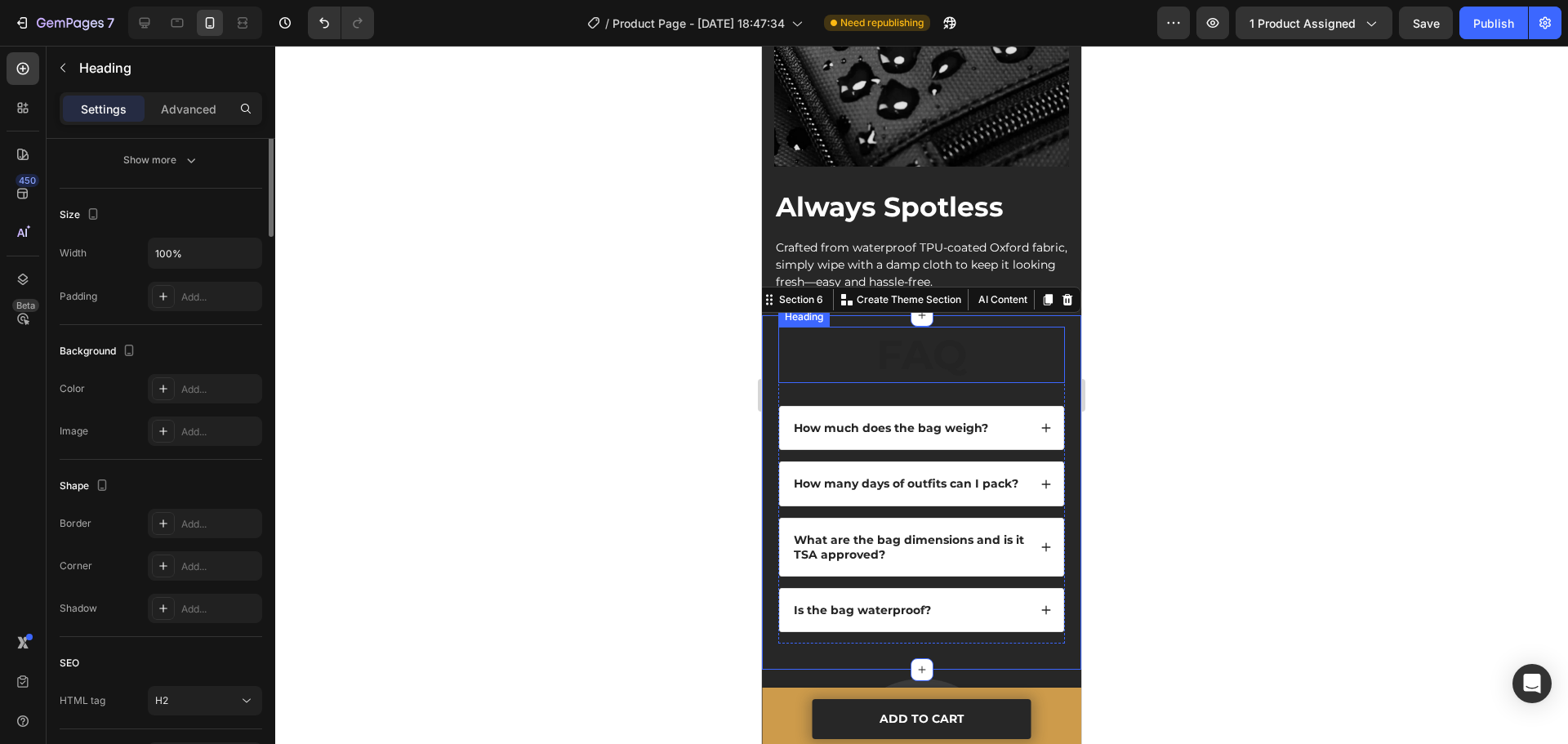
scroll to position [0, 0]
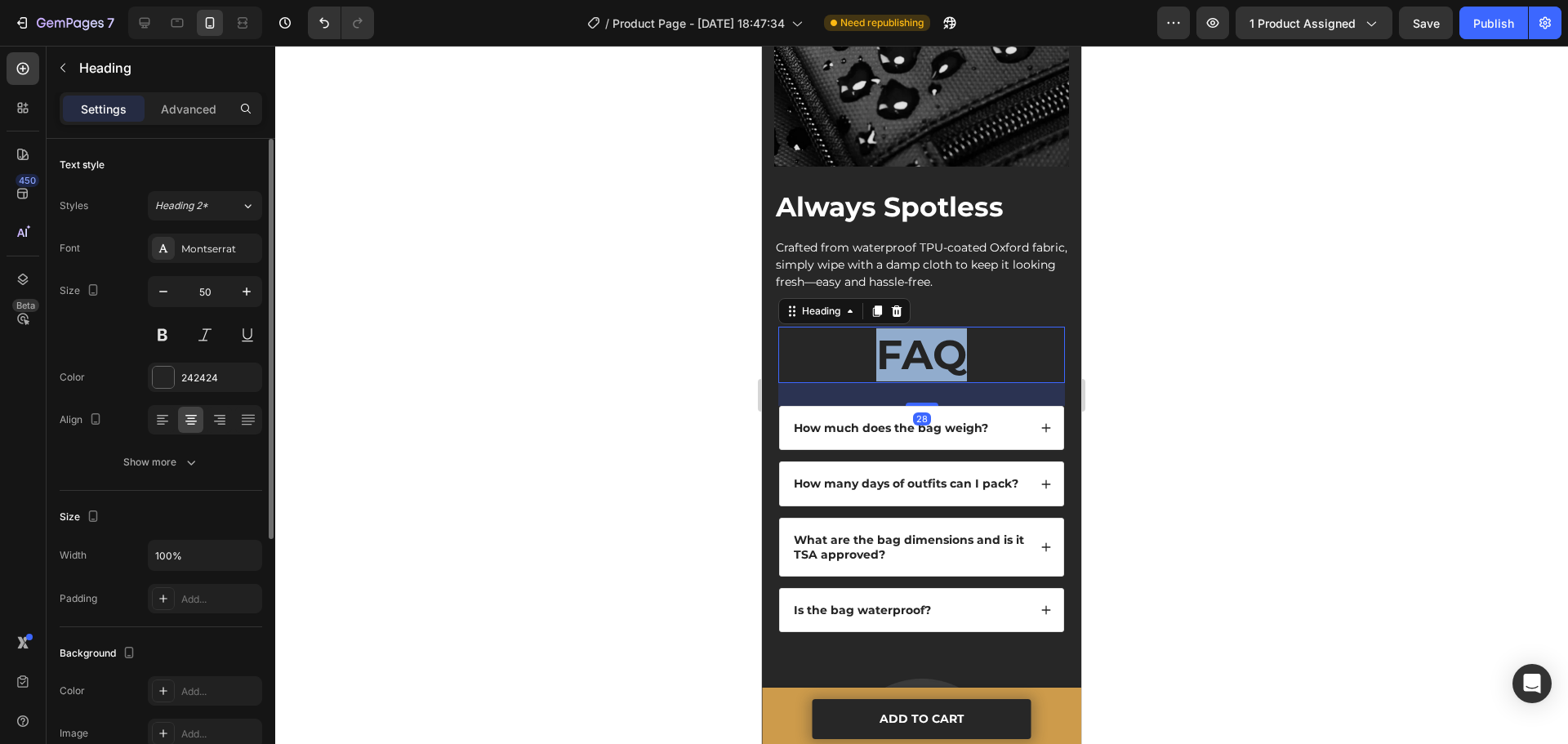
click at [953, 330] on strong "FAQ" at bounding box center [921, 355] width 90 height 50
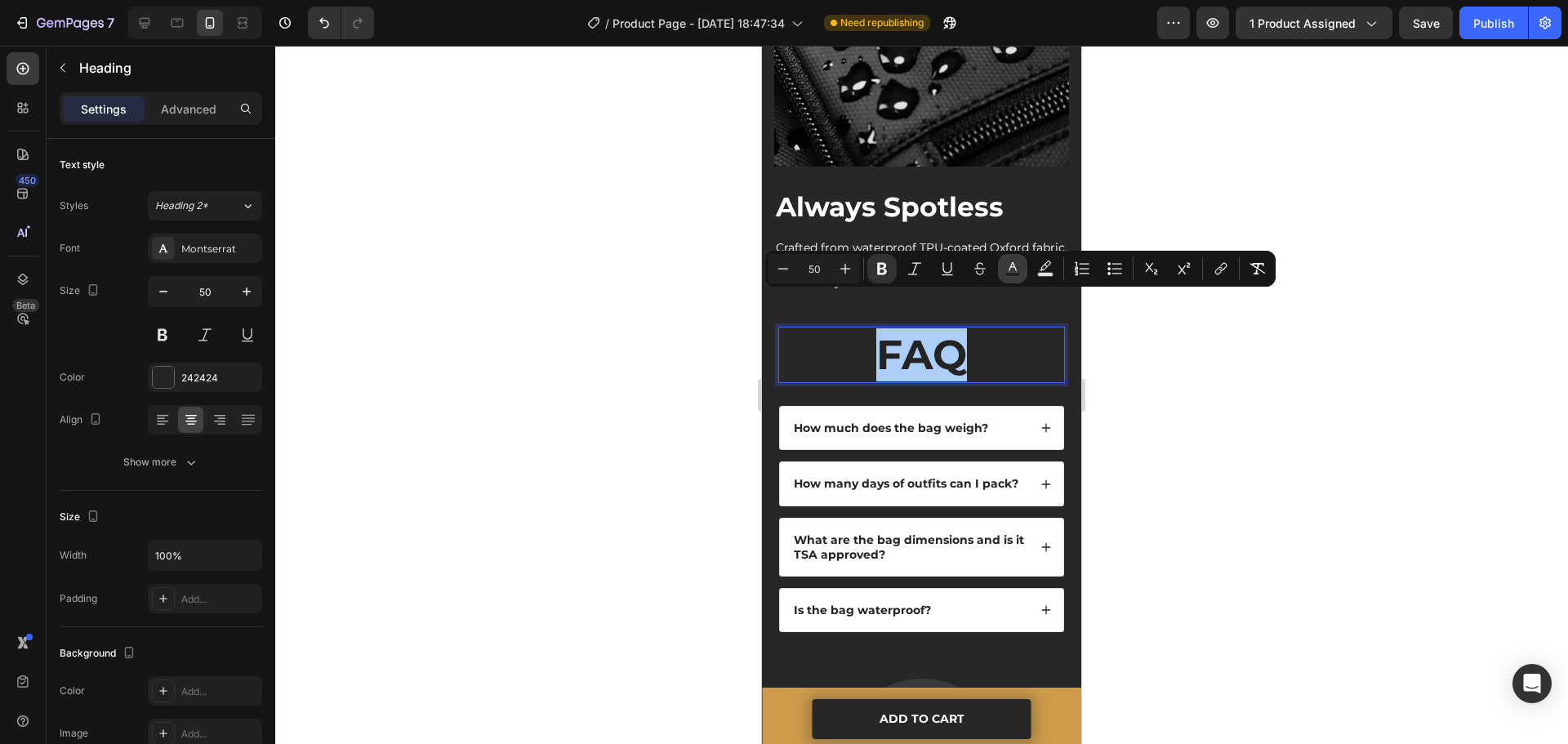
click at [1014, 270] on icon "Editor contextual toolbar" at bounding box center [1013, 269] width 16 height 16
type input "242424"
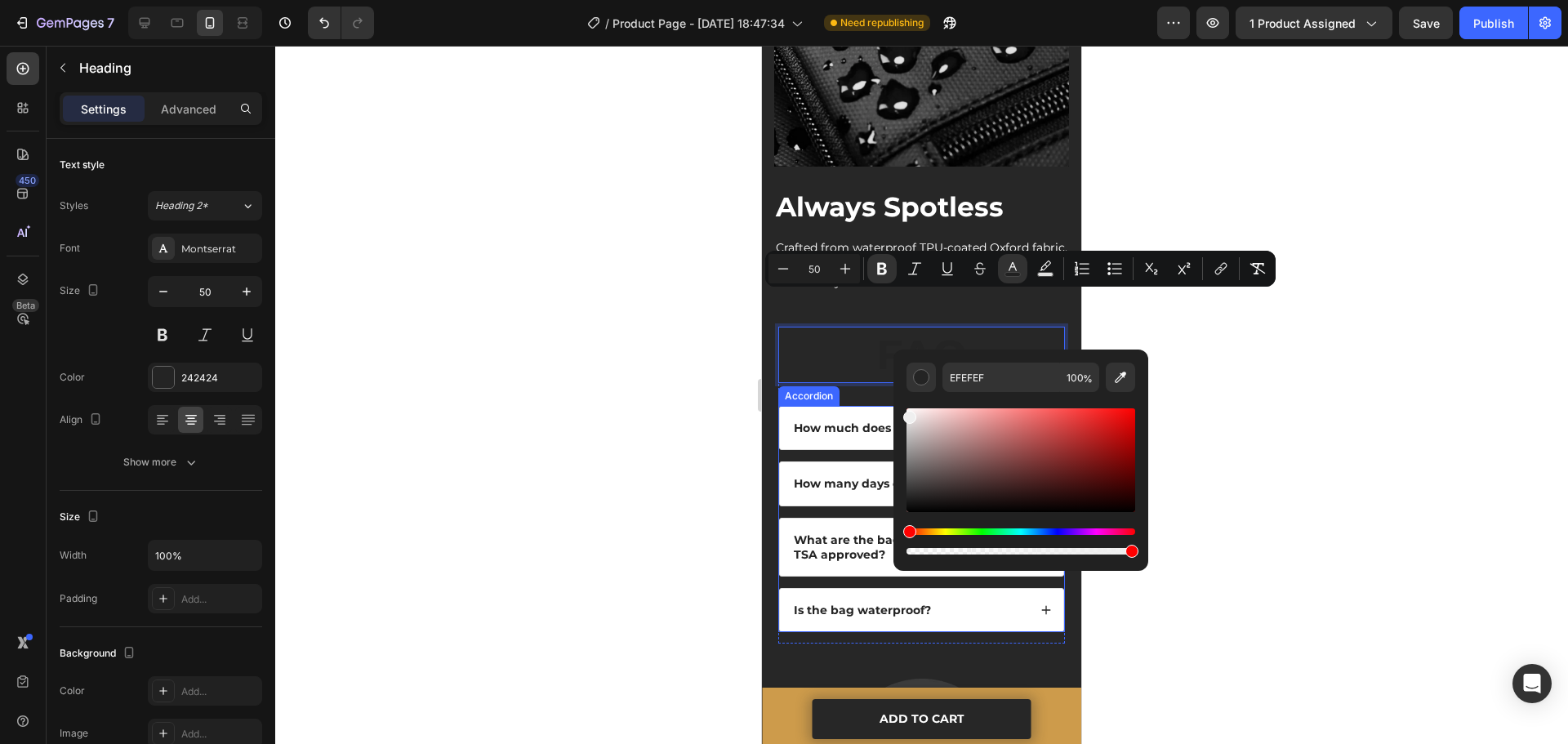
drag, startPoint x: 1697, startPoint y: 488, endPoint x: 850, endPoint y: 378, distance: 854.1
drag, startPoint x: 1675, startPoint y: 460, endPoint x: 892, endPoint y: 386, distance: 786.5
type input "FFFFFF"
drag, startPoint x: 1338, startPoint y: 424, endPoint x: 1313, endPoint y: 425, distance: 25.0
click at [1338, 424] on div at bounding box center [922, 395] width 1293 height 698
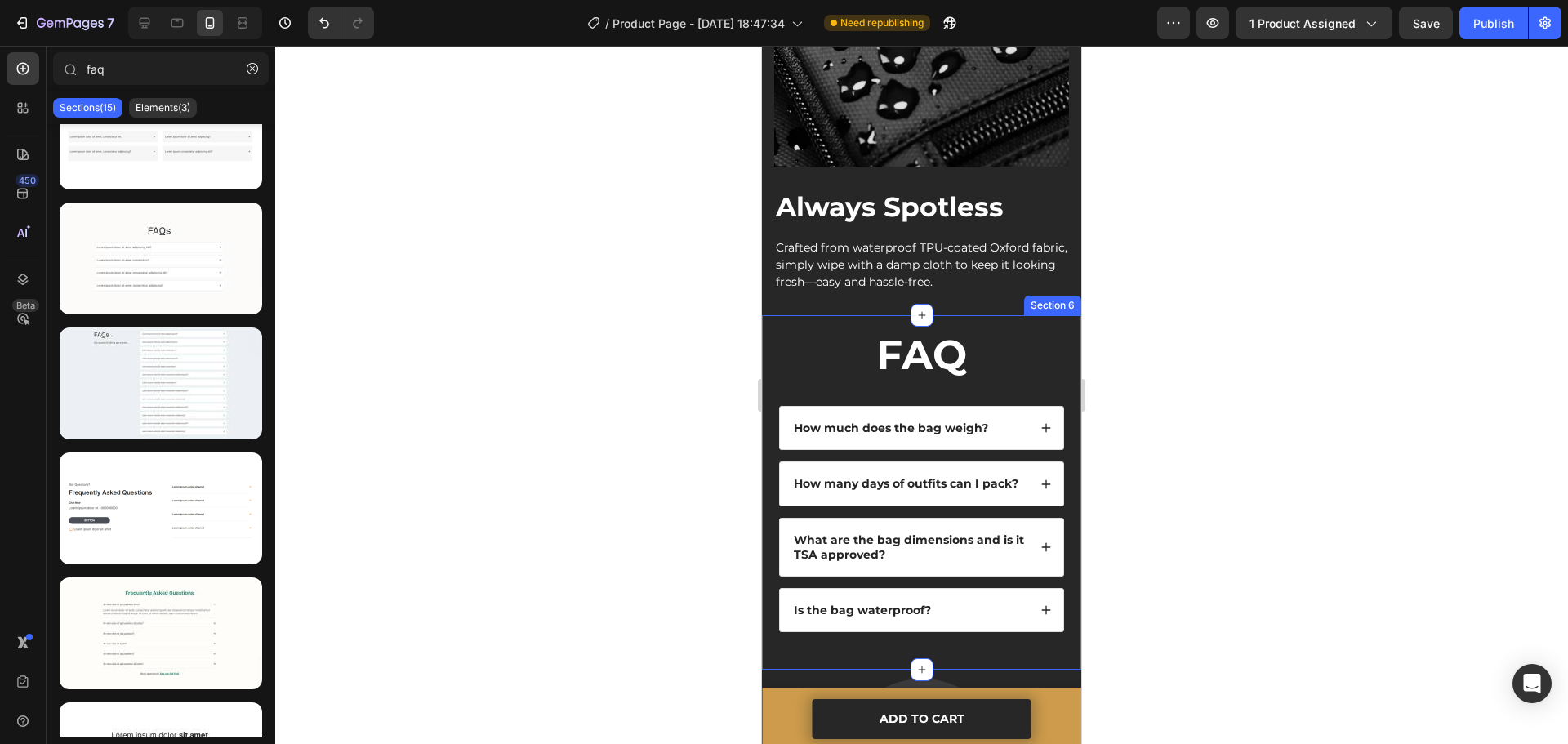
click at [1009, 419] on div "How much does the bag weigh?" at bounding box center [909, 429] width 236 height 20
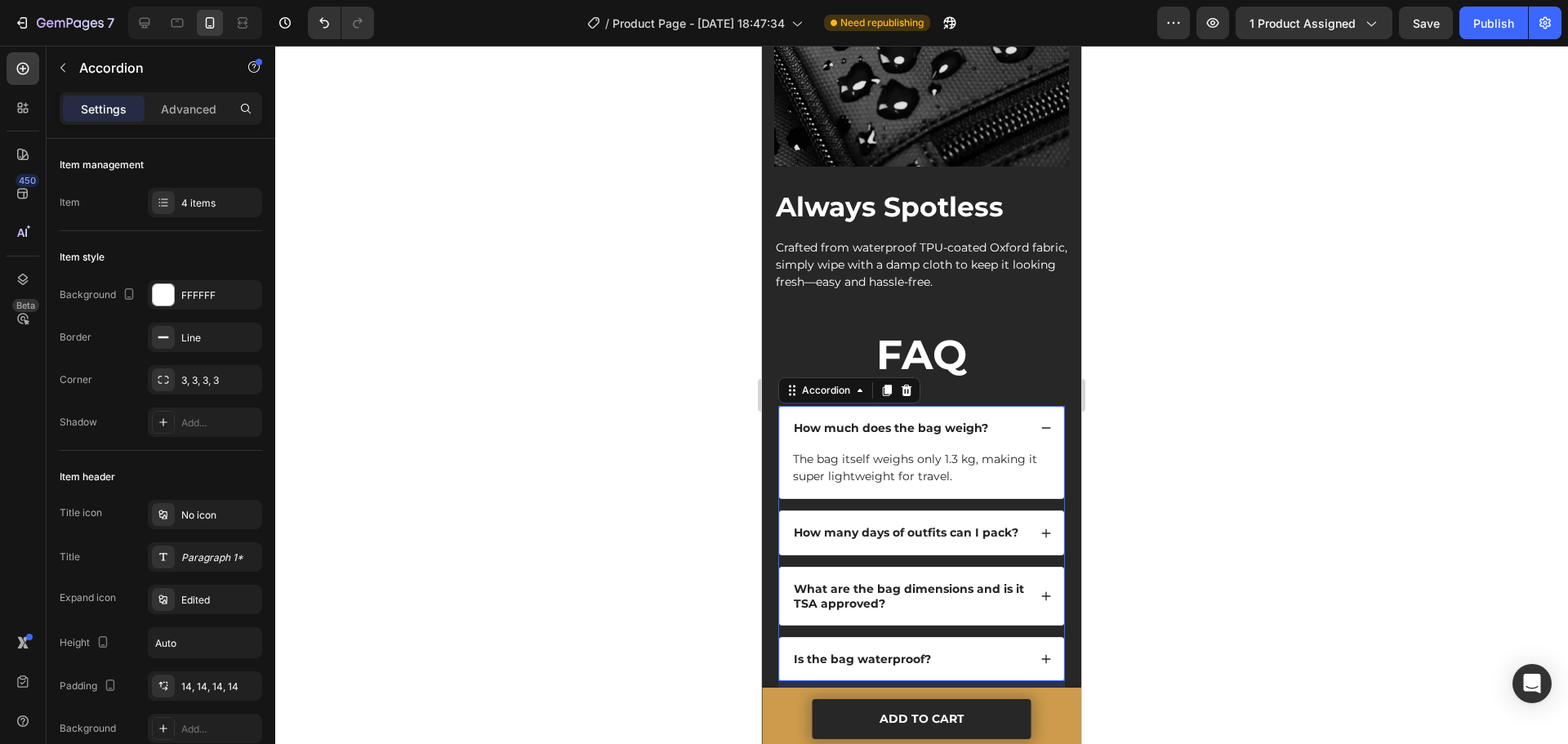
click at [1010, 419] on div "How much does the bag weigh?" at bounding box center [909, 429] width 236 height 20
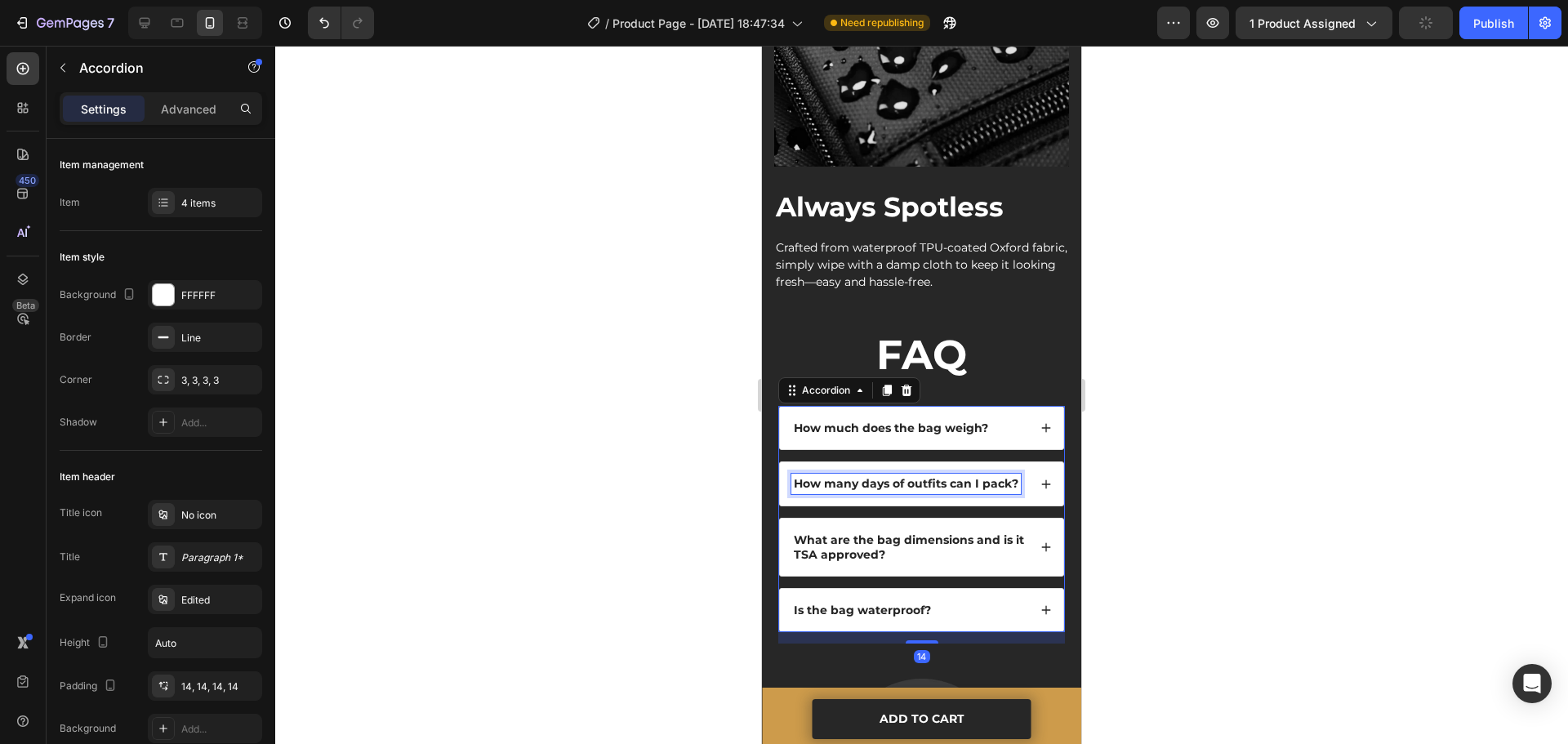
click at [1002, 474] on div "How many days of outfits can I pack?" at bounding box center [905, 484] width 229 height 20
click at [1003, 462] on div "How many days of outfits can I pack?" at bounding box center [922, 483] width 284 height 43
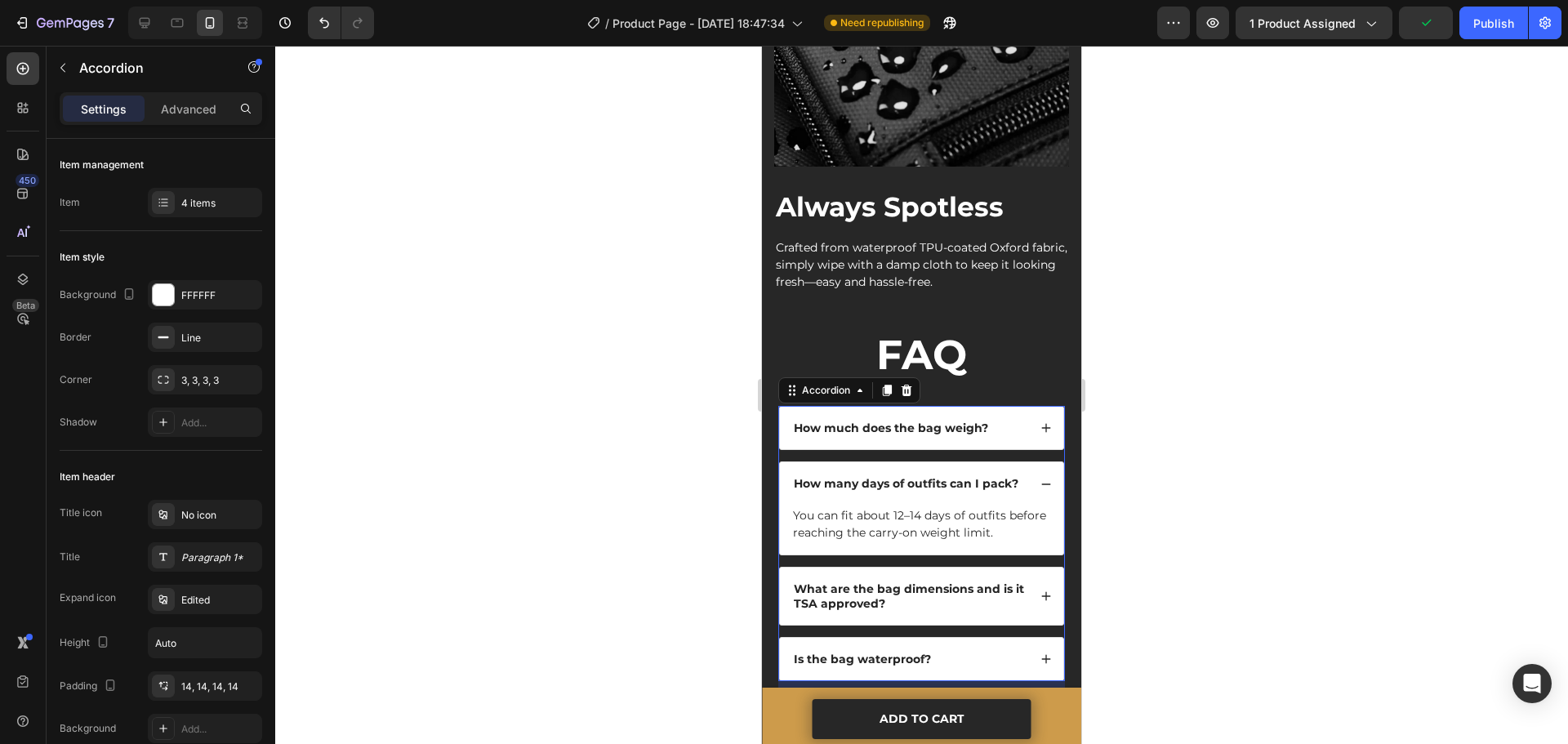
click at [1003, 462] on div "How many days of outfits can I pack?" at bounding box center [922, 483] width 284 height 43
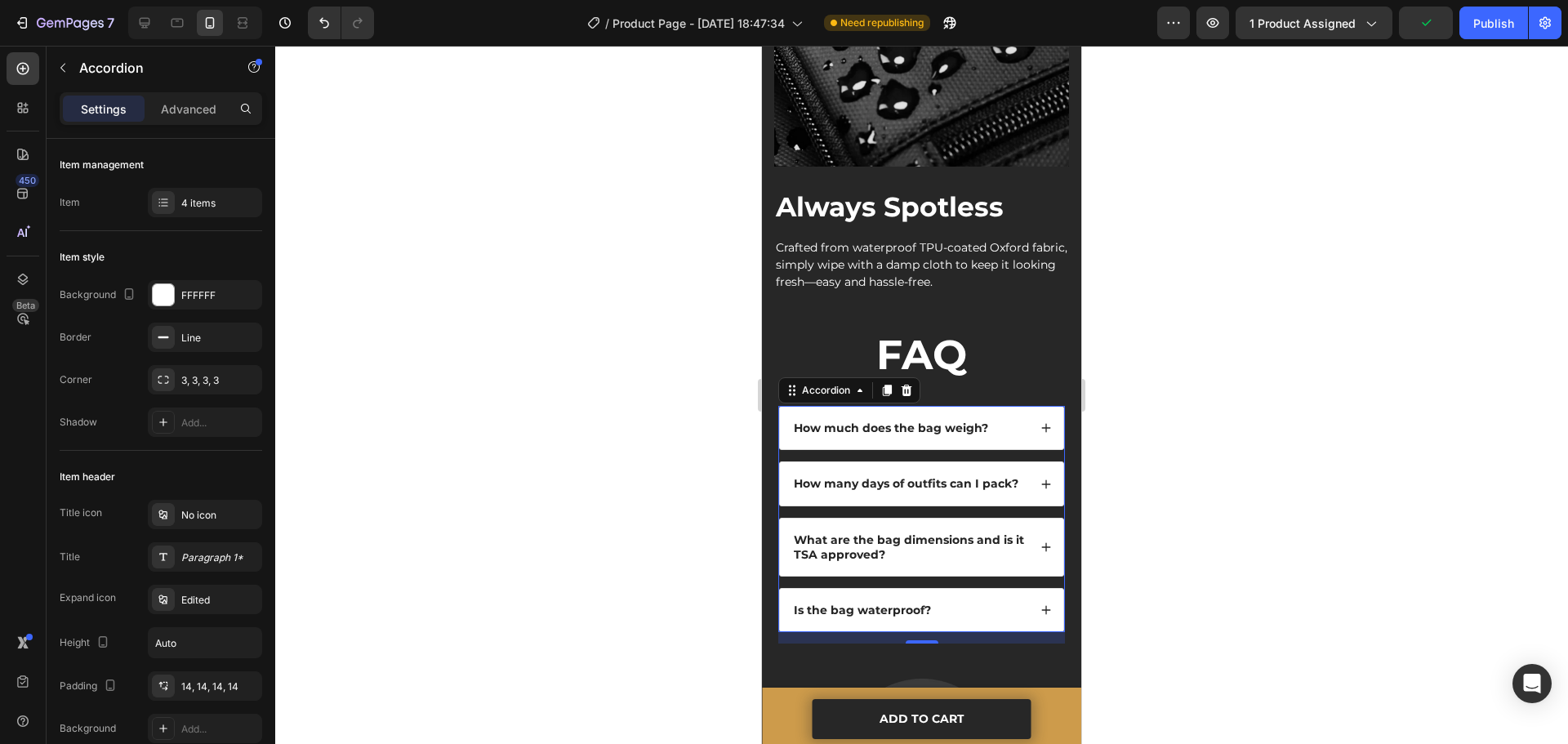
scroll to position [2845, 0]
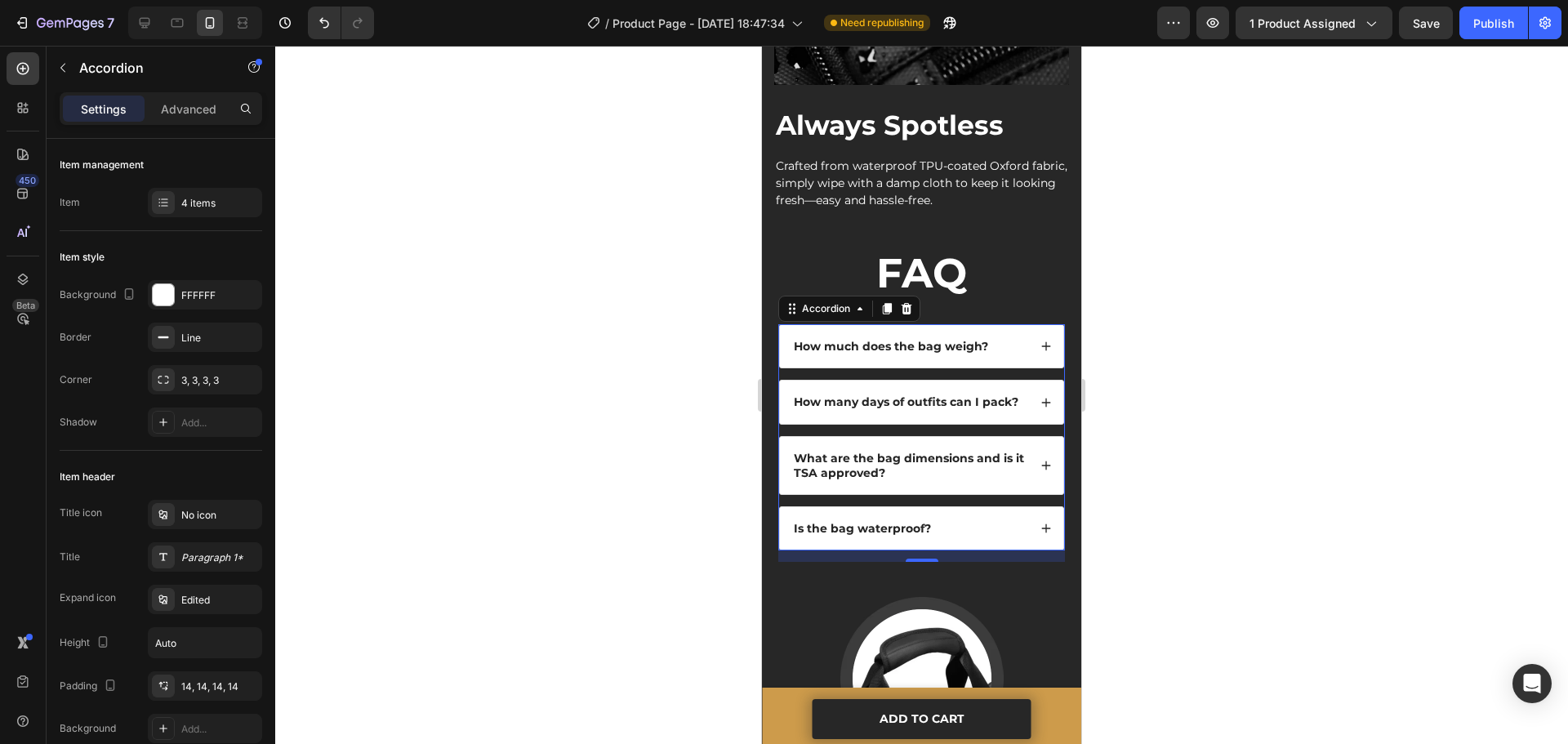
click at [1008, 437] on div "What are the bag dimensions and is it TSA approved?" at bounding box center [922, 466] width 284 height 58
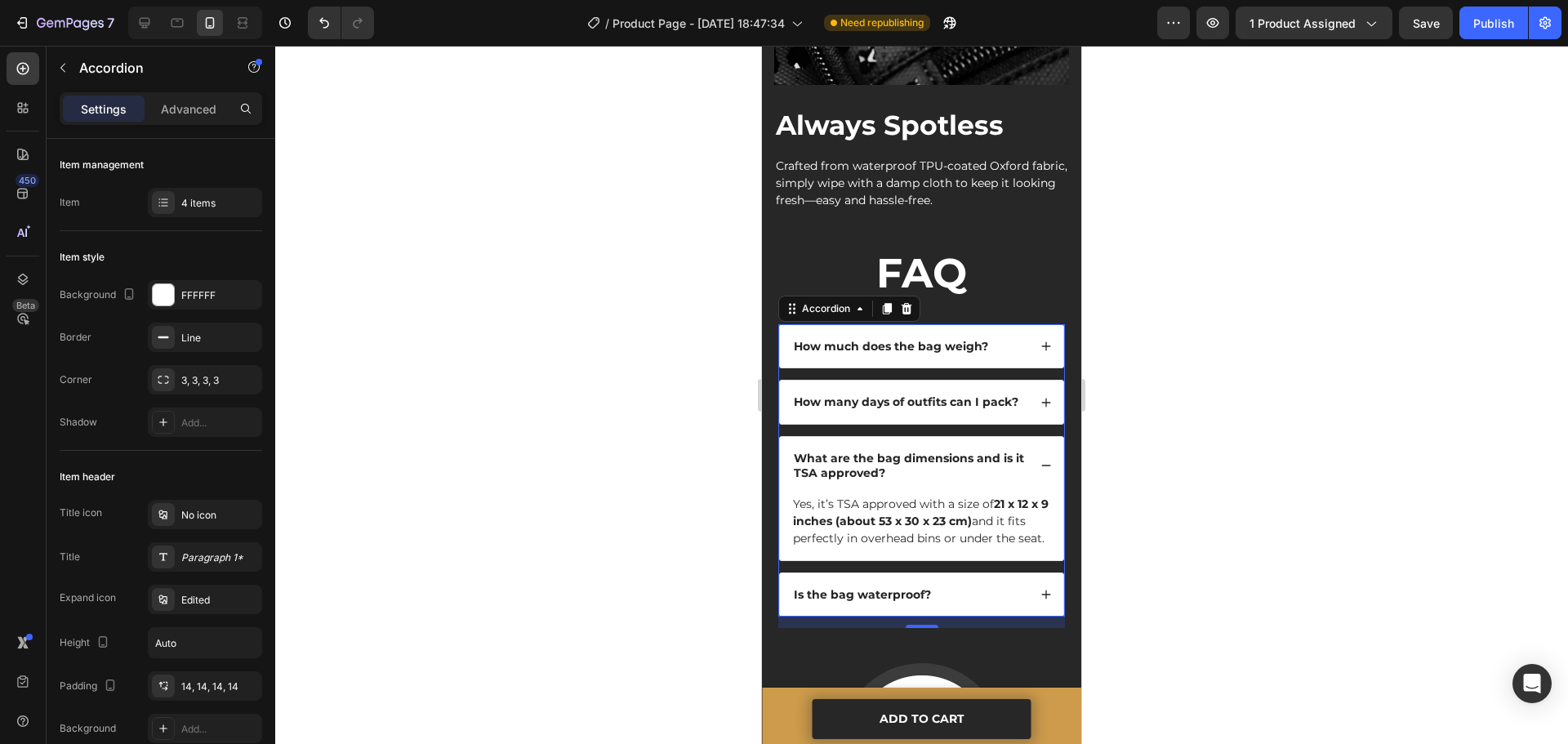
click at [1008, 437] on div "What are the bag dimensions and is it TSA approved?" at bounding box center [922, 466] width 284 height 58
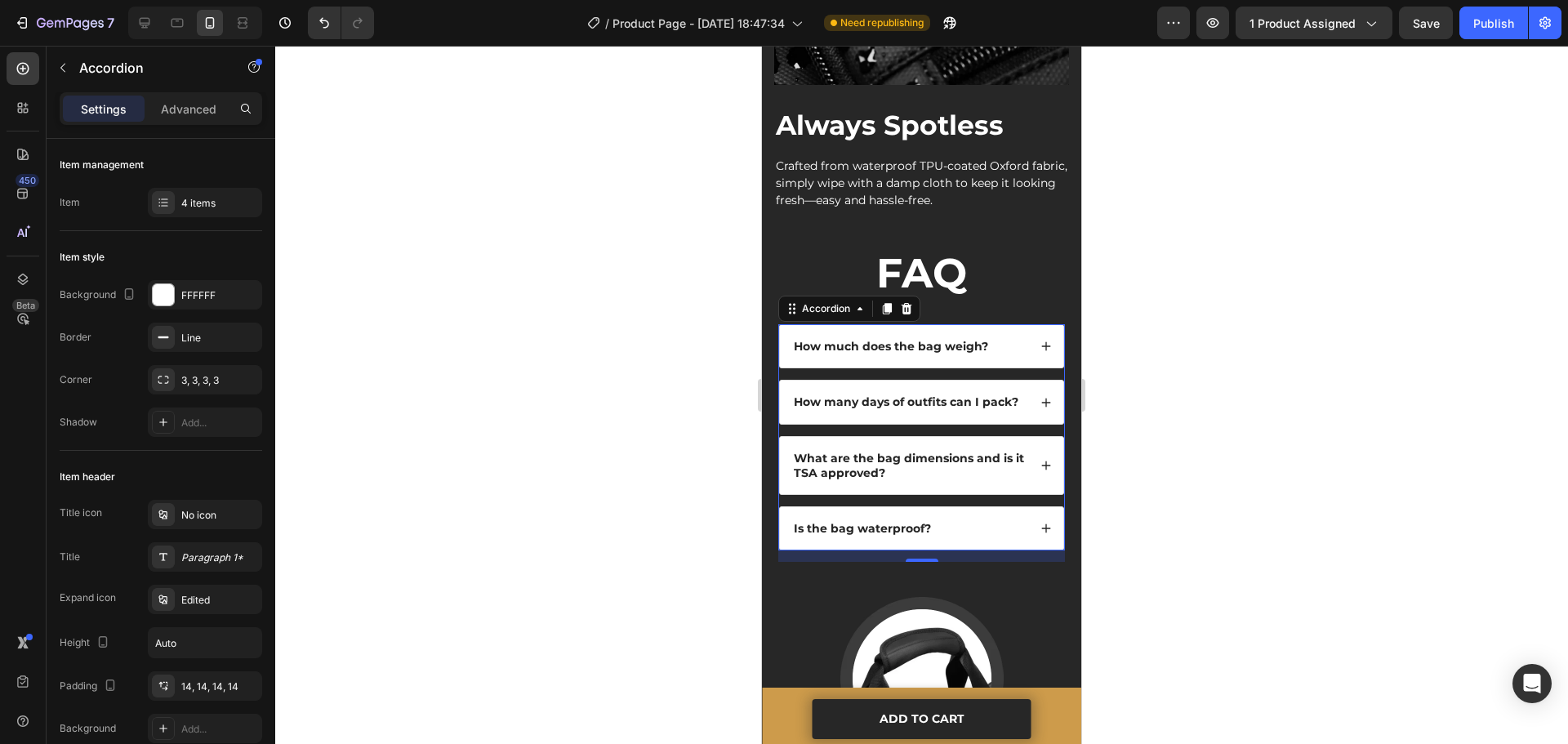
click at [1003, 507] on div "Is the bag waterproof?" at bounding box center [922, 528] width 284 height 43
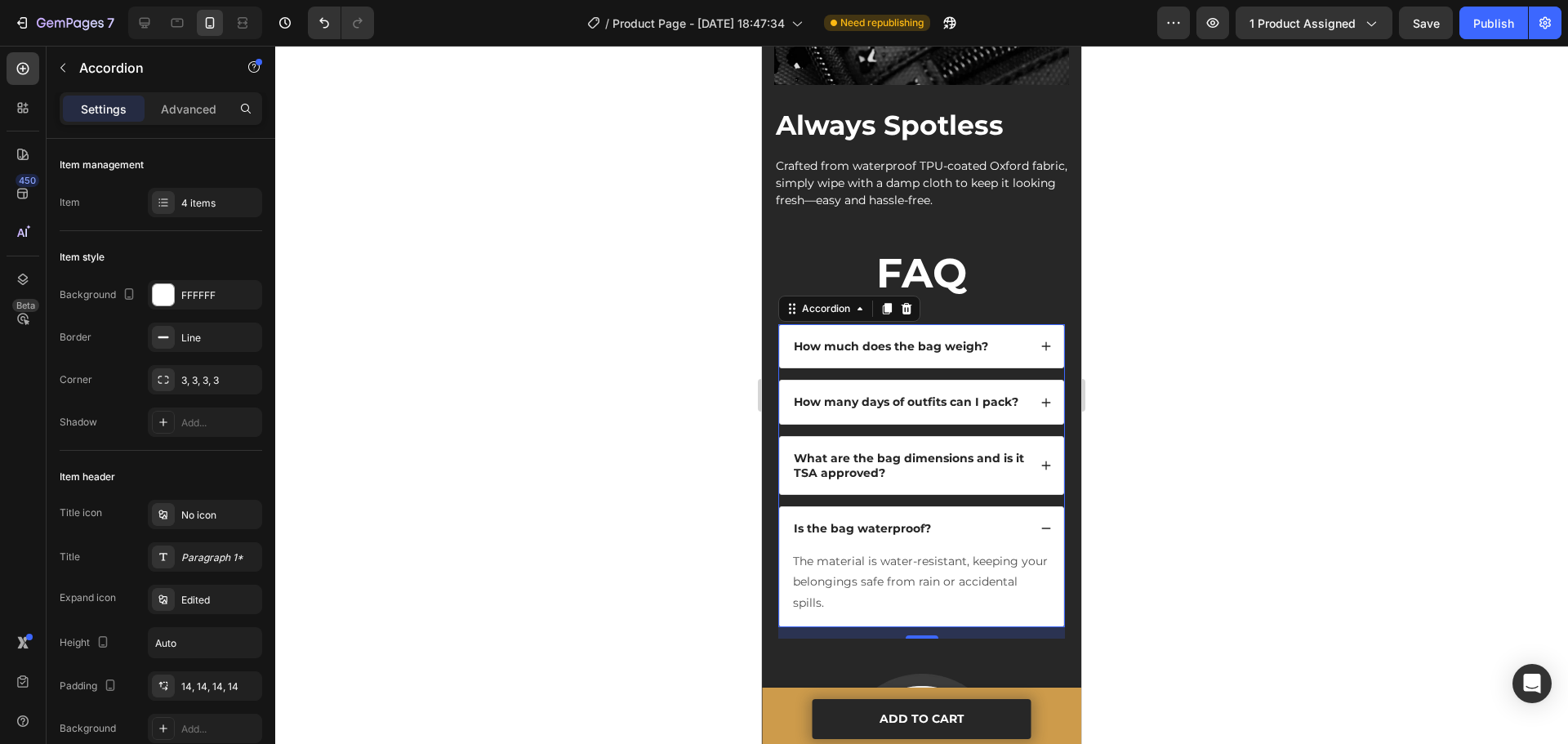
click at [1003, 507] on div "Is the bag waterproof?" at bounding box center [922, 528] width 284 height 43
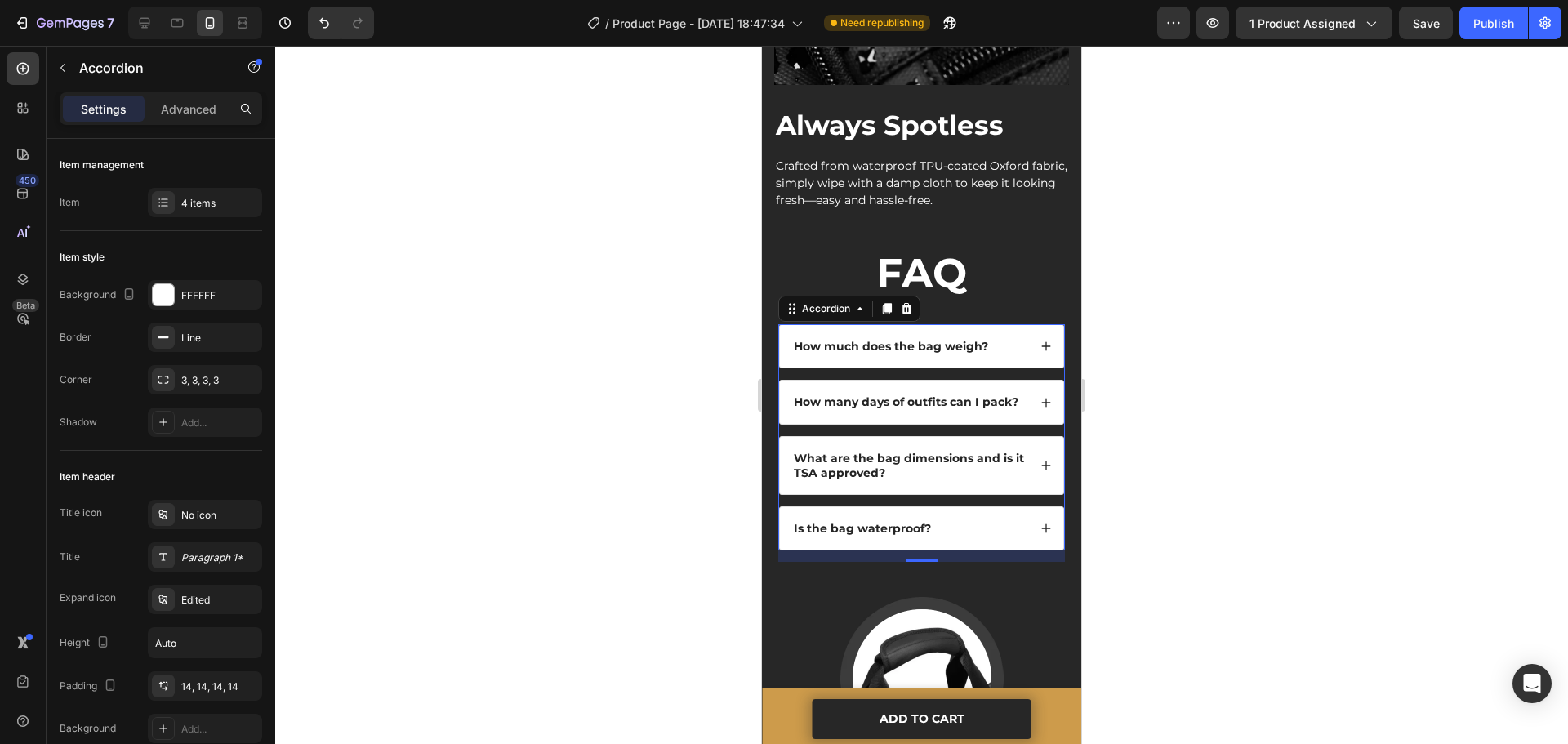
click at [1194, 461] on div at bounding box center [922, 395] width 1293 height 698
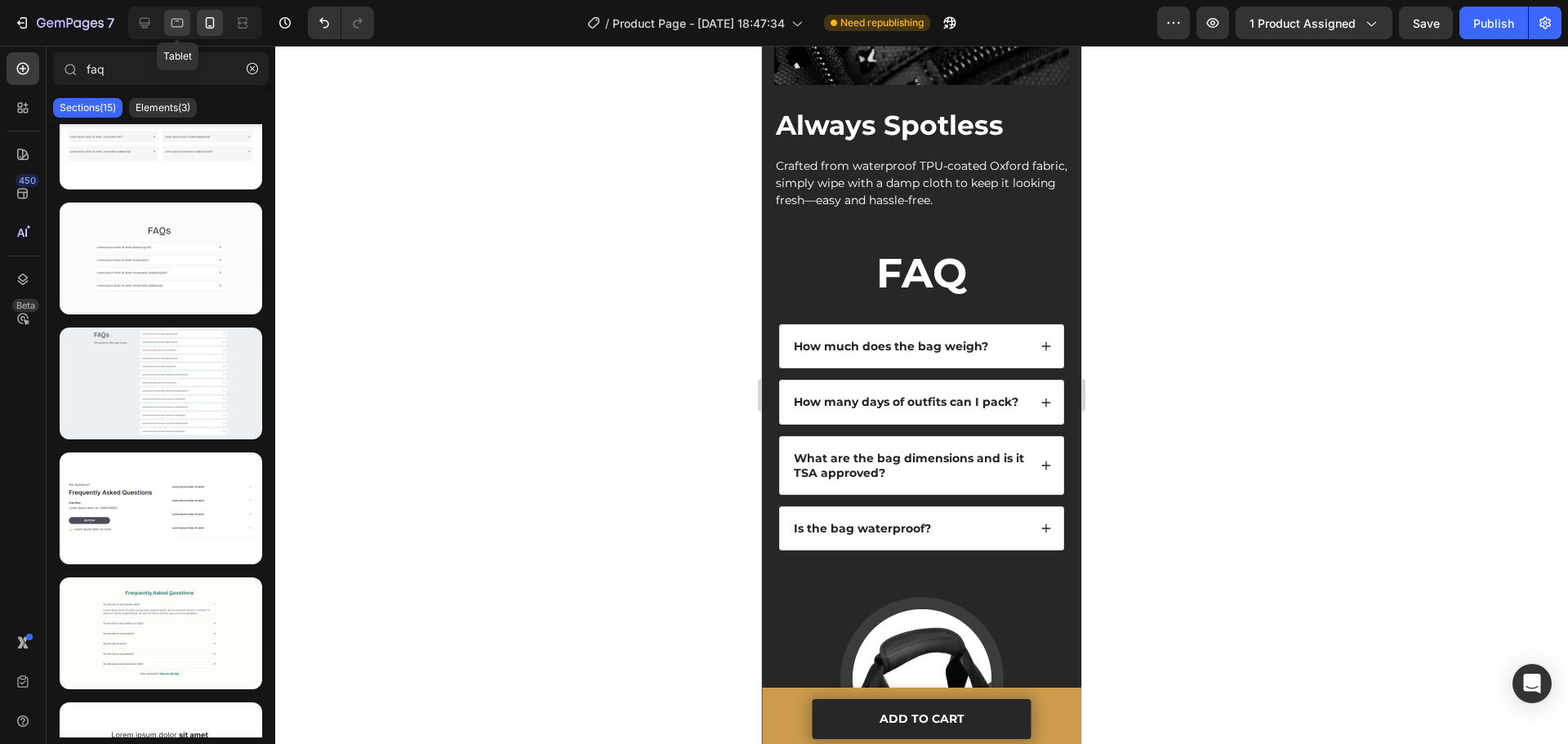
click at [180, 13] on div at bounding box center [178, 23] width 26 height 26
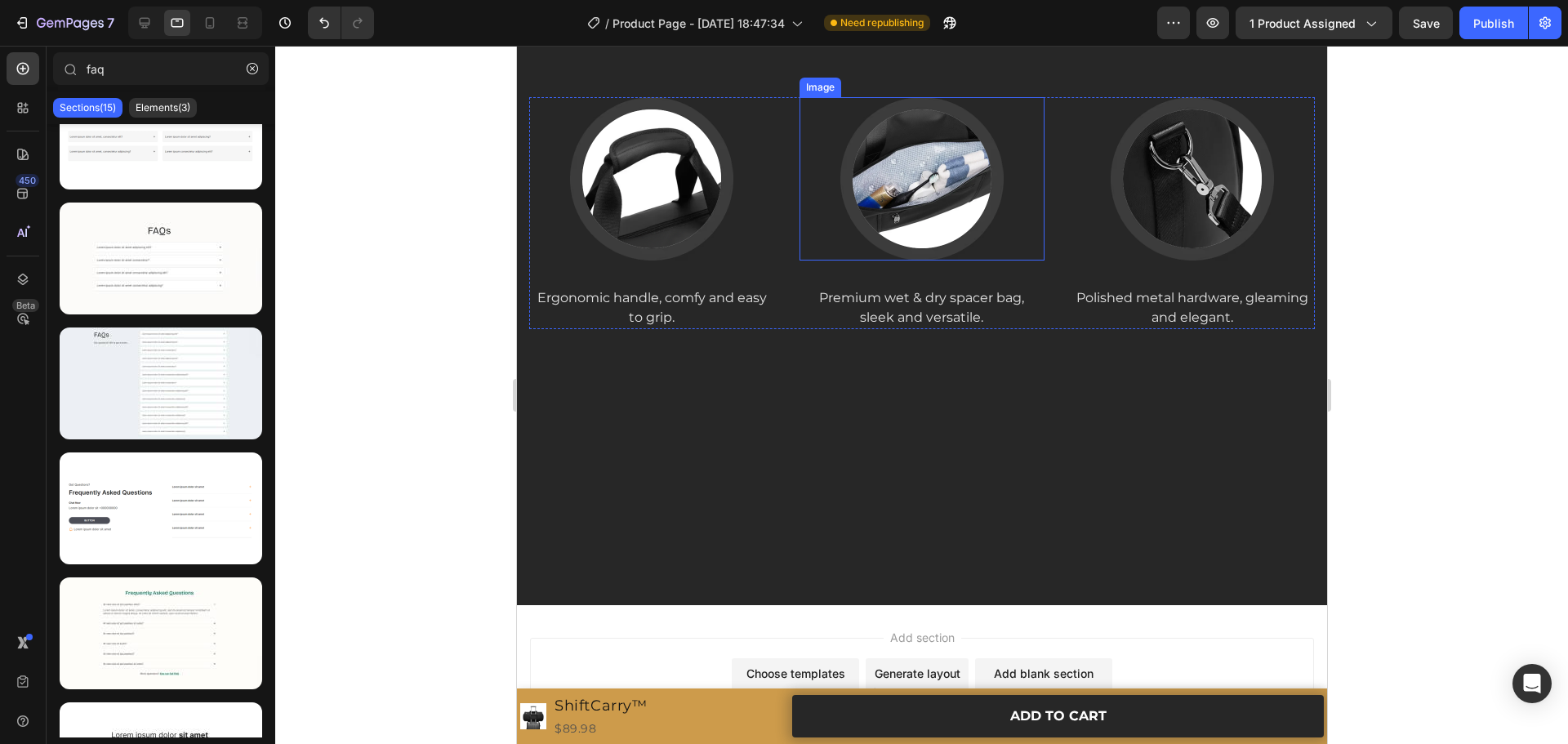
scroll to position [2890, 0]
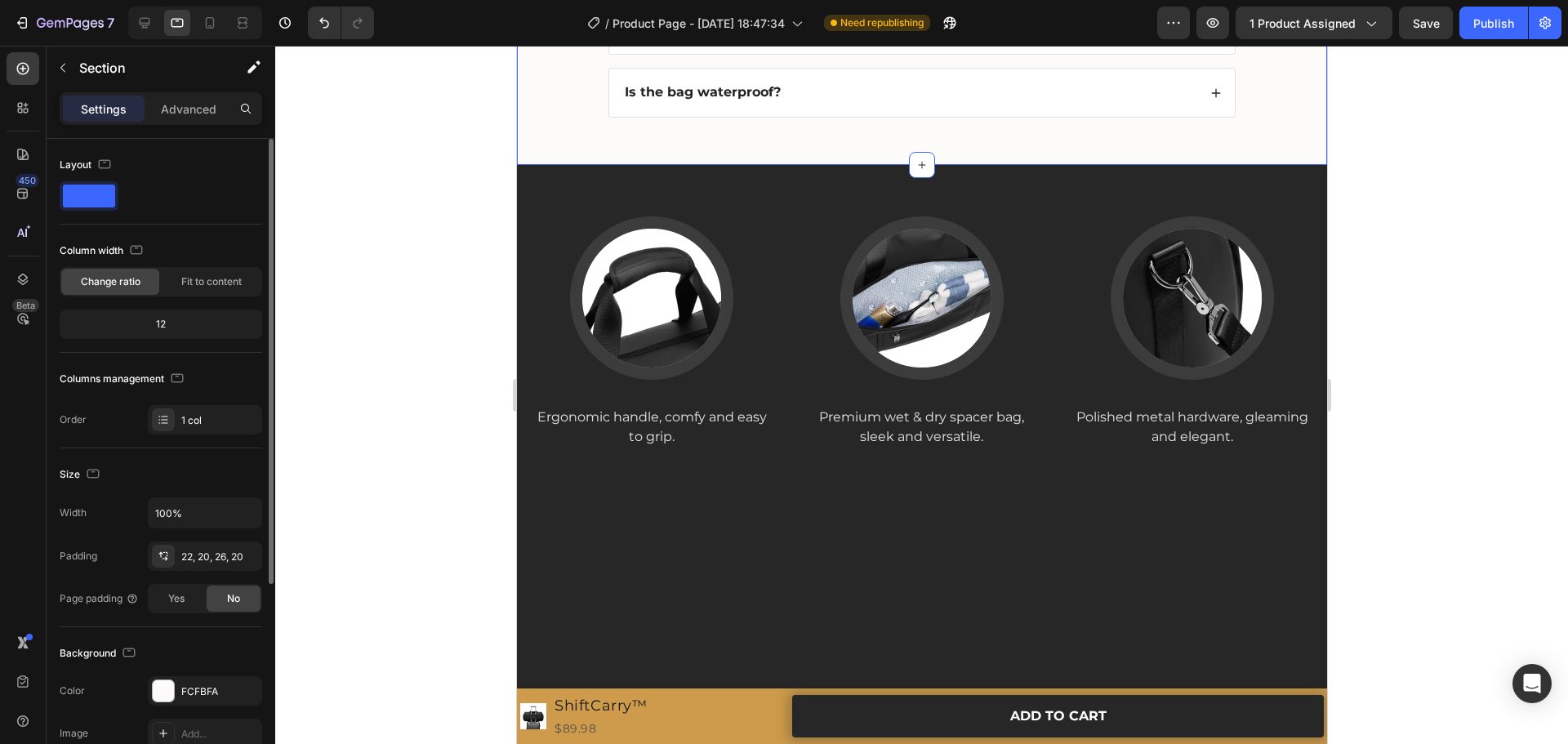
scroll to position [164, 0]
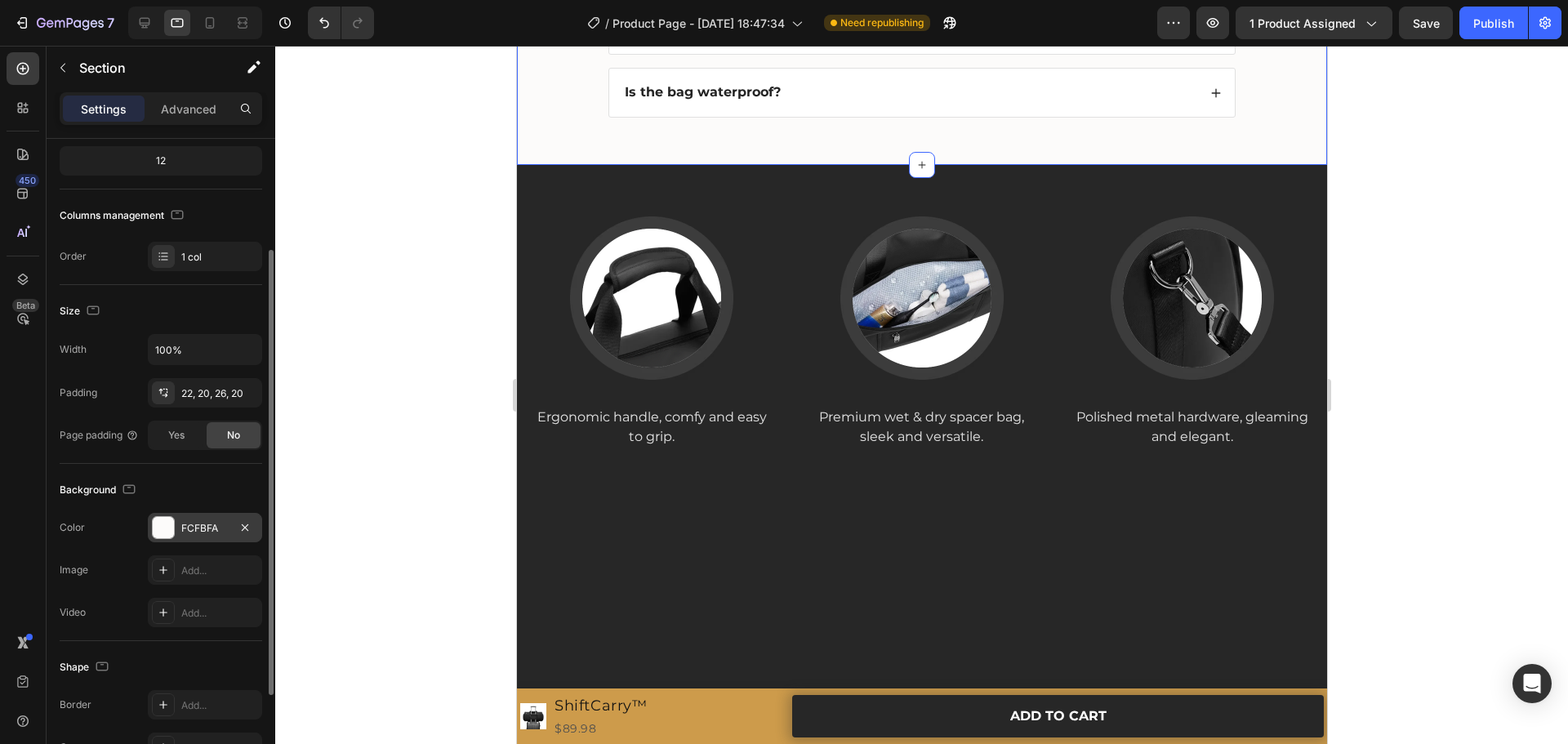
click at [165, 531] on div at bounding box center [163, 527] width 21 height 21
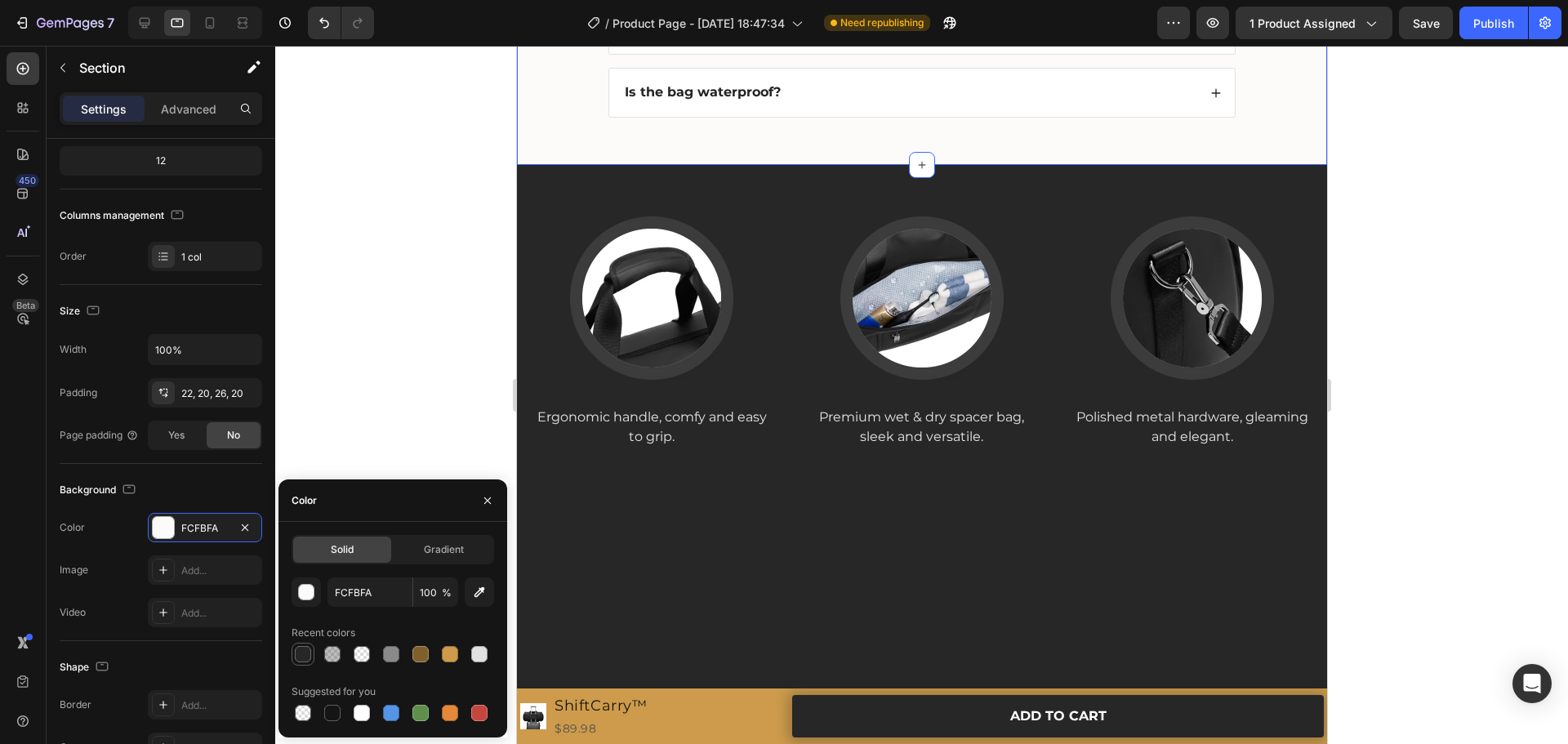
click at [302, 652] on div at bounding box center [302, 655] width 16 height 16
type input "272727"
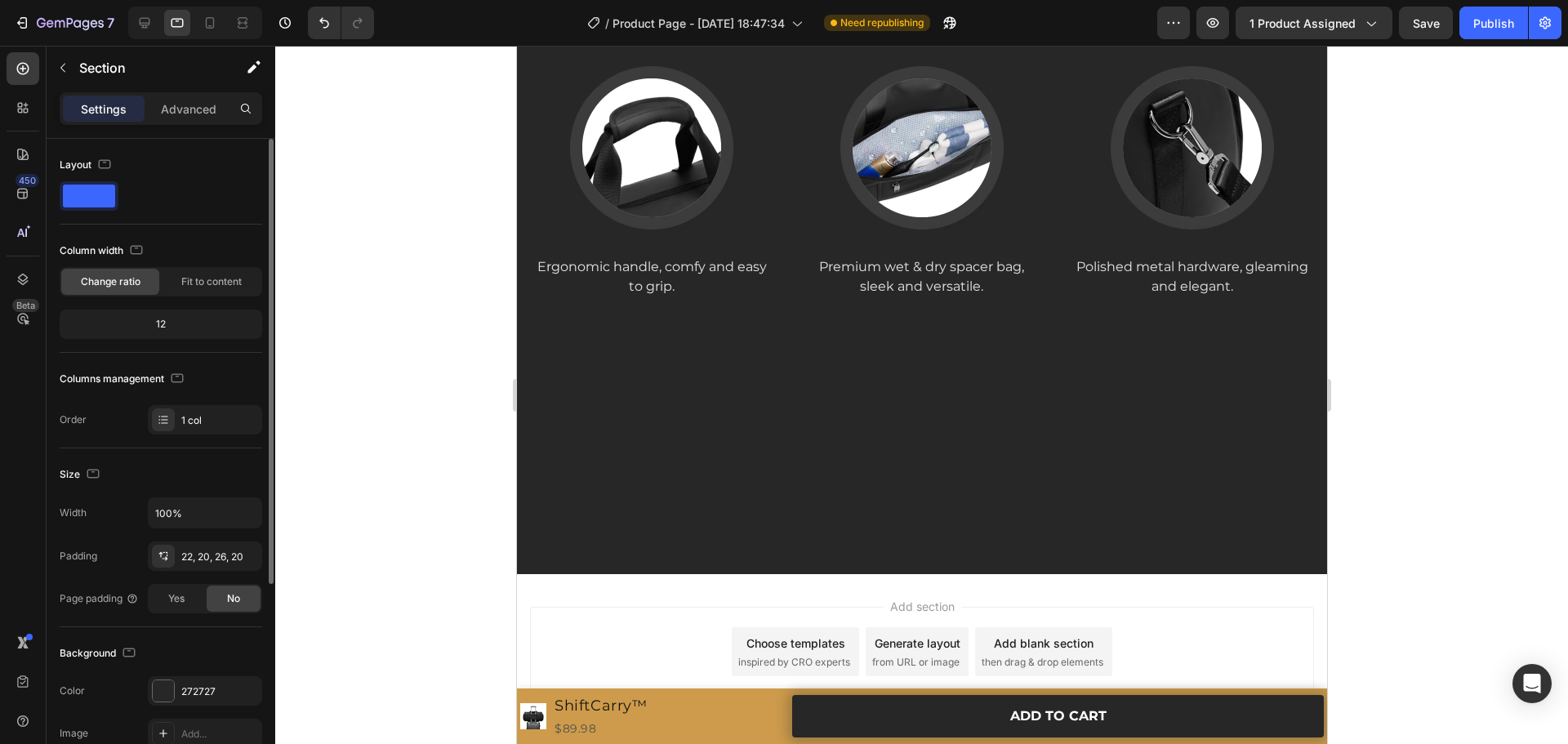
scroll to position [3053, 0]
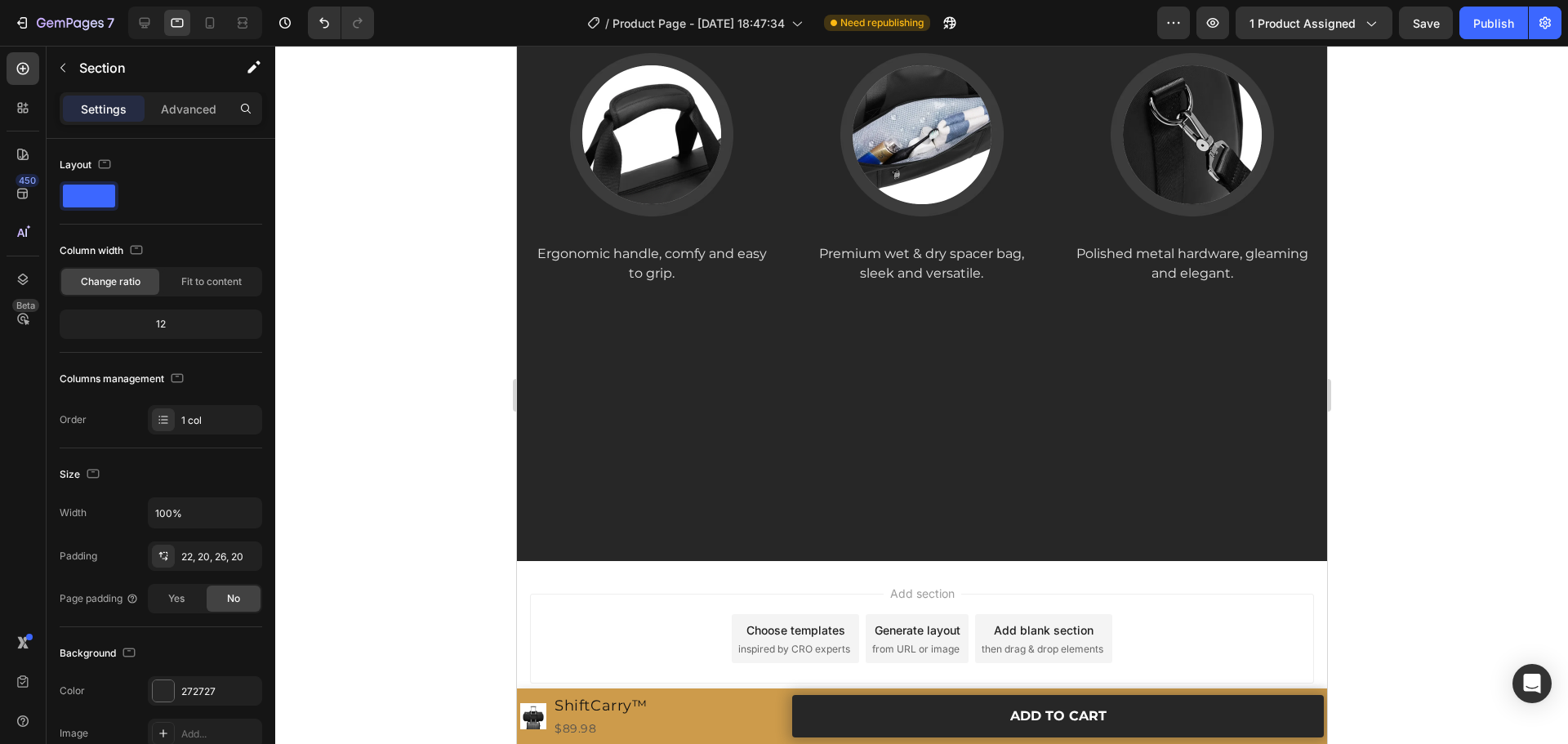
click at [1448, 542] on div at bounding box center [922, 395] width 1293 height 698
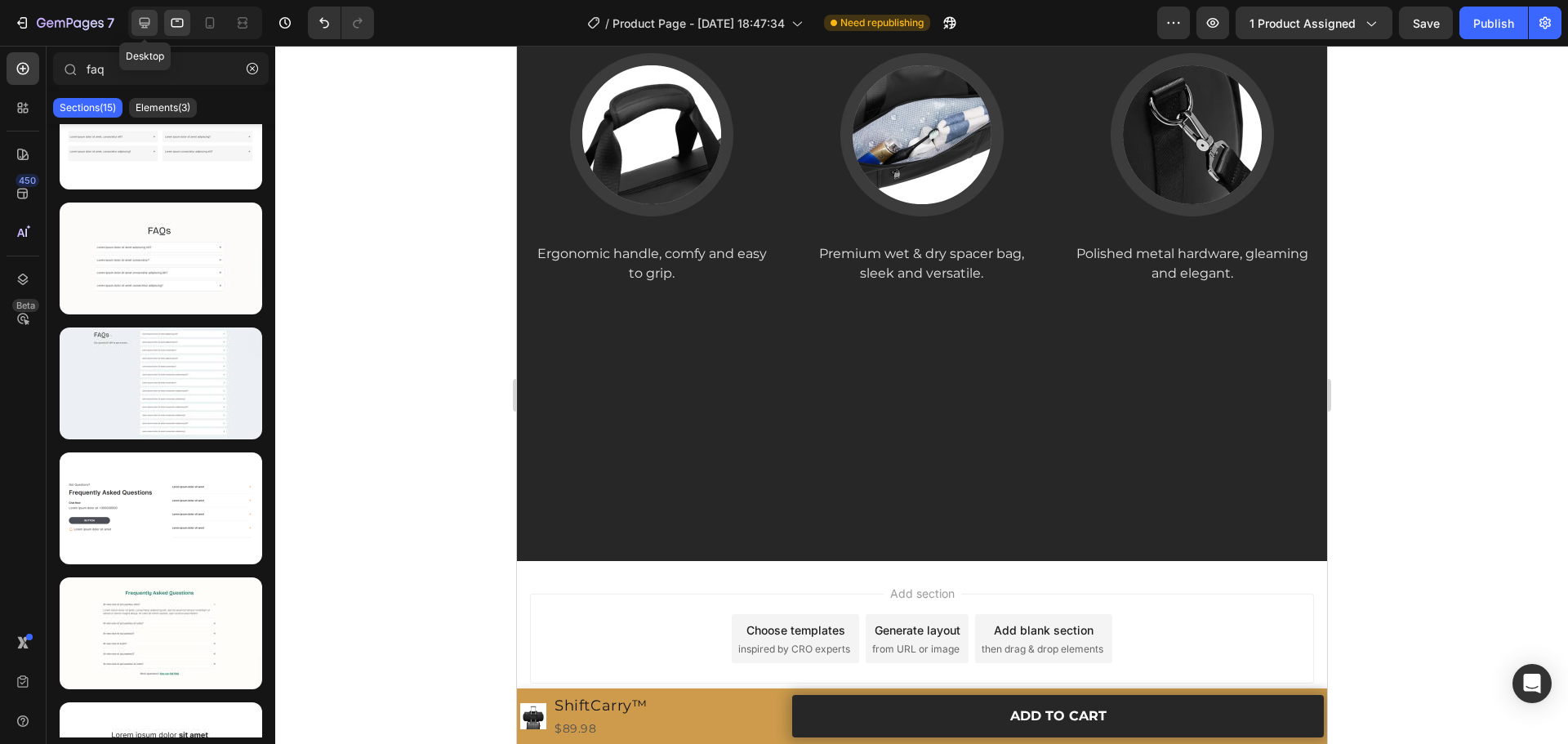
click at [158, 31] on div "Desktop" at bounding box center [194, 23] width 134 height 33
click at [146, 30] on icon at bounding box center [145, 23] width 16 height 16
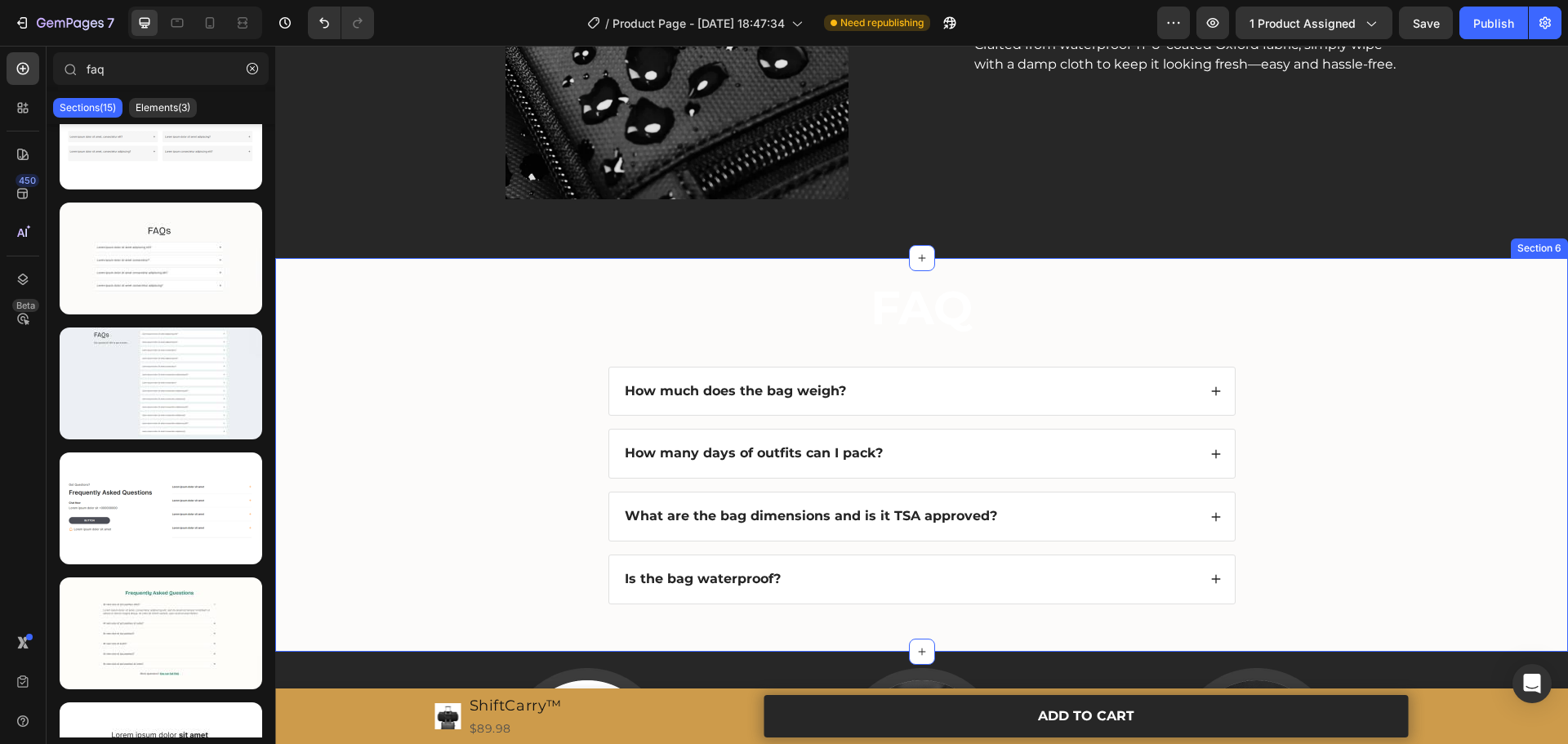
scroll to position [2827, 0]
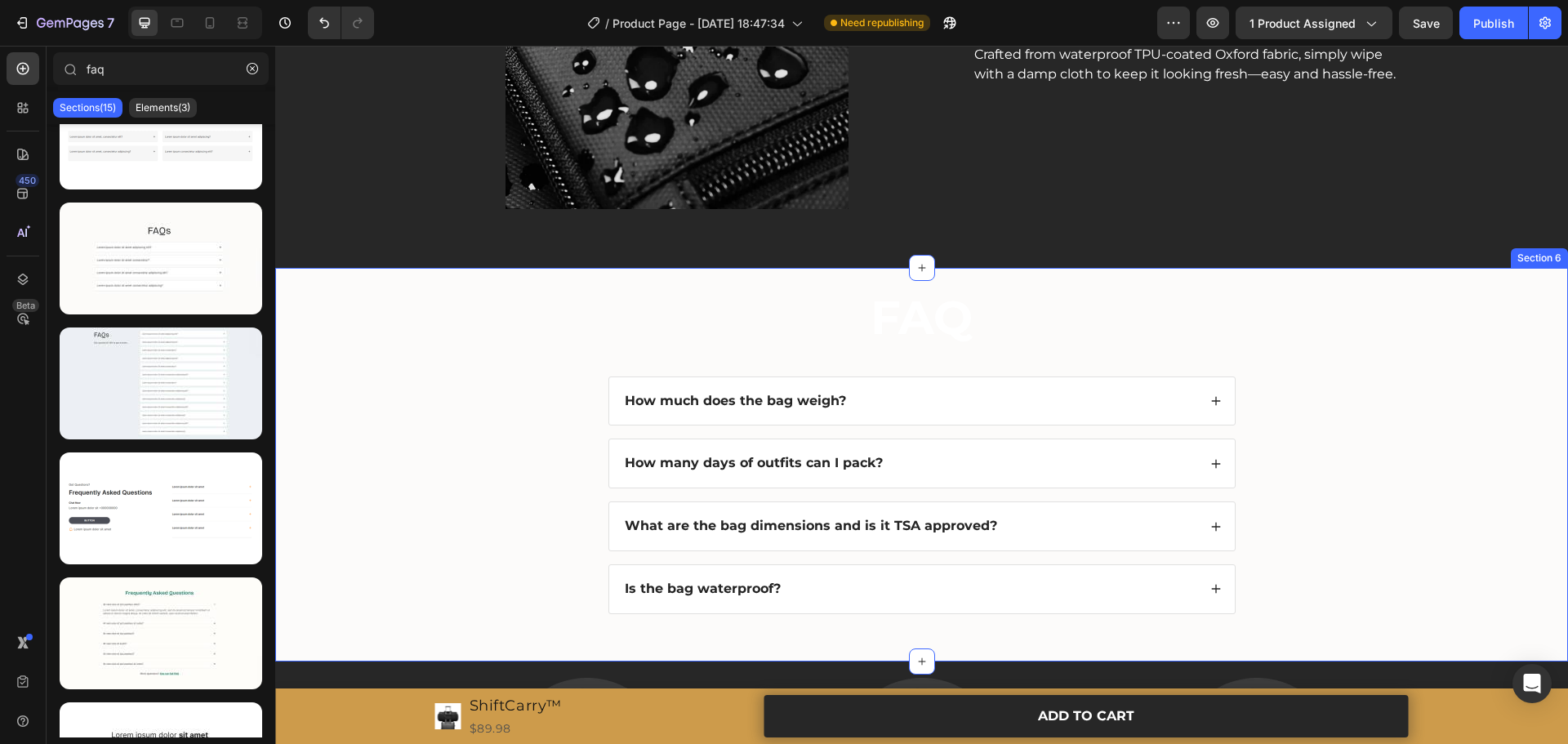
click at [445, 396] on div "⁠⁠⁠⁠⁠⁠⁠ FAQ Heading How much does the bag weigh? How many days of outfits can I…" at bounding box center [921, 462] width 1261 height 354
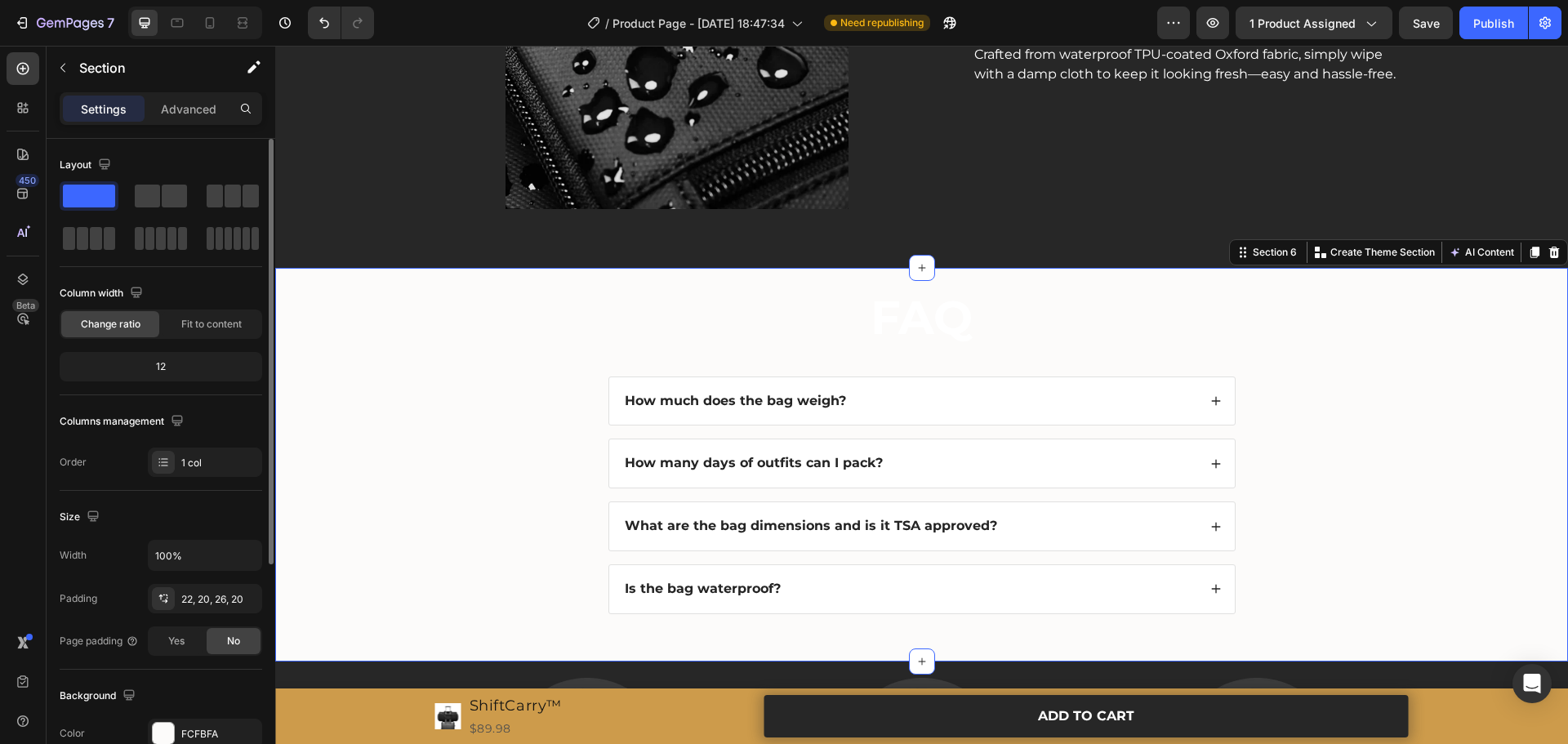
scroll to position [326, 0]
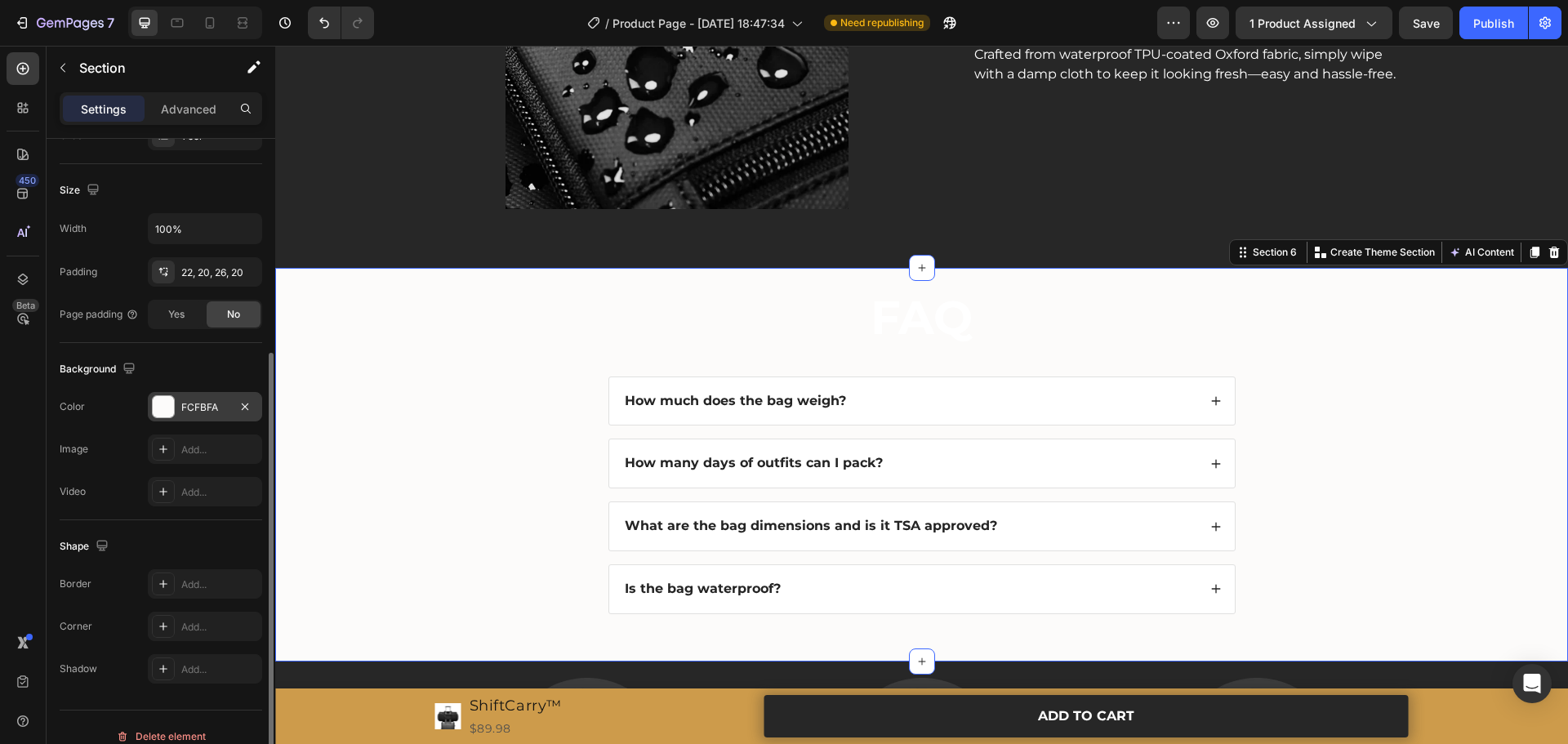
click at [160, 416] on div at bounding box center [163, 406] width 21 height 21
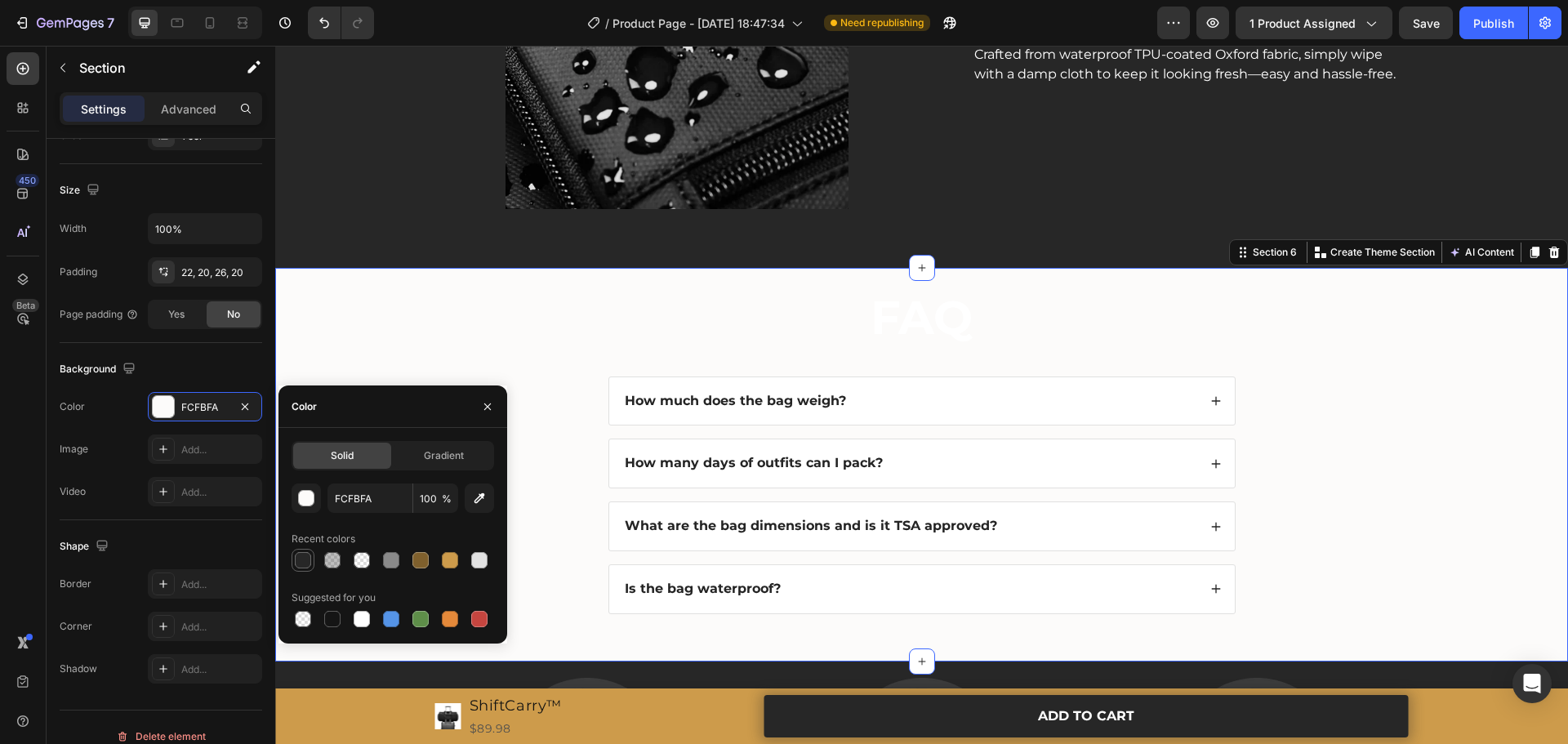
click at [306, 561] on div at bounding box center [302, 560] width 16 height 16
type input "272727"
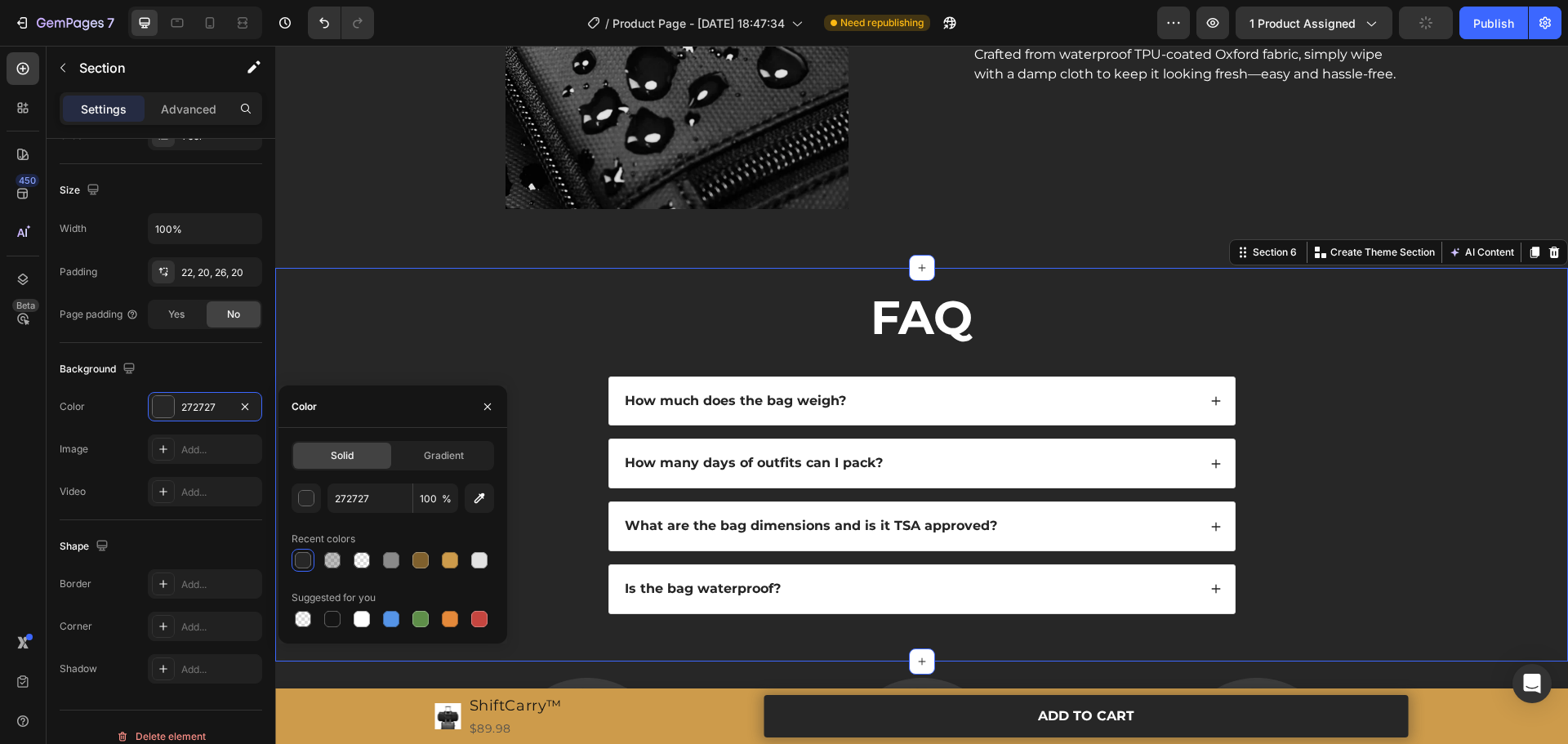
click at [408, 305] on div "⁠⁠⁠⁠⁠⁠⁠ FAQ Heading How much does the bag weigh? How many days of outfits can I…" at bounding box center [921, 462] width 1261 height 354
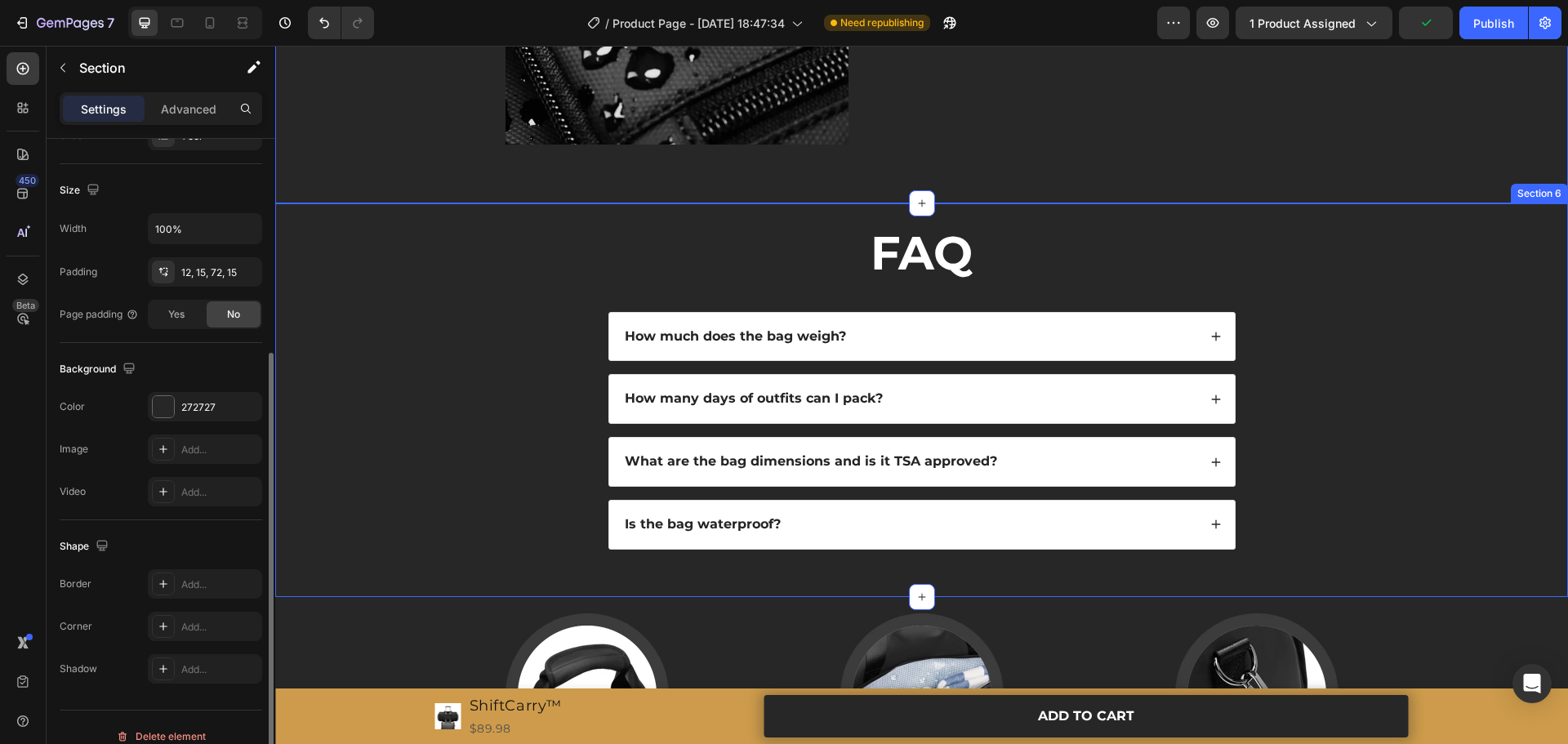
scroll to position [2909, 0]
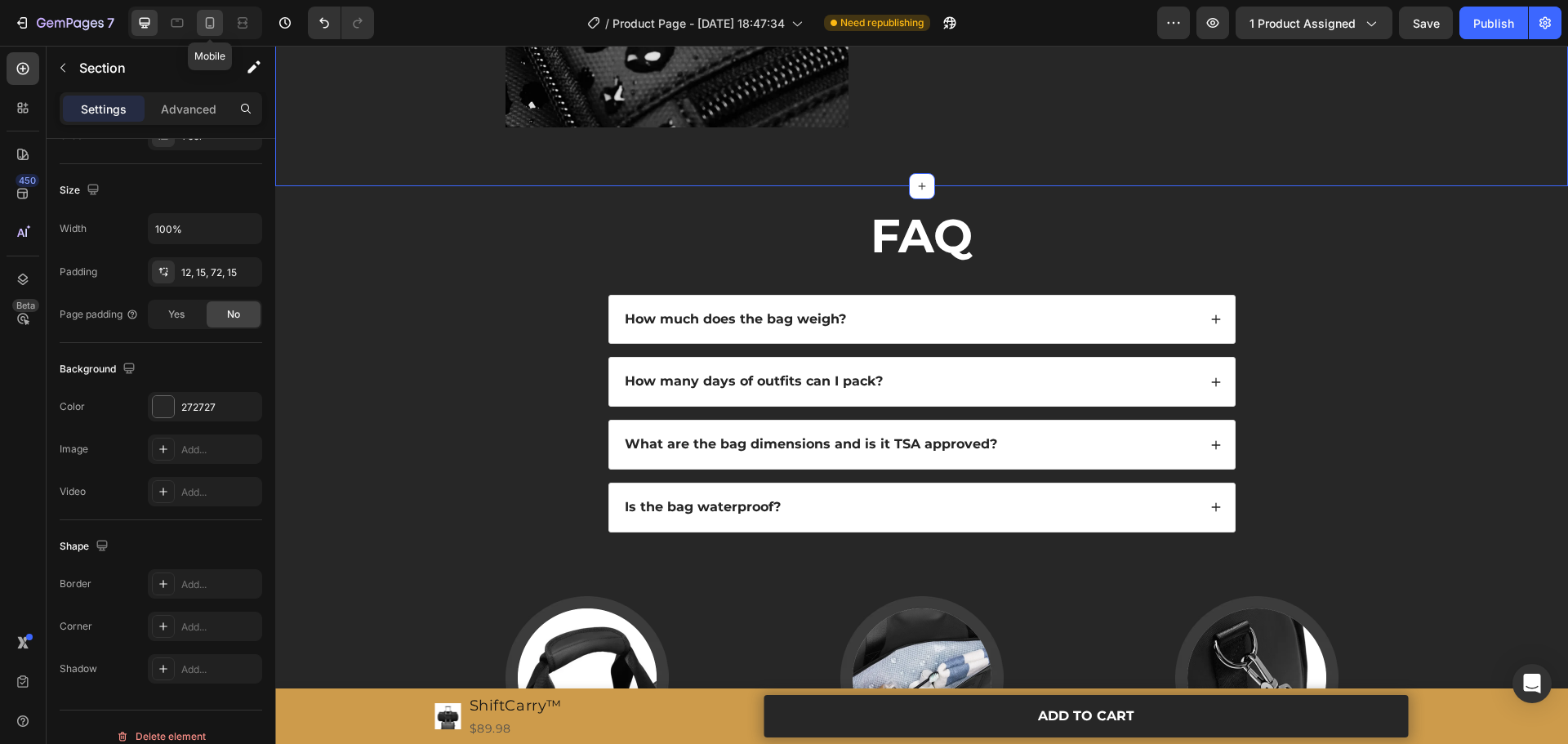
click at [214, 26] on icon at bounding box center [210, 23] width 9 height 12
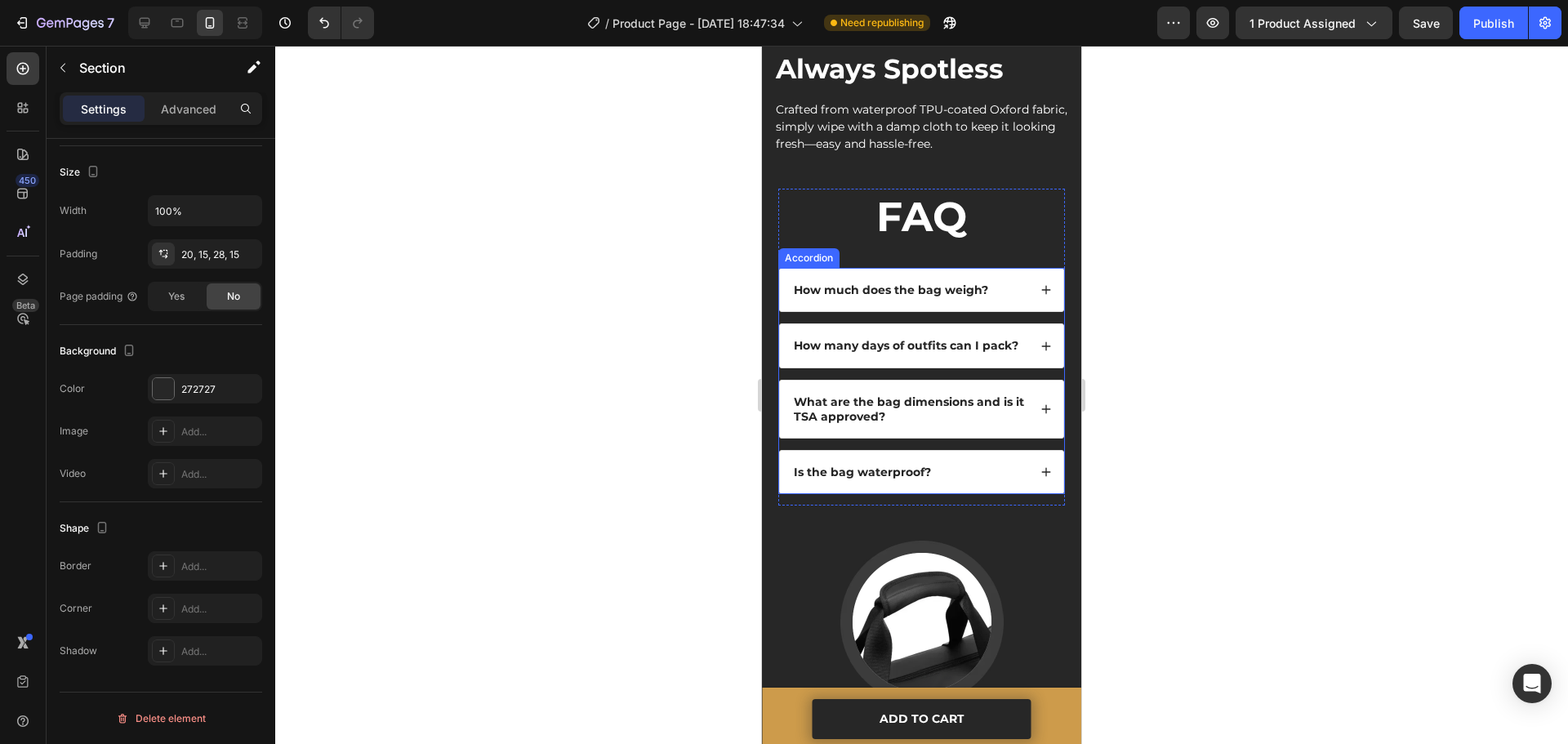
scroll to position [2941, 0]
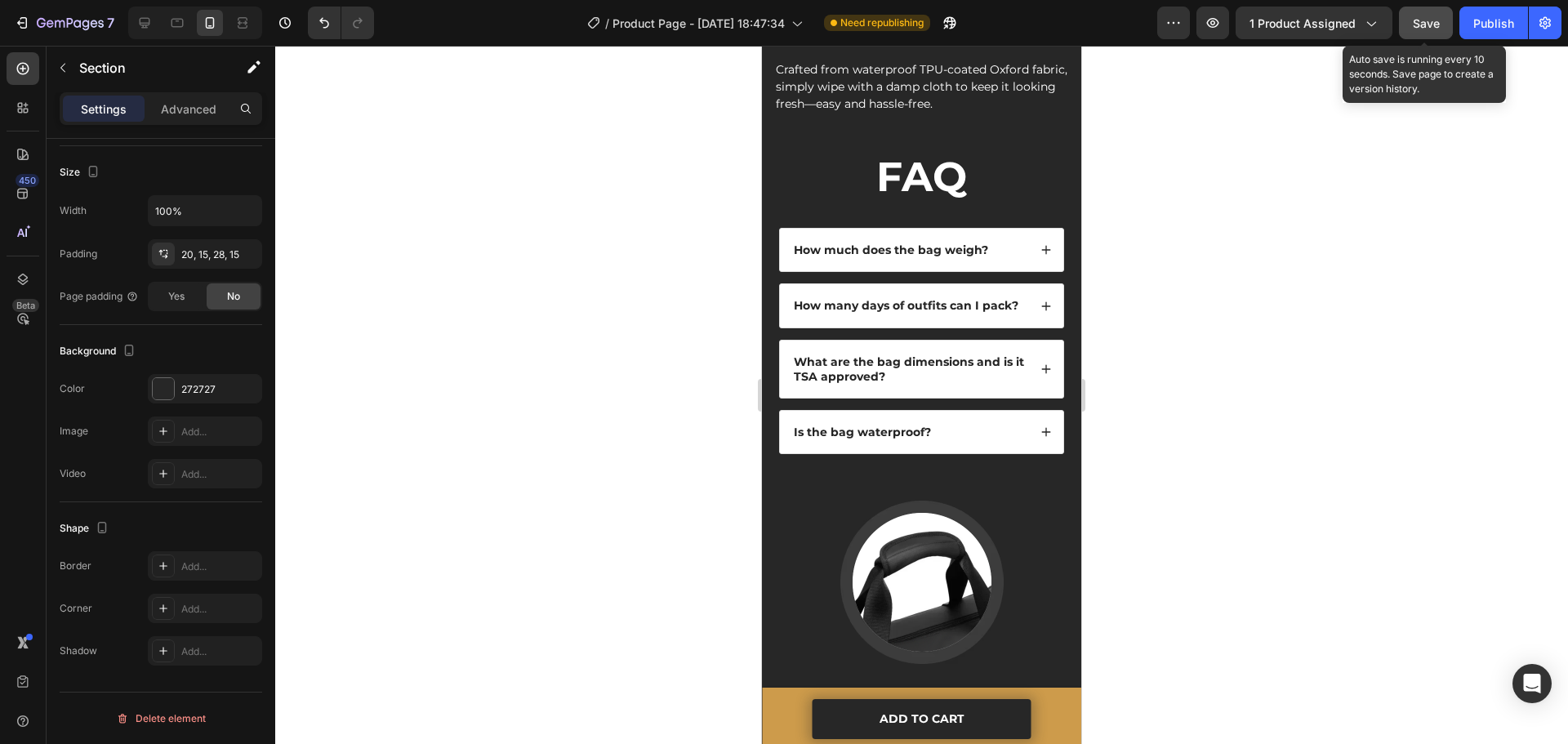
click at [1434, 24] on span "Save" at bounding box center [1426, 23] width 27 height 14
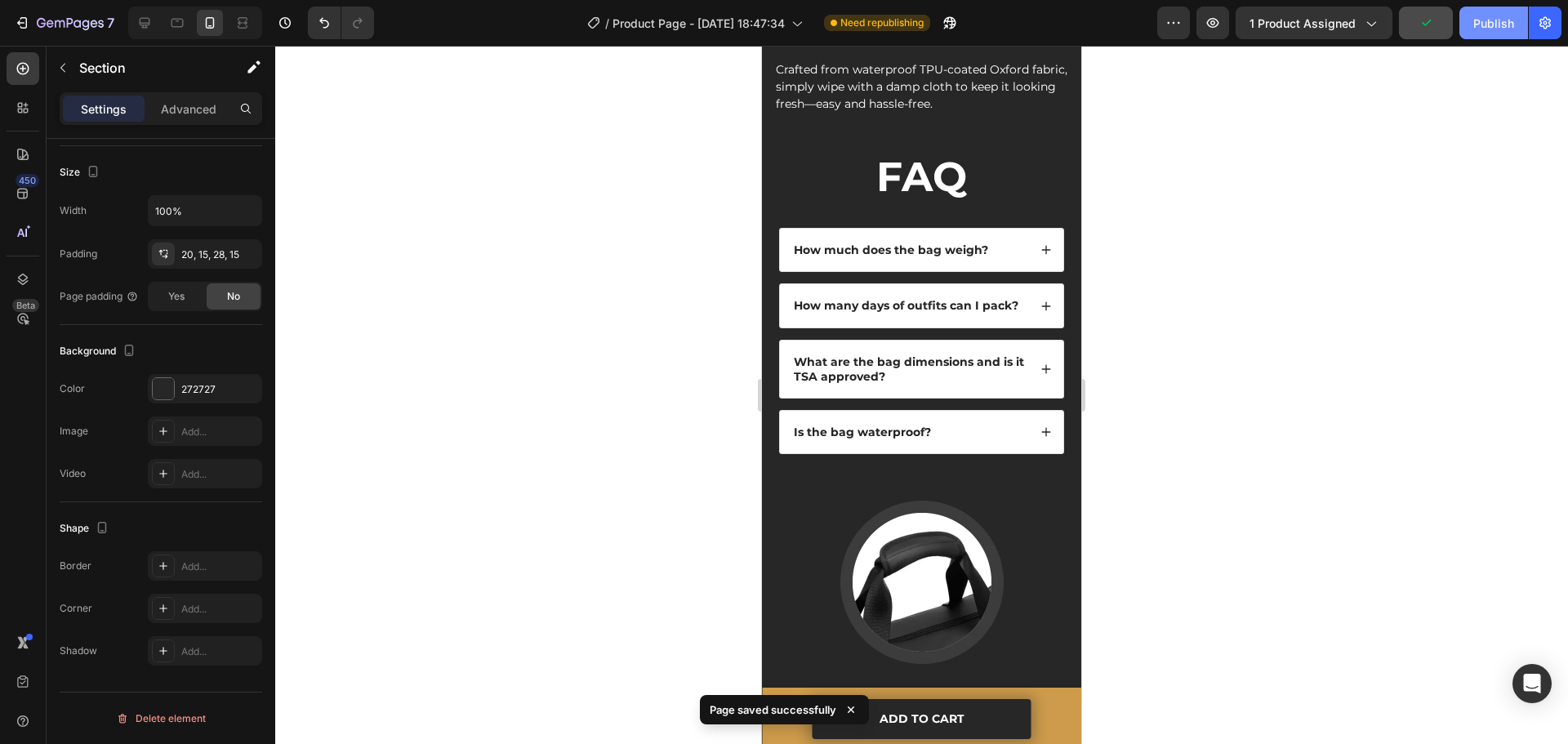
click at [1485, 26] on div "Publish" at bounding box center [1494, 23] width 41 height 17
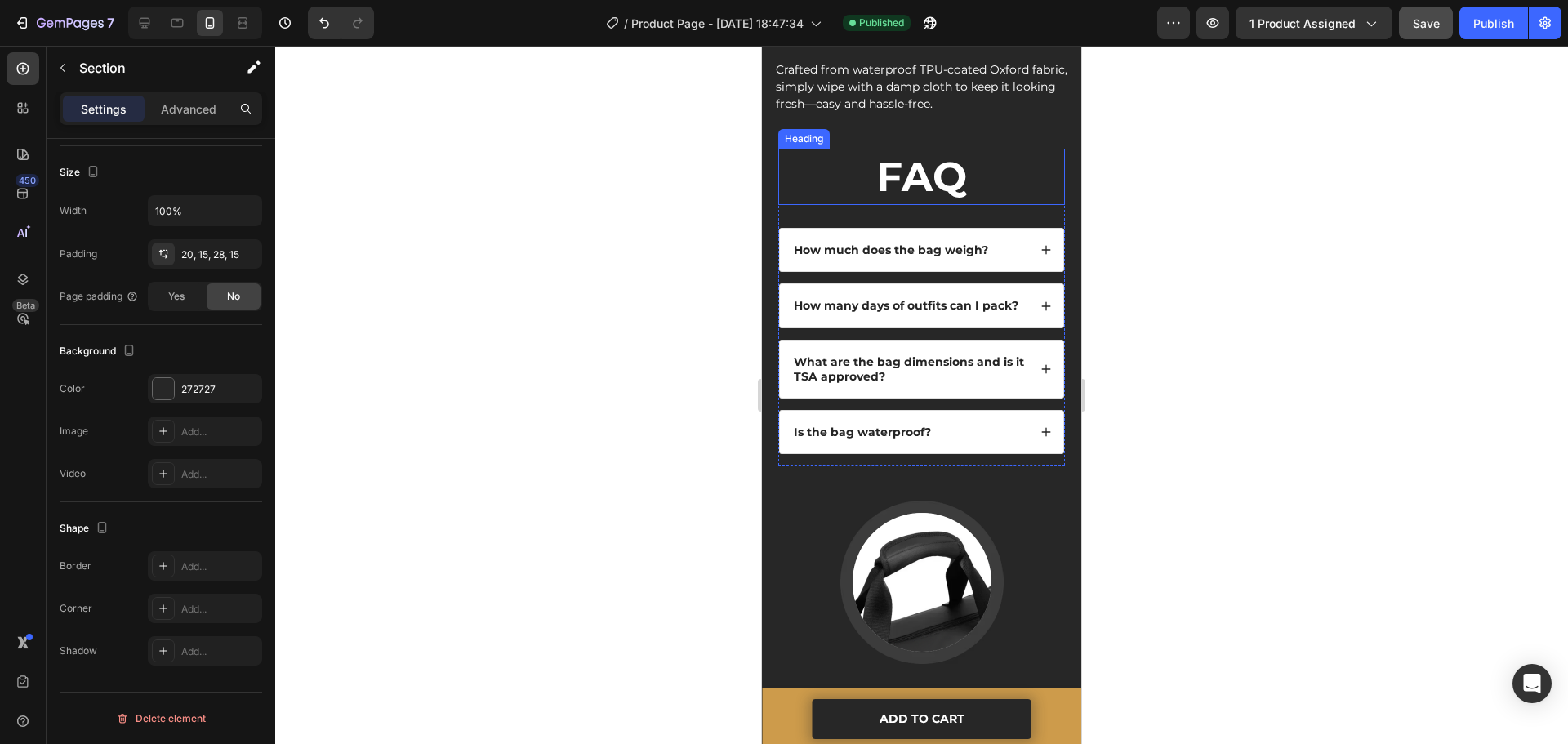
click at [902, 187] on div "FAQ Heading How much does the bag weigh? How many days of outfits can I pack? W…" at bounding box center [921, 308] width 287 height 317
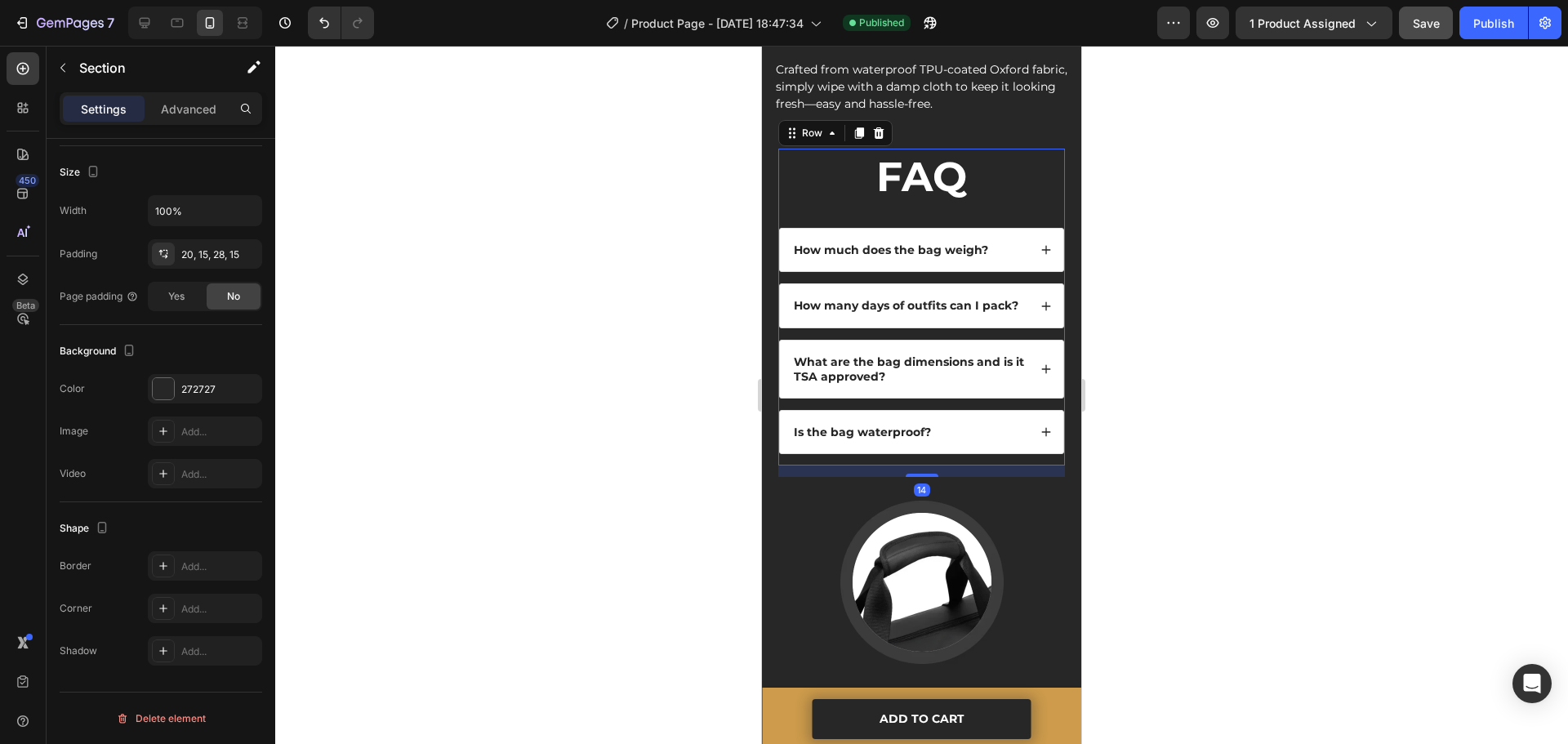
scroll to position [0, 0]
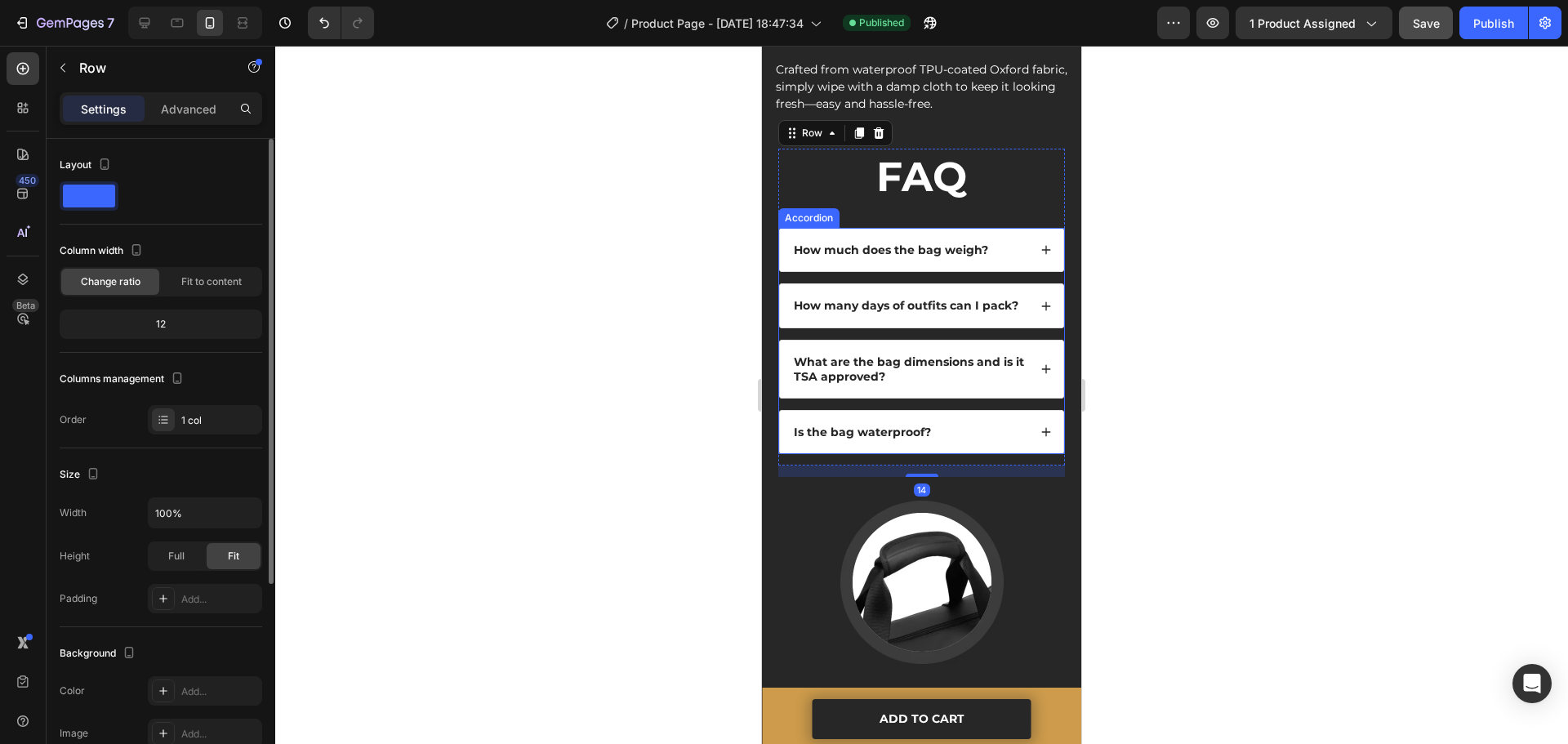
click at [903, 229] on div "How much does the bag weigh?" at bounding box center [922, 250] width 284 height 43
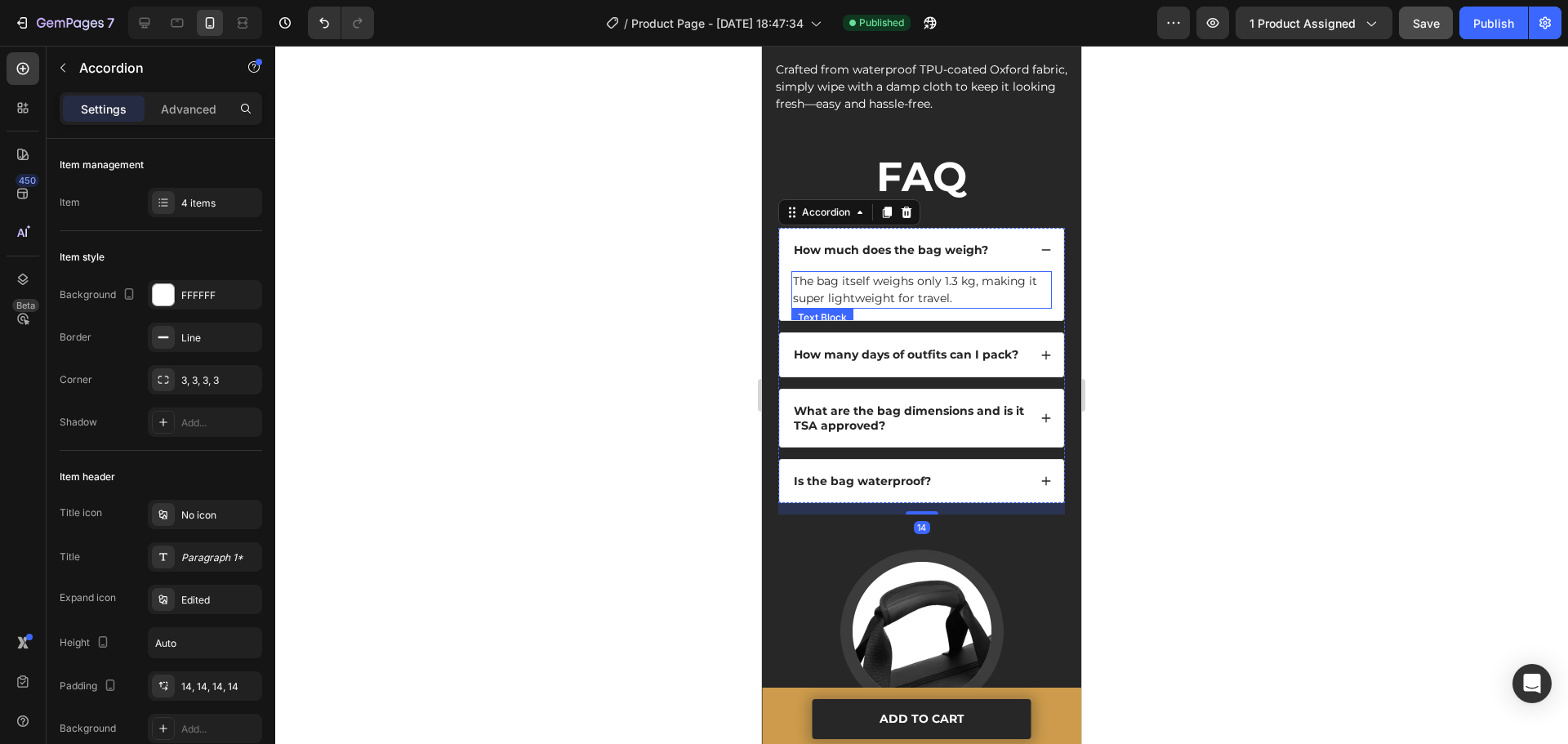
click at [919, 273] on p "The bag itself weighs only 1.3 kg, making it super lightweight for travel." at bounding box center [921, 290] width 257 height 35
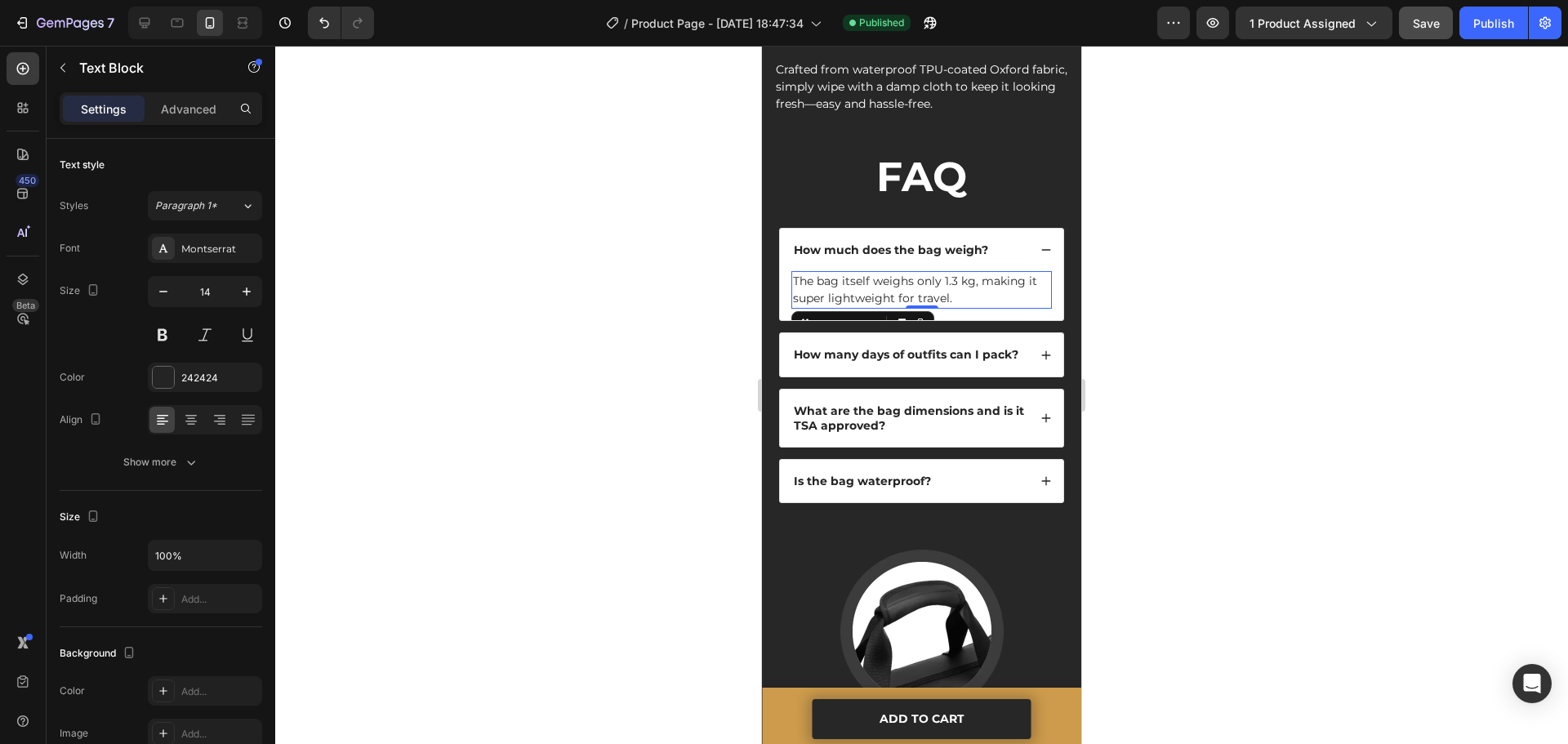
click at [919, 273] on p "The bag itself weighs only 1.3 kg, making it super lightweight for travel." at bounding box center [921, 290] width 257 height 35
drag, startPoint x: 874, startPoint y: 246, endPoint x: 971, endPoint y: 248, distance: 97.0
click at [971, 273] on p "The bag itself weighs only 1.3 kg, making it super lightweight for travel." at bounding box center [921, 290] width 257 height 35
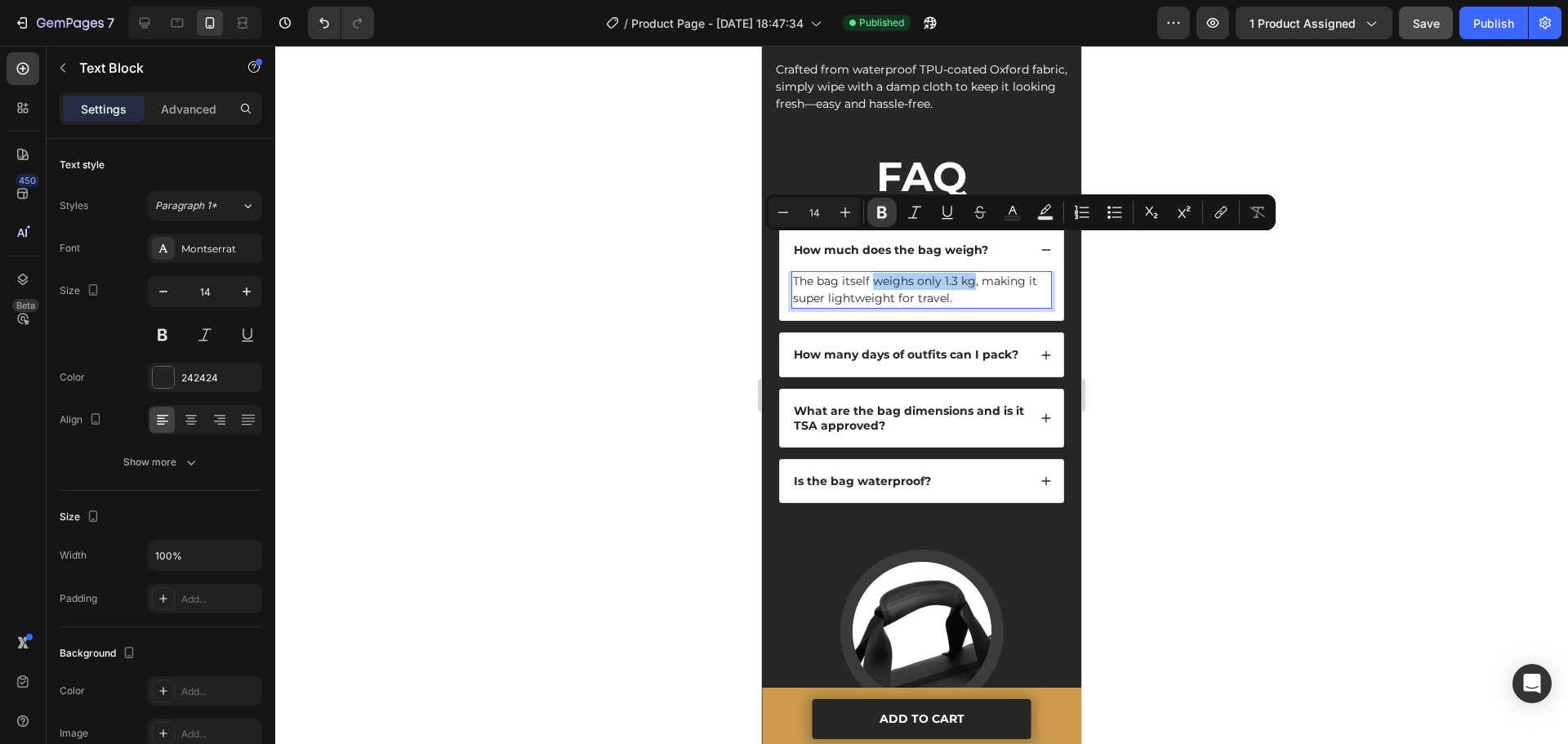
click at [888, 215] on icon "Editor contextual toolbar" at bounding box center [882, 212] width 16 height 16
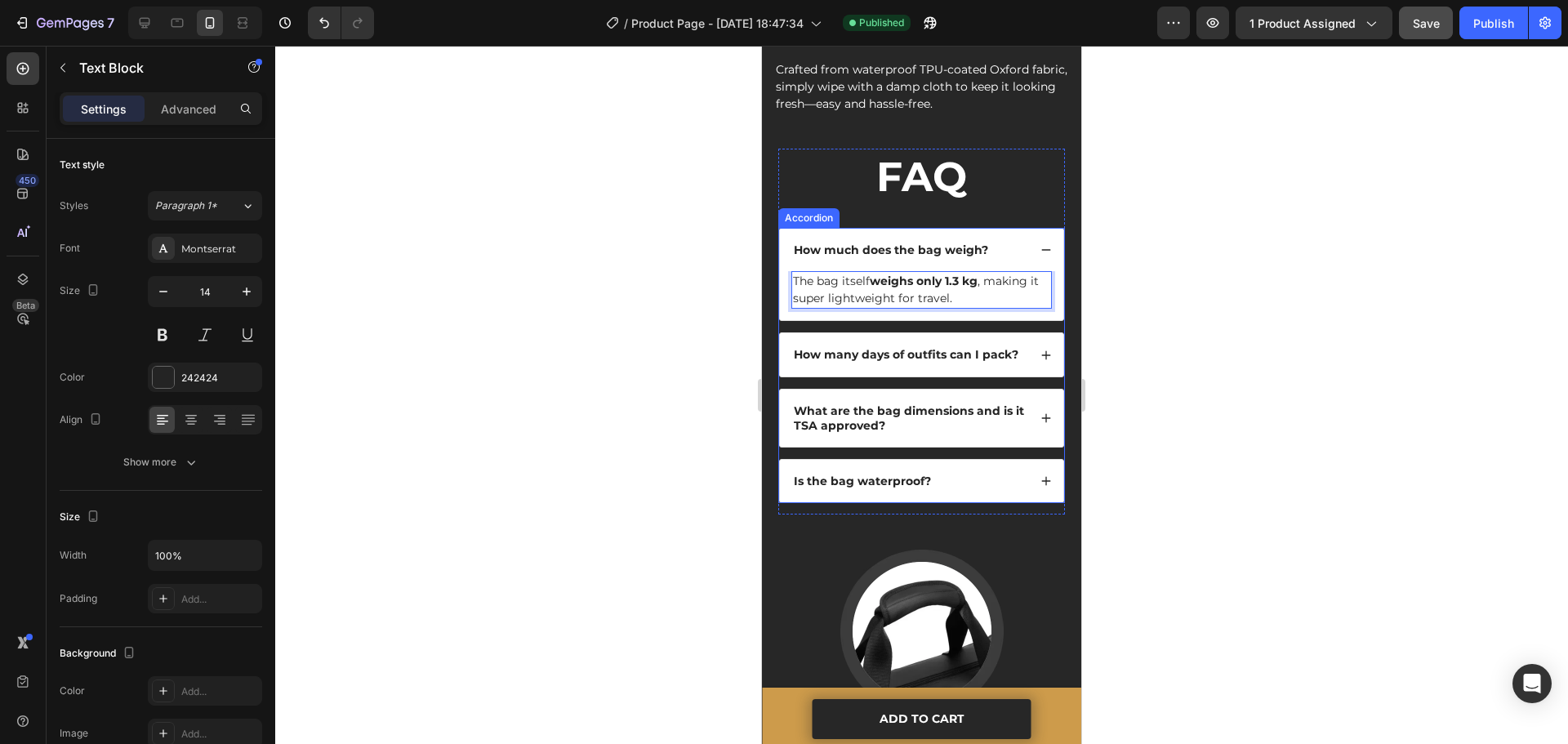
click at [957, 347] on strong "How many days of outfits can I pack?" at bounding box center [906, 354] width 225 height 15
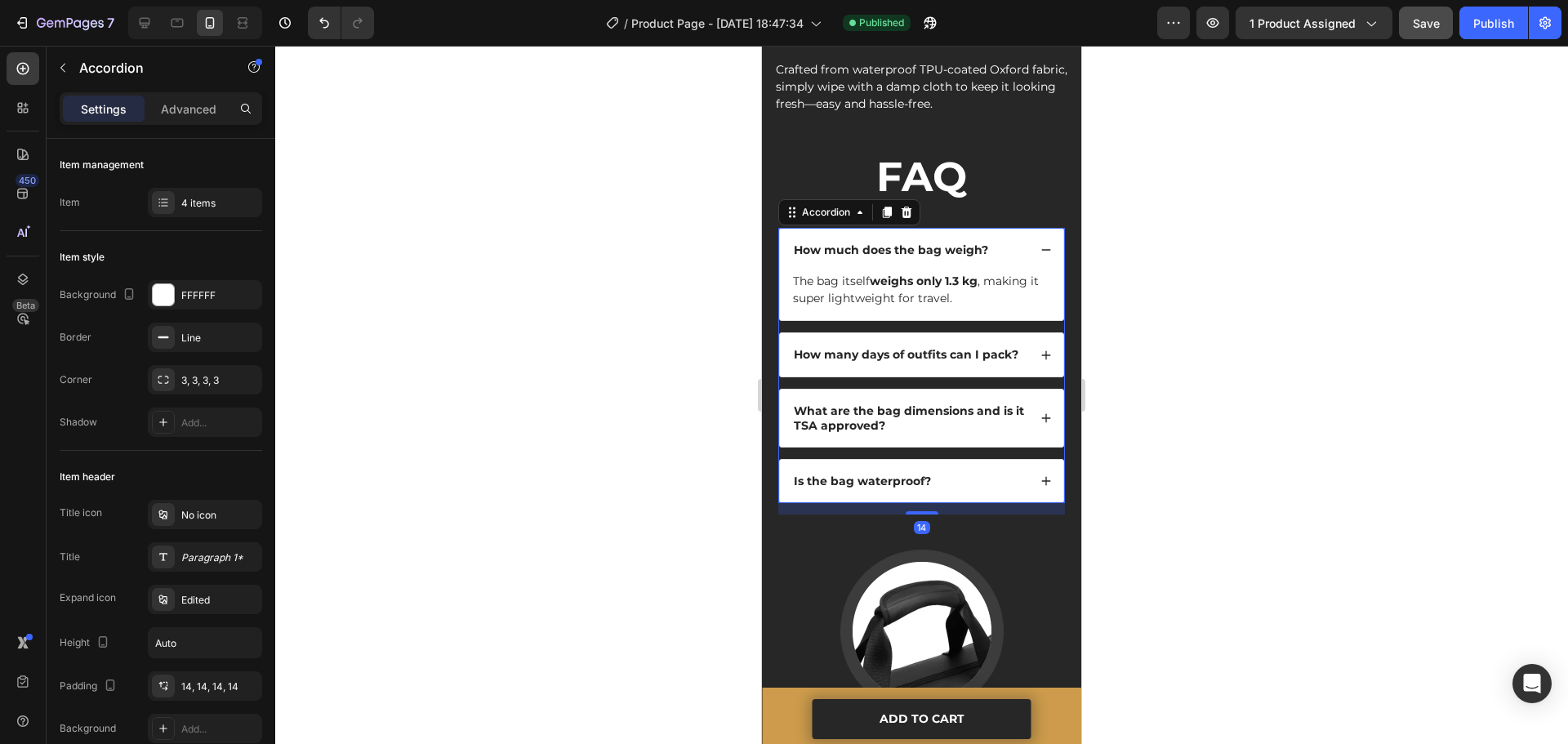
click at [1004, 347] on p "How many days of outfits can I pack?" at bounding box center [906, 354] width 225 height 15
click at [1020, 339] on div "How many days of outfits can I pack?" at bounding box center [922, 354] width 284 height 43
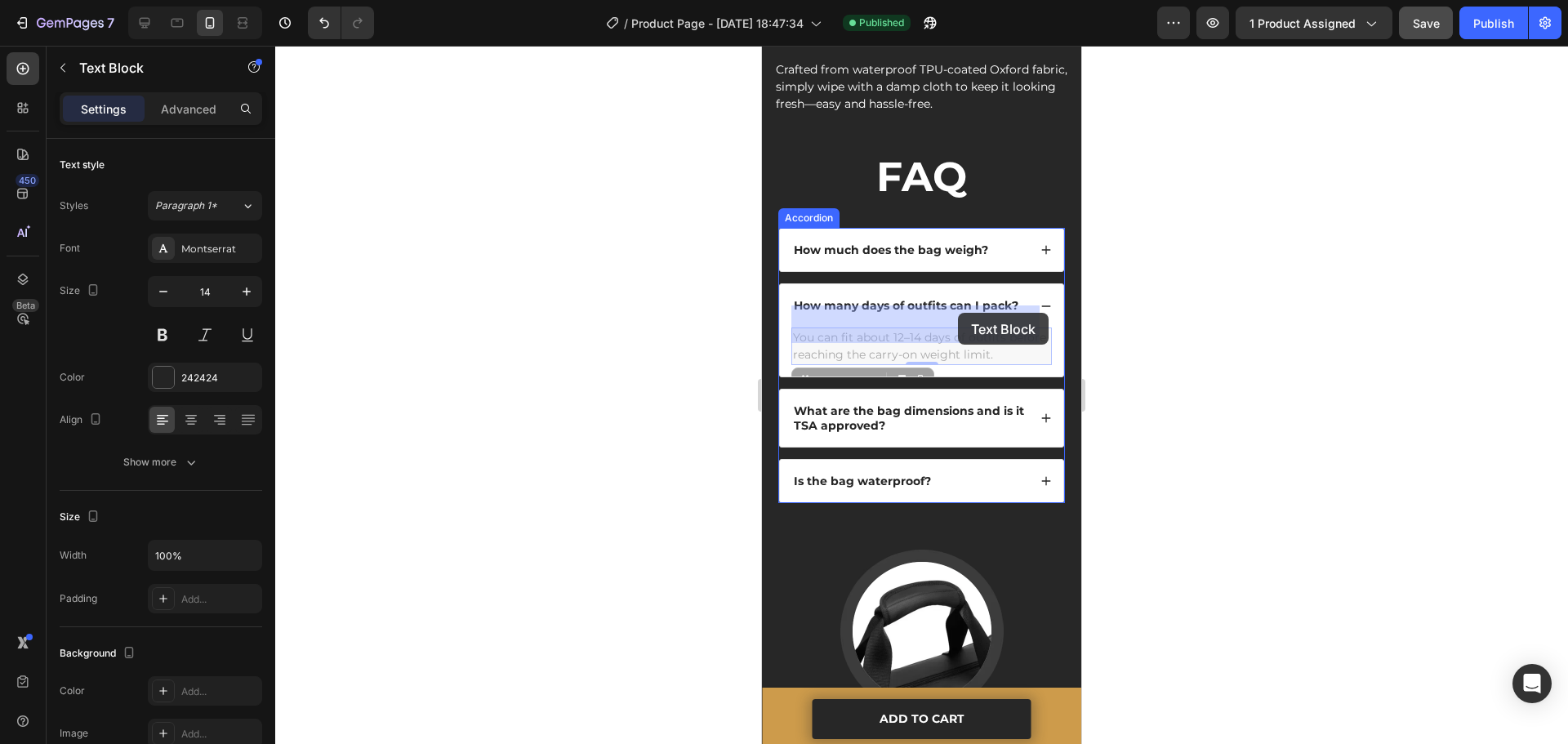
drag, startPoint x: 856, startPoint y: 313, endPoint x: 953, endPoint y: 312, distance: 97.0
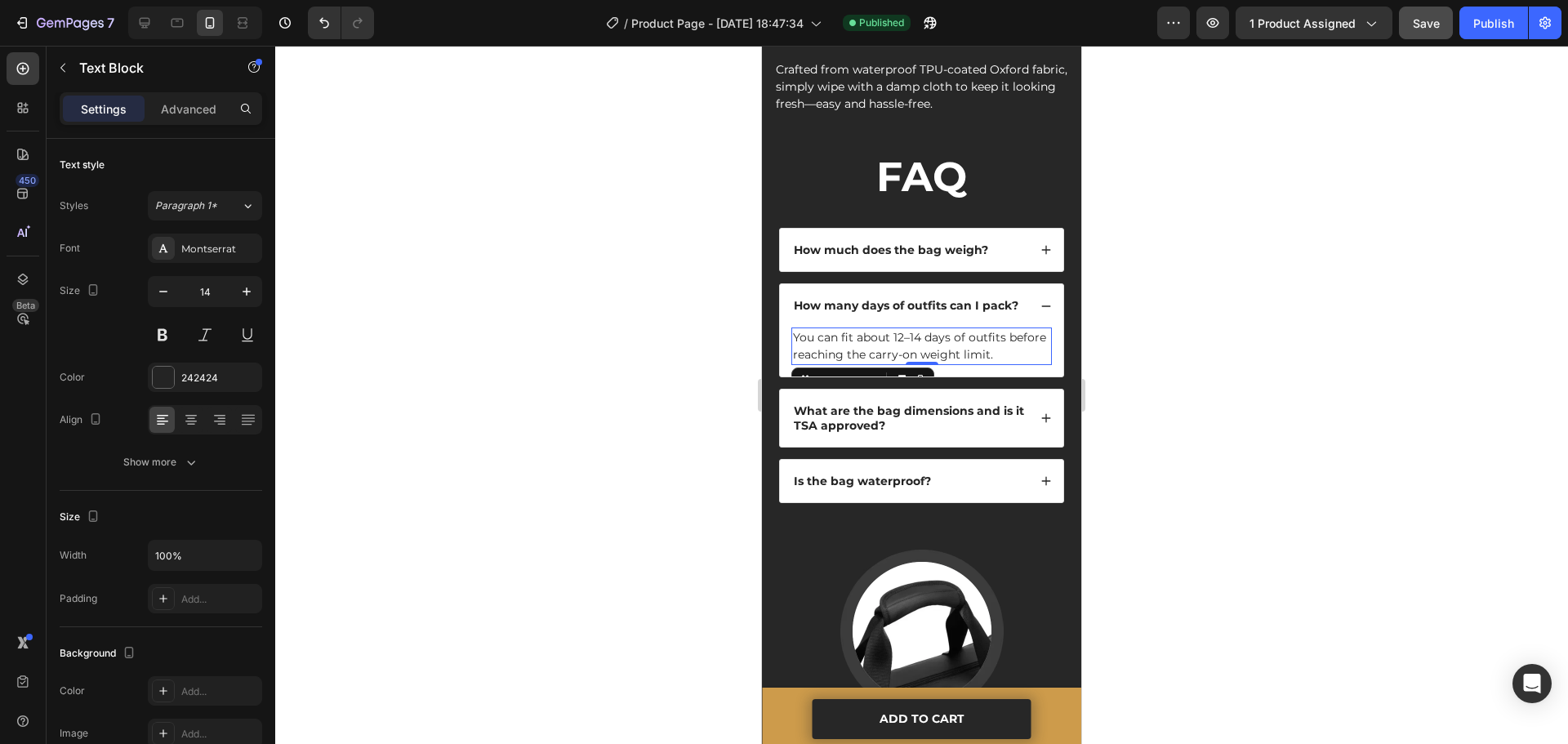
click at [869, 329] on p "You can fit about 12–14 days of outfits before reaching the carry-on weight lim…" at bounding box center [921, 346] width 257 height 35
drag, startPoint x: 857, startPoint y: 313, endPoint x: 1003, endPoint y: 317, distance: 146.1
click at [1003, 329] on p "You can fit about 12–14 days of outfits before reaching the carry-on weight lim…" at bounding box center [921, 346] width 257 height 35
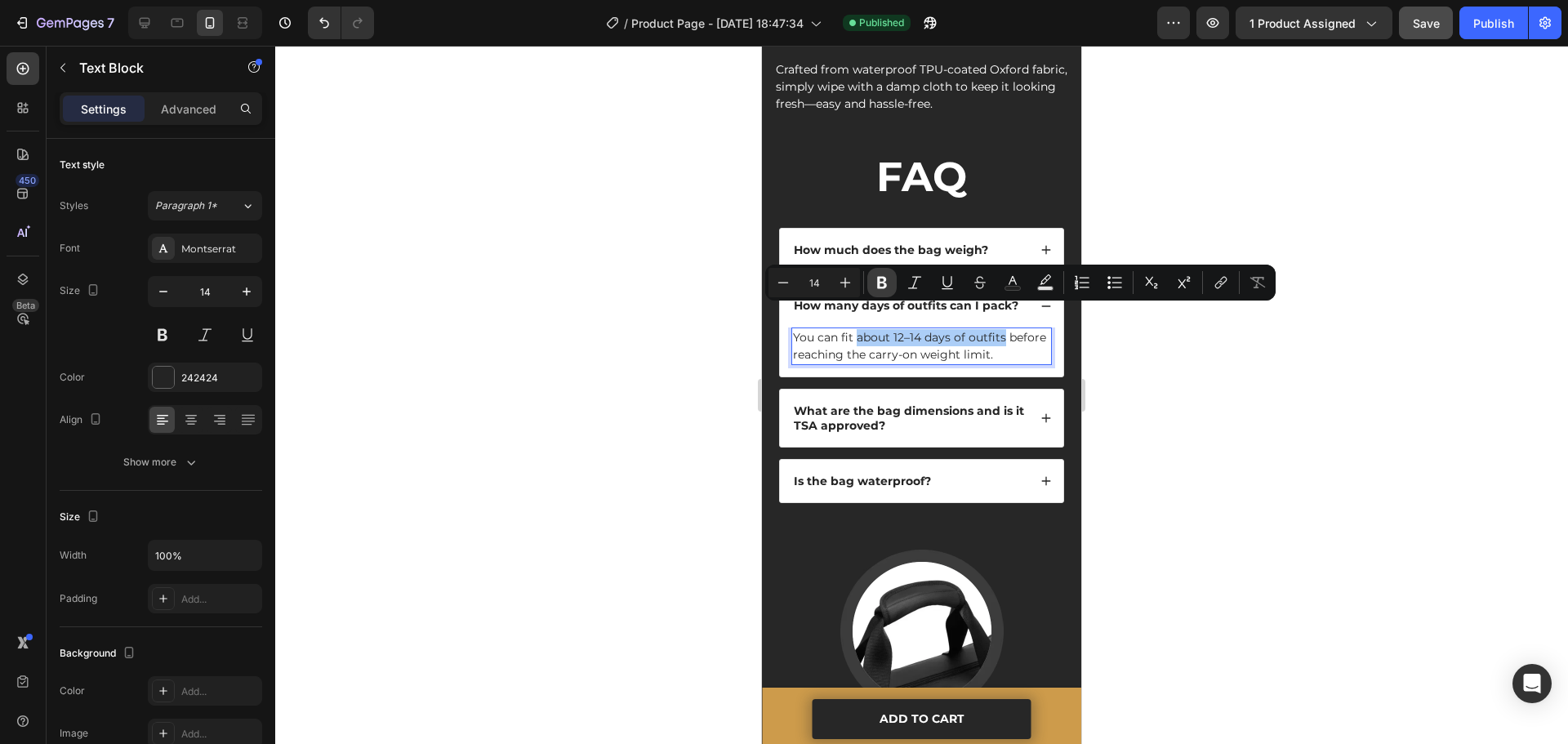
click at [881, 292] on button "Bold" at bounding box center [883, 283] width 30 height 30
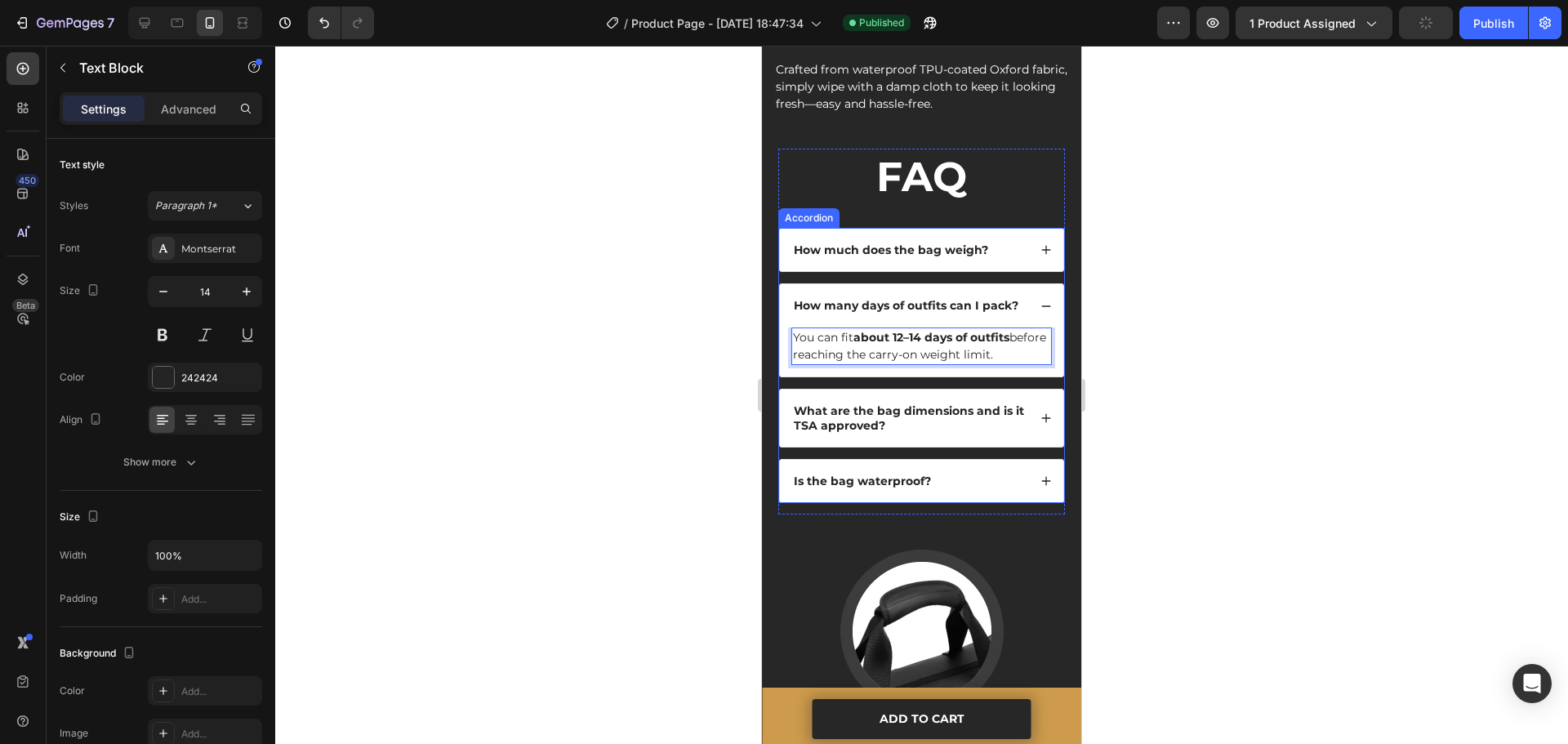
click at [1040, 301] on icon at bounding box center [1046, 307] width 12 height 12
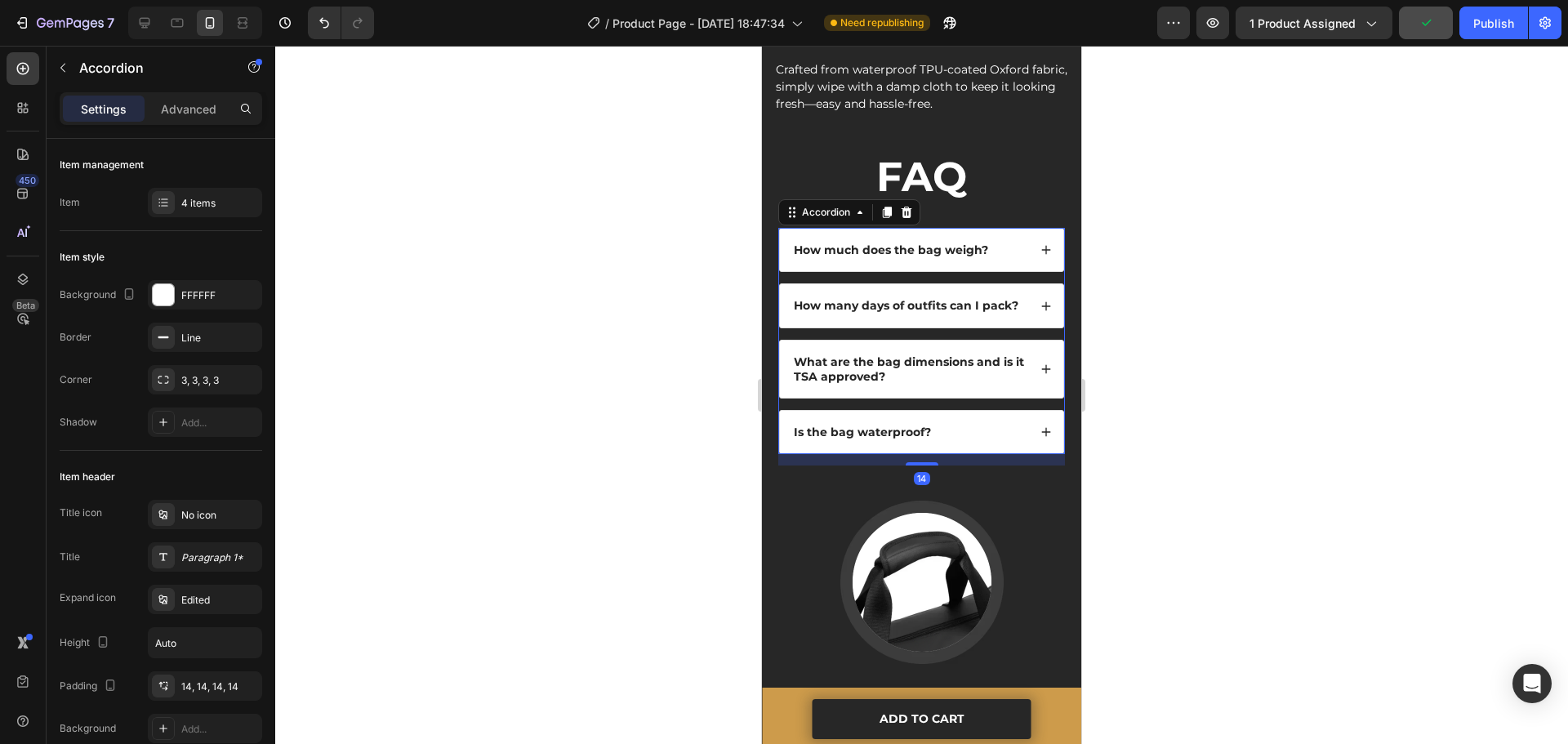
click at [1025, 340] on div "What are the bag dimensions and is it TSA approved?" at bounding box center [922, 369] width 284 height 58
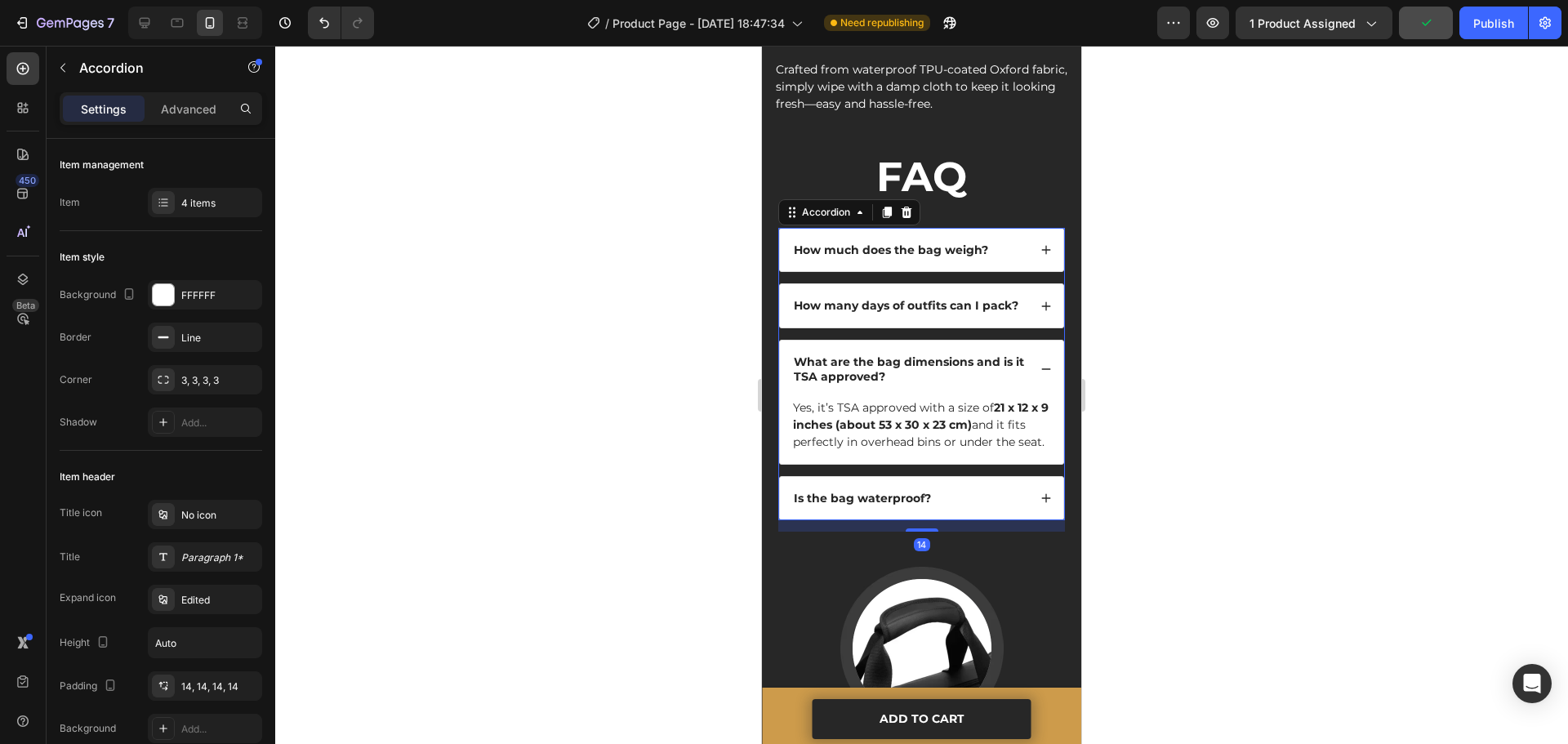
click at [1040, 364] on icon at bounding box center [1046, 370] width 12 height 12
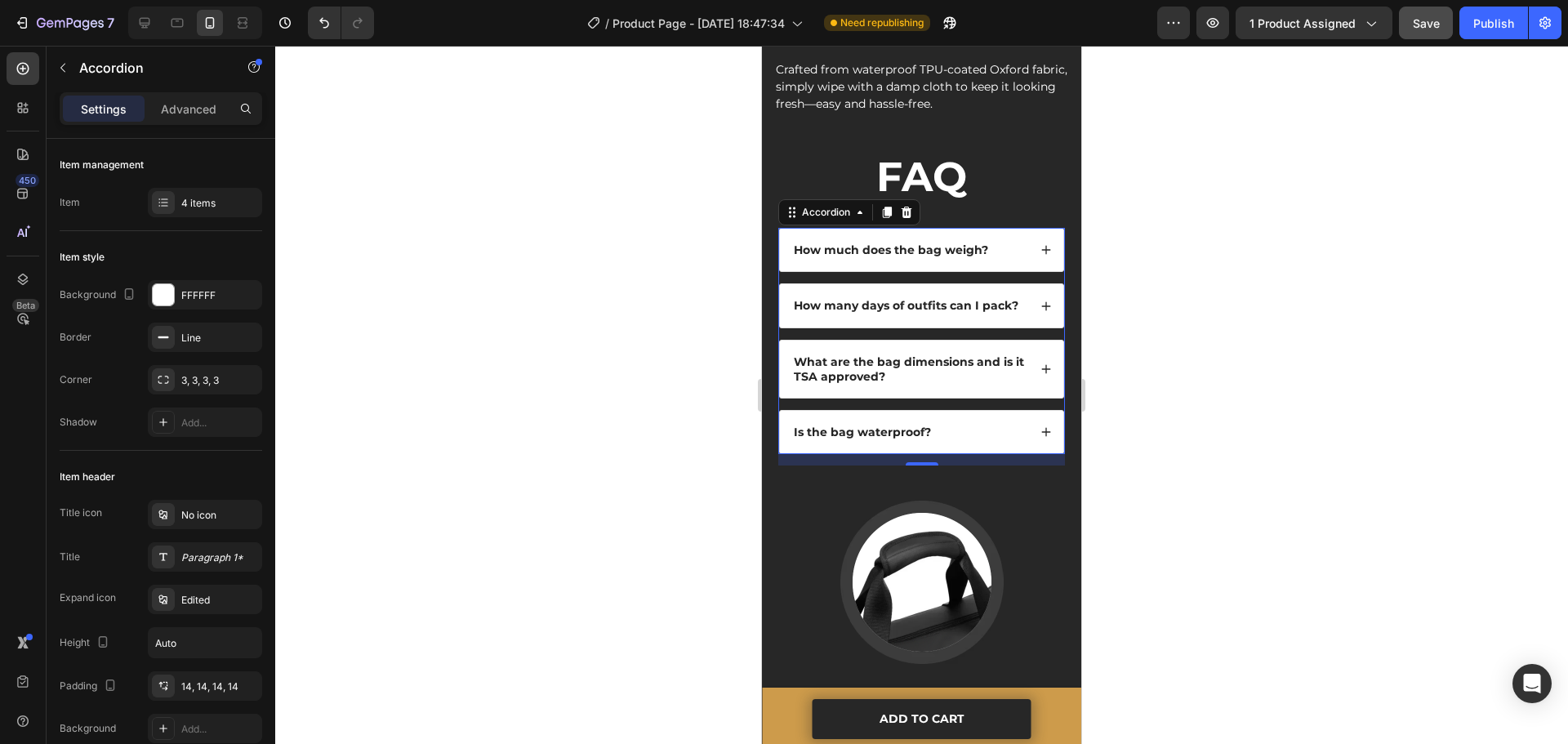
click at [1026, 417] on div "Is the bag waterproof?" at bounding box center [922, 432] width 284 height 43
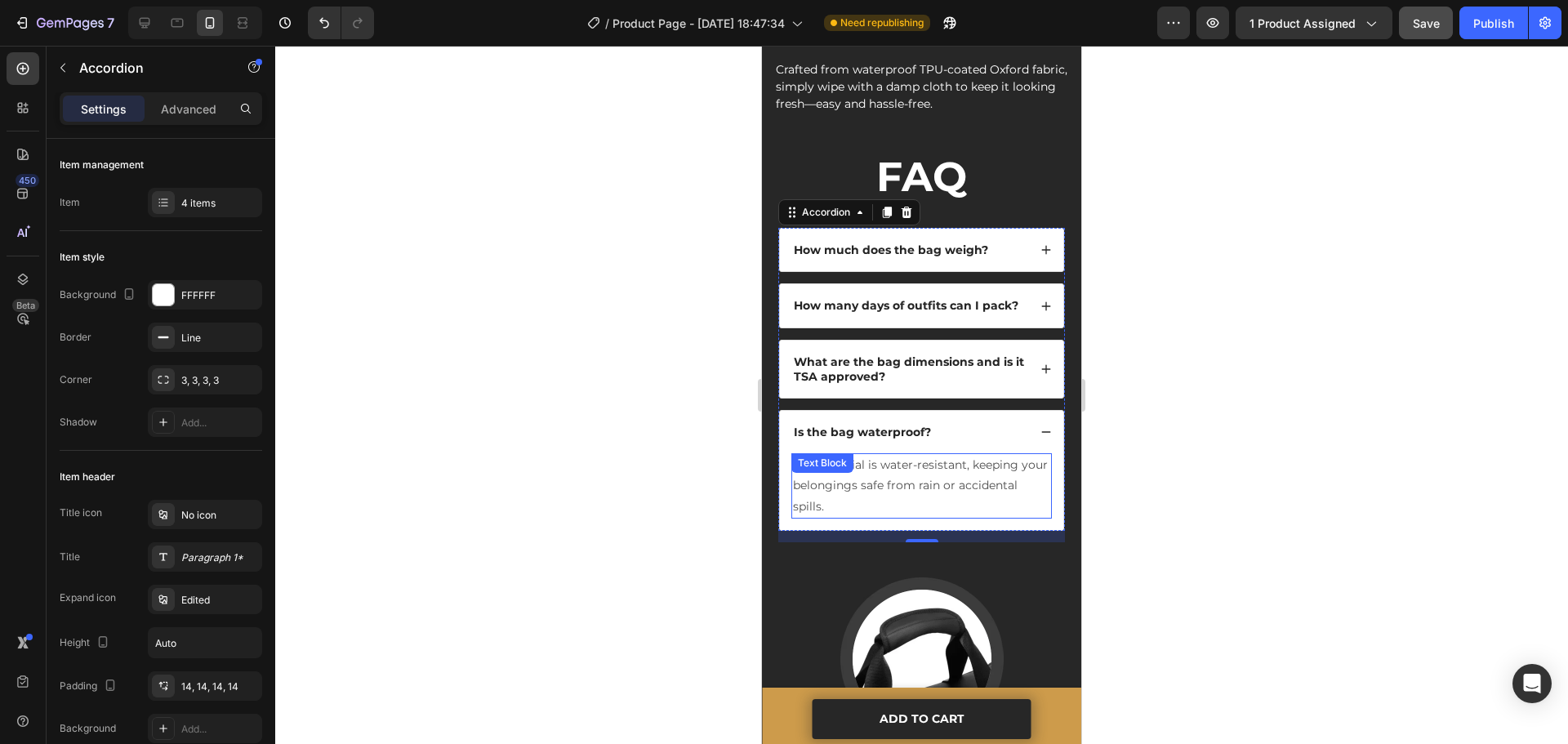
scroll to position [3024, 0]
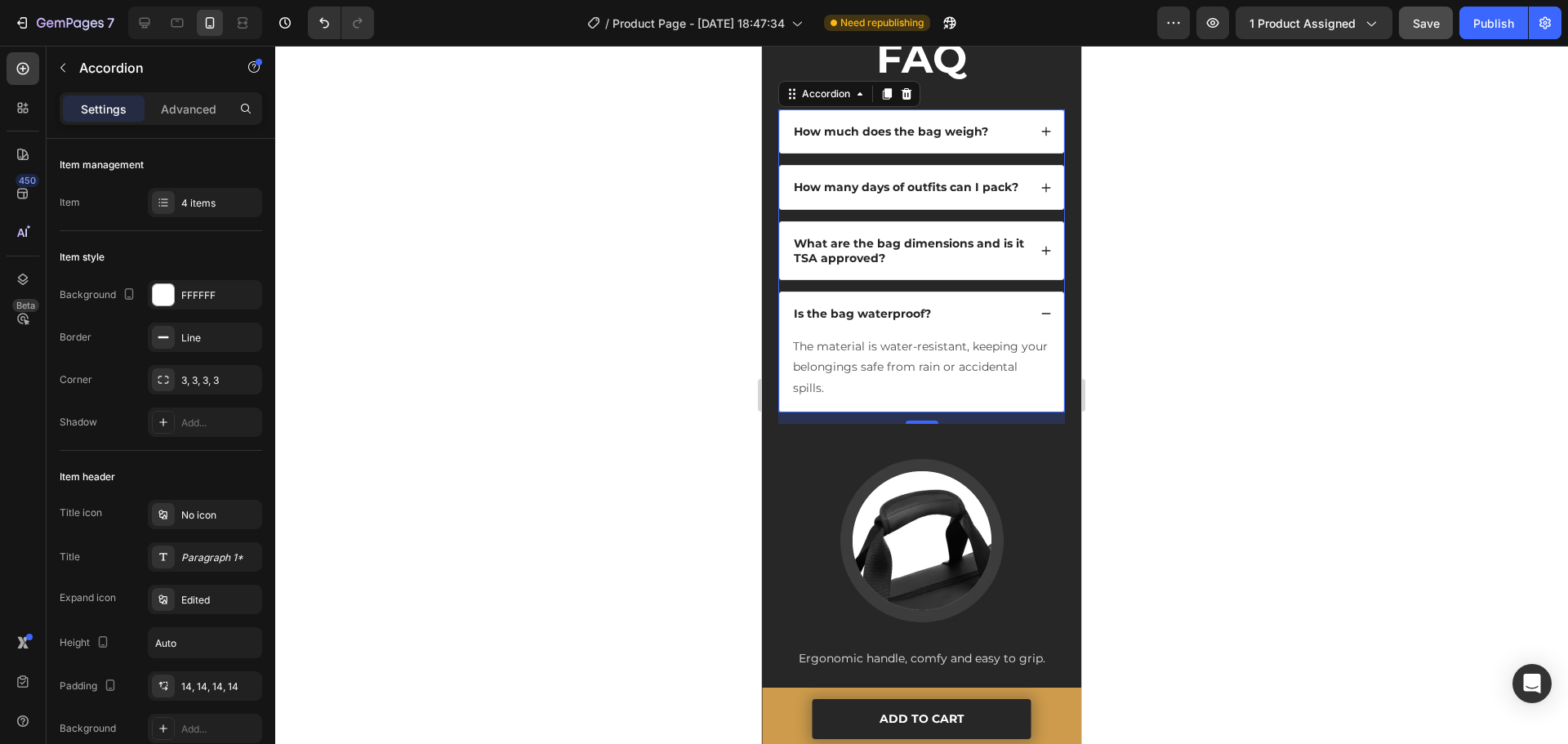
click at [1028, 321] on div "Is the bag waterproof?" at bounding box center [922, 313] width 284 height 43
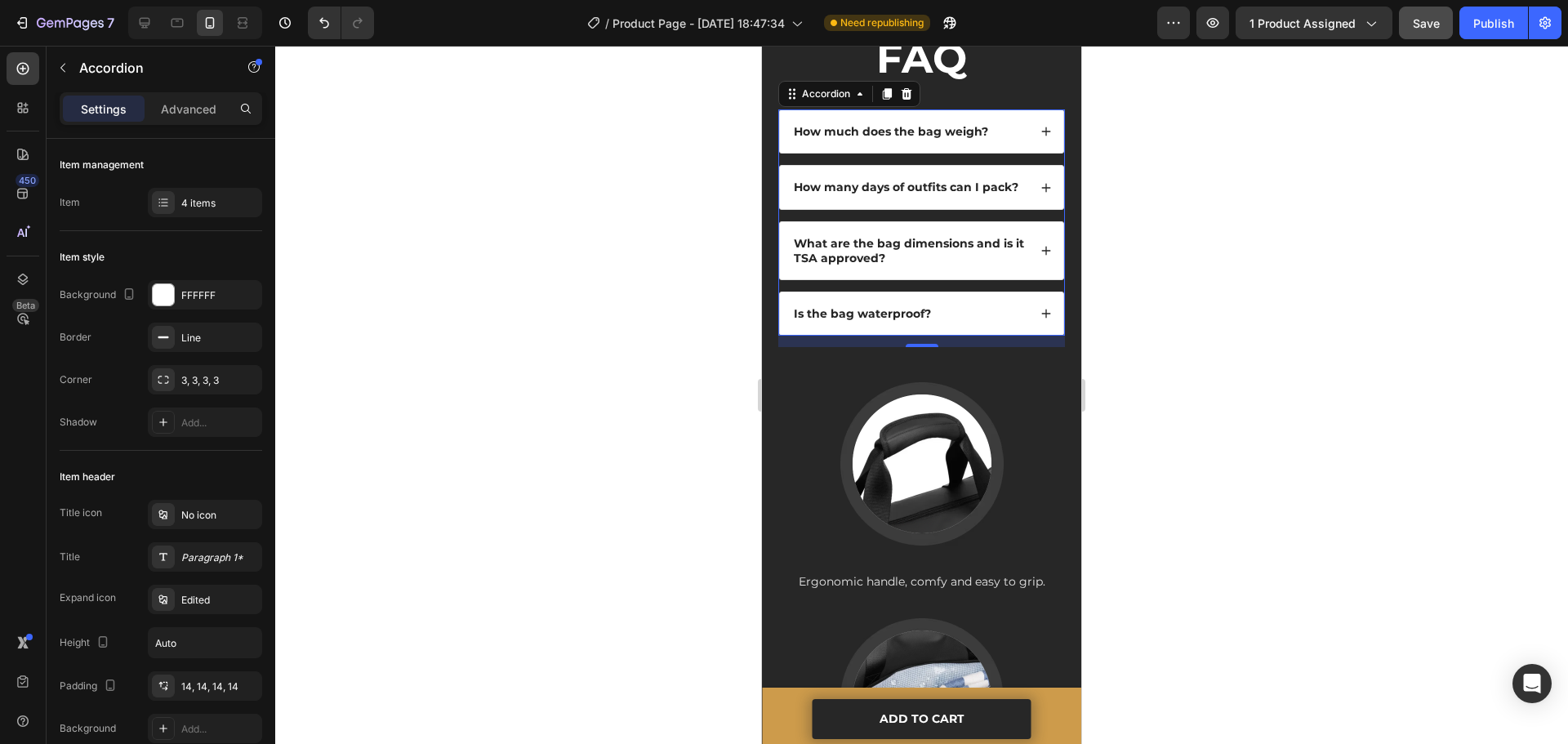
click at [1028, 279] on div "What are the bag dimensions and is it TSA approved?" at bounding box center [922, 251] width 284 height 58
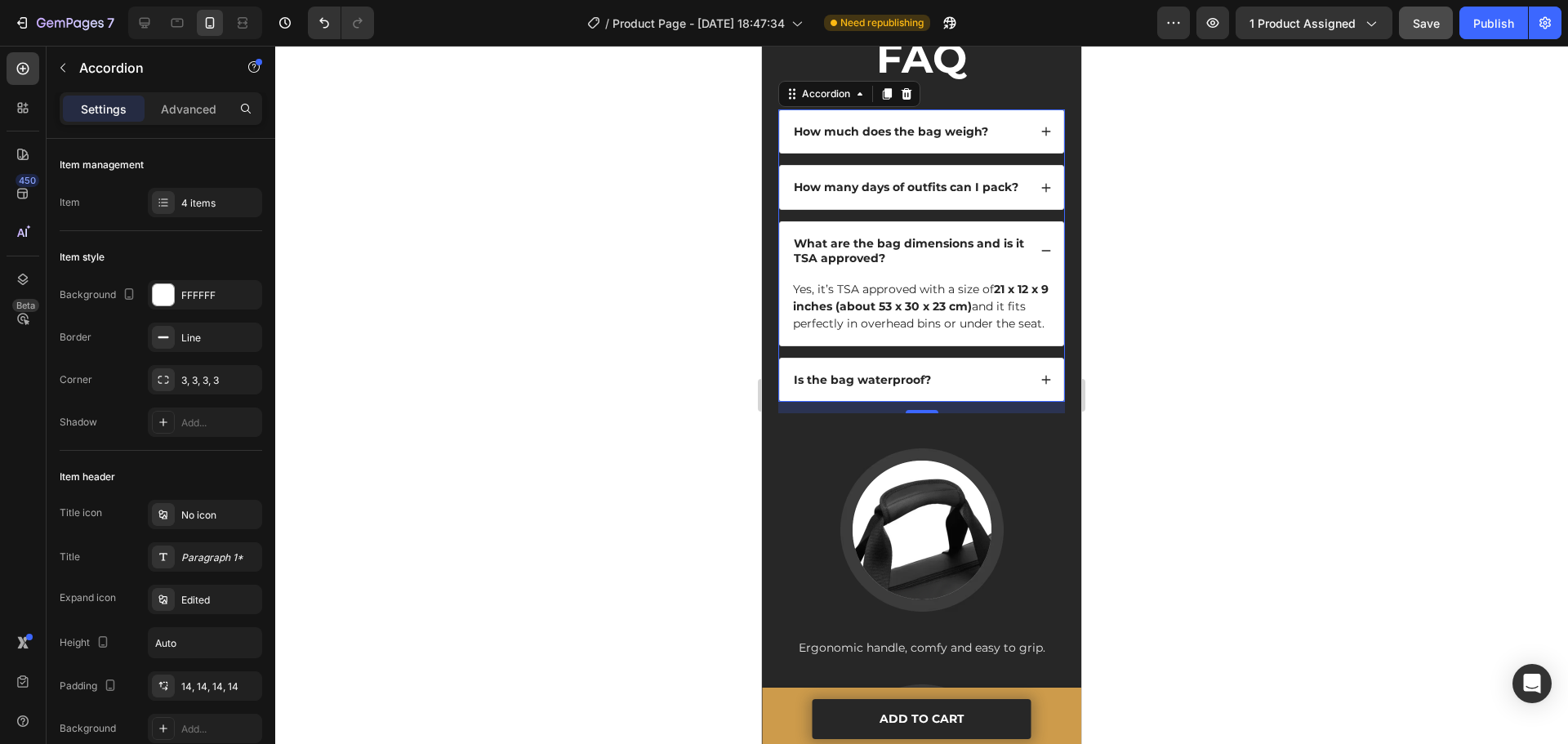
click at [1026, 268] on div "What are the bag dimensions and is it TSA approved?" at bounding box center [922, 251] width 284 height 58
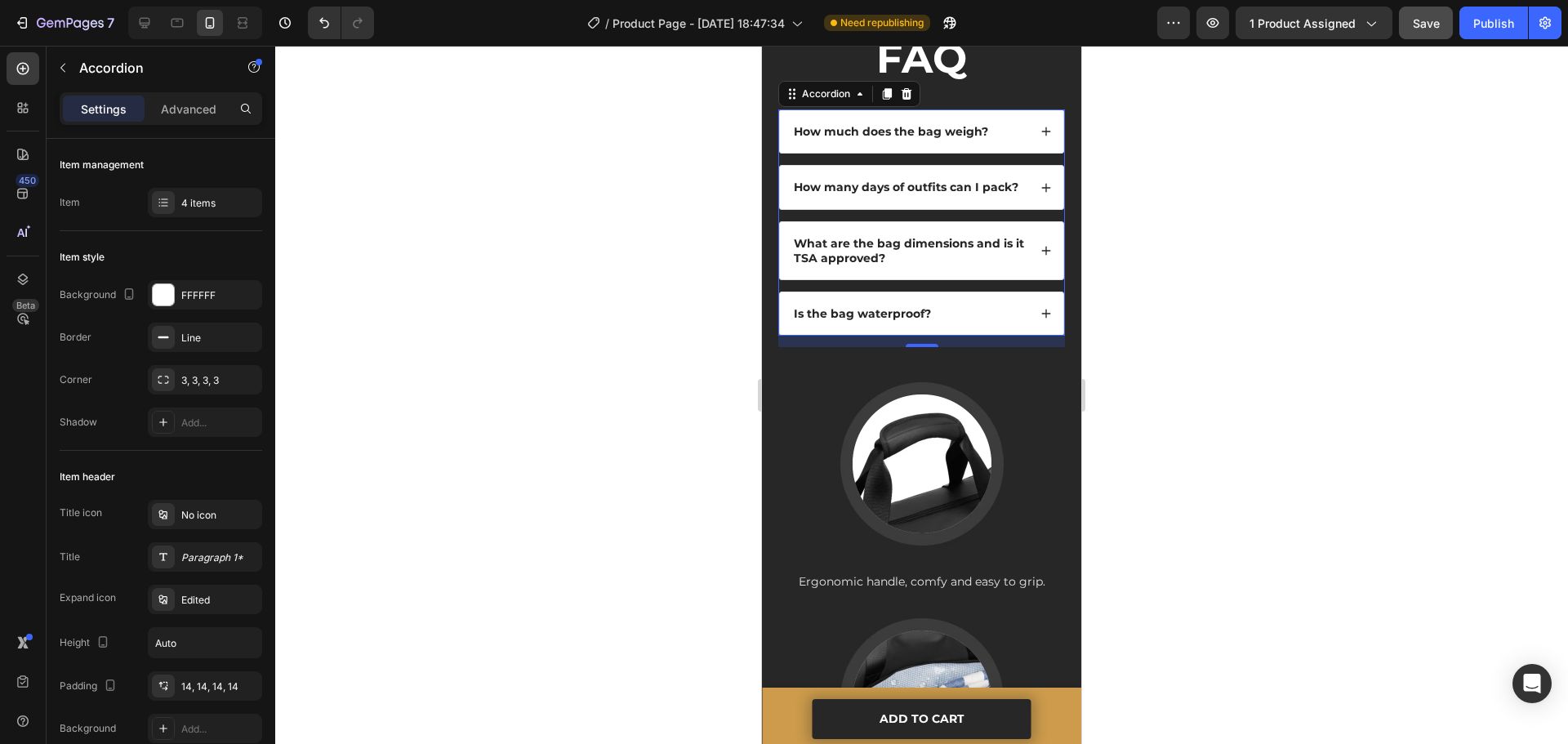
click at [1021, 208] on div "How many days of outfits can I pack?" at bounding box center [922, 186] width 284 height 43
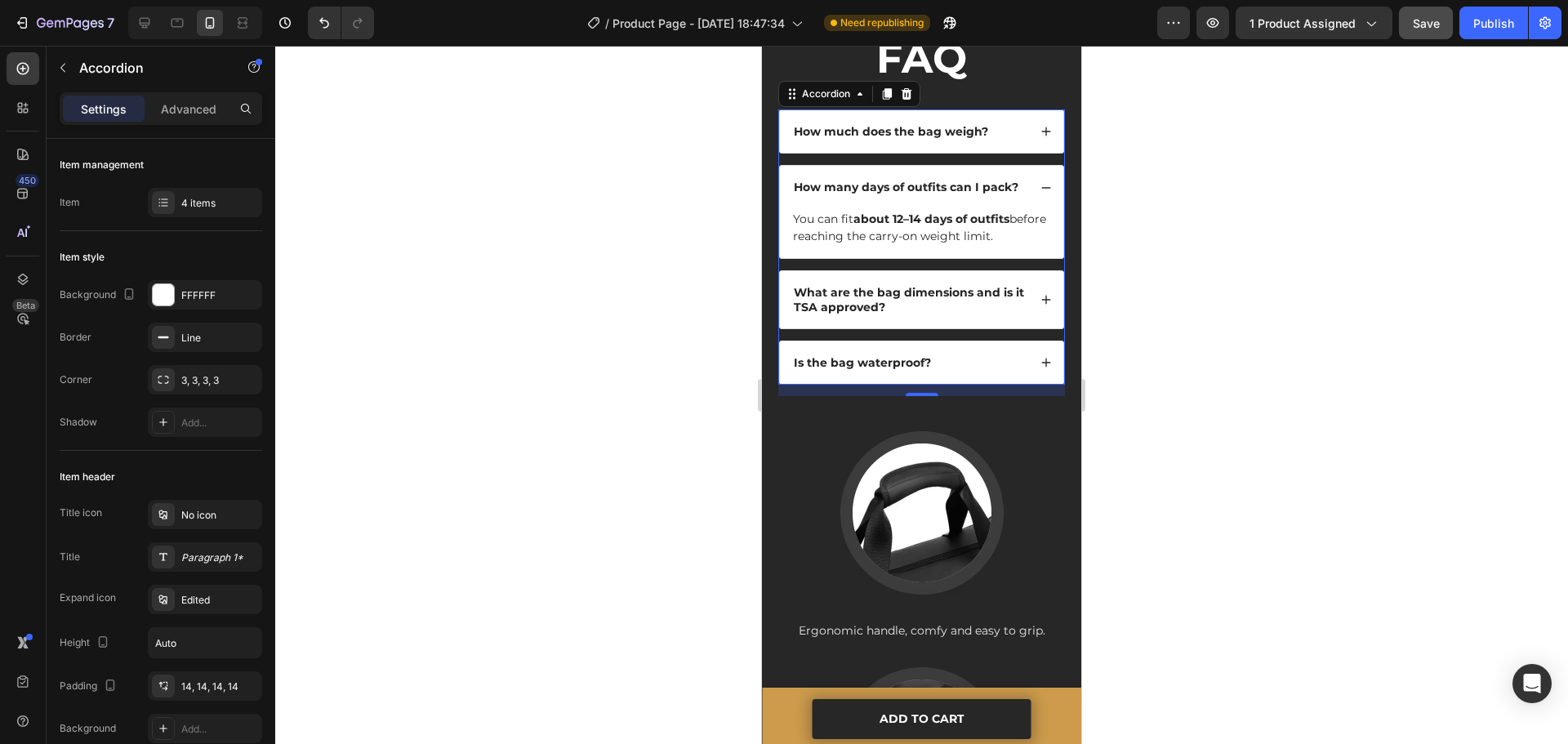
click at [1021, 206] on div "How many days of outfits can I pack?" at bounding box center [922, 186] width 284 height 43
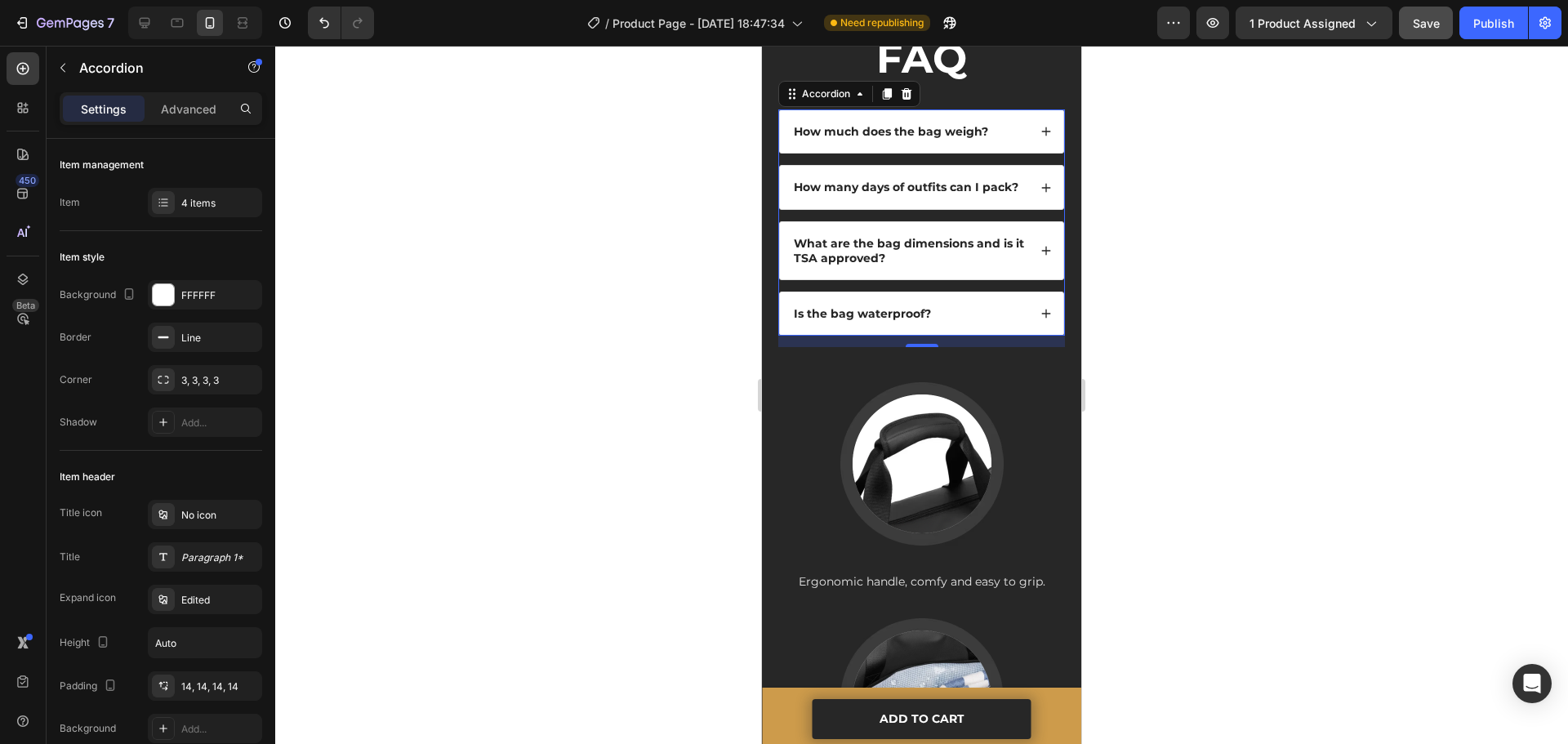
click at [1027, 147] on div "How much does the bag weigh?" at bounding box center [922, 131] width 284 height 43
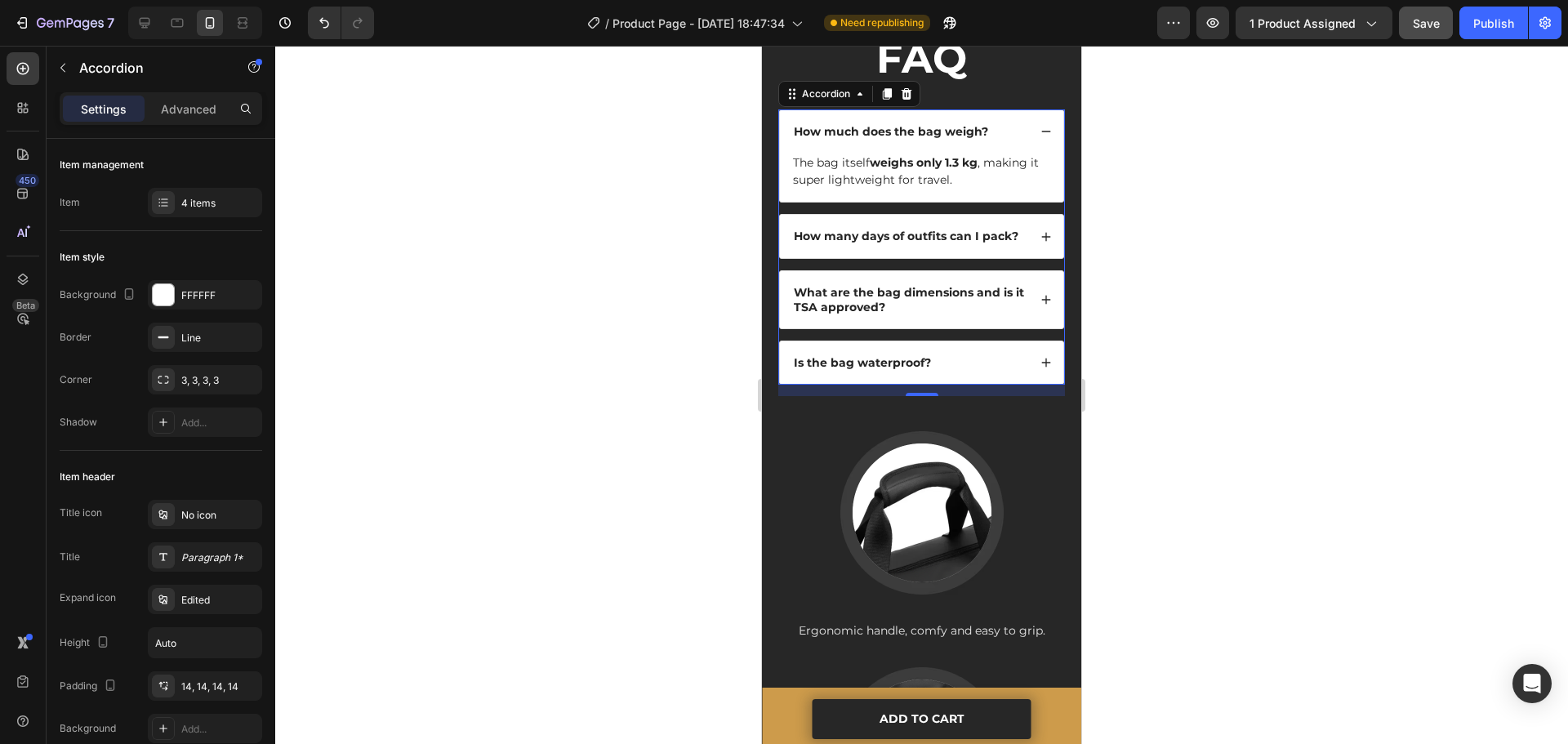
click at [1027, 147] on div "How much does the bag weigh?" at bounding box center [922, 131] width 284 height 43
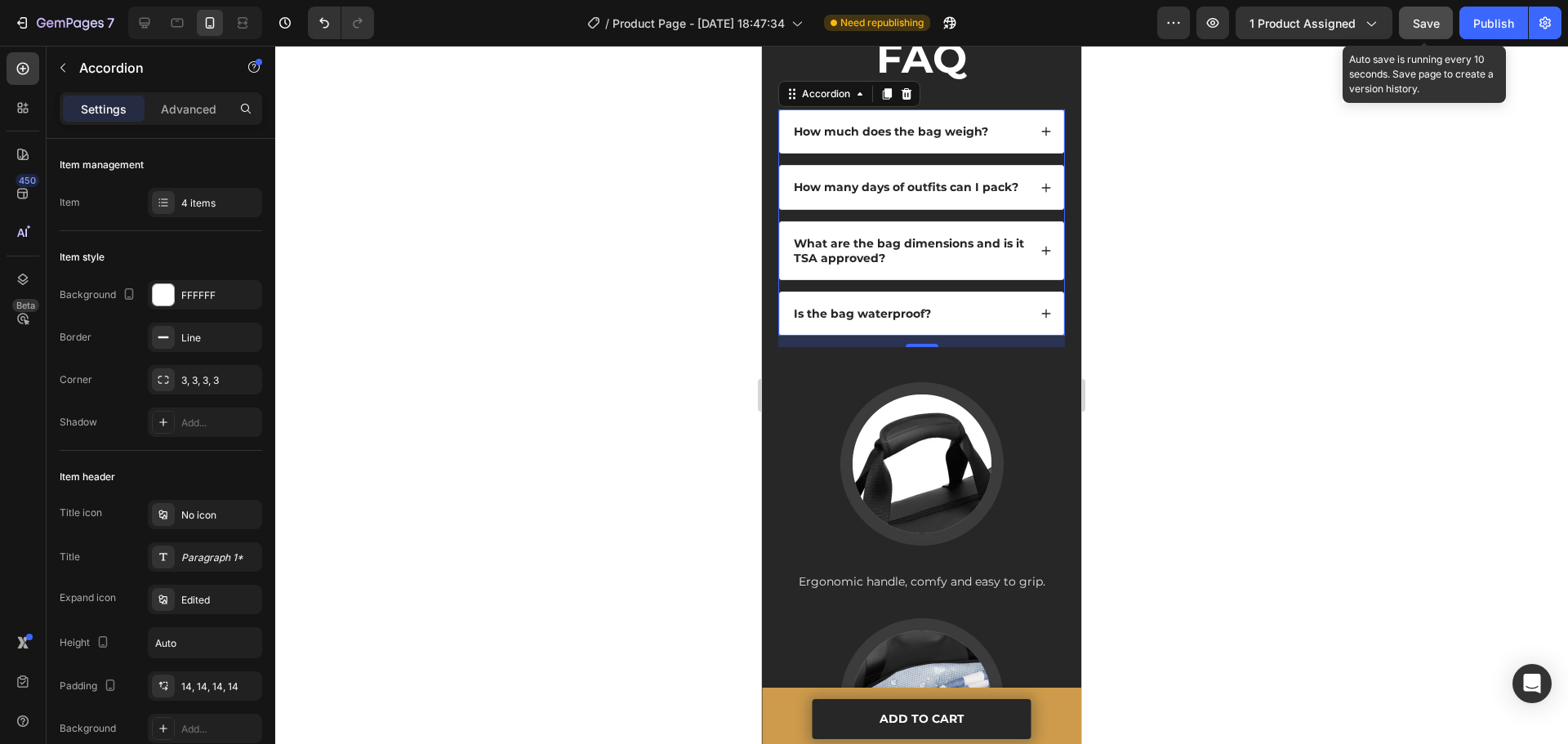
click at [1419, 34] on button "Save" at bounding box center [1426, 23] width 54 height 33
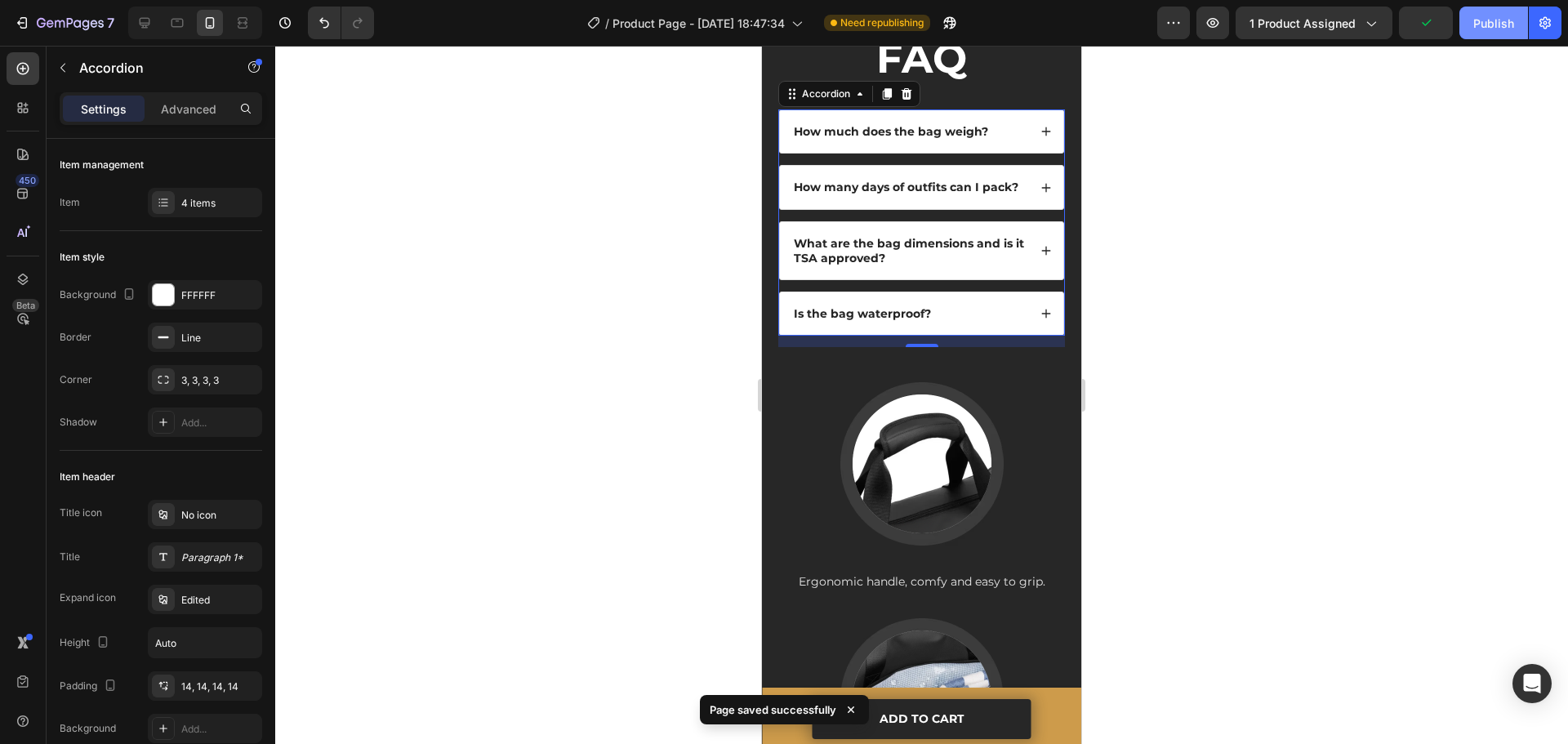
click at [1488, 23] on div "Publish" at bounding box center [1494, 23] width 41 height 17
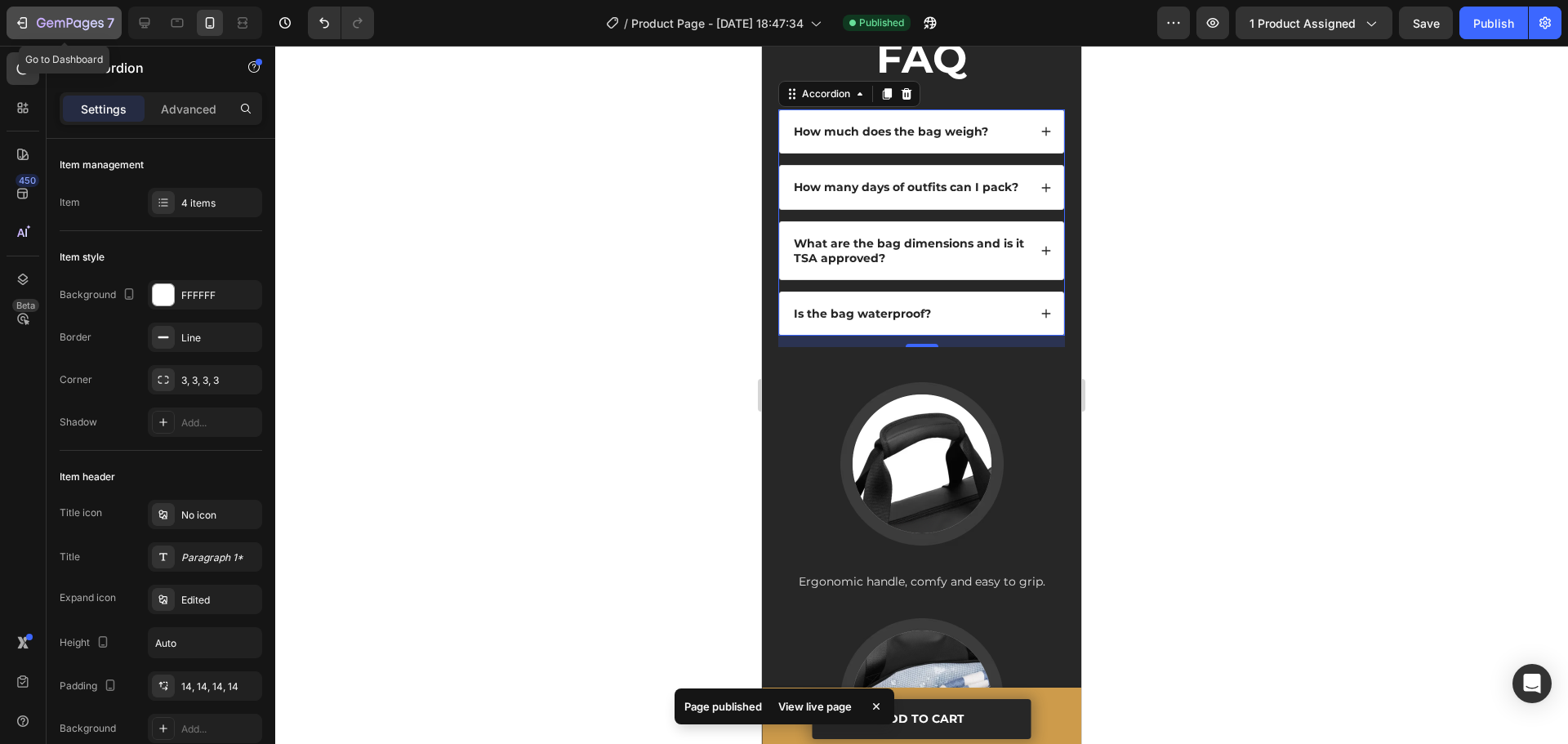
click at [46, 25] on icon "button" at bounding box center [70, 24] width 67 height 14
